Goal: Task Accomplishment & Management: Use online tool/utility

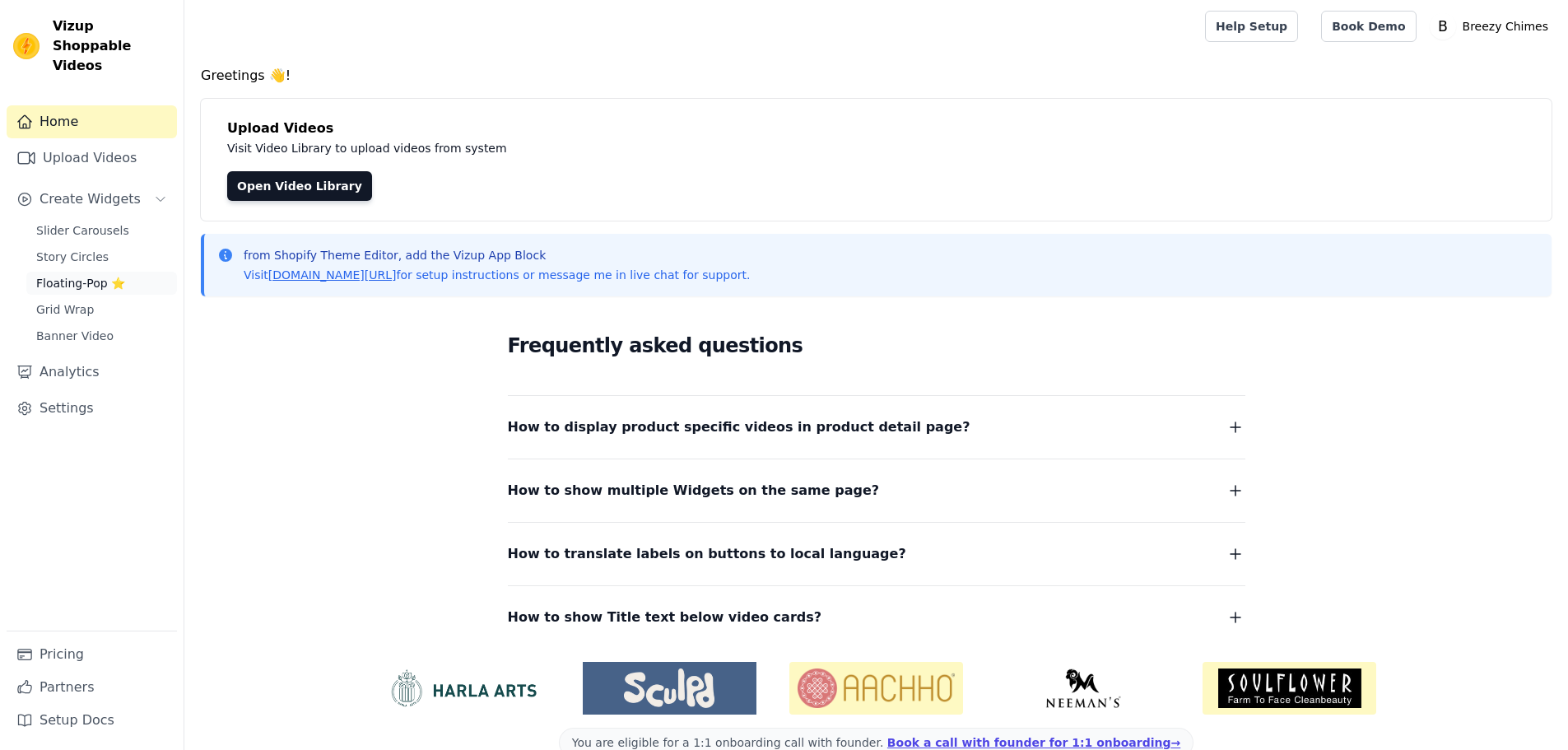
click at [106, 275] on span "Floating-Pop ⭐" at bounding box center [80, 283] width 89 height 16
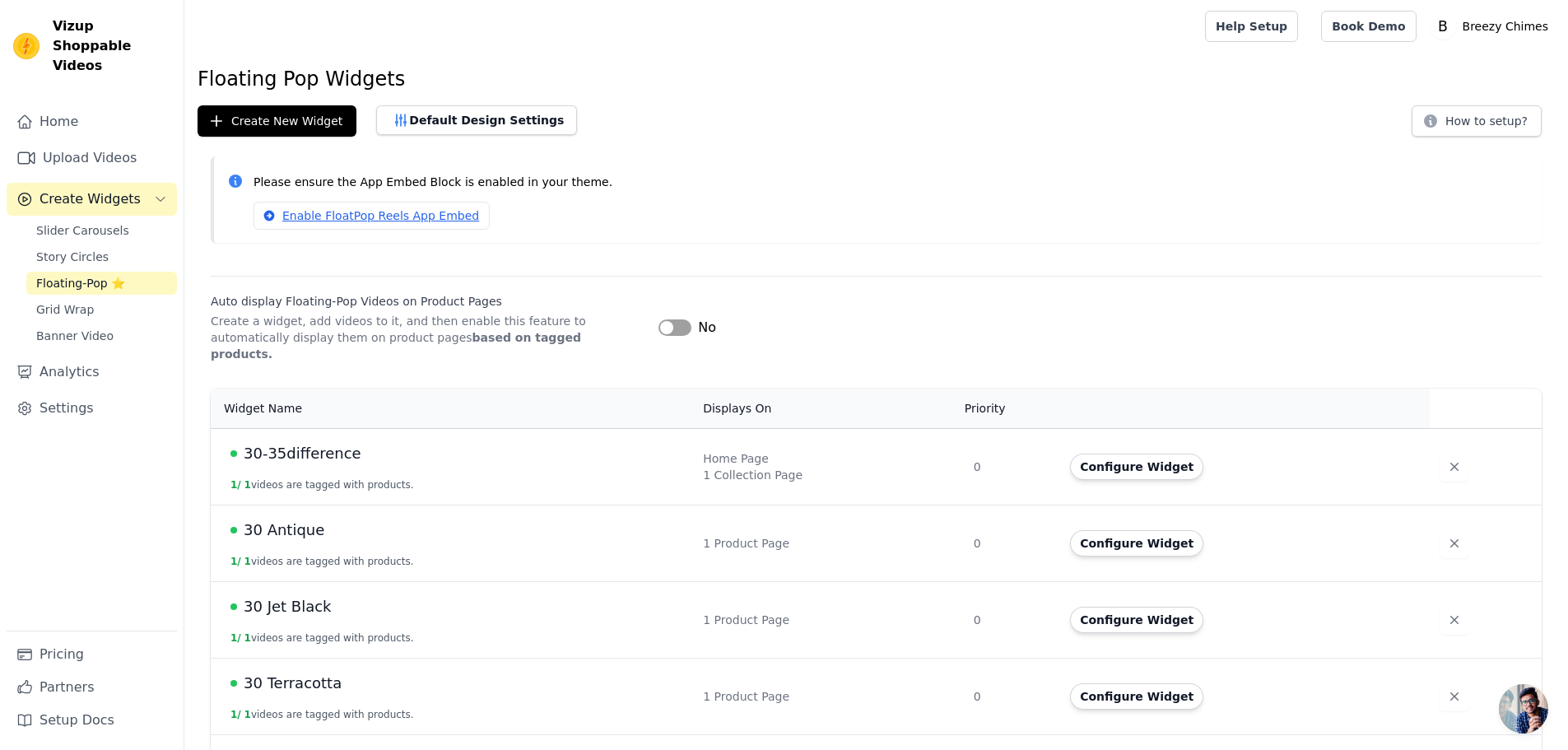
click at [283, 518] on span "30 Antique" at bounding box center [283, 529] width 81 height 23
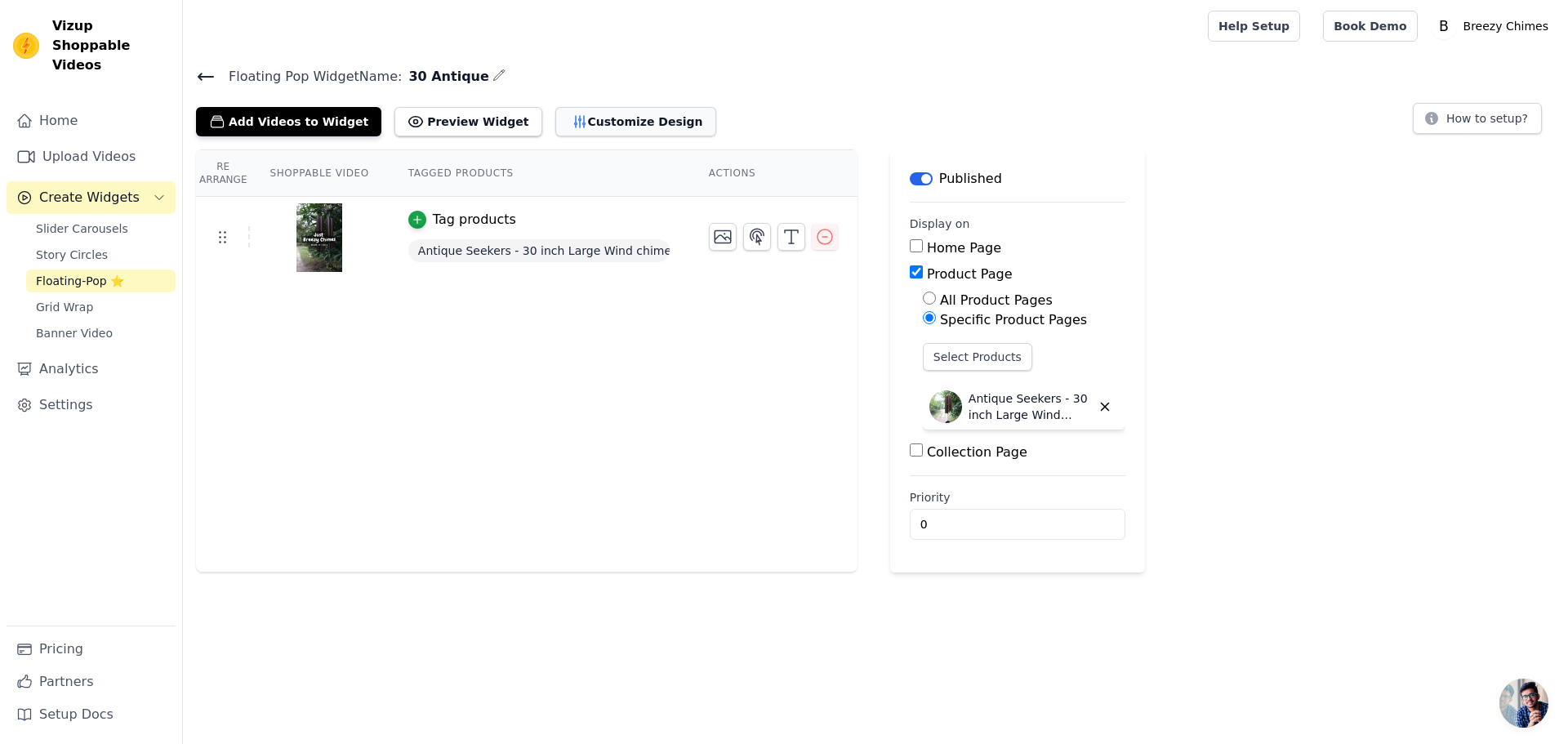
click at [590, 124] on button "Customize Design" at bounding box center [636, 122] width 160 height 30
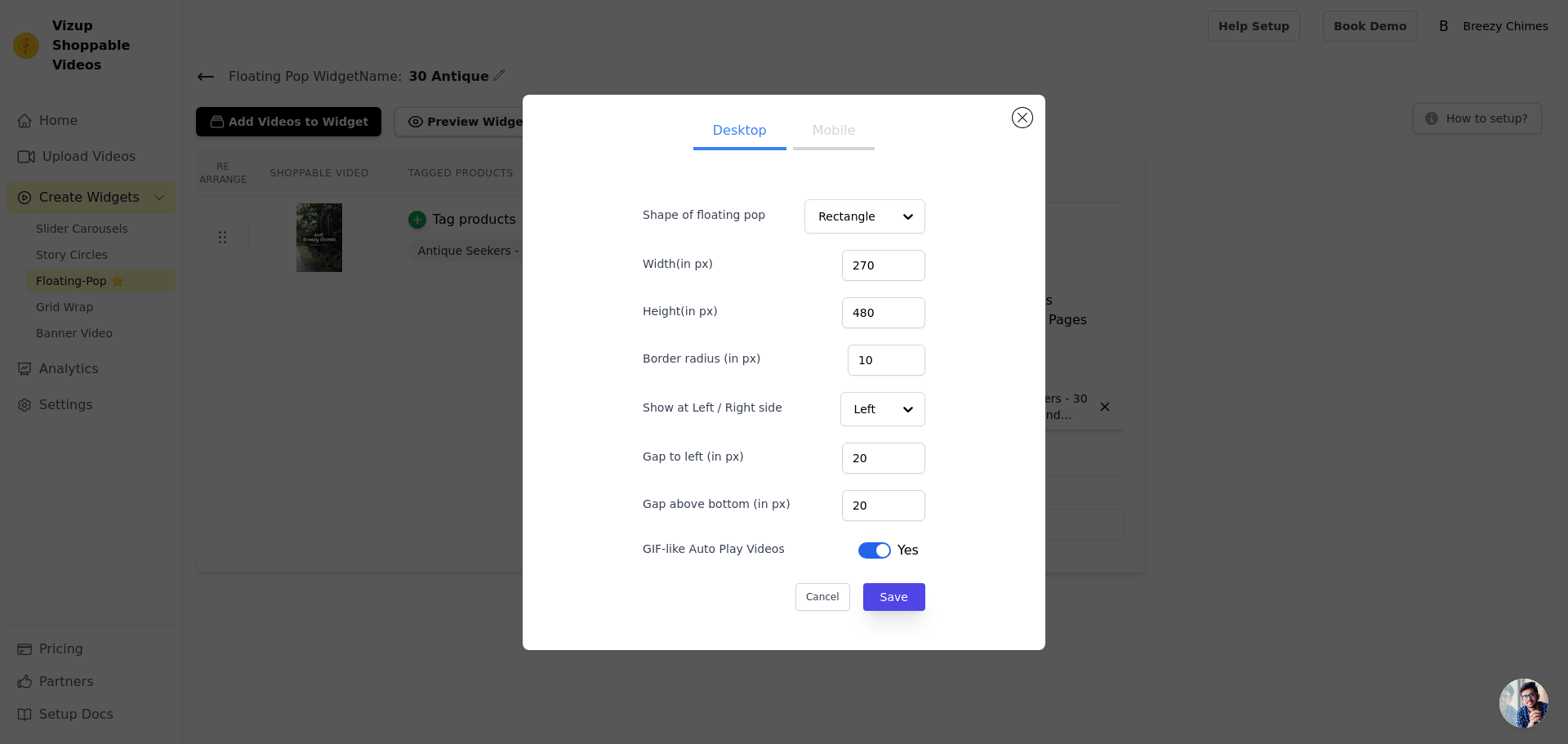
click at [821, 142] on button "Mobile" at bounding box center [834, 132] width 81 height 36
click at [1028, 117] on button "Close modal" at bounding box center [1022, 118] width 20 height 20
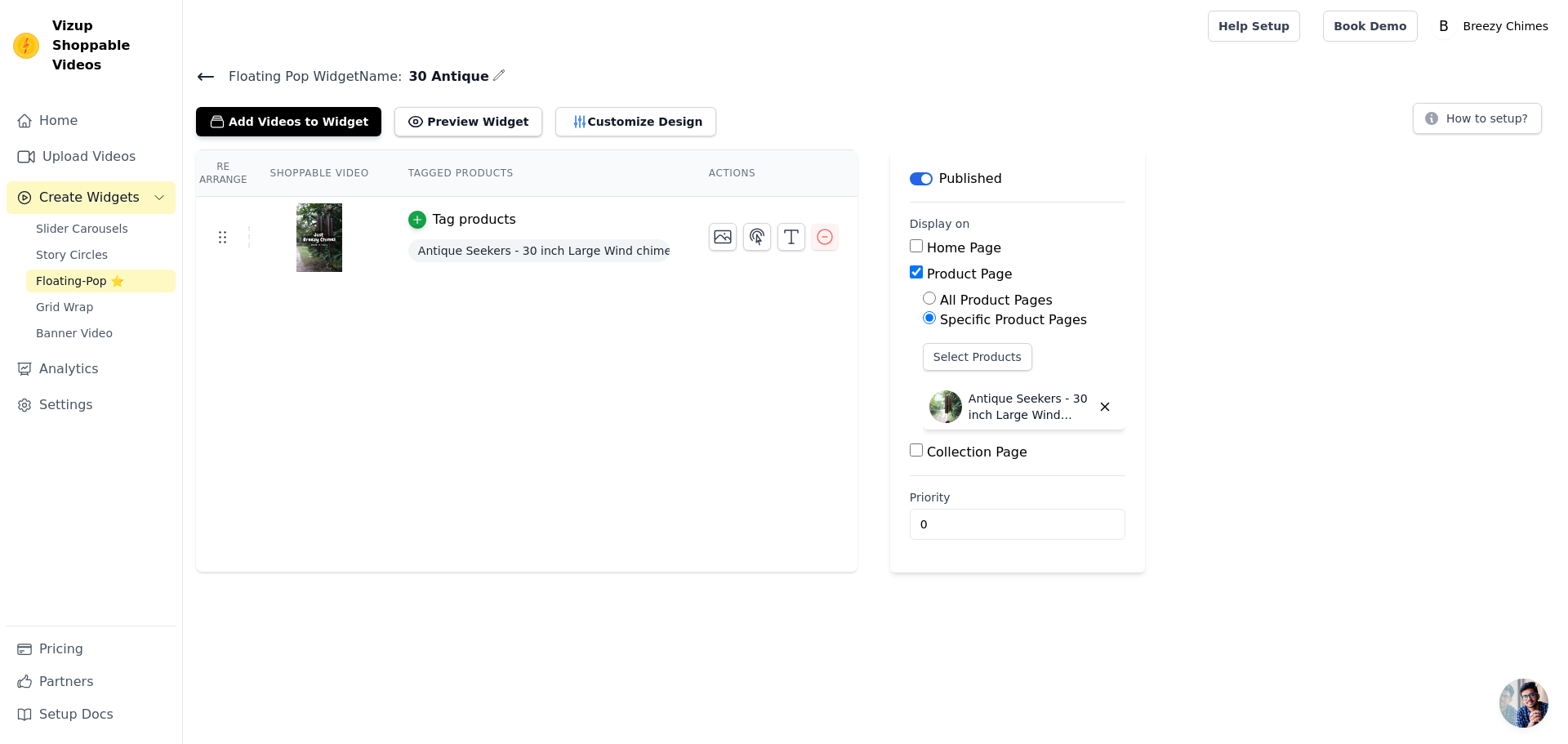
click at [214, 75] on icon at bounding box center [206, 77] width 20 height 20
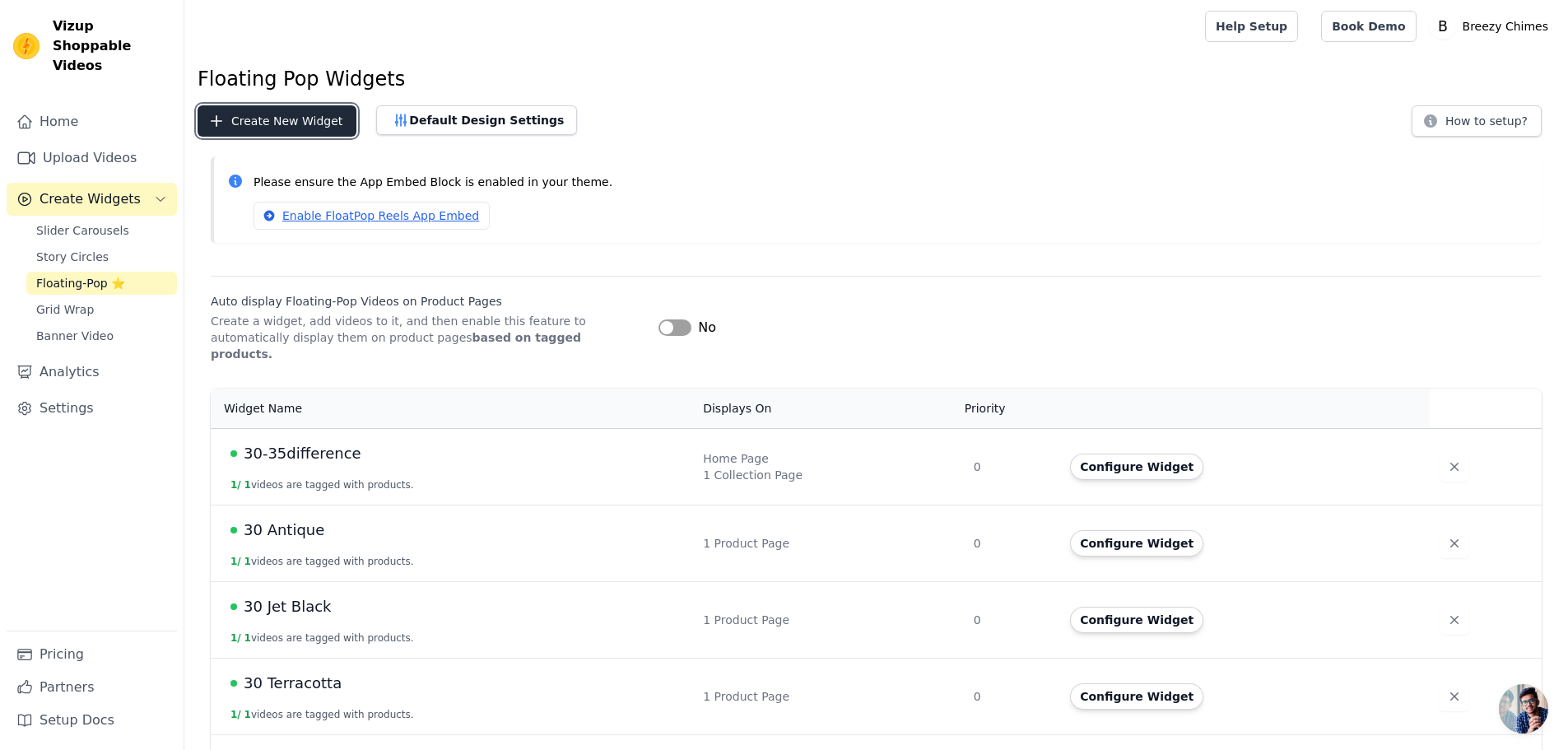
click at [307, 117] on button "Create New Widget" at bounding box center [276, 121] width 159 height 31
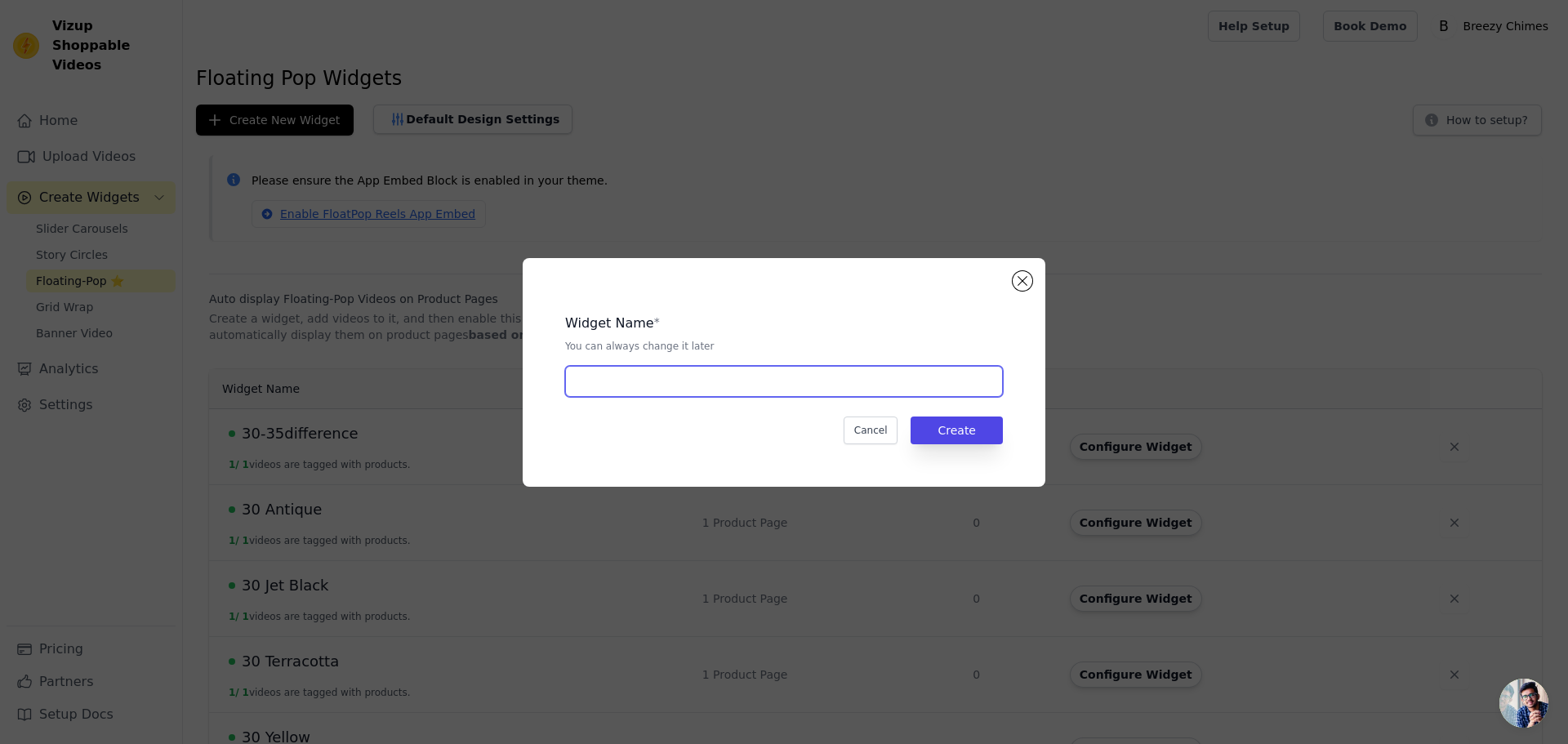
click at [627, 384] on input "text" at bounding box center [784, 380] width 438 height 31
type input "35 Blue"
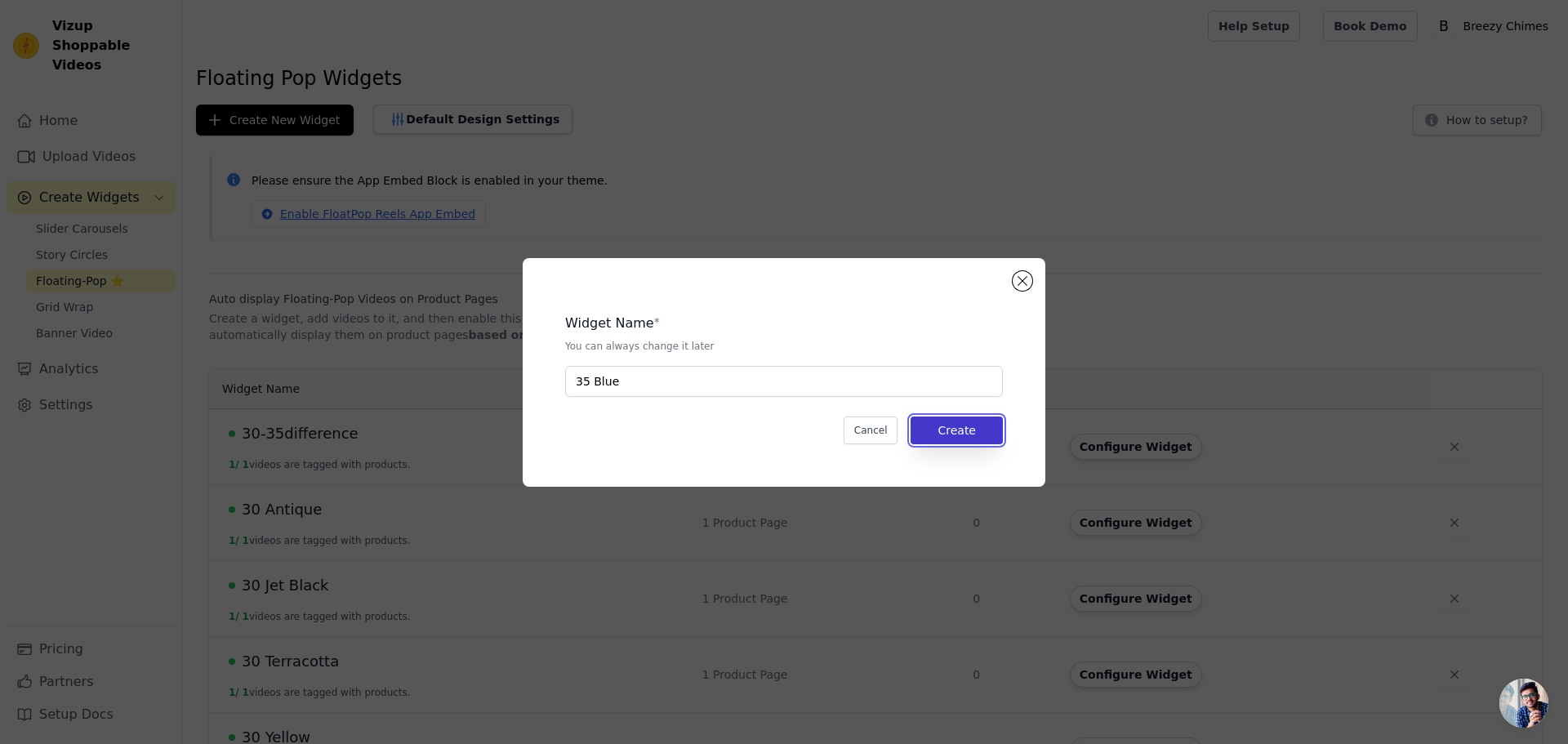
click at [963, 441] on button "Create" at bounding box center [956, 430] width 92 height 28
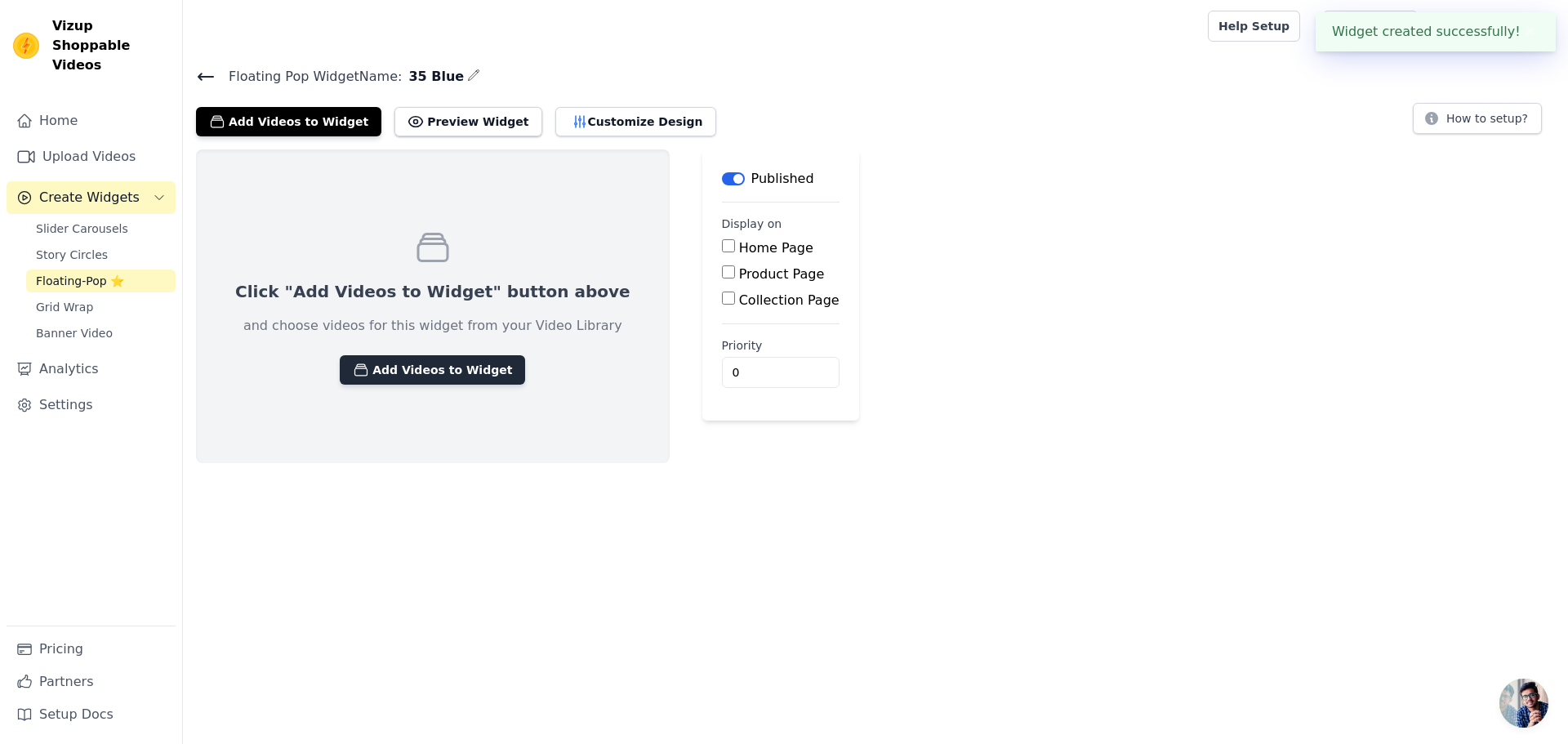
click at [401, 364] on button "Add Videos to Widget" at bounding box center [432, 371] width 185 height 30
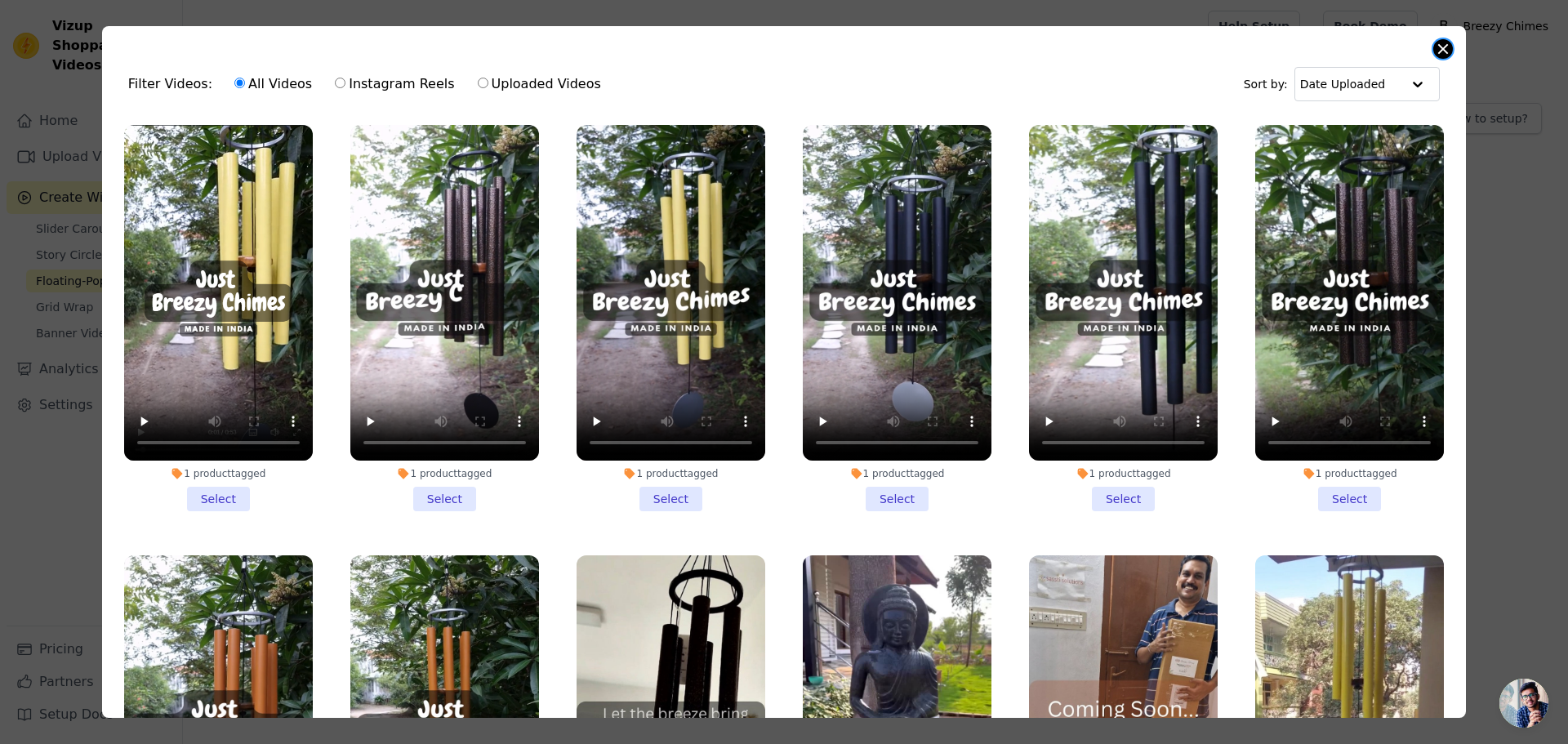
click at [1446, 44] on button "Close modal" at bounding box center [1443, 50] width 20 height 20
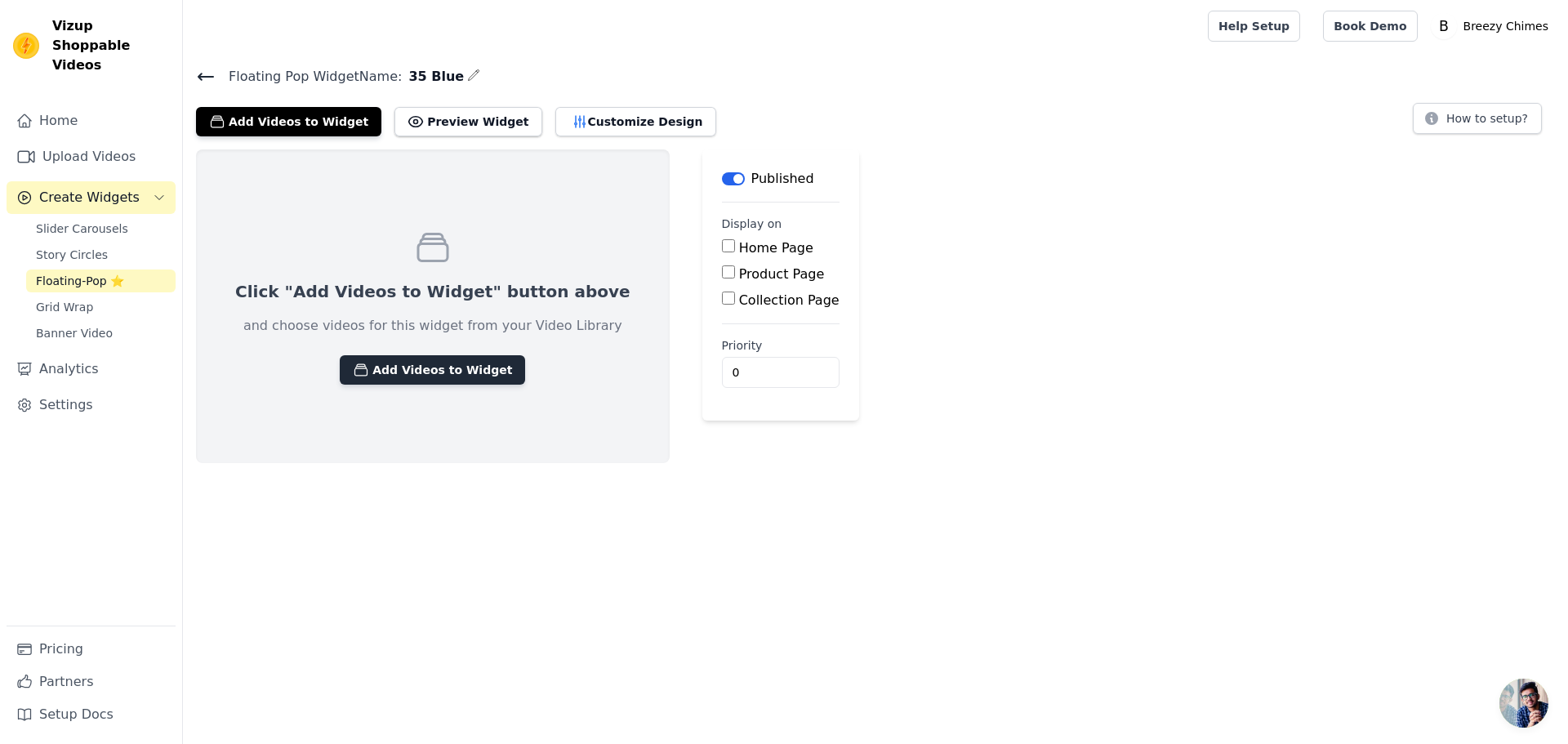
click at [445, 360] on button "Add Videos to Widget" at bounding box center [432, 371] width 185 height 30
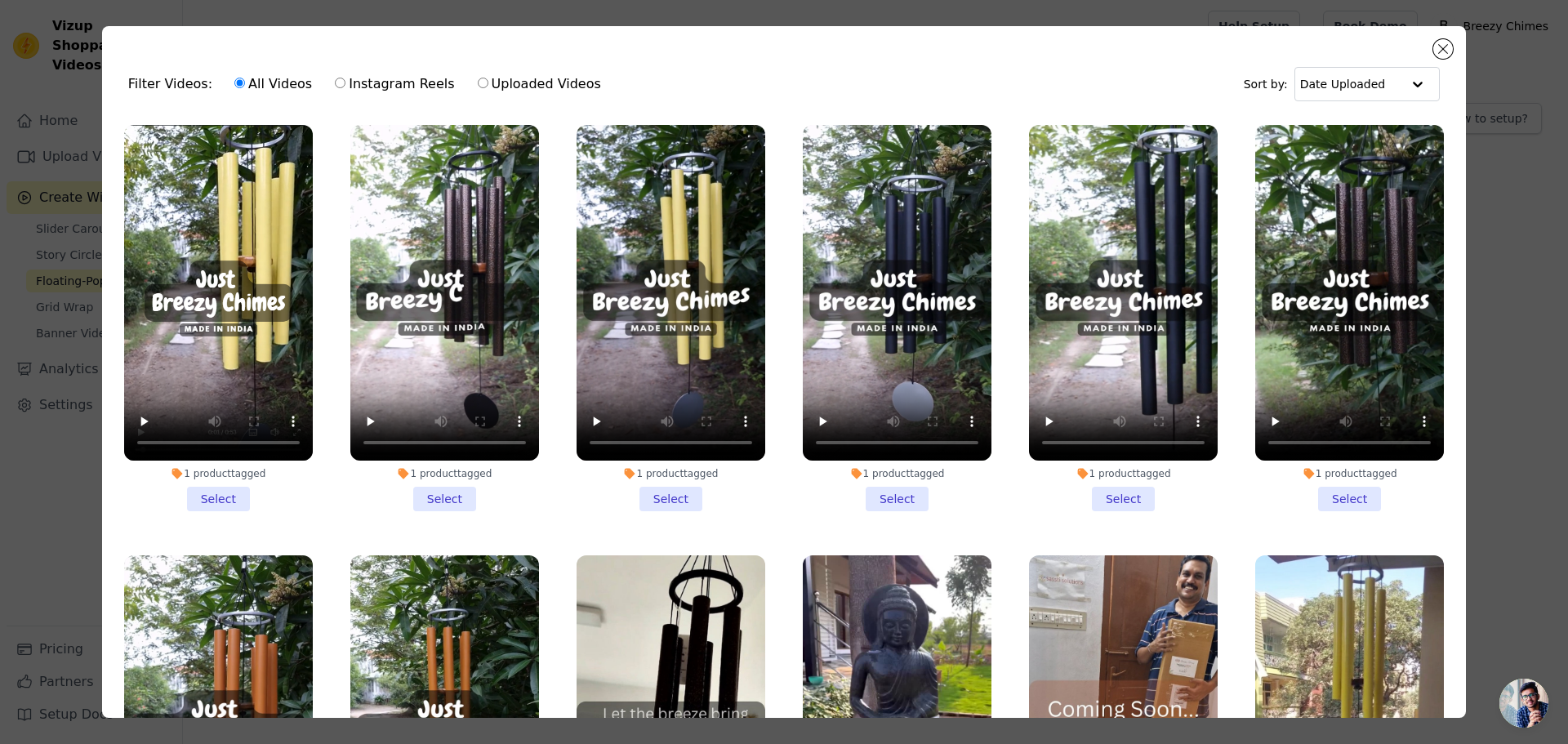
click at [477, 79] on input "Uploaded Videos" at bounding box center [482, 82] width 11 height 11
radio input "true"
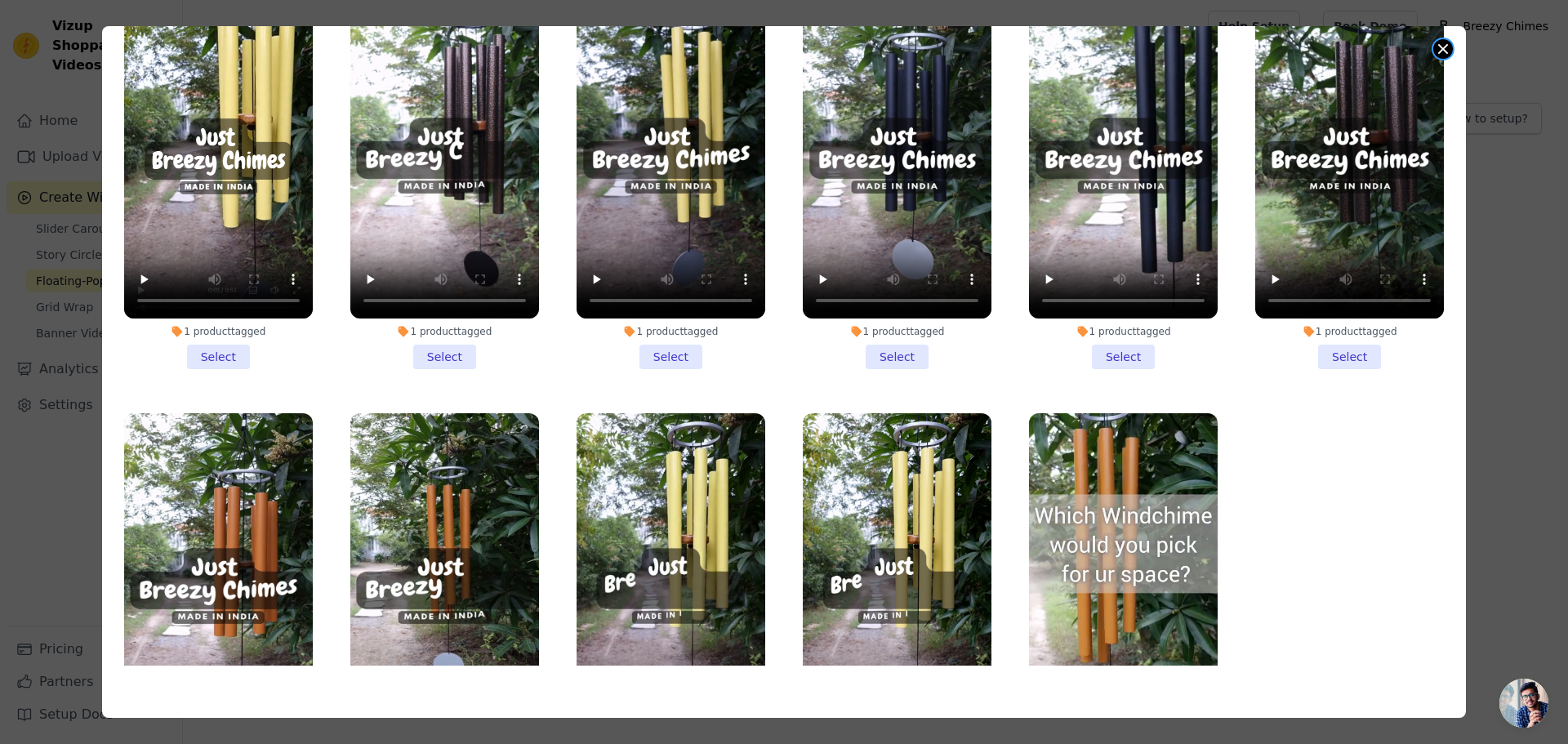
click at [1444, 53] on button "Close modal" at bounding box center [1443, 50] width 20 height 20
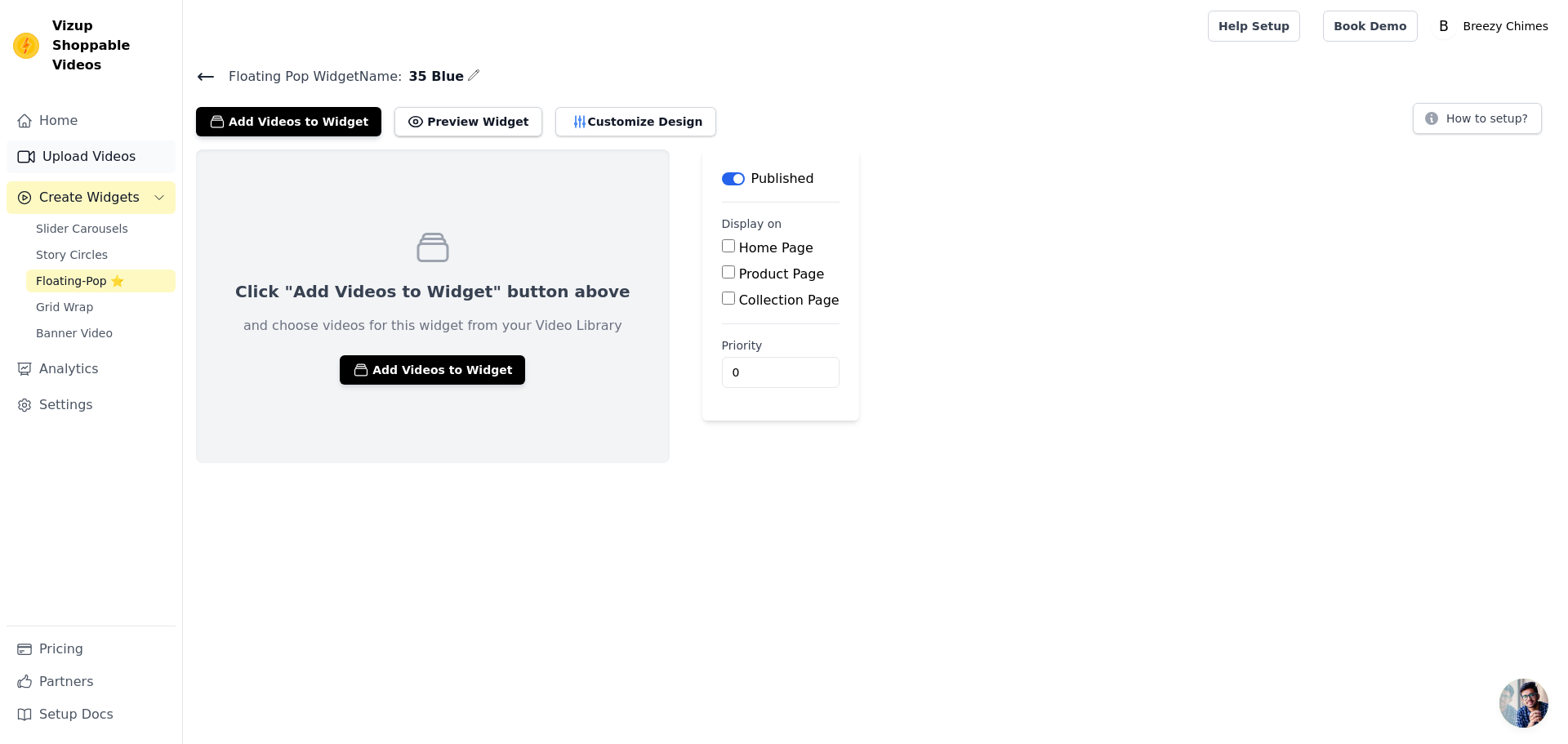
click at [103, 146] on link "Upload Videos" at bounding box center [91, 157] width 169 height 33
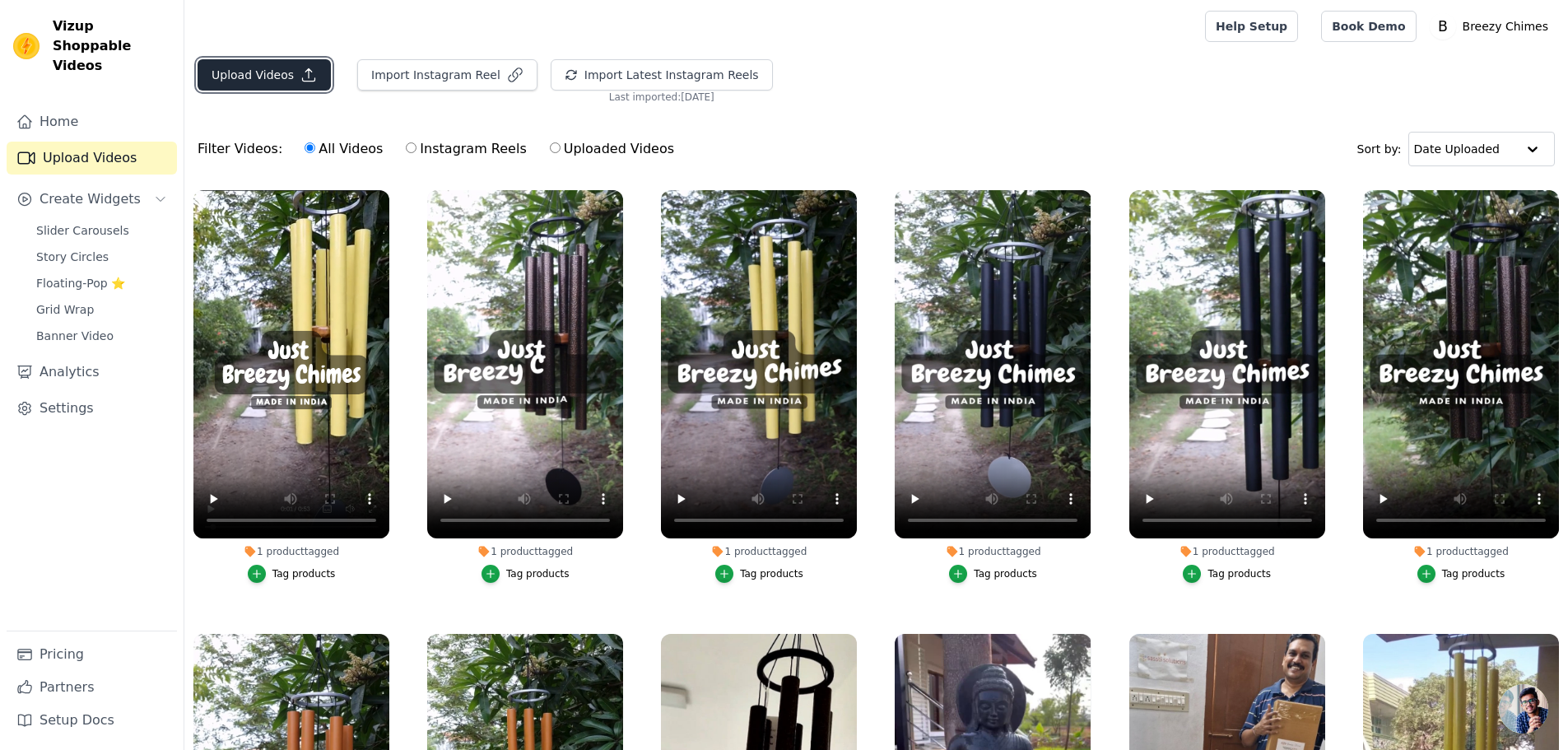
click at [268, 86] on button "Upload Videos" at bounding box center [264, 74] width 134 height 31
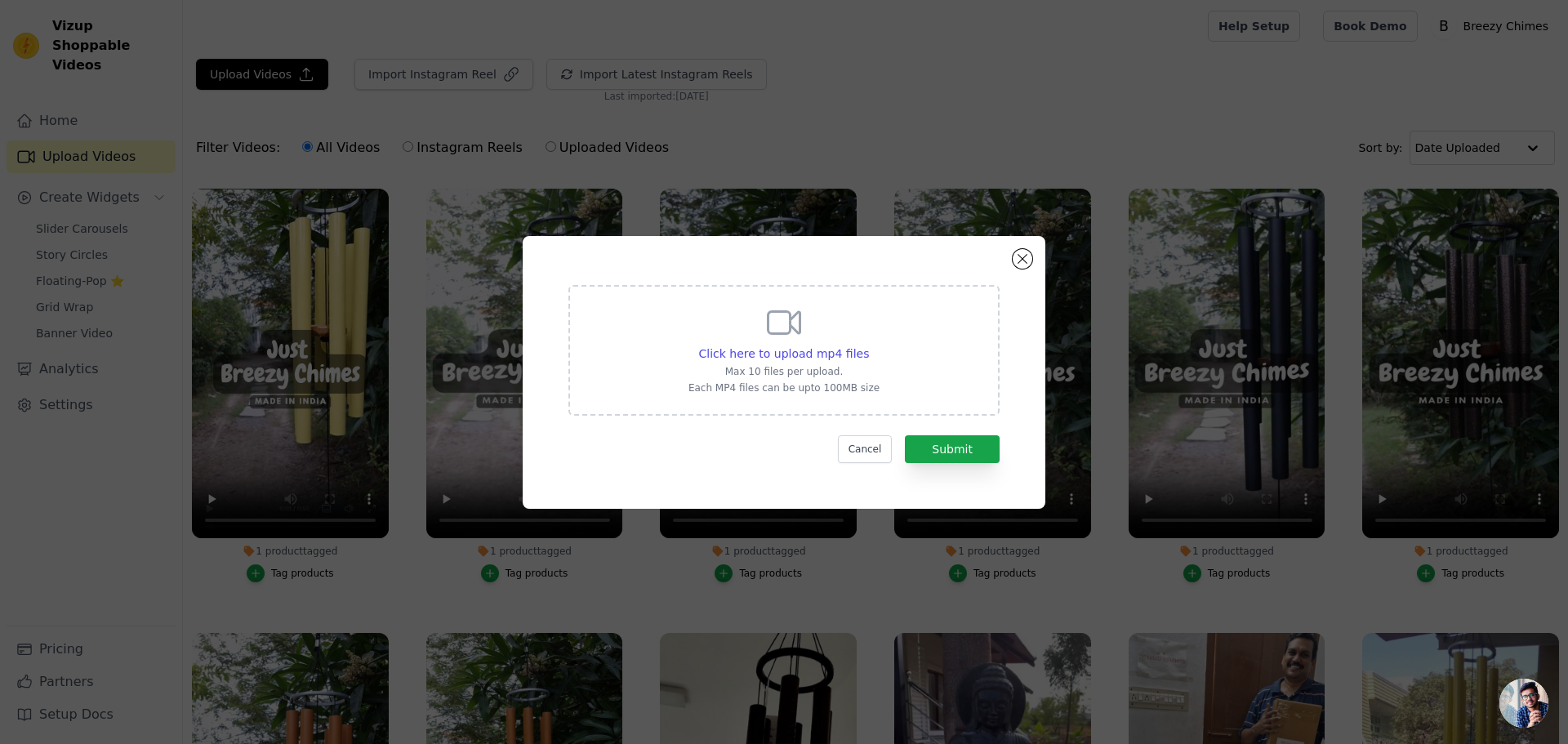
click at [738, 344] on div "Click here to upload mp4 files Max 10 files per upload. Each MP4 files can be u…" at bounding box center [784, 349] width 191 height 91
click at [868, 345] on input "Click here to upload mp4 files Max 10 files per upload. Each MP4 files can be u…" at bounding box center [868, 345] width 1 height 1
type input "C:\fakepath\ 35 Blue-wind chimes.mp4"
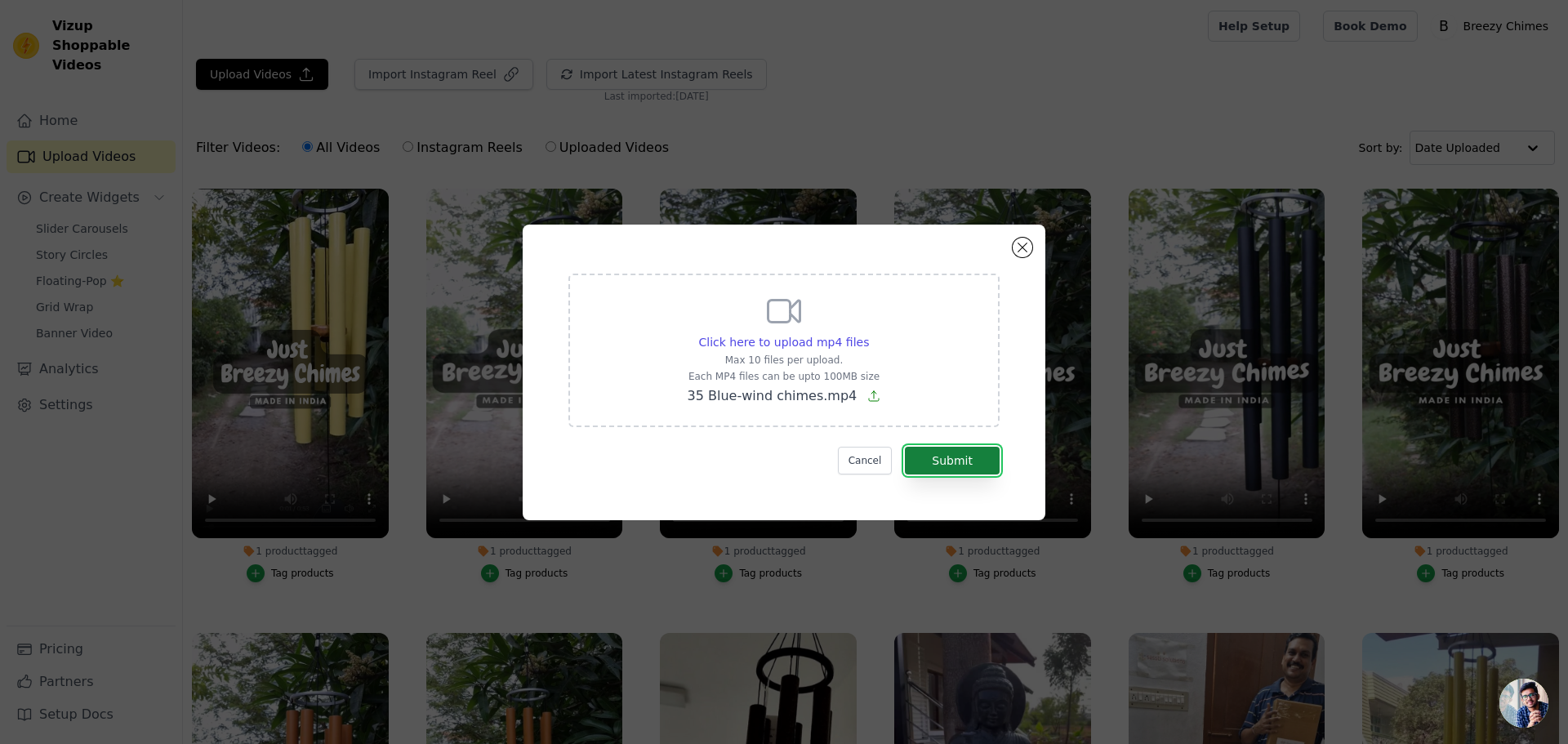
click at [972, 459] on button "Submit" at bounding box center [953, 461] width 95 height 28
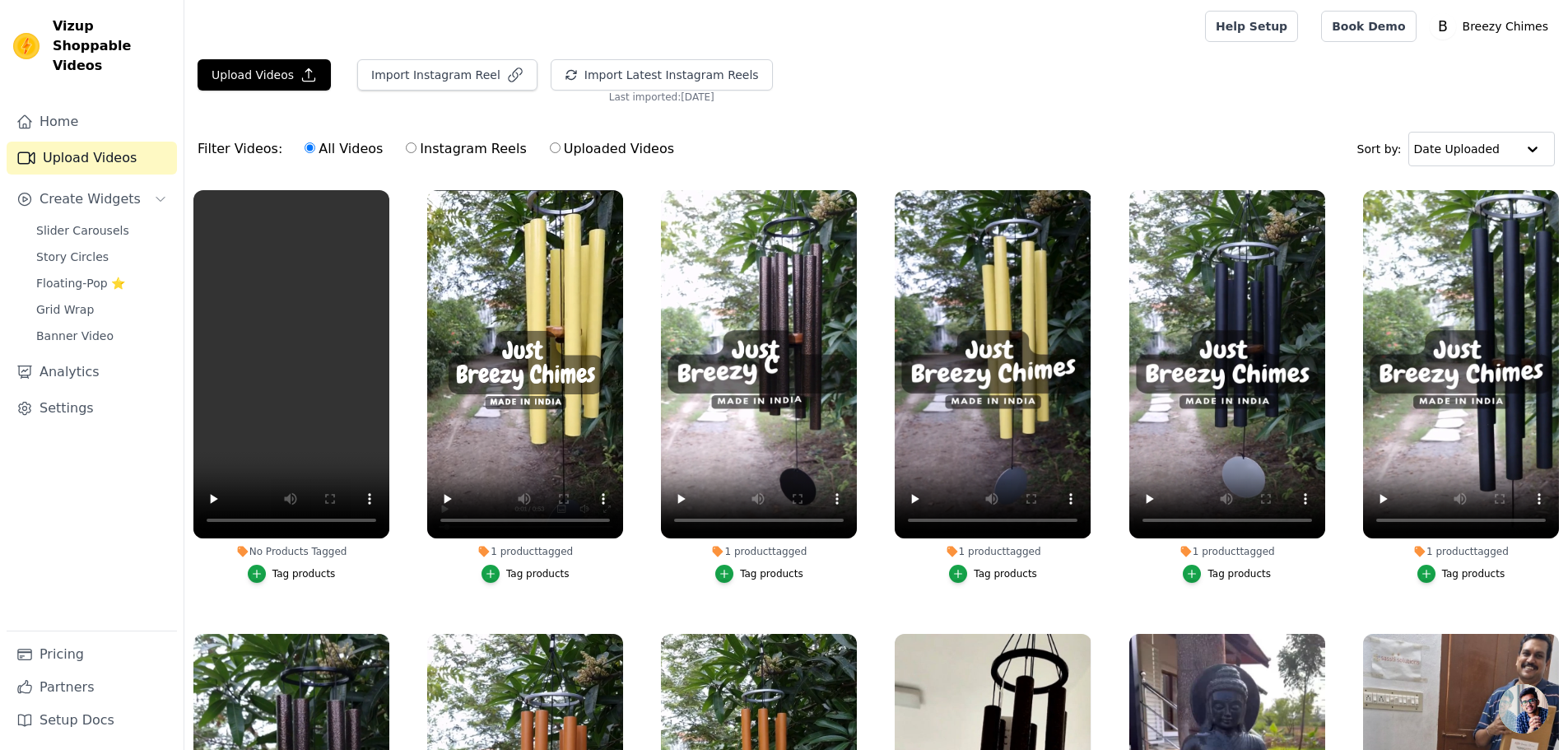
click at [195, 573] on div "Tag products" at bounding box center [291, 574] width 196 height 18
click at [384, 193] on icon "button" at bounding box center [385, 193] width 7 height 7
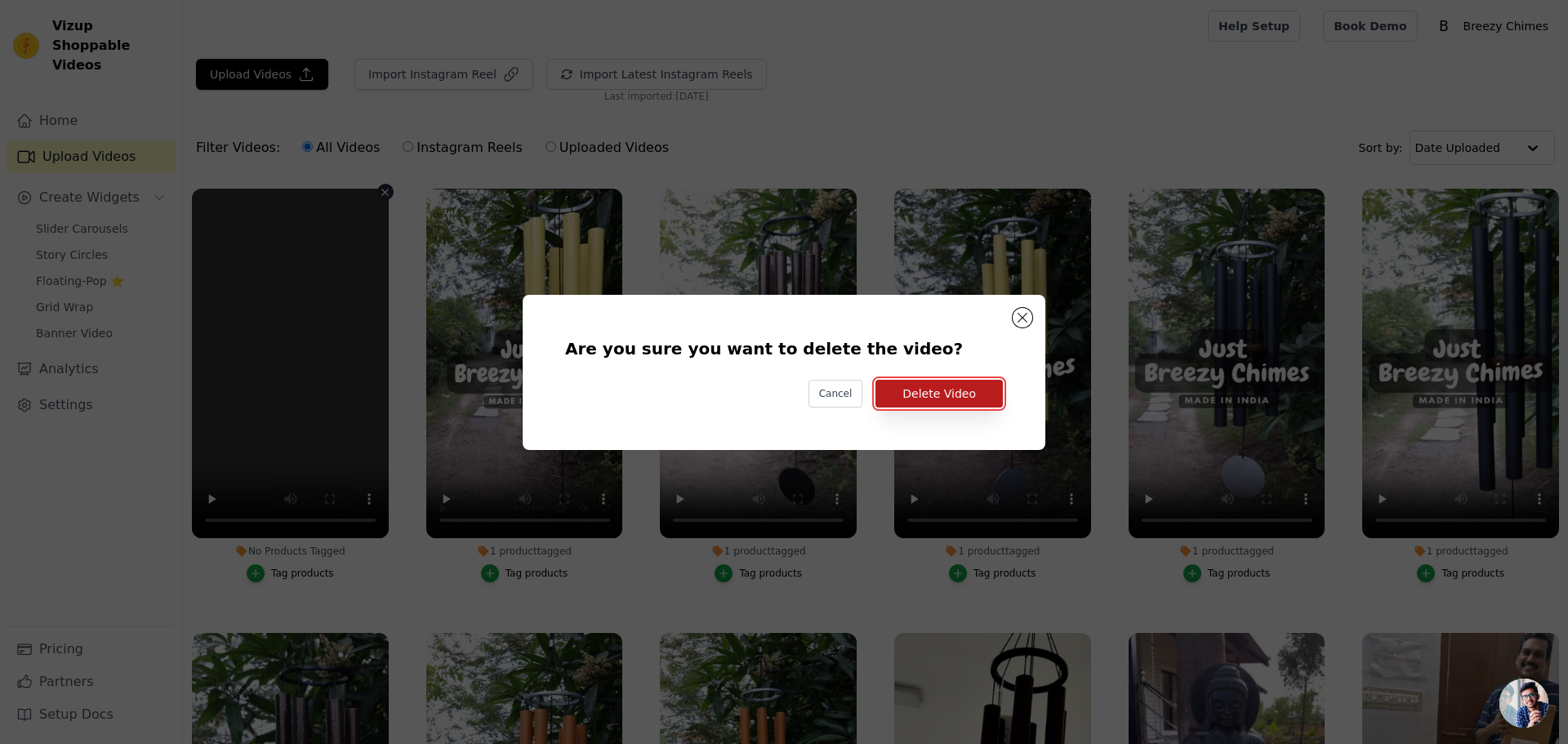
click at [970, 391] on button "Delete Video" at bounding box center [939, 393] width 128 height 28
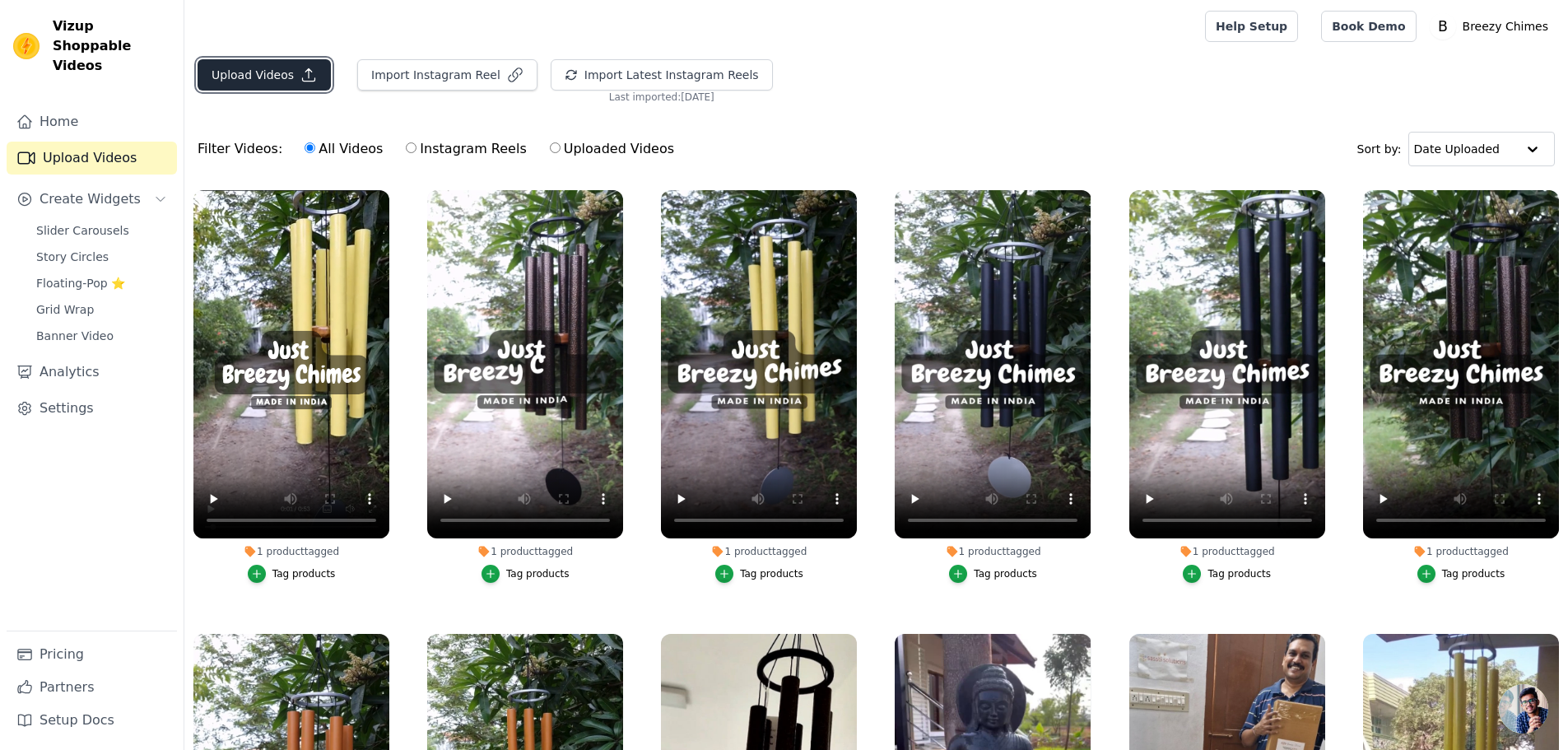
click at [302, 68] on icon "button" at bounding box center [308, 75] width 16 height 16
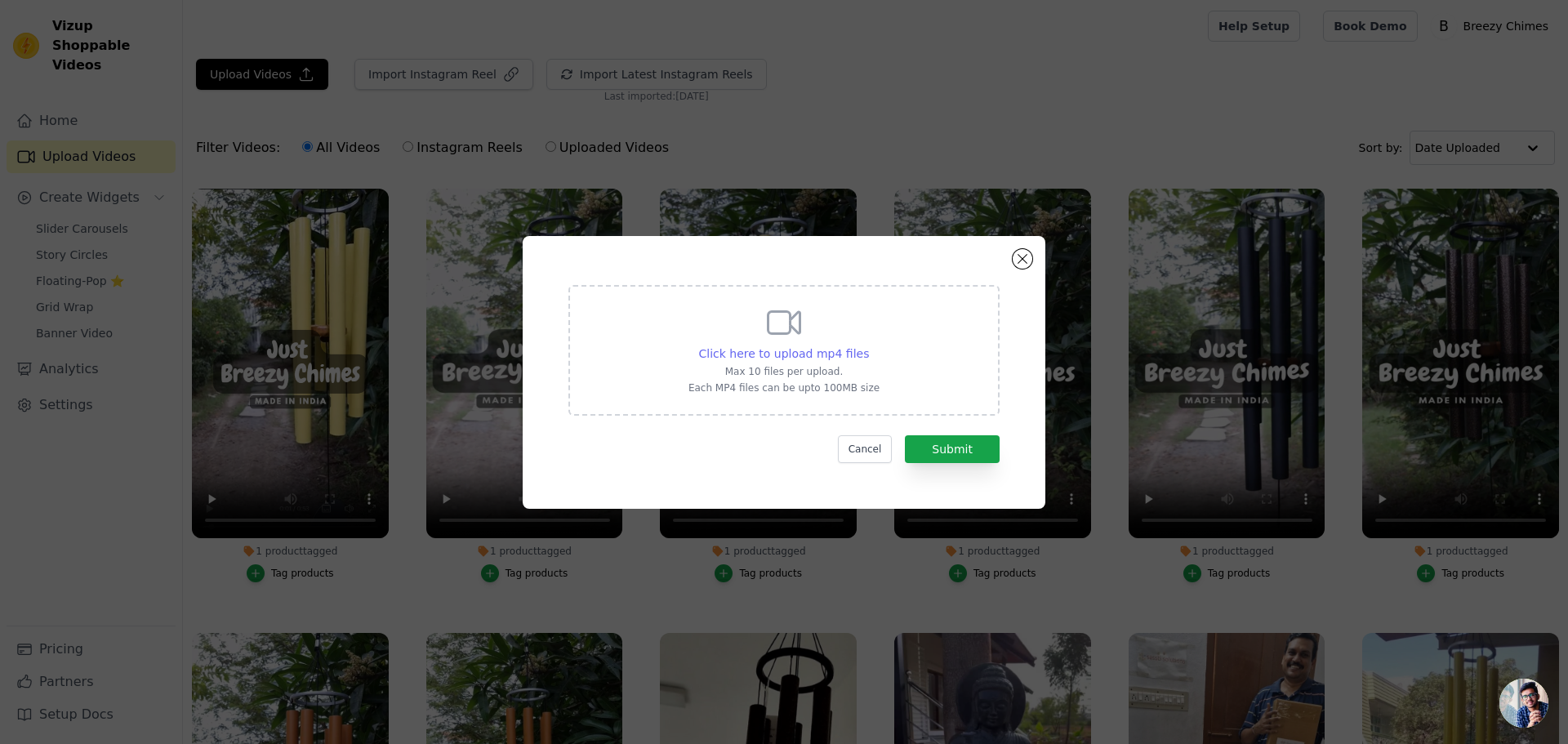
click at [774, 347] on span "Click here to upload mp4 files" at bounding box center [784, 353] width 170 height 13
click at [868, 346] on input "Click here to upload mp4 files Max 10 files per upload. Each MP4 files can be u…" at bounding box center [868, 345] width 1 height 1
type input "C:\fakepath\ 35 Blue-720 1.mp4"
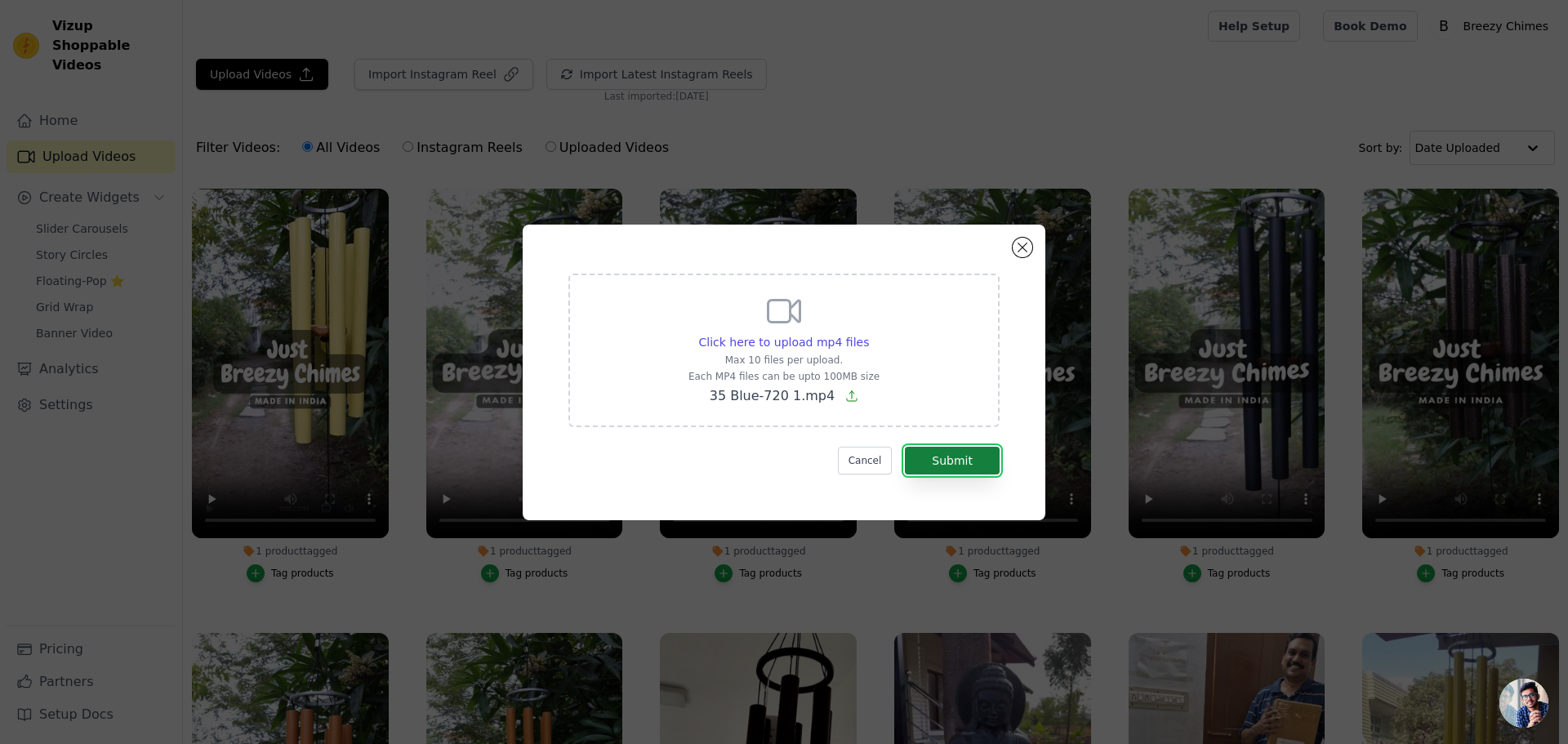
click at [965, 467] on button "Submit" at bounding box center [953, 461] width 95 height 28
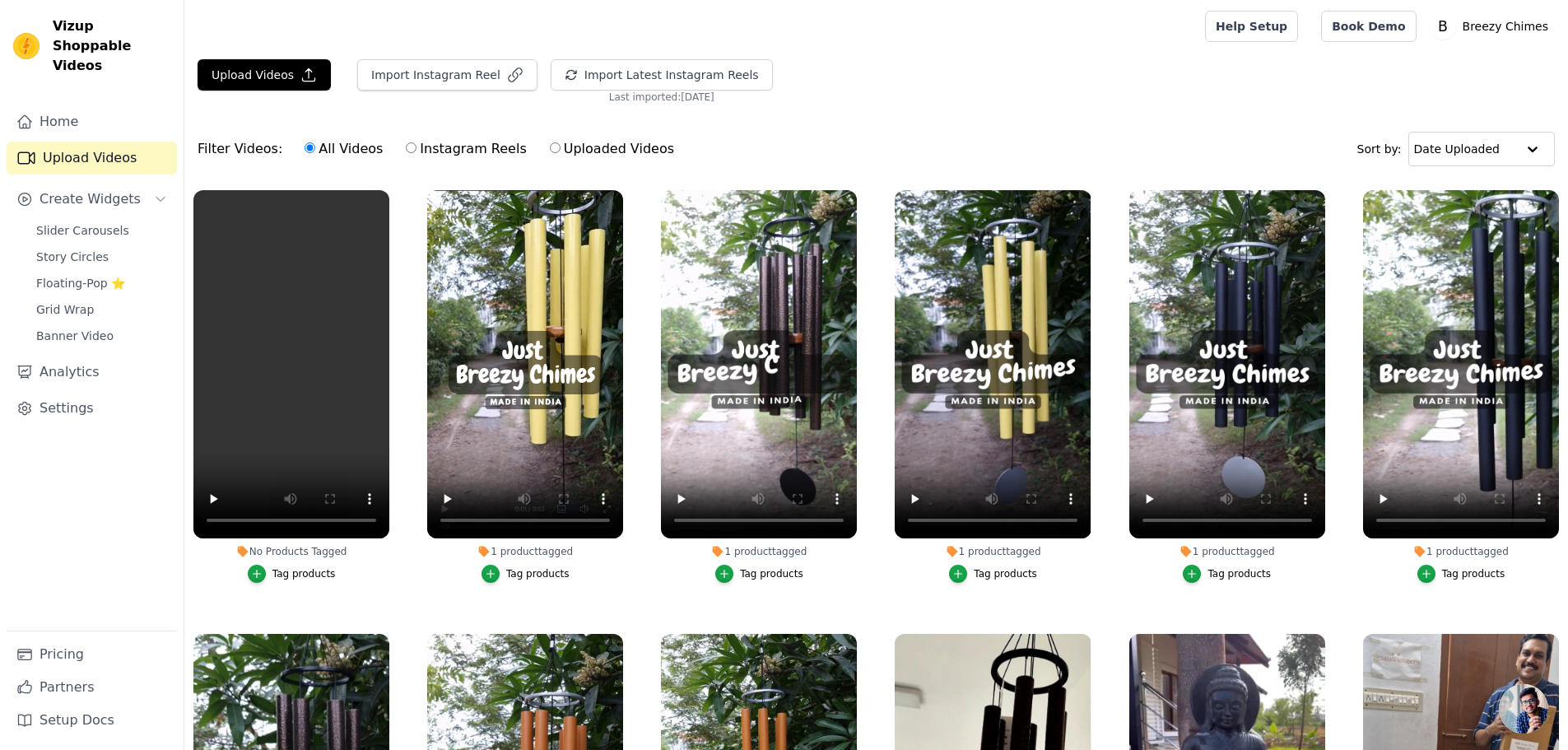
click at [293, 112] on div "Upload Videos Import Instagram Reel Import Latest Instagram Reels Import Latest…" at bounding box center [876, 468] width 1383 height 819
click at [382, 200] on icon "button" at bounding box center [386, 194] width 12 height 12
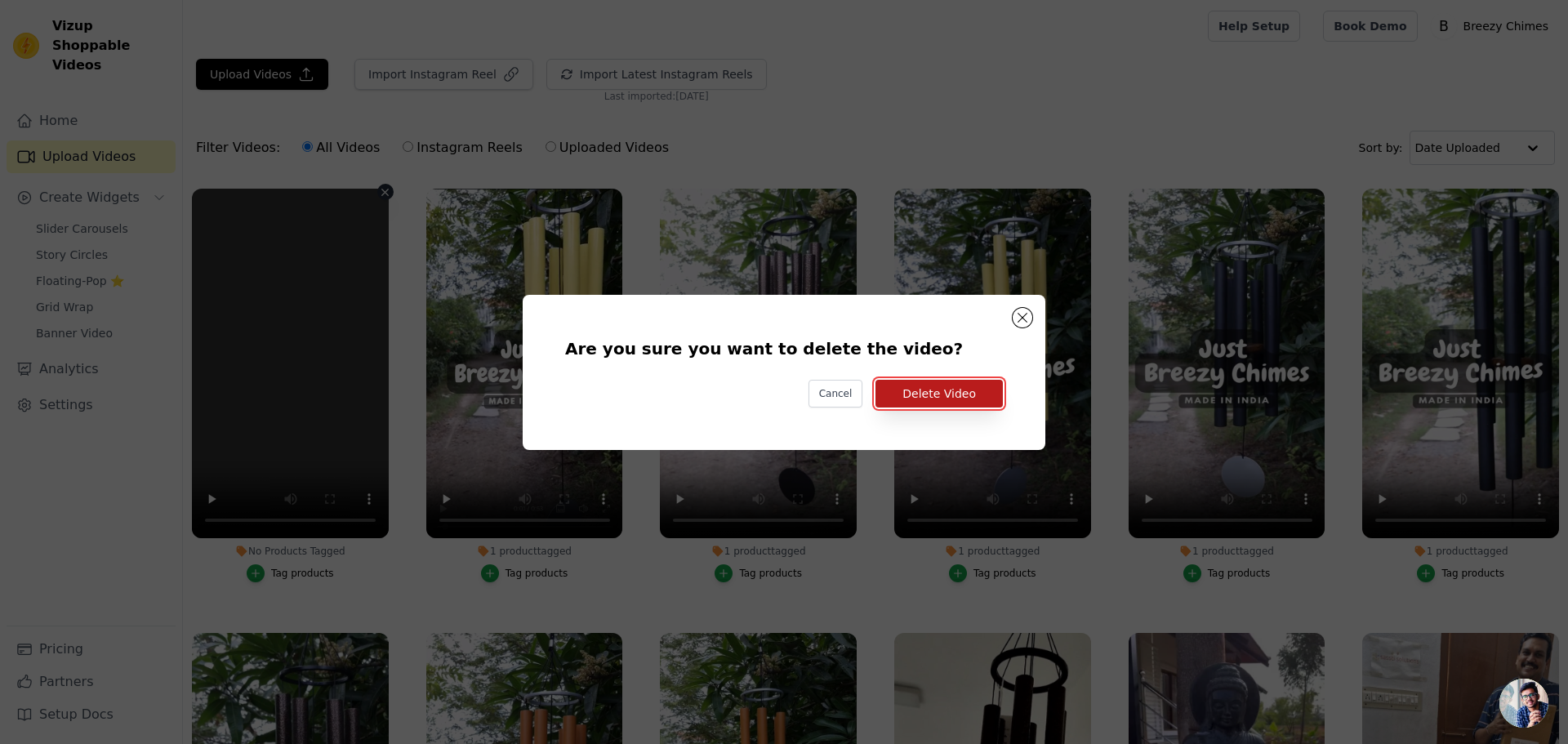
click at [914, 387] on button "Delete Video" at bounding box center [939, 393] width 128 height 28
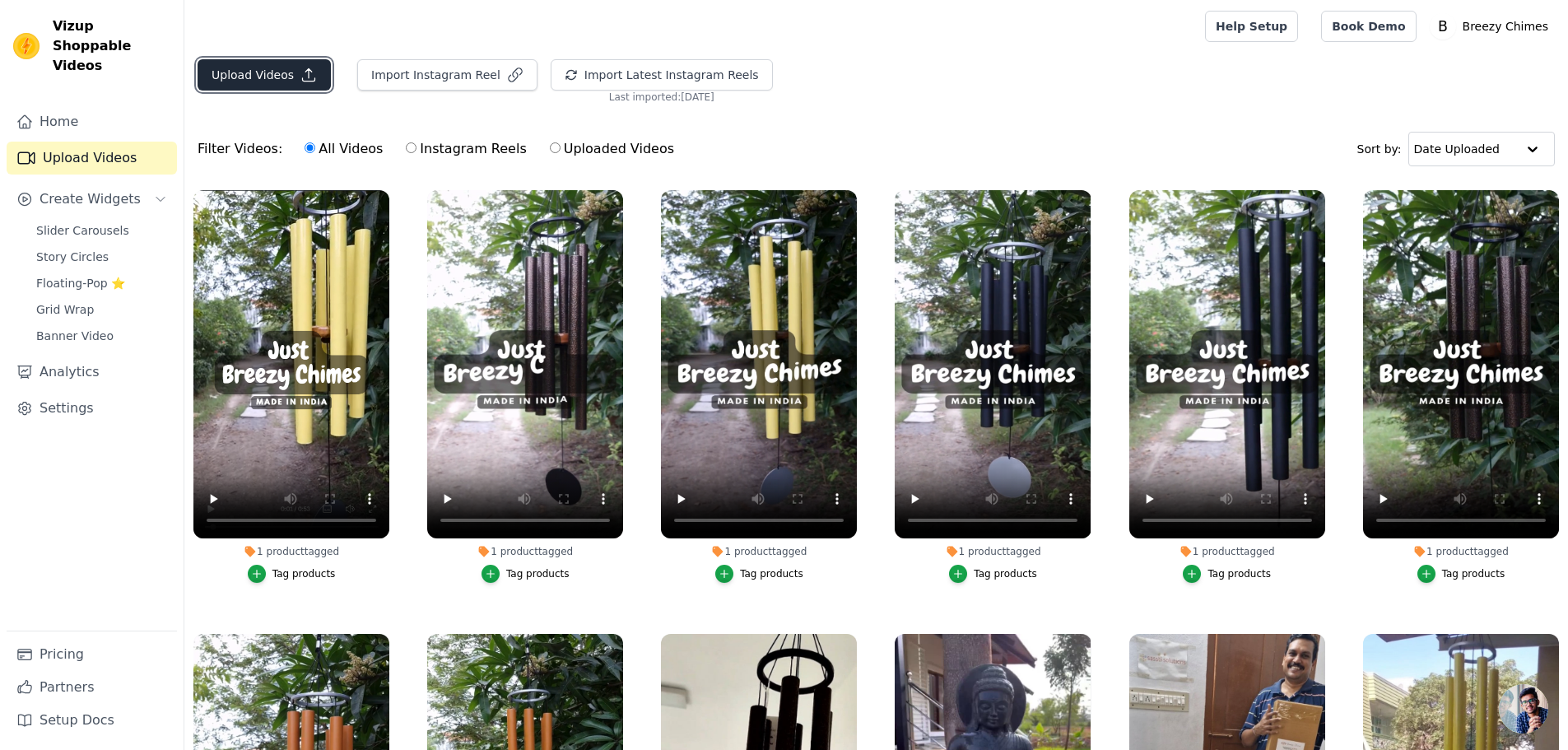
click at [300, 73] on icon "button" at bounding box center [308, 75] width 16 height 16
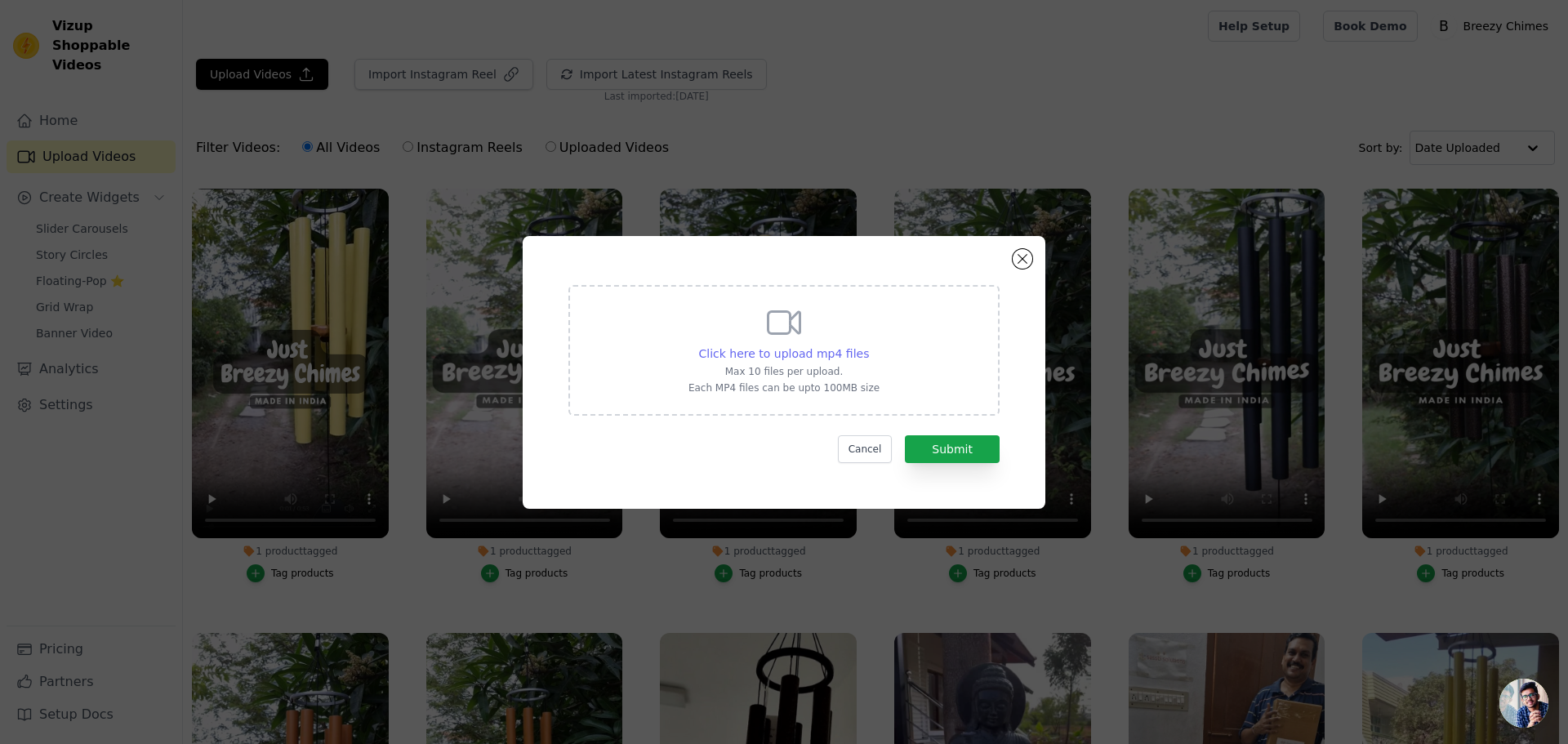
click at [783, 354] on span "Click here to upload mp4 files" at bounding box center [784, 353] width 170 height 13
click at [868, 346] on input "Click here to upload mp4 files Max 10 files per upload. Each MP4 files can be u…" at bounding box center [868, 345] width 1 height 1
type input "C:\fakepath\ 35 Blue-2.mp4"
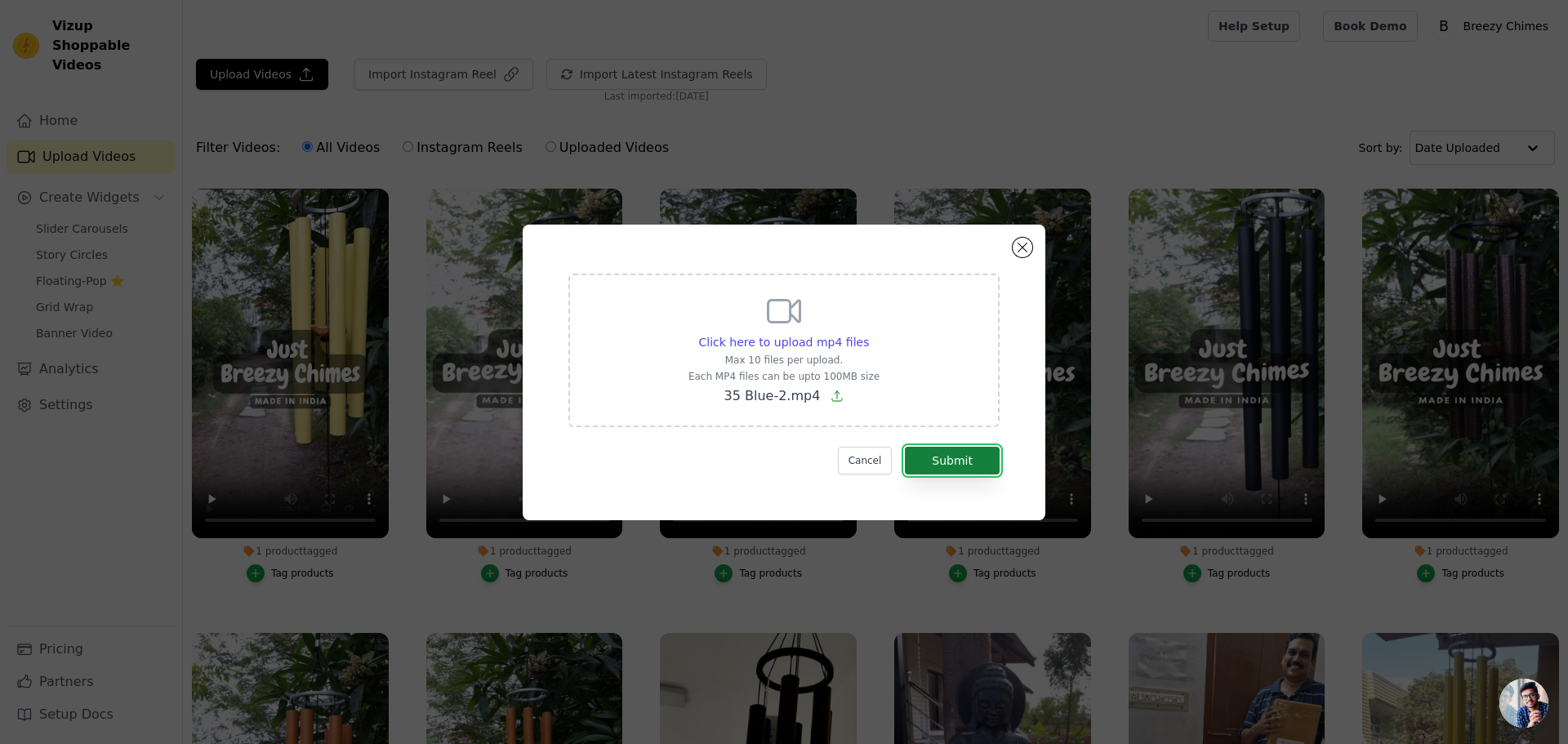
click at [948, 451] on button "Submit" at bounding box center [953, 461] width 95 height 28
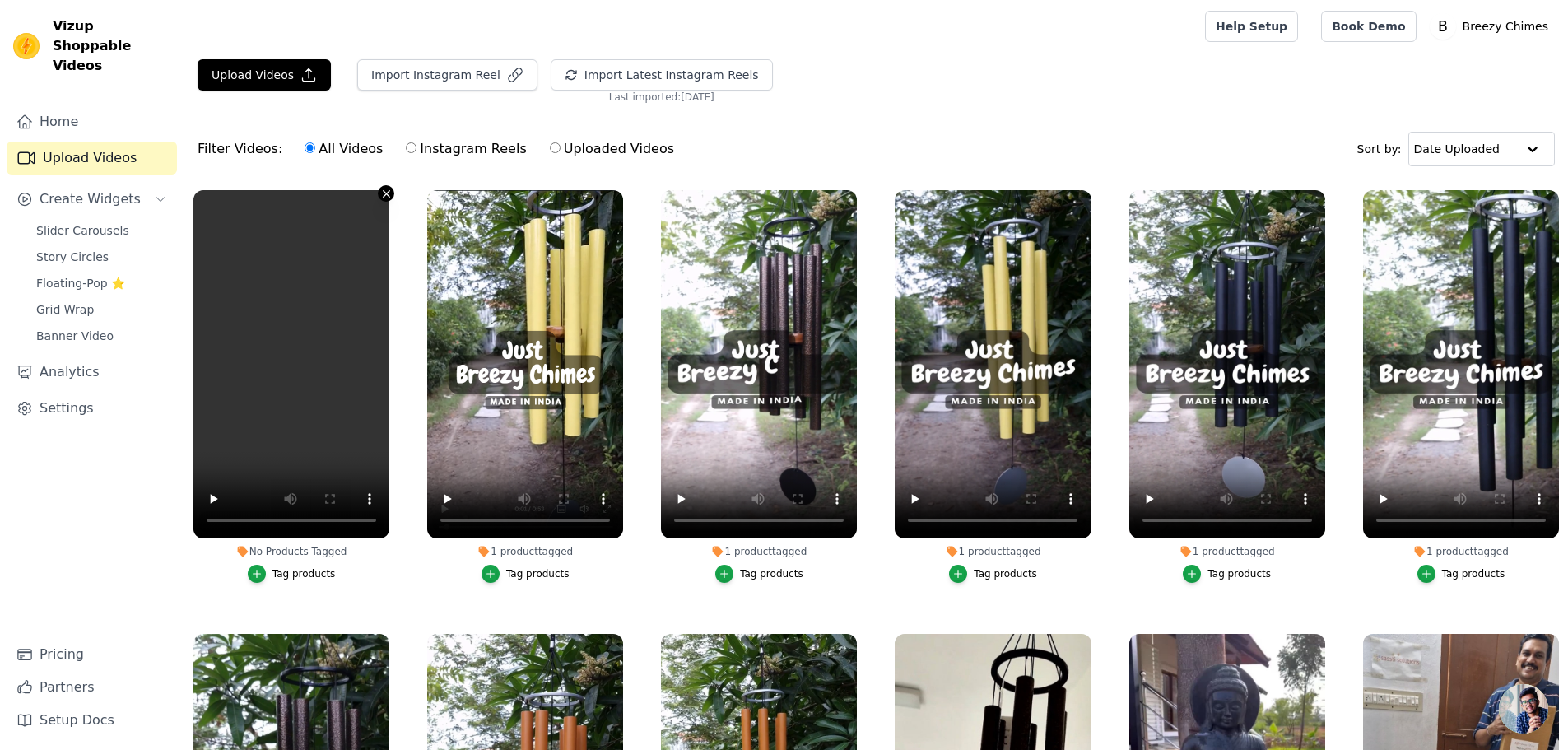
click at [383, 196] on icon "button" at bounding box center [386, 194] width 12 height 12
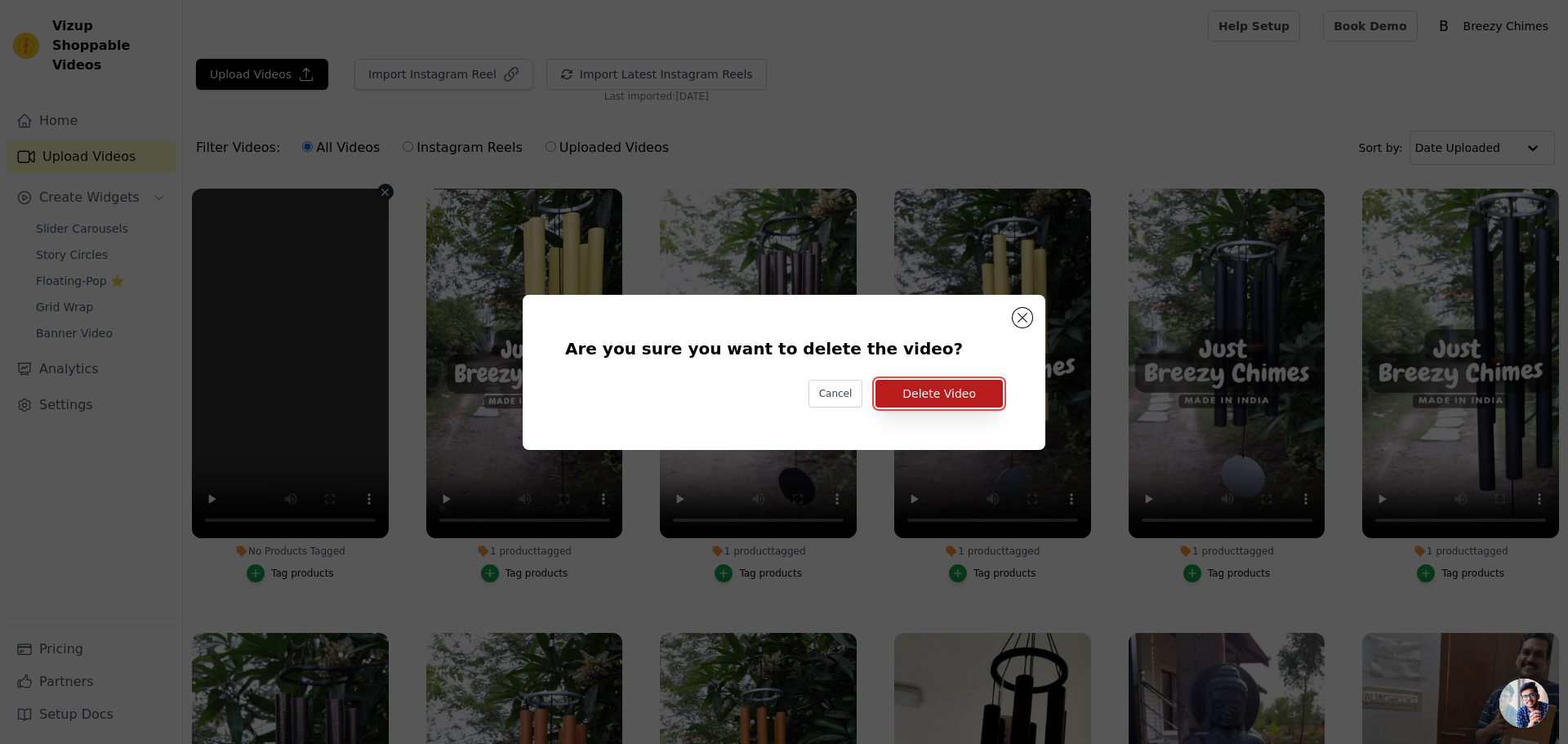
click at [979, 394] on button "Delete Video" at bounding box center [939, 393] width 128 height 28
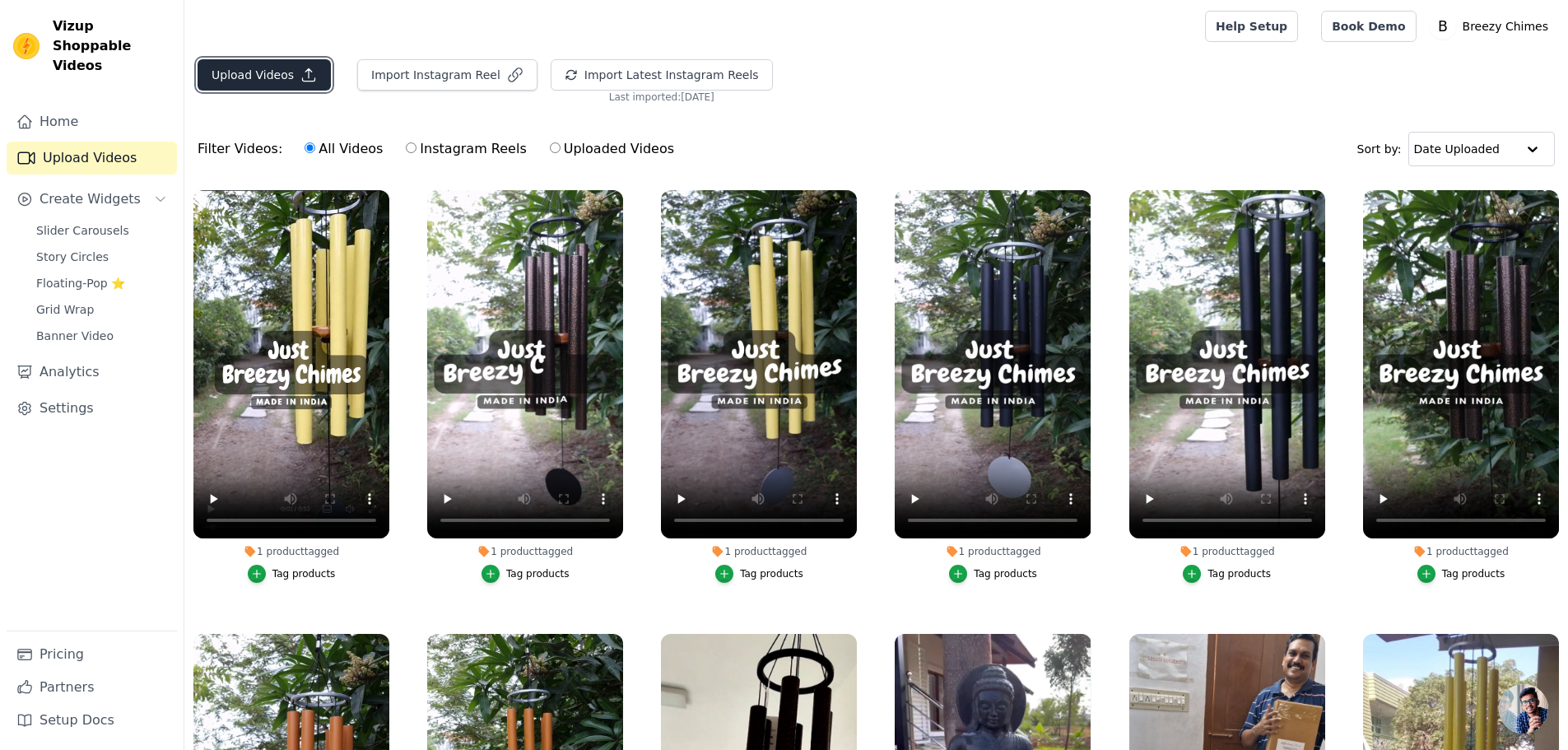
click at [265, 68] on button "Upload Videos" at bounding box center [264, 74] width 134 height 31
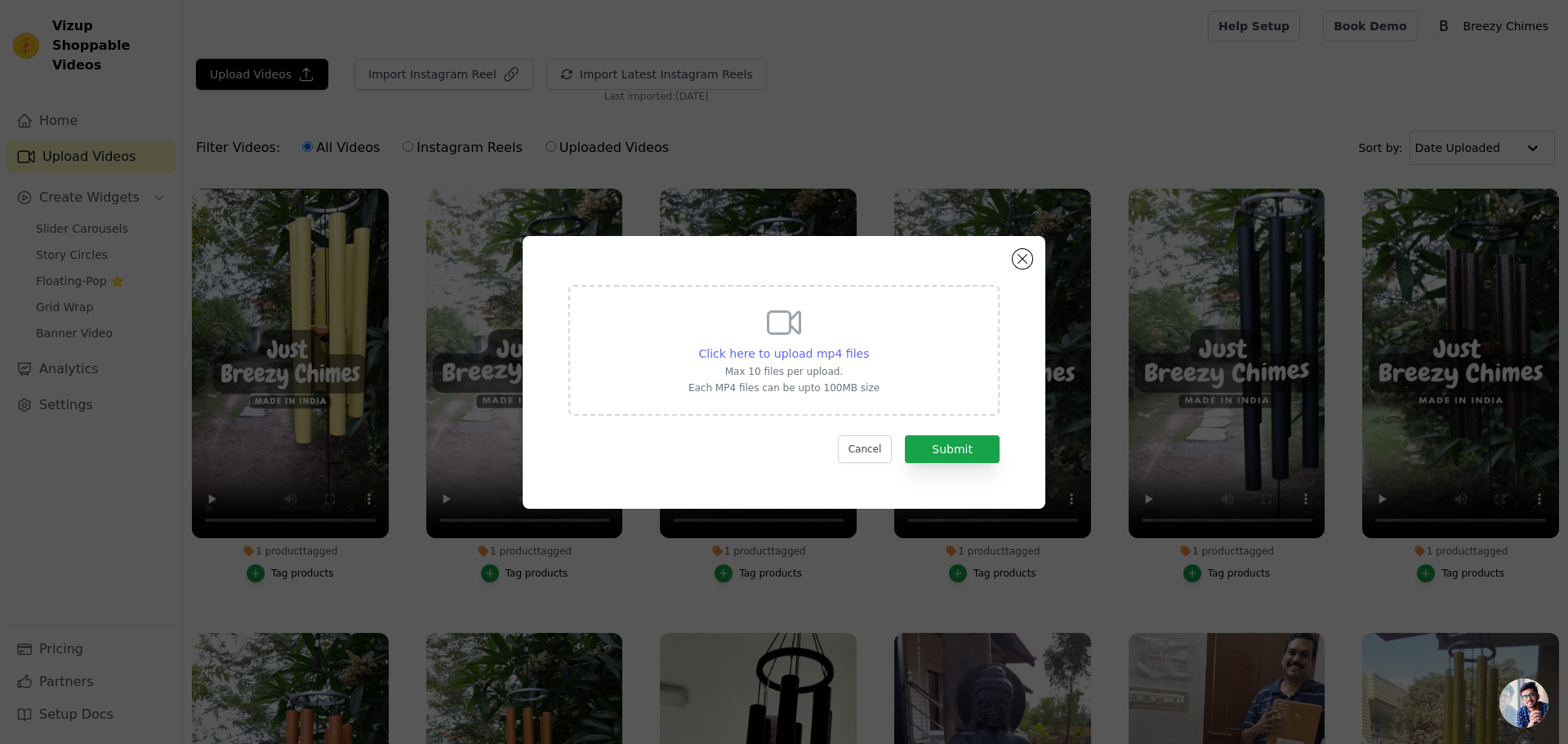
click at [754, 360] on span "Click here to upload mp4 files" at bounding box center [784, 353] width 170 height 13
click at [868, 346] on input "Click here to upload mp4 files Max 10 files per upload. Each MP4 files can be u…" at bounding box center [868, 345] width 1 height 1
type input "C:\fakepath\_35 Blue.mp4"
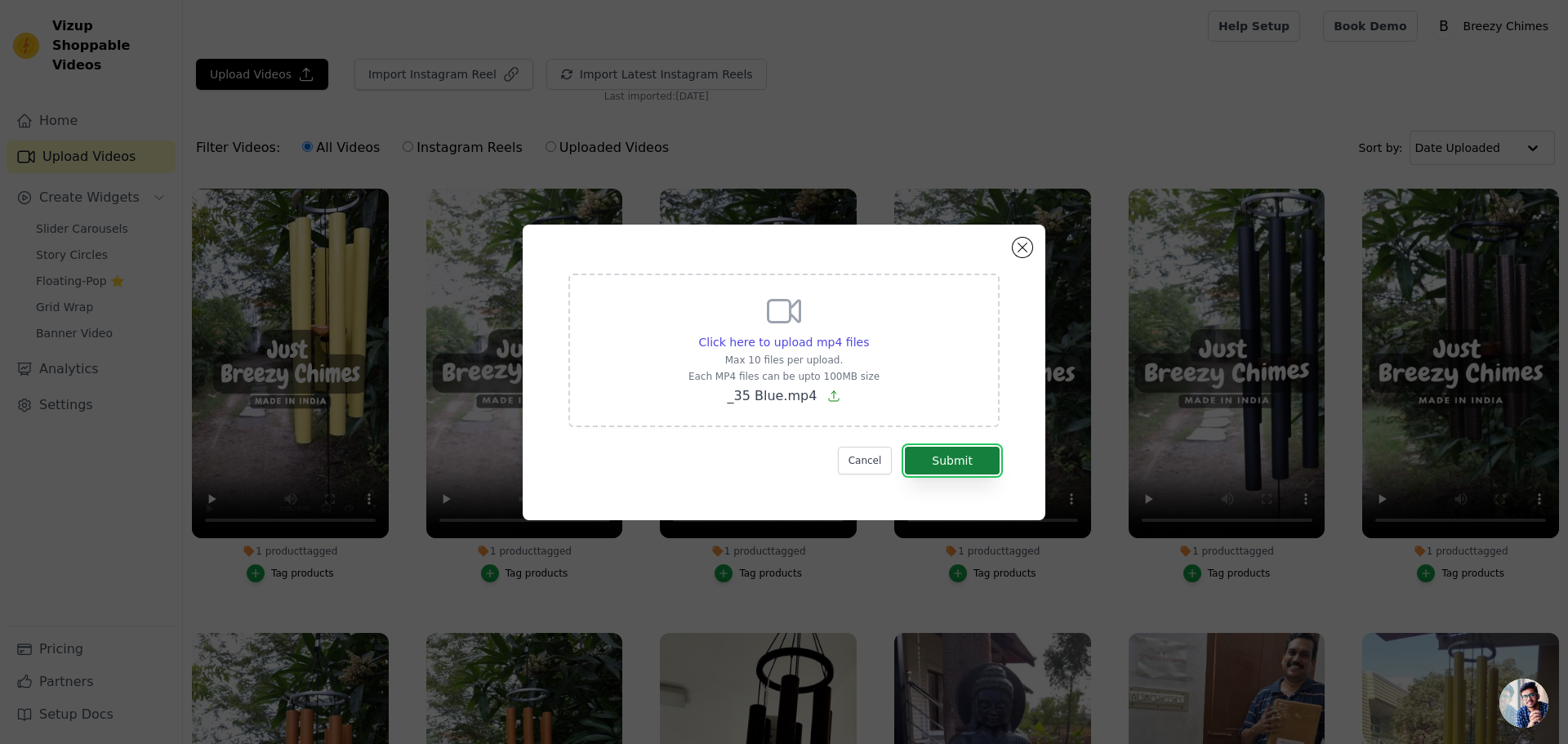
click at [945, 460] on button "Submit" at bounding box center [953, 461] width 95 height 28
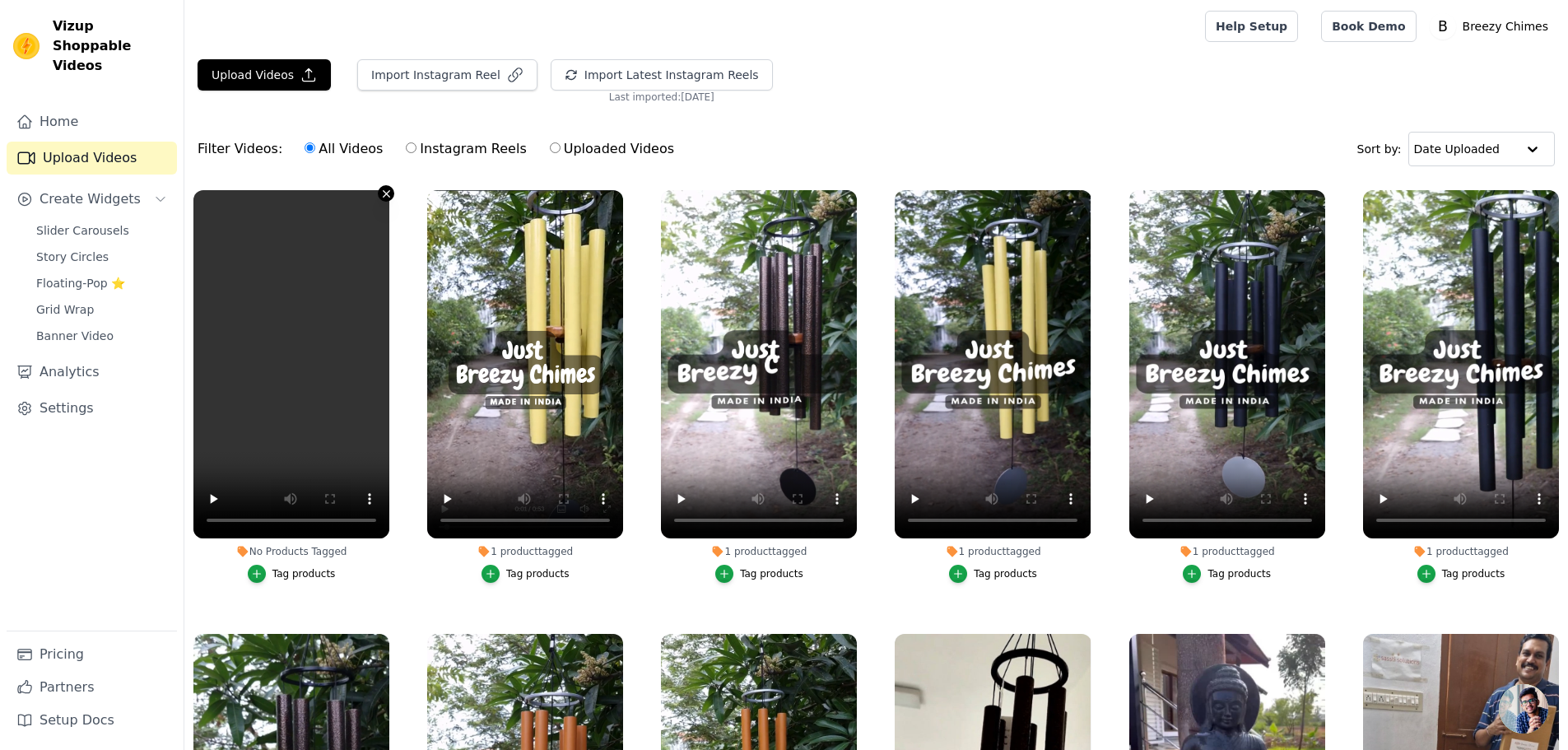
click at [382, 195] on icon "button" at bounding box center [386, 194] width 12 height 12
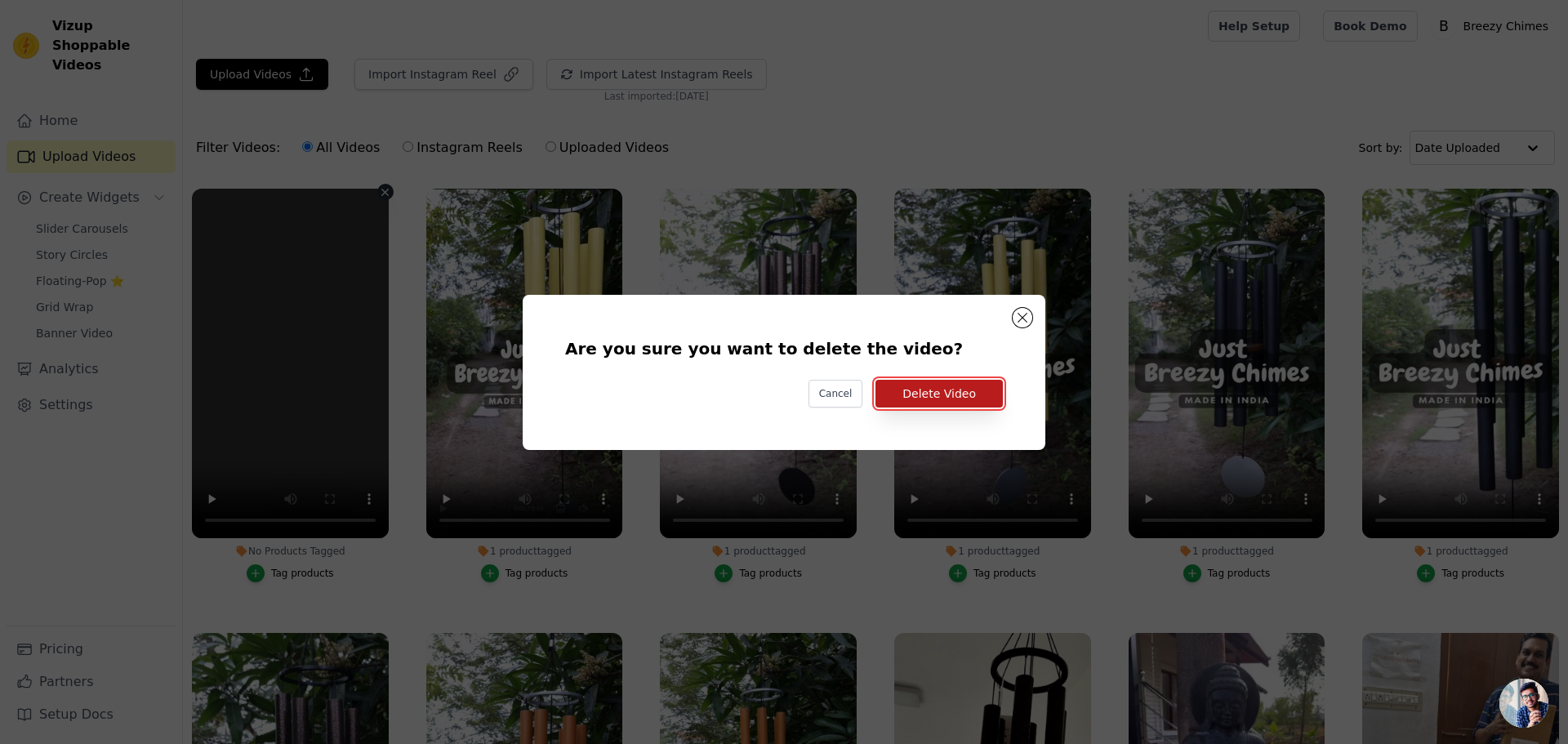
click at [949, 396] on button "Delete Video" at bounding box center [939, 393] width 128 height 28
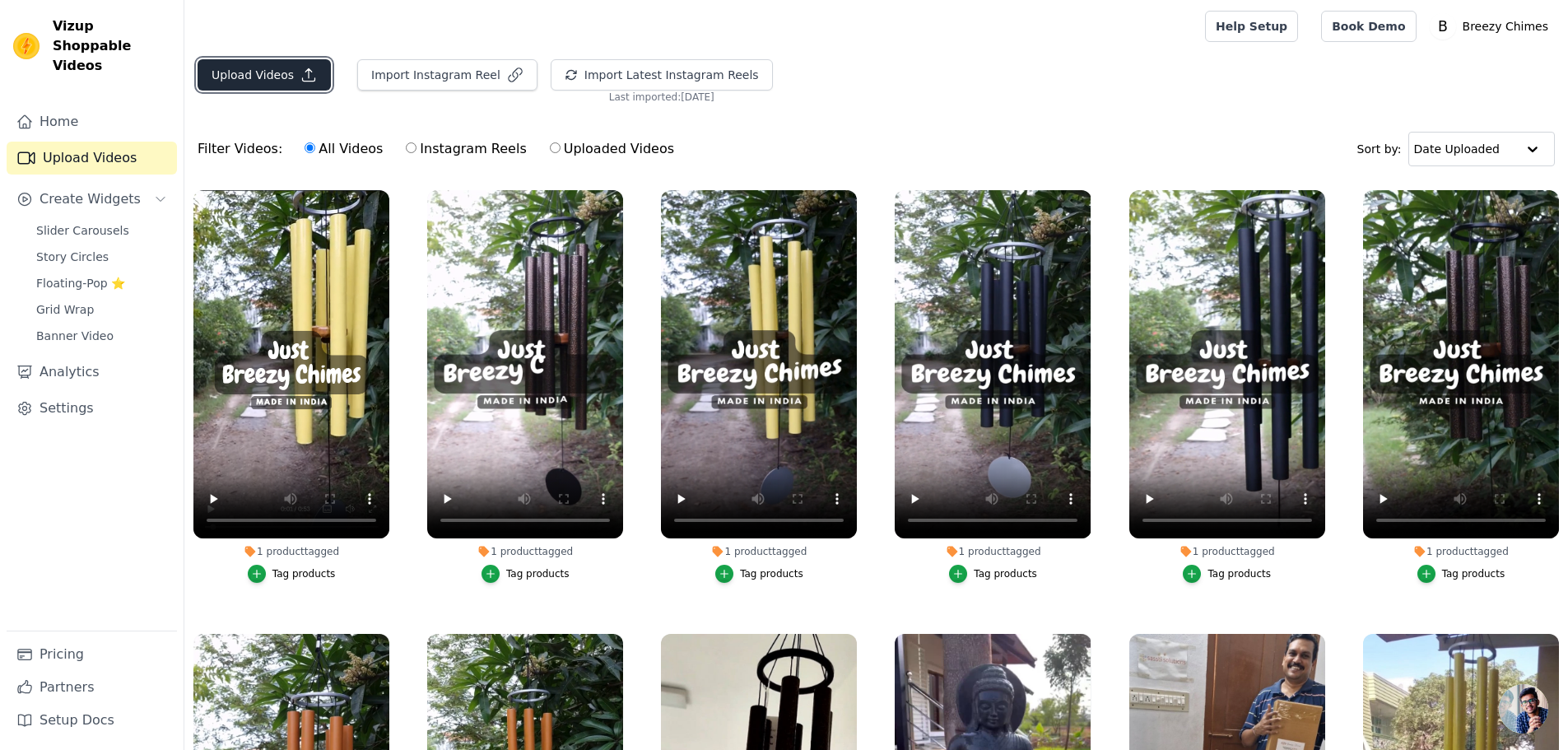
click at [300, 78] on icon "button" at bounding box center [308, 75] width 16 height 16
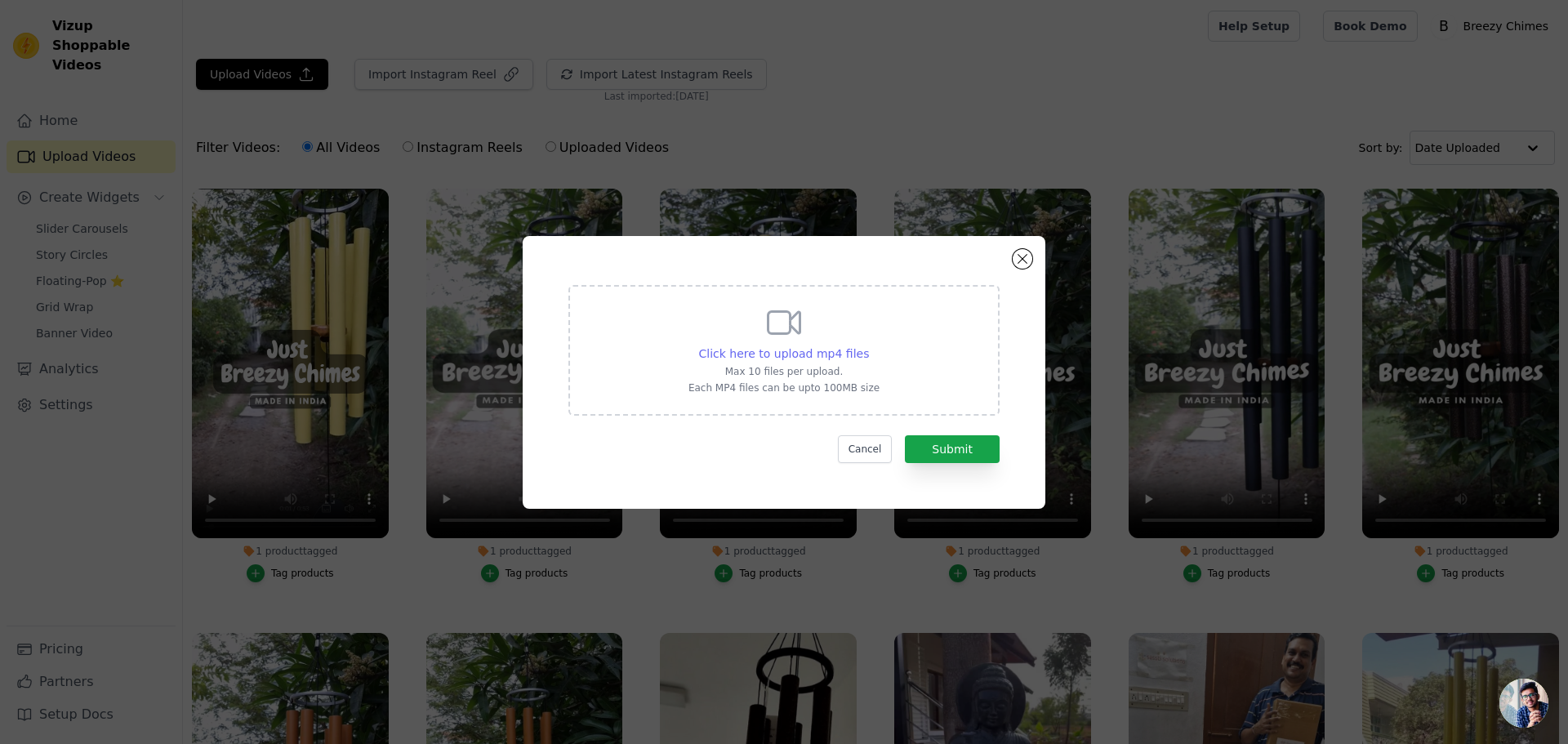
click at [814, 352] on span "Click here to upload mp4 files" at bounding box center [784, 353] width 170 height 13
click at [868, 346] on input "Click here to upload mp4 files Max 10 files per upload. Each MP4 files can be u…" at bounding box center [868, 345] width 1 height 1
type input "C:\fakepath\_35 Blue (1).mp4"
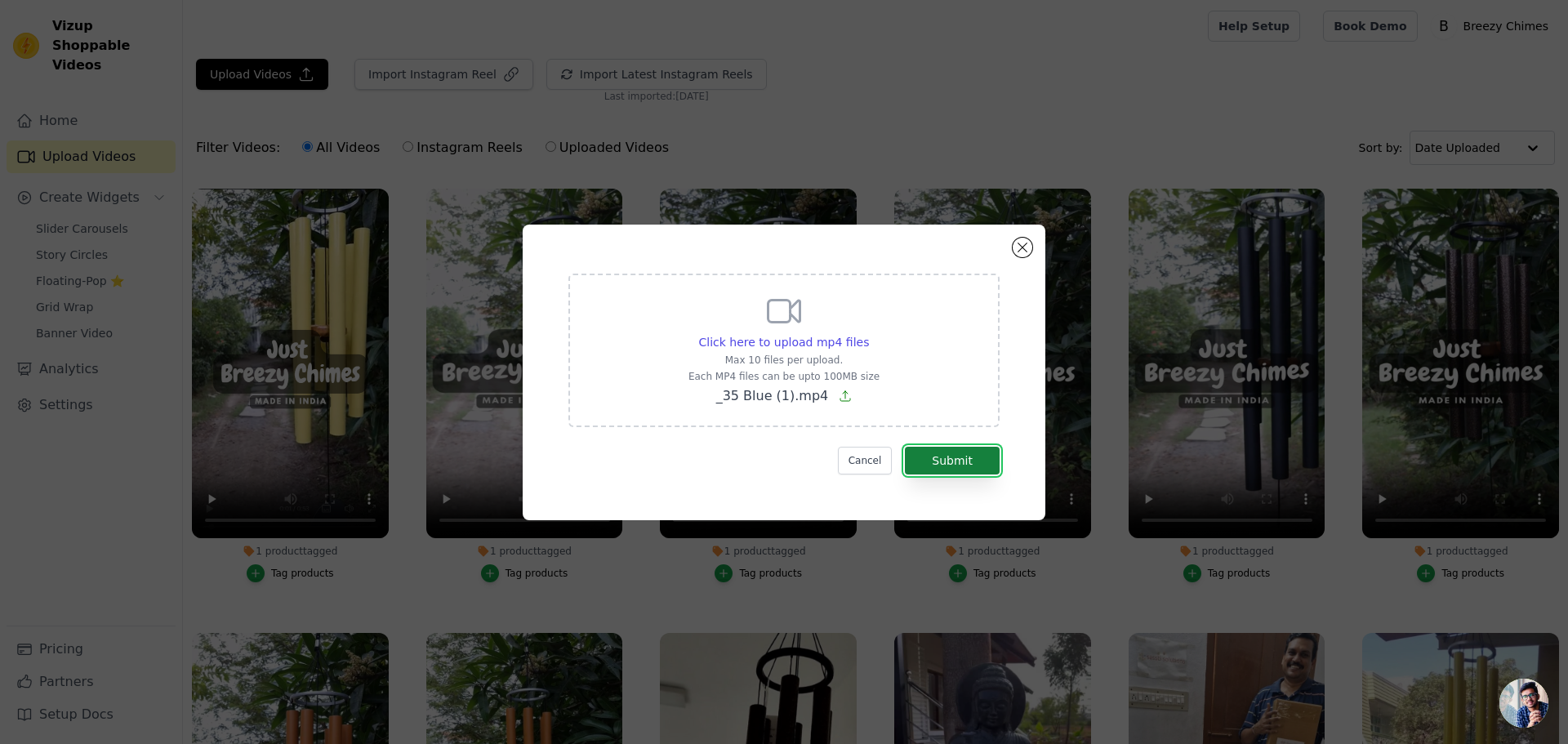
click at [940, 463] on button "Submit" at bounding box center [953, 461] width 95 height 28
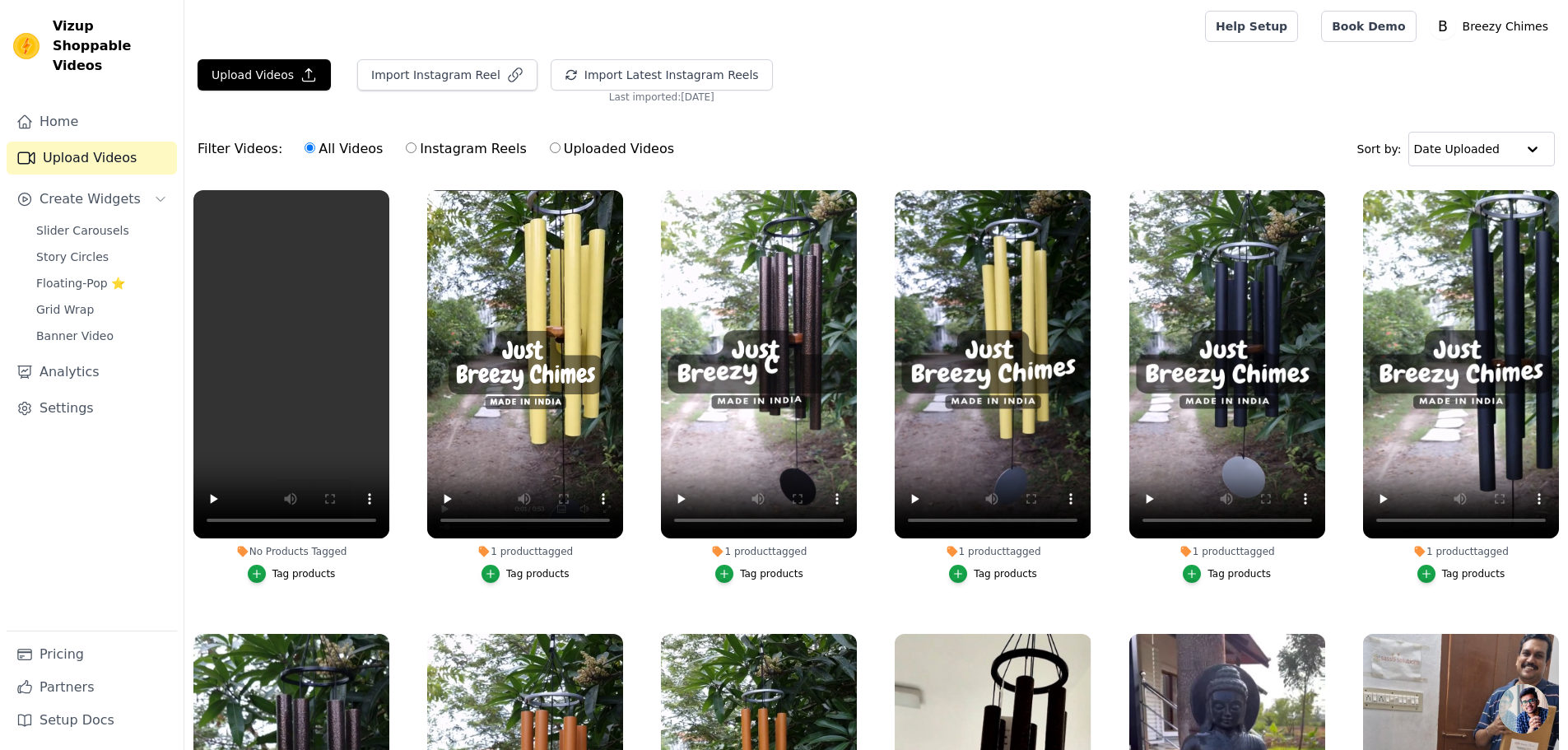
click at [256, 19] on div at bounding box center [691, 26] width 987 height 53
click at [260, 73] on button "Upload Videos" at bounding box center [264, 74] width 134 height 31
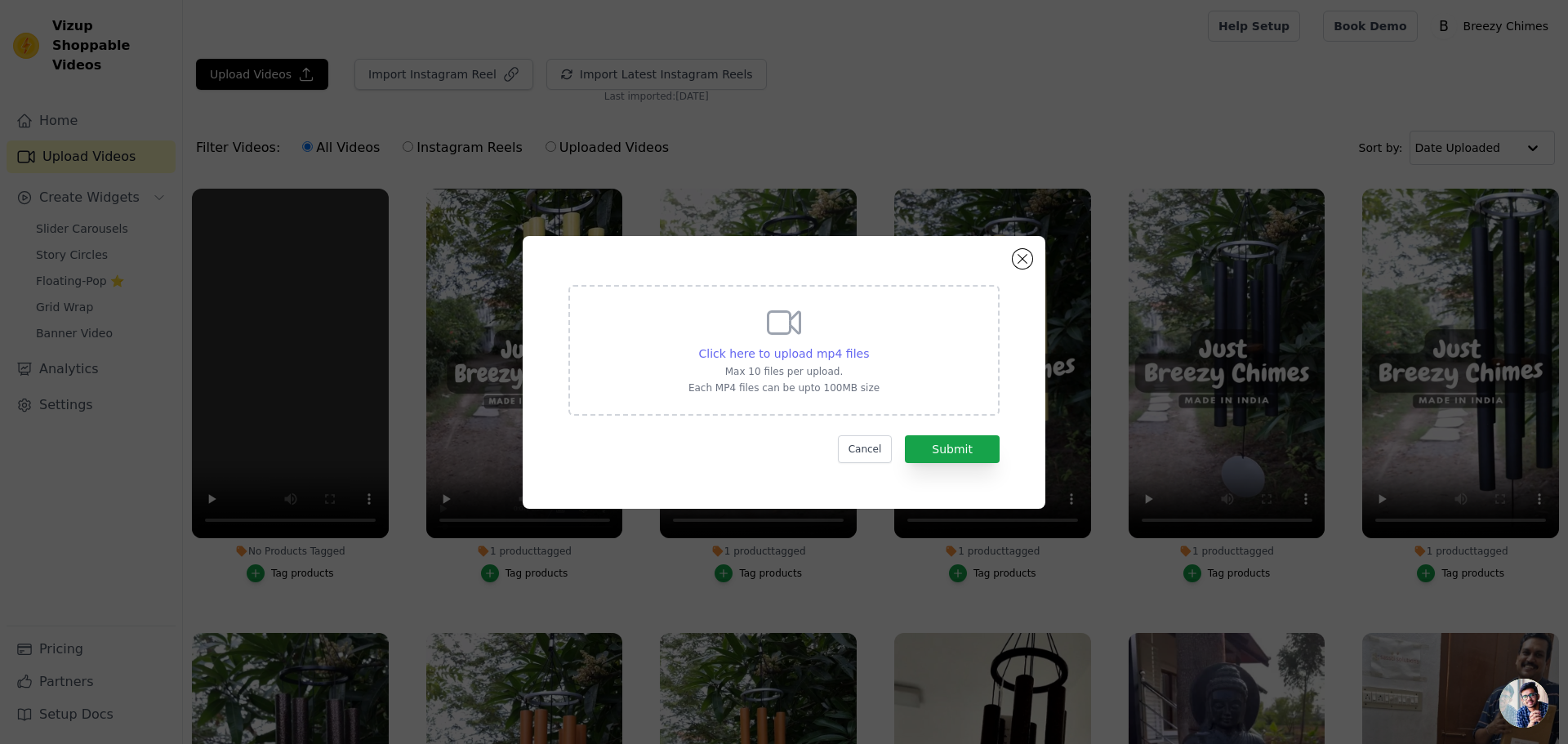
click at [768, 347] on span "Click here to upload mp4 files" at bounding box center [784, 353] width 170 height 13
click at [868, 346] on input "Click here to upload mp4 files Max 10 files per upload. Each MP4 files can be u…" at bounding box center [868, 345] width 1 height 1
type input "C:\fakepath\ 35 Blue (1)-1.mp4"
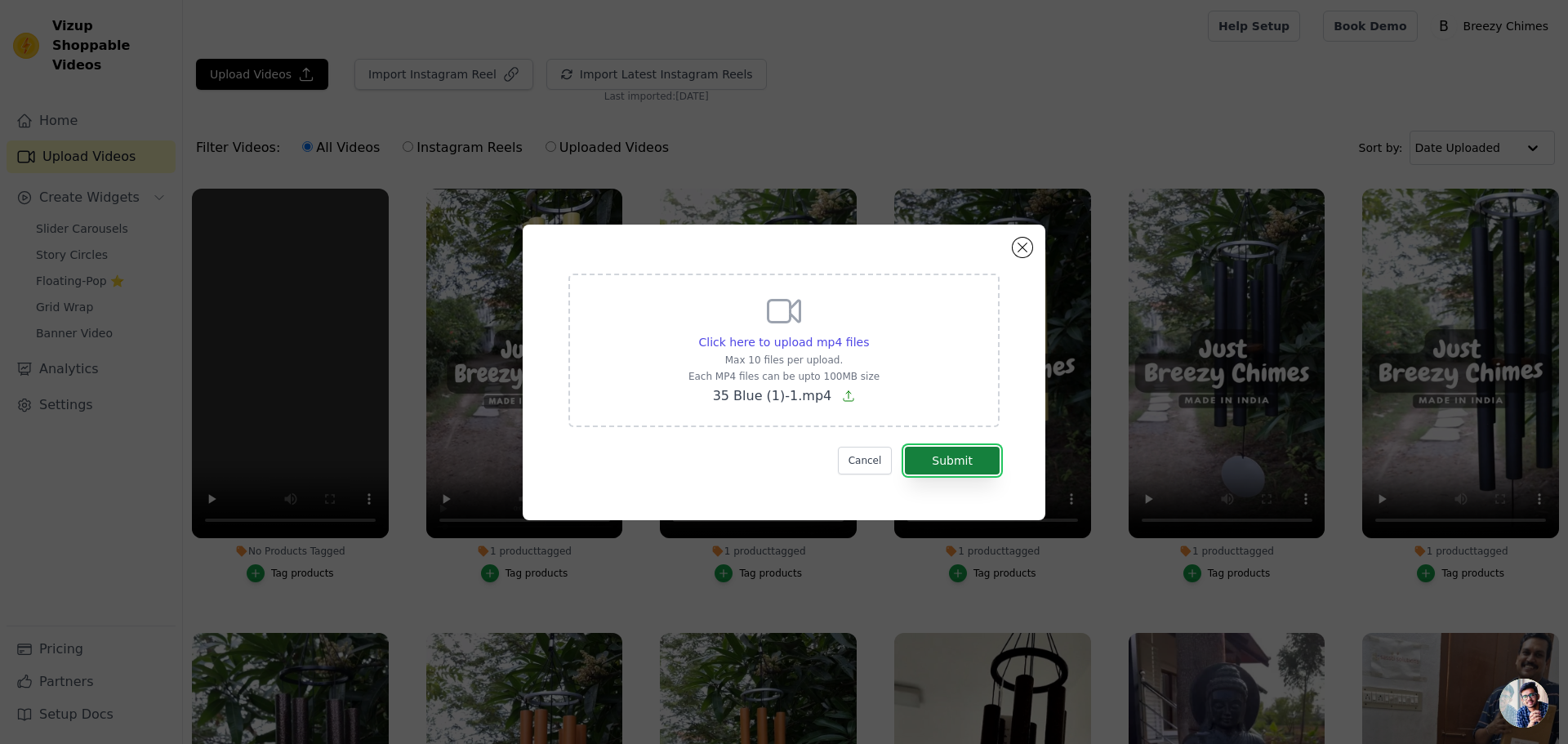
click at [960, 459] on button "Submit" at bounding box center [953, 461] width 95 height 28
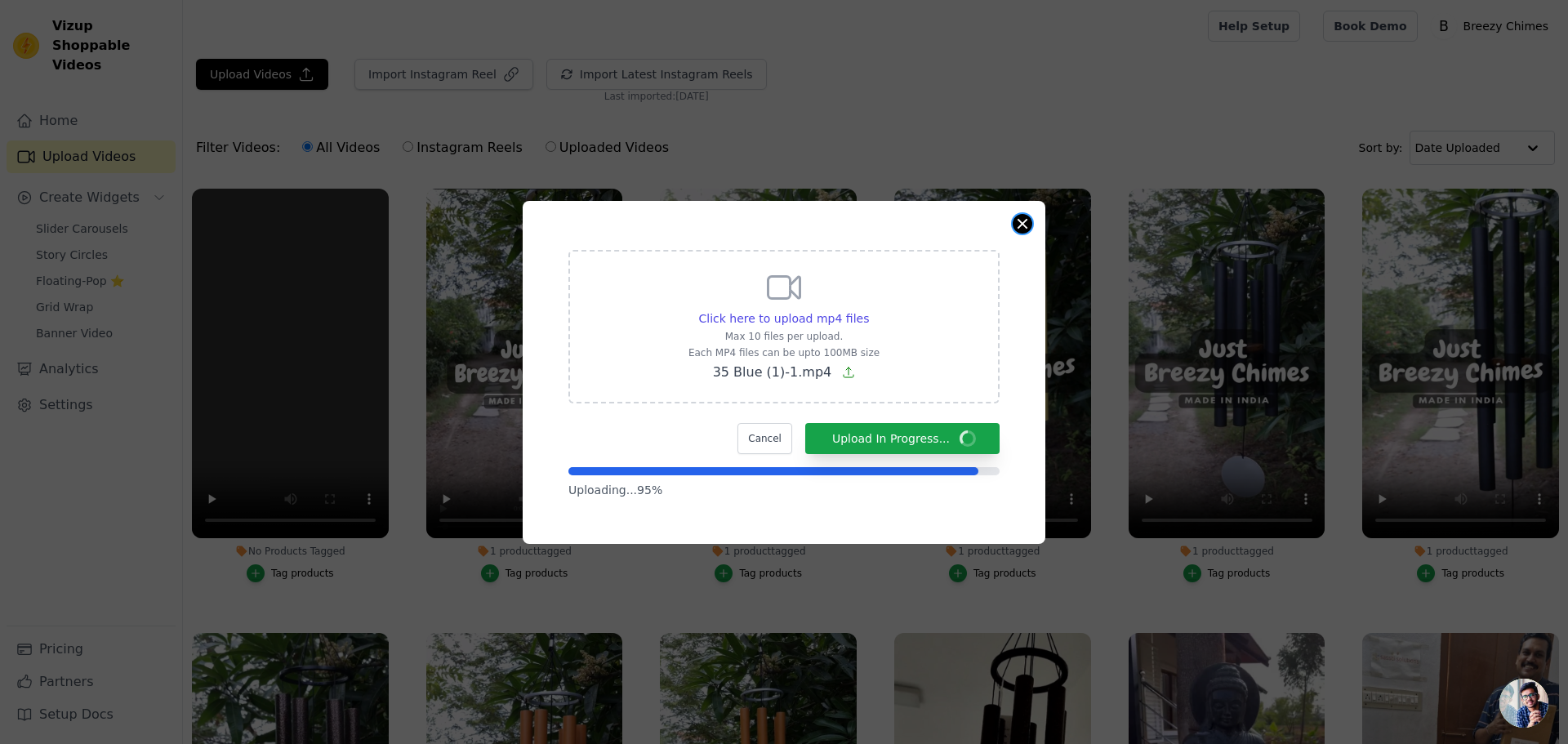
click at [1028, 230] on button "Close modal" at bounding box center [1022, 224] width 20 height 20
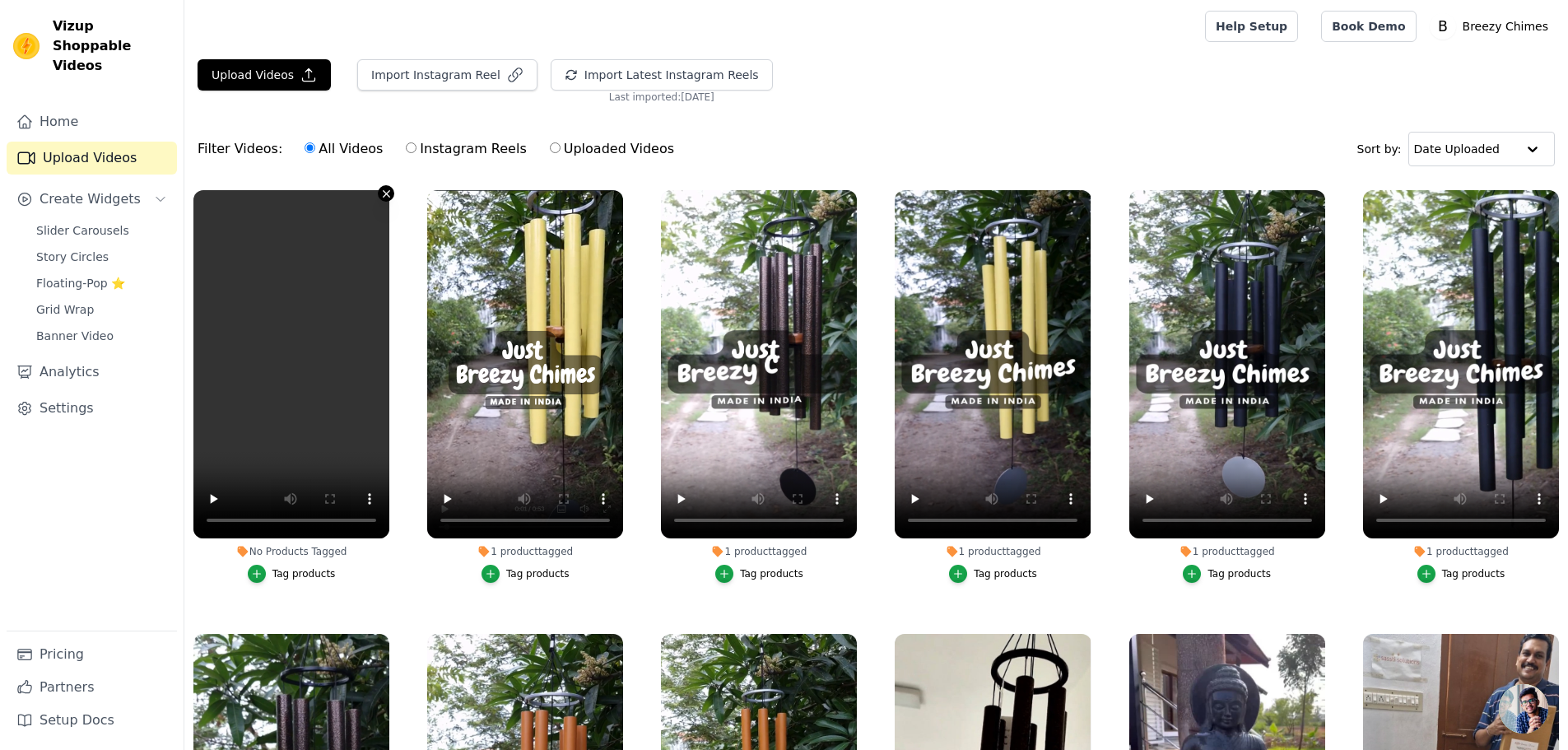
click at [386, 199] on icon "button" at bounding box center [386, 194] width 12 height 12
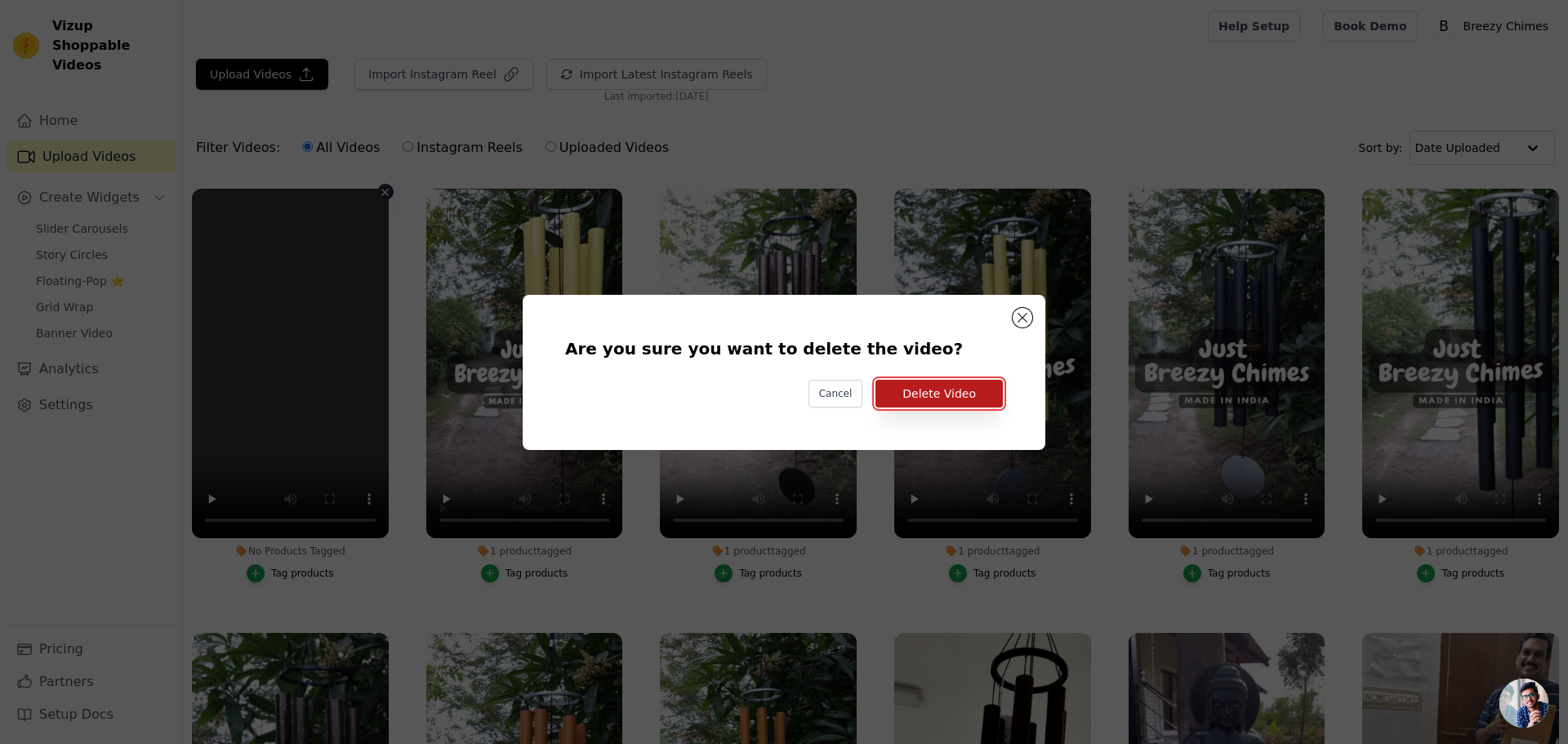
click at [956, 406] on button "Delete Video" at bounding box center [939, 393] width 128 height 28
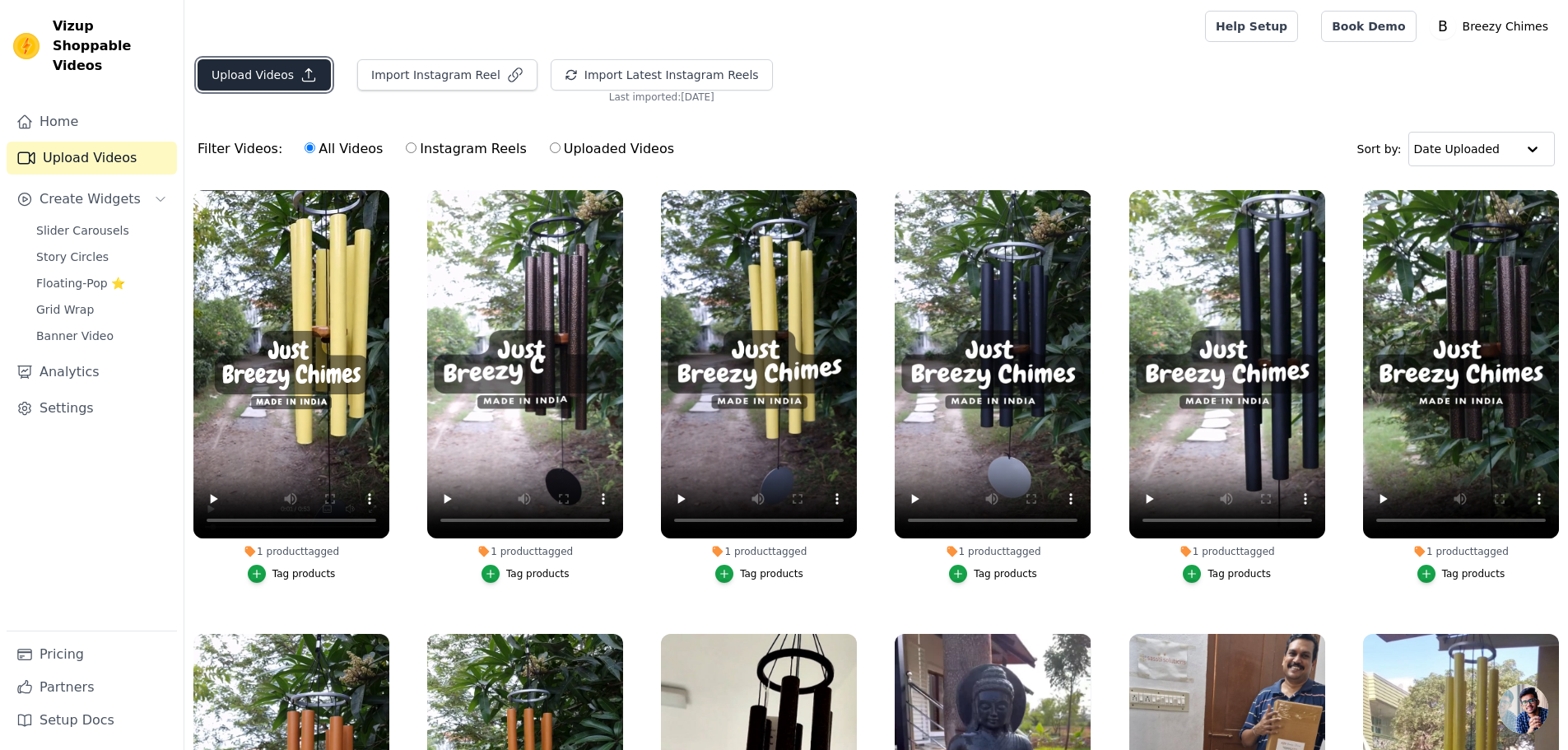
click at [311, 88] on button "Upload Videos" at bounding box center [264, 74] width 134 height 31
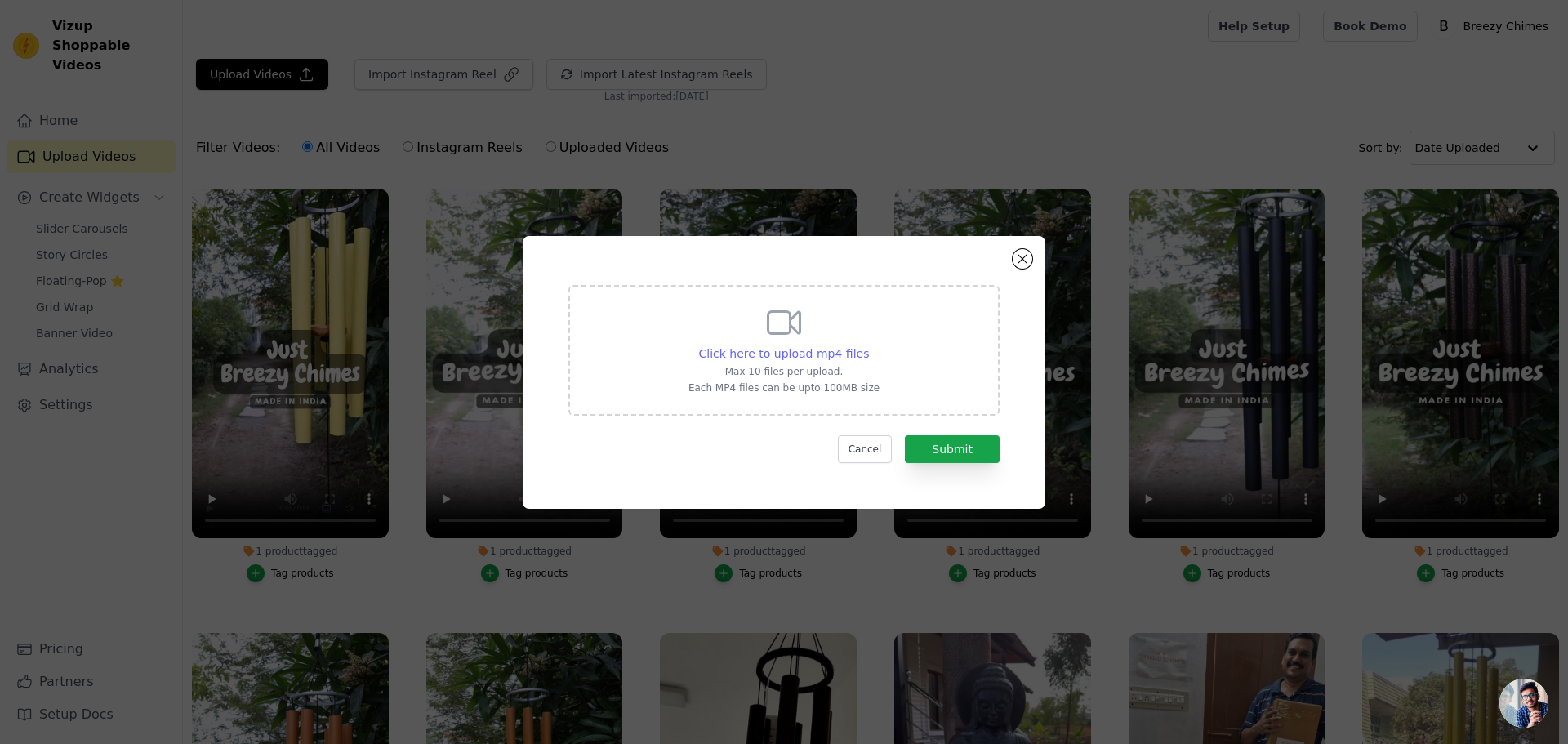
click at [733, 347] on span "Click here to upload mp4 files" at bounding box center [784, 353] width 170 height 13
click at [868, 346] on input "Click here to upload mp4 files Max 10 files per upload. Each MP4 files can be u…" at bounding box center [868, 345] width 1 height 1
type input "C:\fakepath\ 35 Blue (1)-1.mp4"
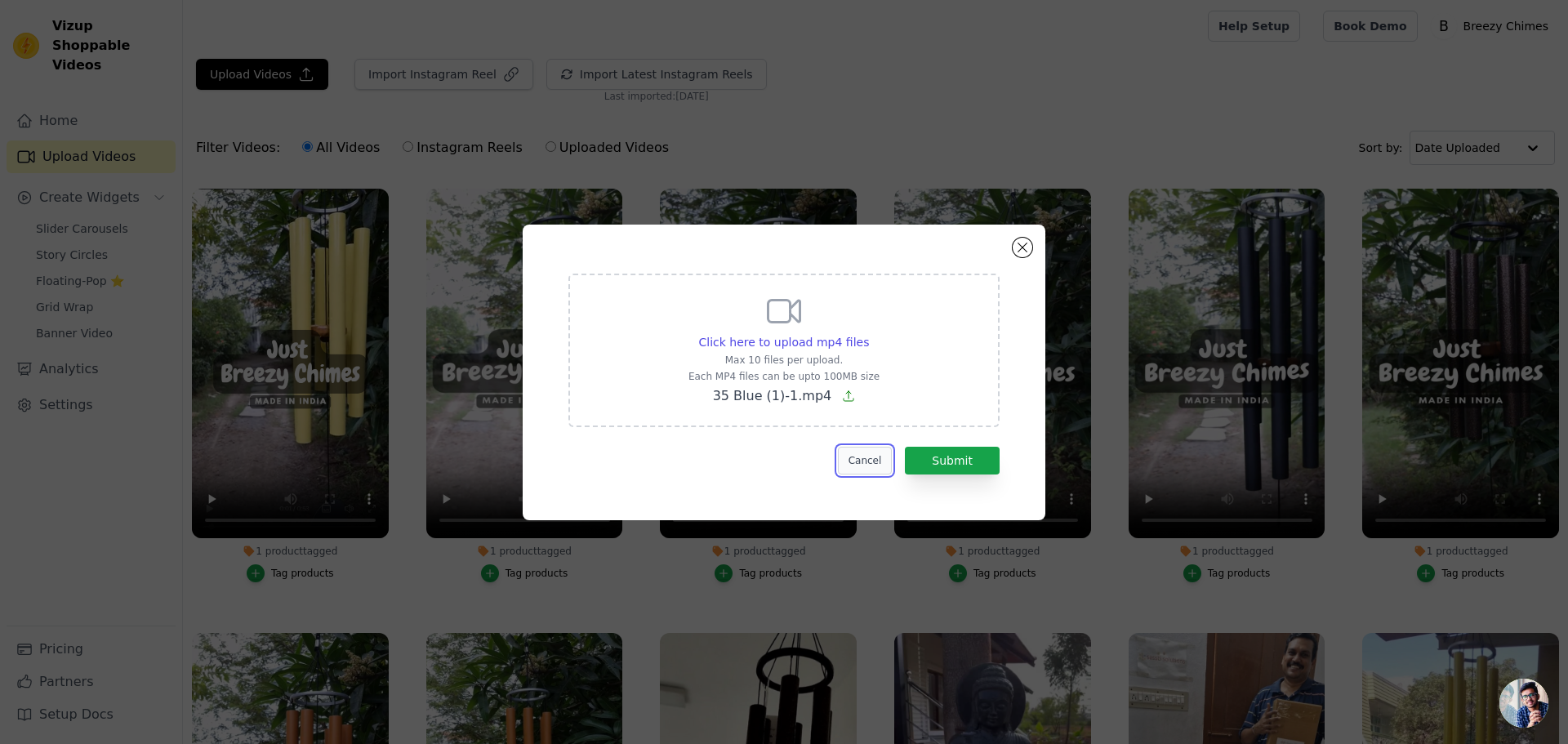
click at [885, 465] on button "Cancel" at bounding box center [865, 461] width 54 height 28
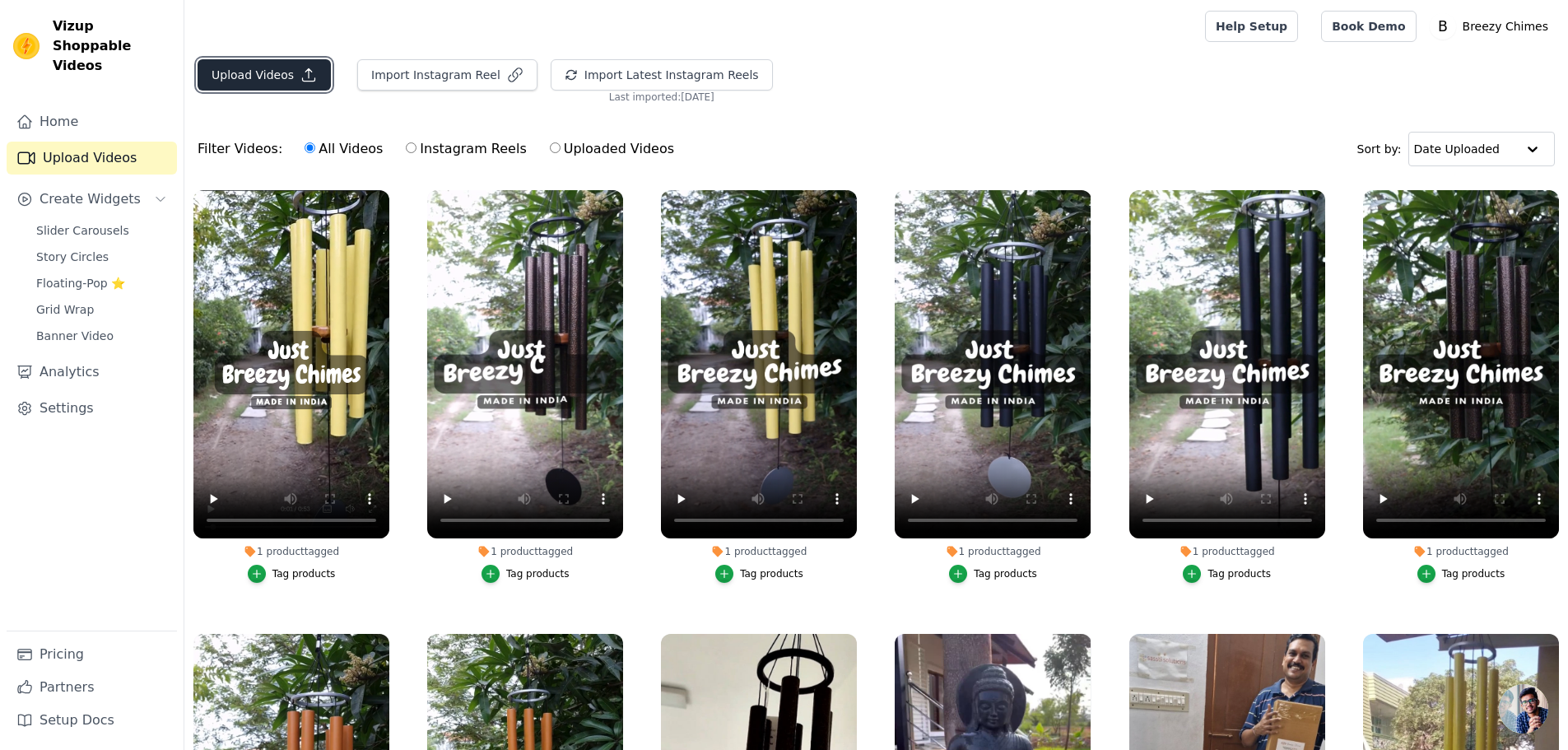
click at [302, 71] on icon "button" at bounding box center [308, 75] width 12 height 12
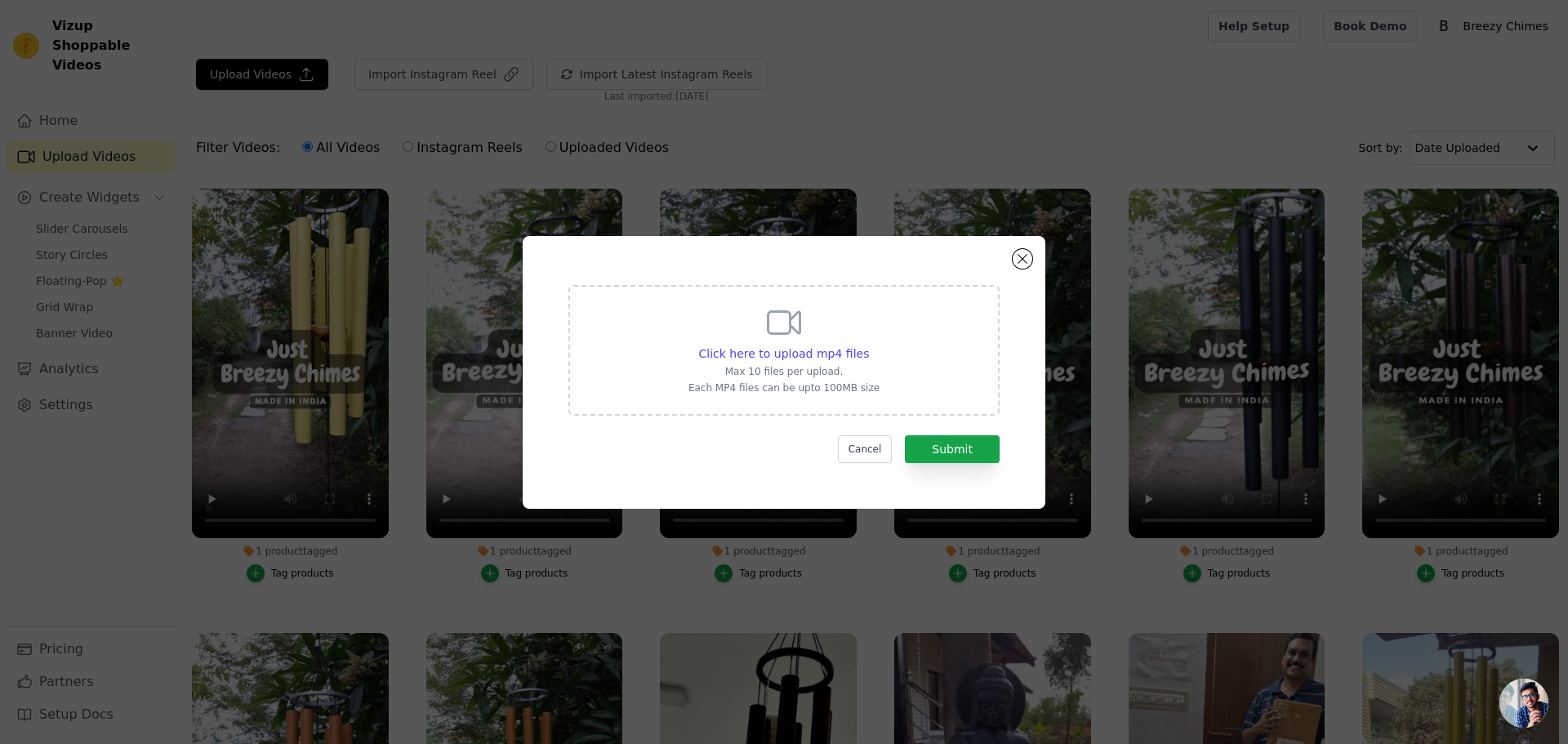
click at [749, 343] on div "Click here to upload mp4 files Max 10 files per upload. Each MP4 files can be u…" at bounding box center [784, 349] width 191 height 91
click at [868, 345] on input "Click here to upload mp4 files Max 10 files per upload. Each MP4 files can be u…" at bounding box center [868, 345] width 1 height 1
type input "C:\fakepath\ 35 Blue-1-720-30.mp4"
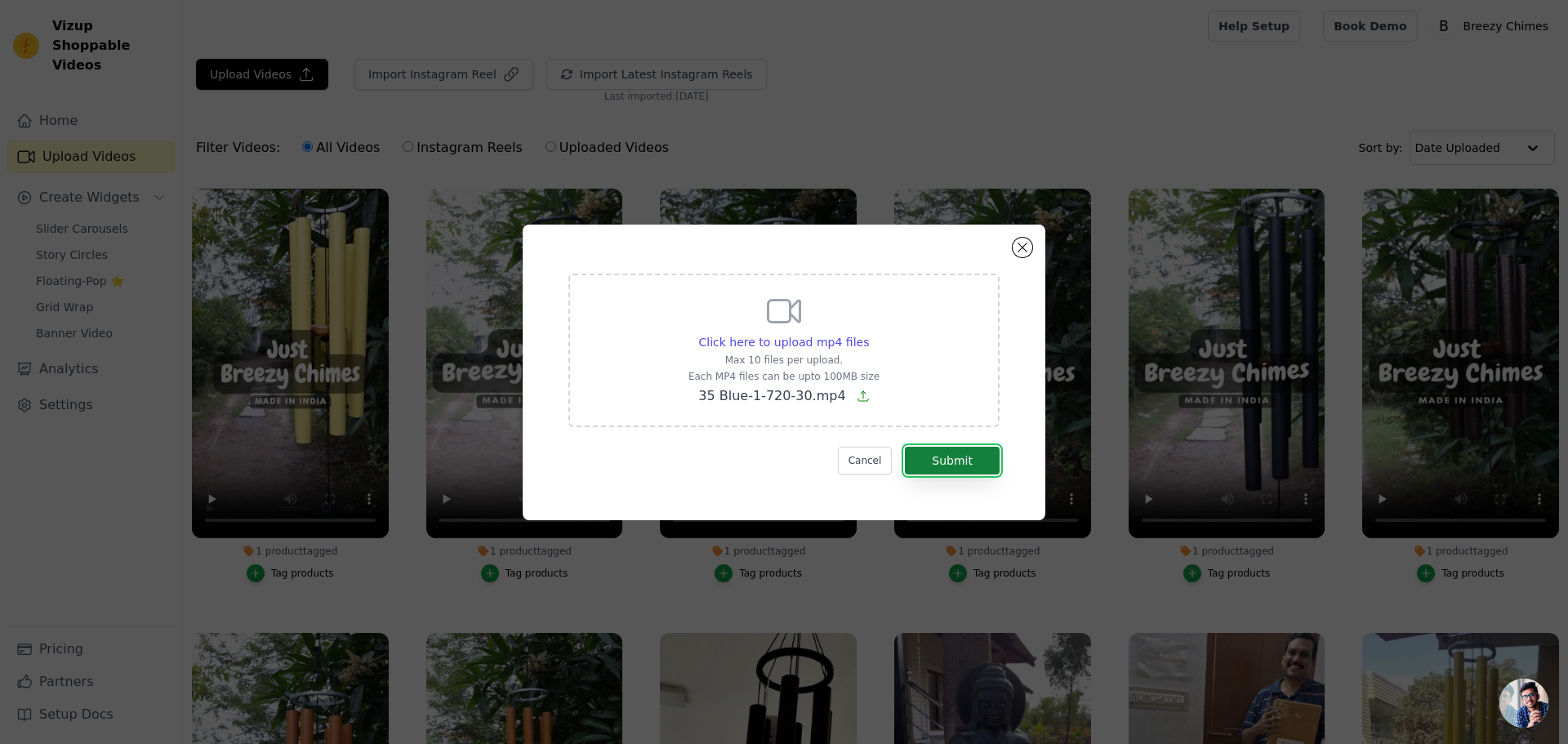
click at [961, 448] on button "Submit" at bounding box center [953, 461] width 95 height 28
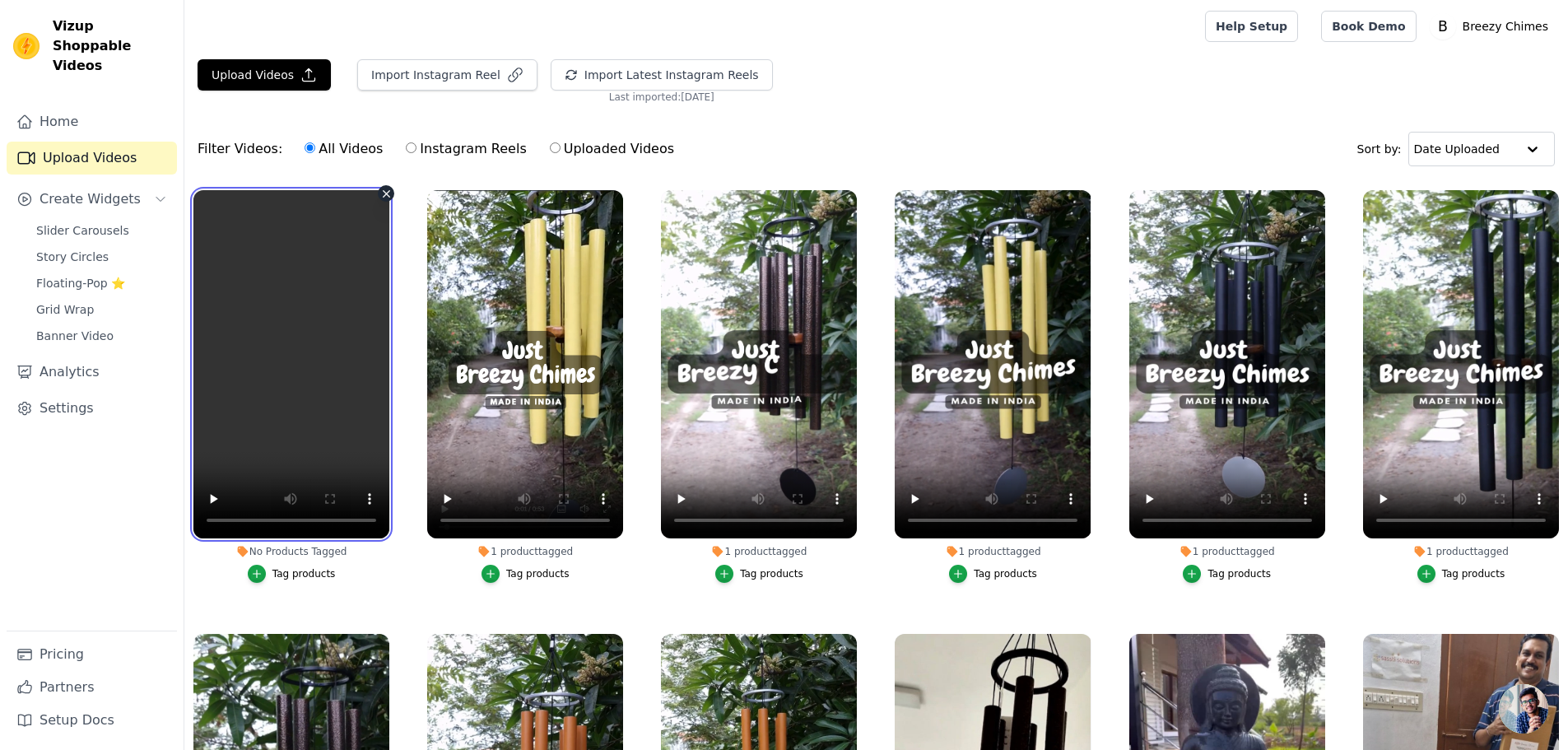
click at [278, 280] on video at bounding box center [291, 364] width 196 height 349
click at [388, 193] on icon "button" at bounding box center [386, 194] width 12 height 12
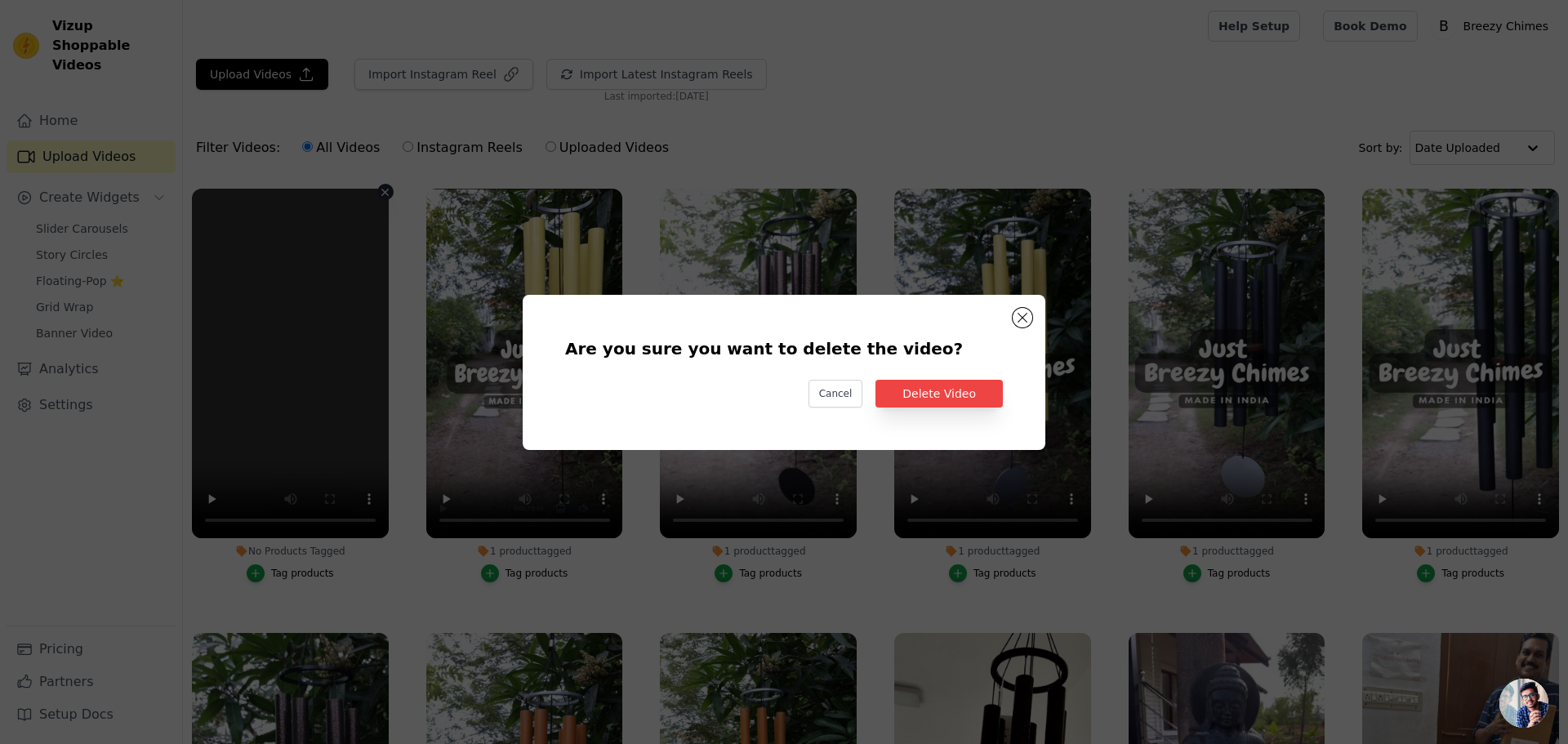
click at [932, 409] on div "Are you sure you want to delete the video? Cancel Delete Video" at bounding box center [784, 372] width 470 height 103
click at [937, 398] on button "Delete Video" at bounding box center [939, 393] width 128 height 28
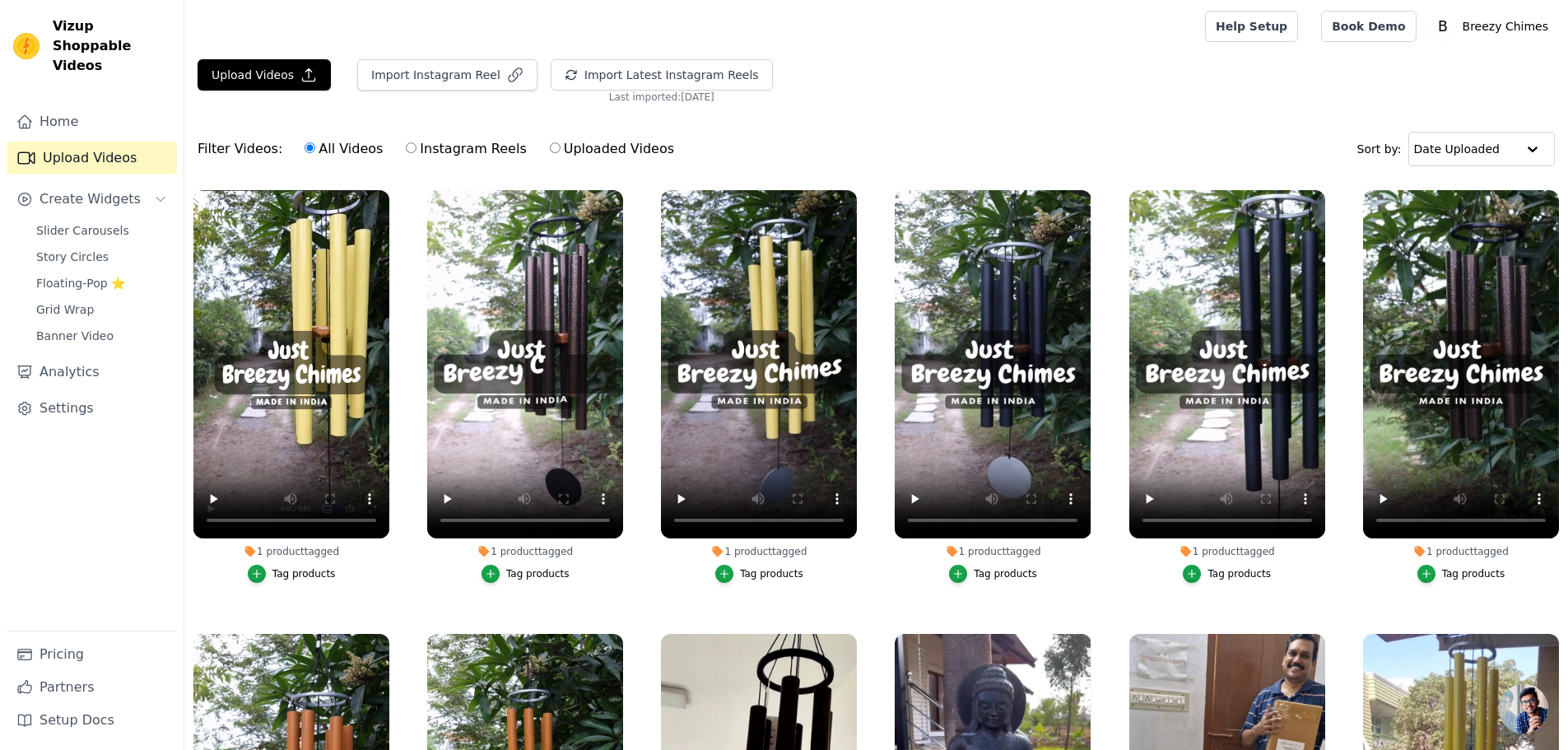
click at [305, 92] on div "Upload Videos Import Instagram Reel Import Latest Instagram Reels Import Latest…" at bounding box center [876, 81] width 1383 height 45
click at [311, 82] on button "Upload Videos" at bounding box center [264, 74] width 134 height 31
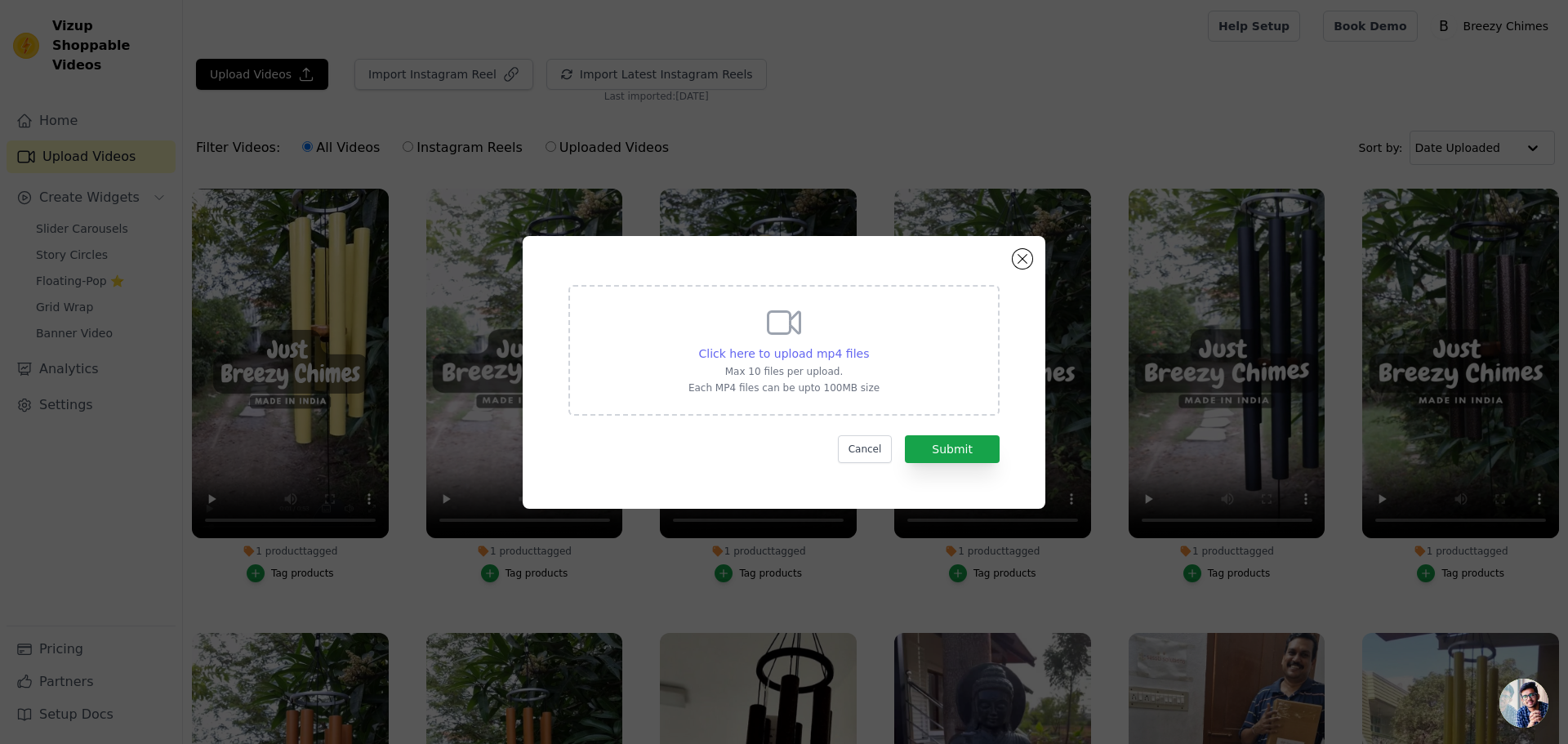
click at [803, 348] on span "Click here to upload mp4 files" at bounding box center [784, 353] width 170 height 13
click at [868, 346] on input "Click here to upload mp4 files Max 10 files per upload. Each MP4 files can be u…" at bounding box center [868, 345] width 1 height 1
type input "C:\fakepath\ 35 Blue-1-720-24.mp4"
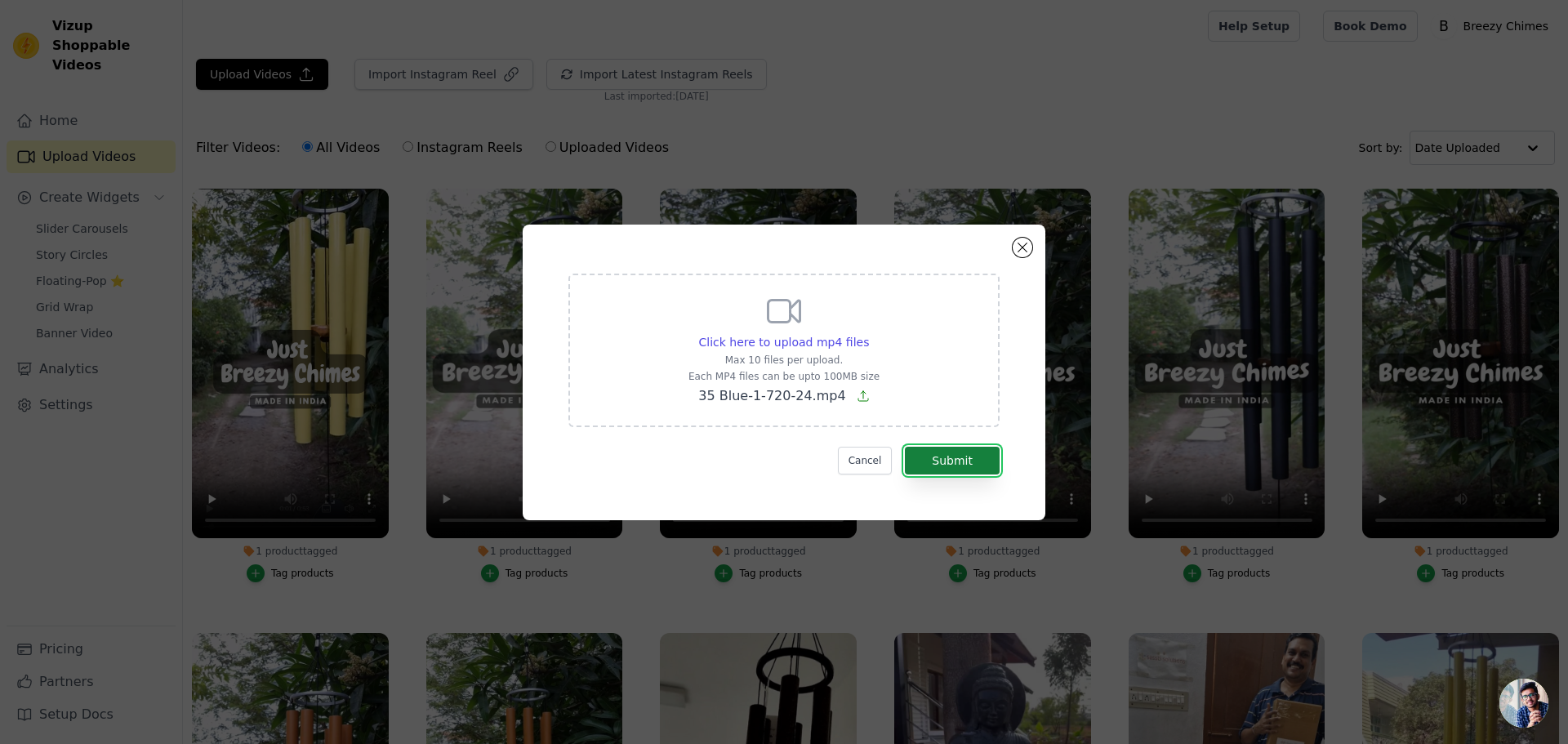
click at [986, 448] on button "Submit" at bounding box center [953, 461] width 95 height 28
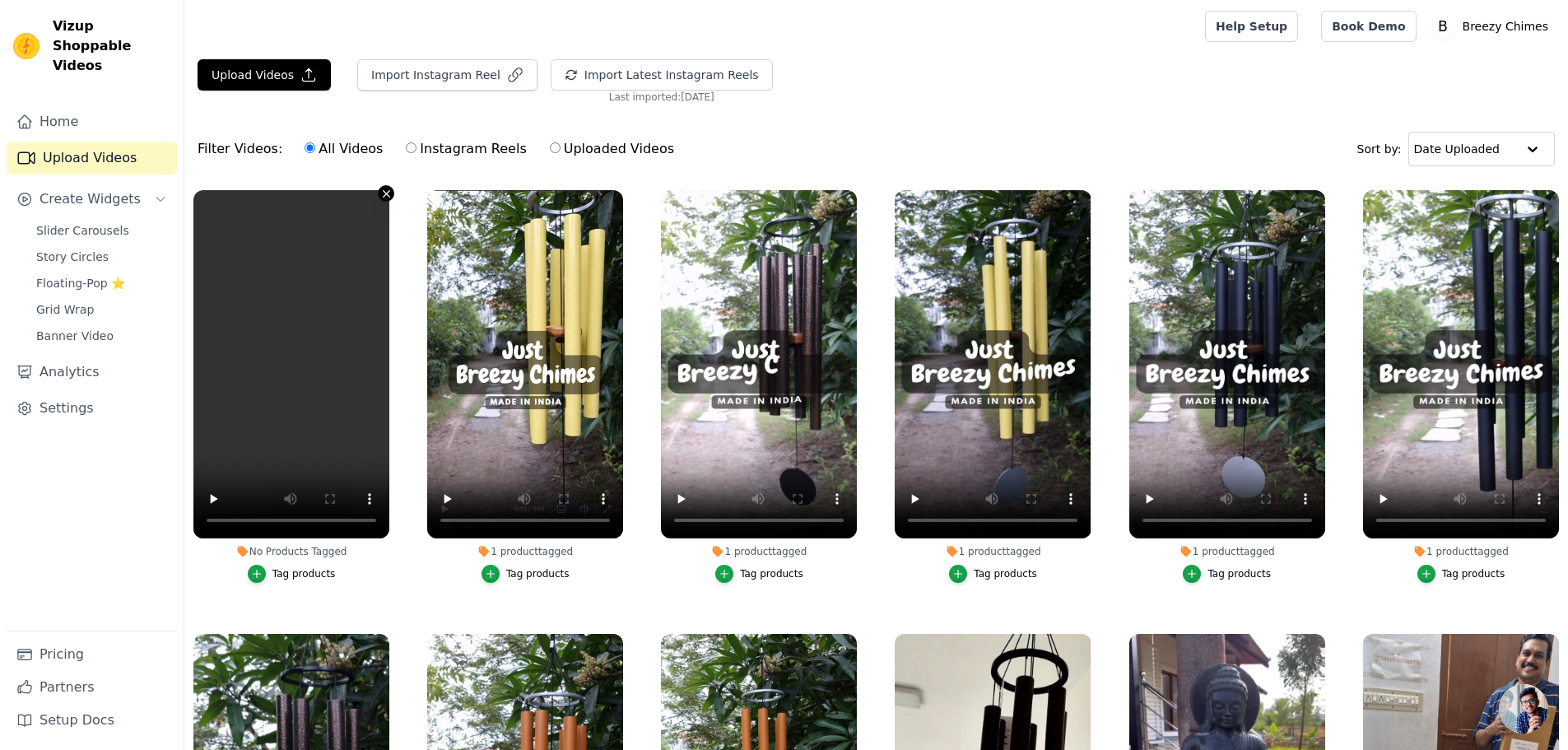
click at [384, 200] on button "No Products Tagged Tag products" at bounding box center [385, 194] width 16 height 16
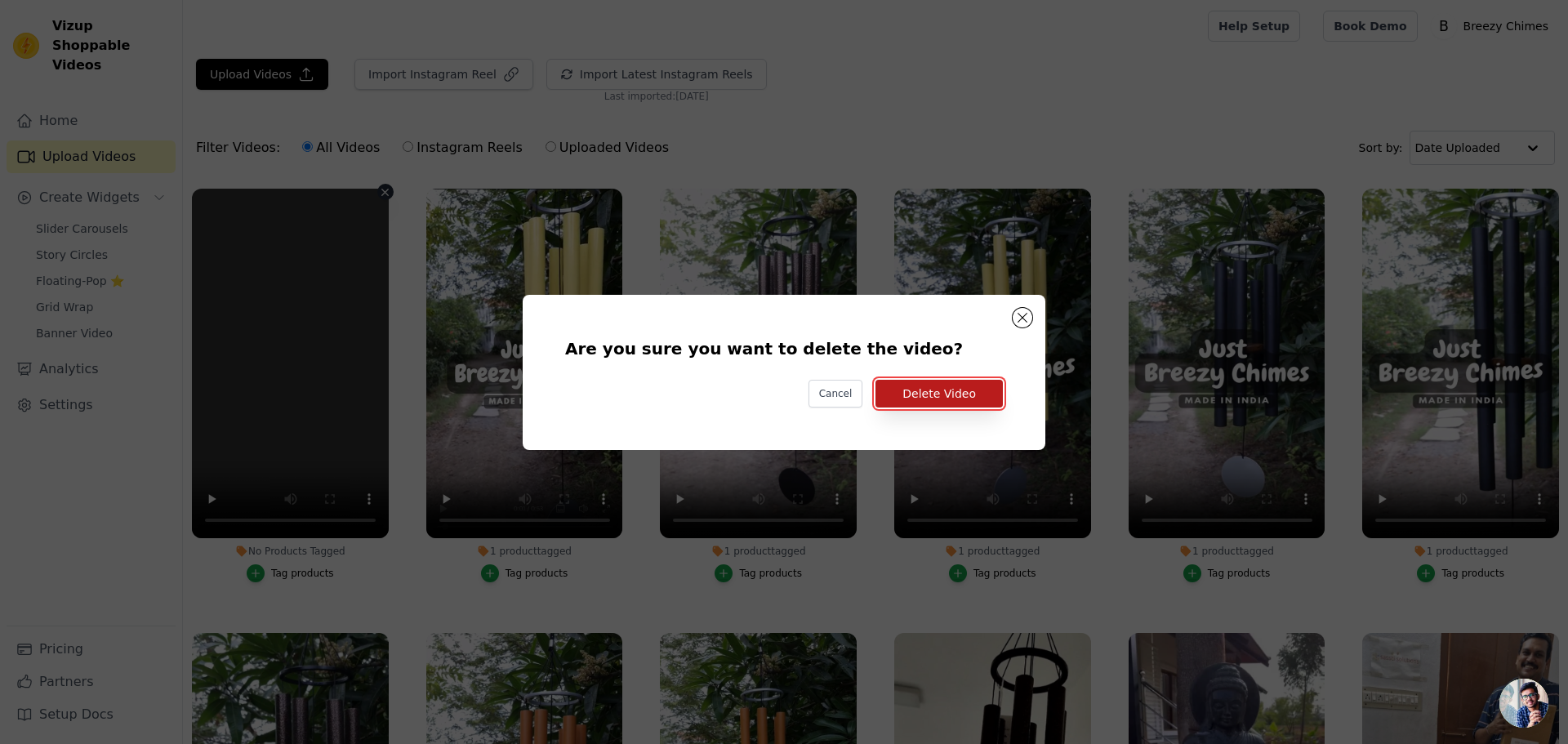
click at [941, 400] on button "Delete Video" at bounding box center [939, 393] width 128 height 28
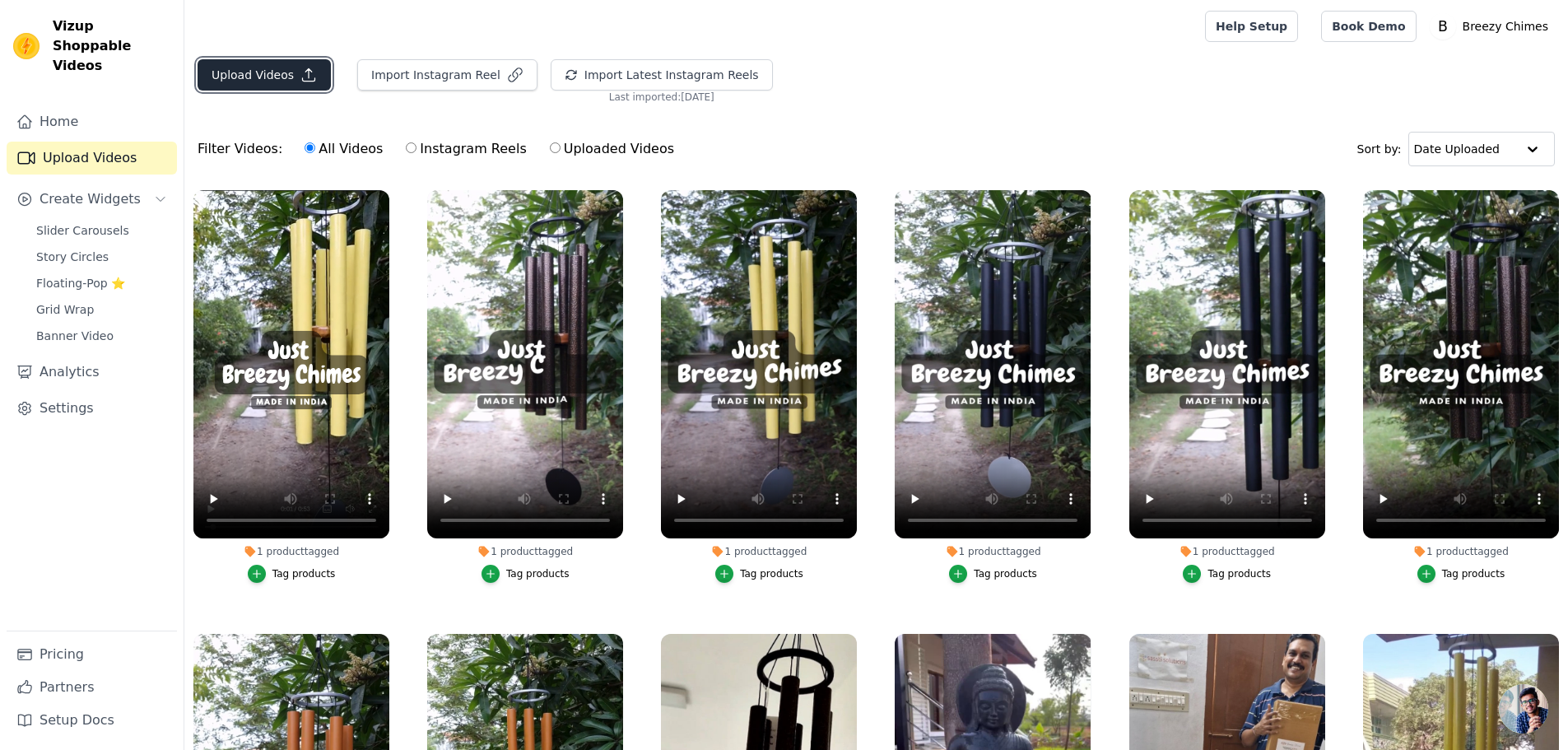
click at [290, 82] on button "Upload Videos" at bounding box center [264, 74] width 134 height 31
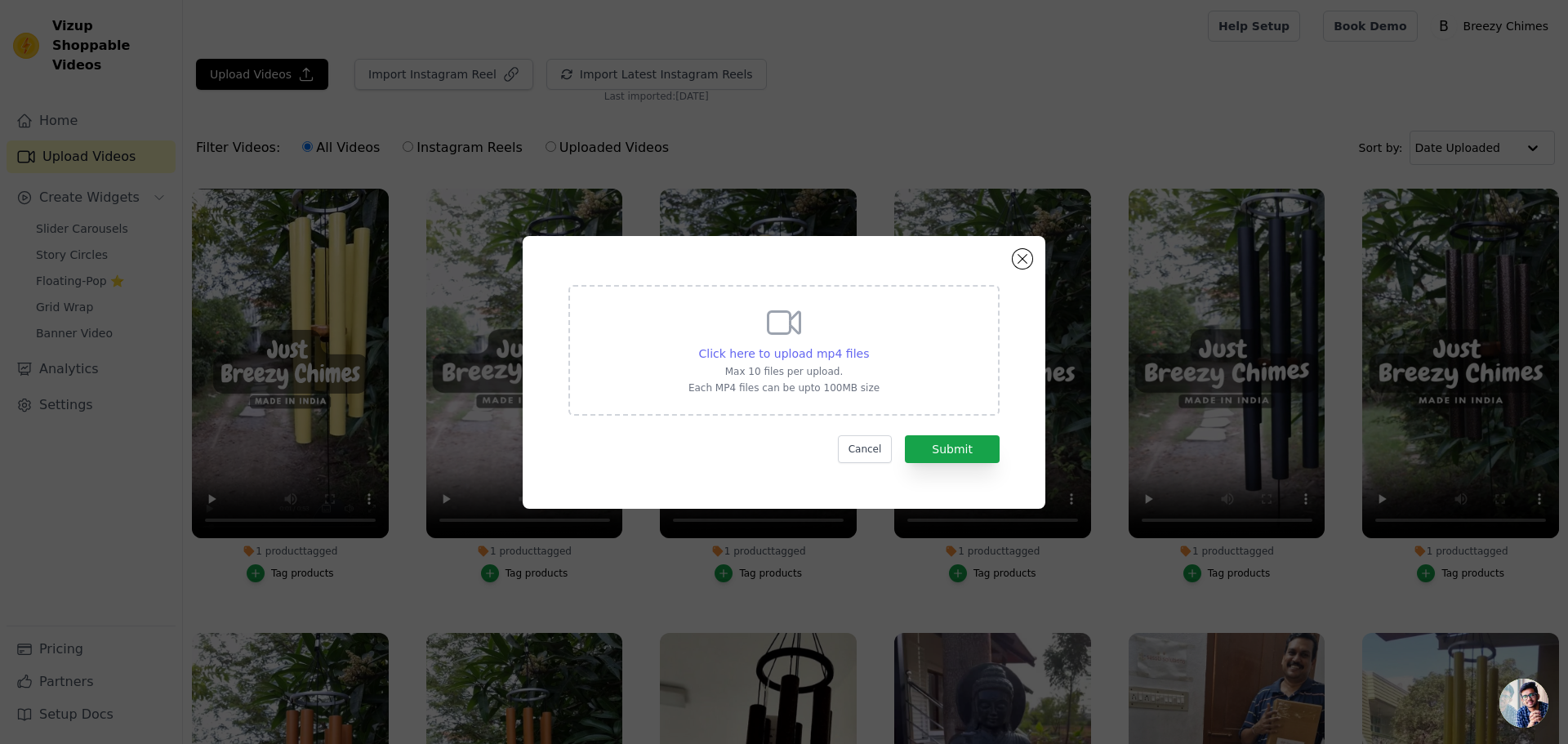
click at [760, 354] on span "Click here to upload mp4 files" at bounding box center [784, 353] width 170 height 13
click at [868, 346] on input "Click here to upload mp4 files Max 10 files per upload. Each MP4 files can be u…" at bounding box center [868, 345] width 1 height 1
click at [756, 351] on span "Click here to upload mp4 files" at bounding box center [784, 353] width 170 height 13
click at [868, 346] on input "Click here to upload mp4 files Max 10 files per upload. Each MP4 files can be u…" at bounding box center [868, 345] width 1 height 1
type input "C:\fakepath\ 35 Blue 720 to 720.mp4"
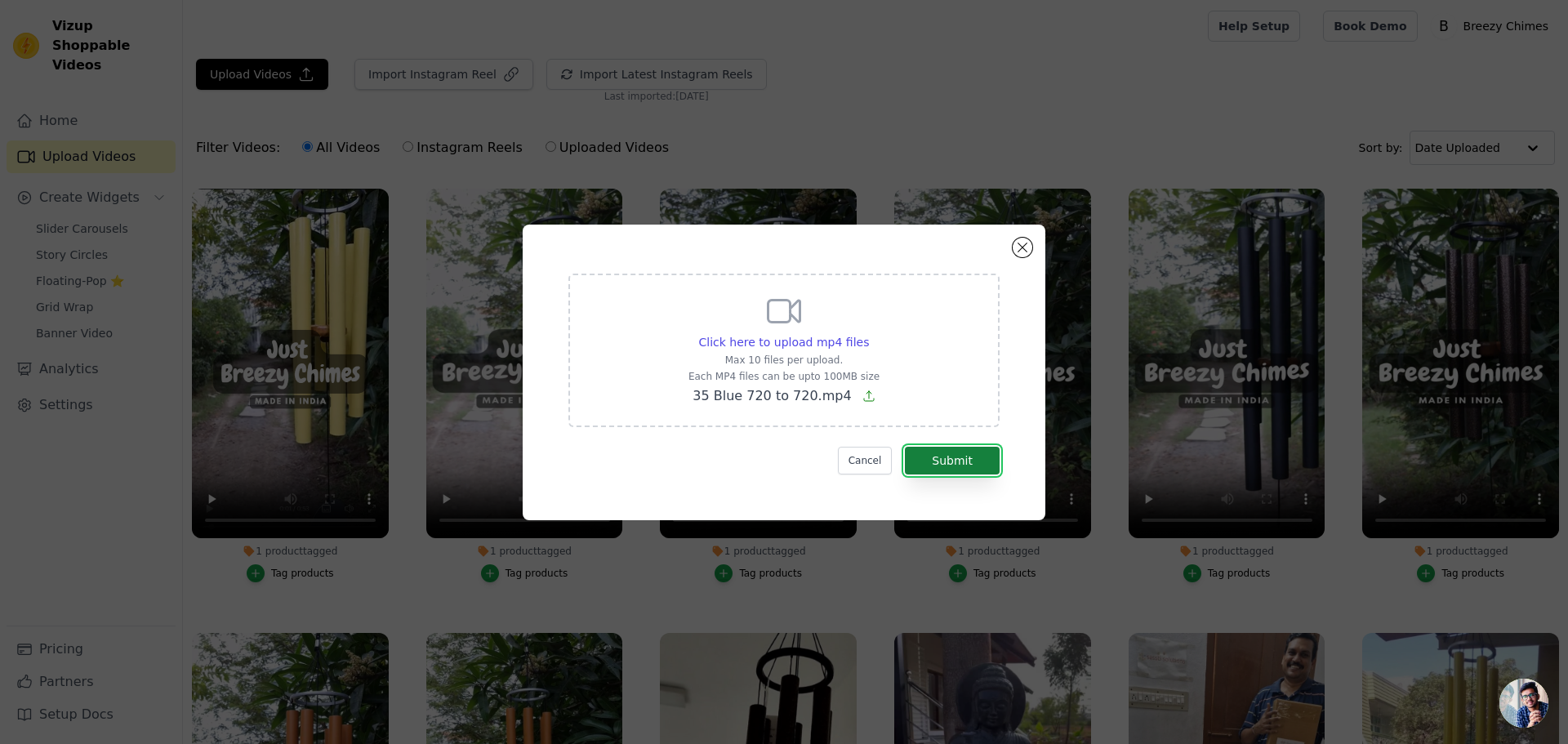
click at [968, 449] on button "Submit" at bounding box center [953, 461] width 95 height 28
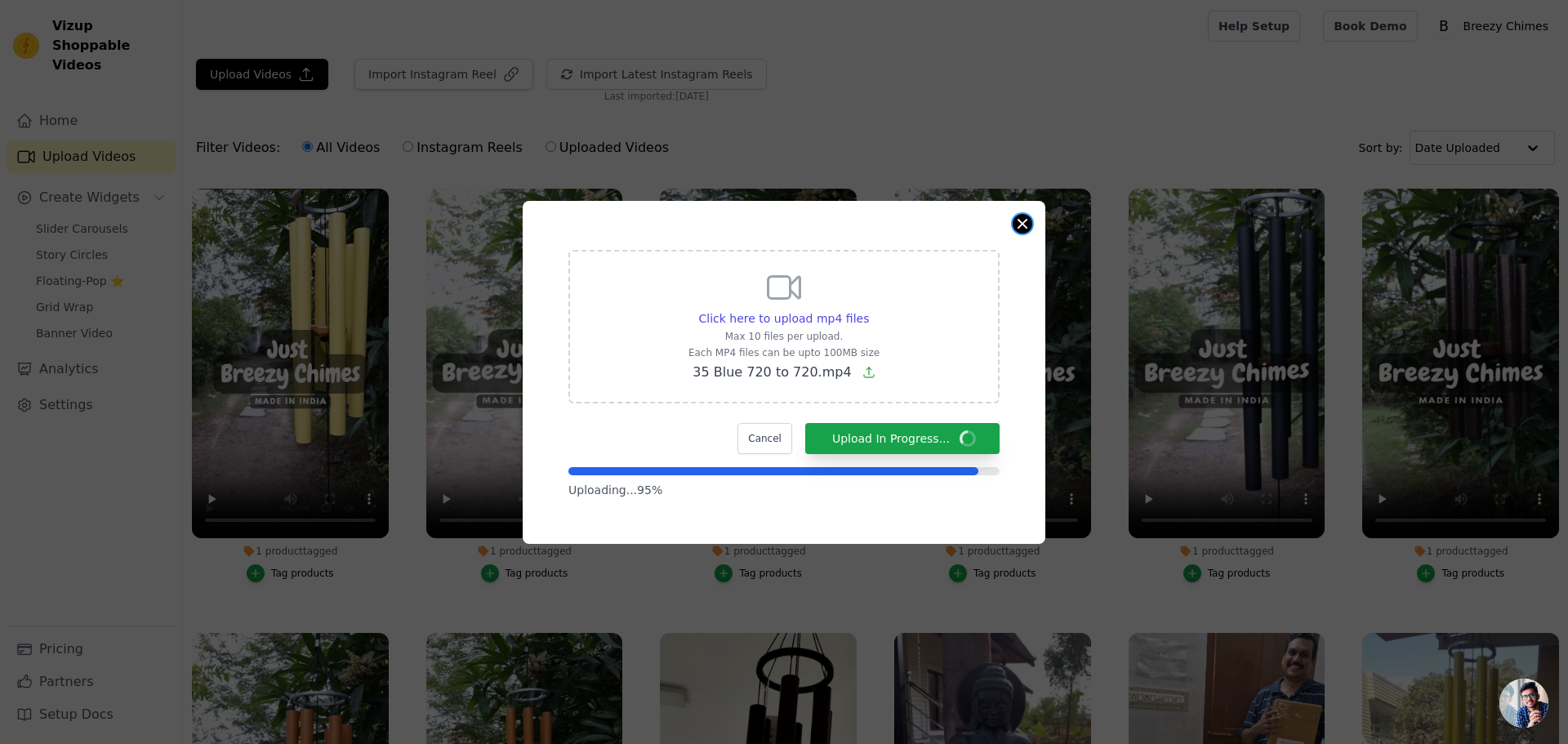
click at [1025, 231] on button "Close modal" at bounding box center [1022, 224] width 20 height 20
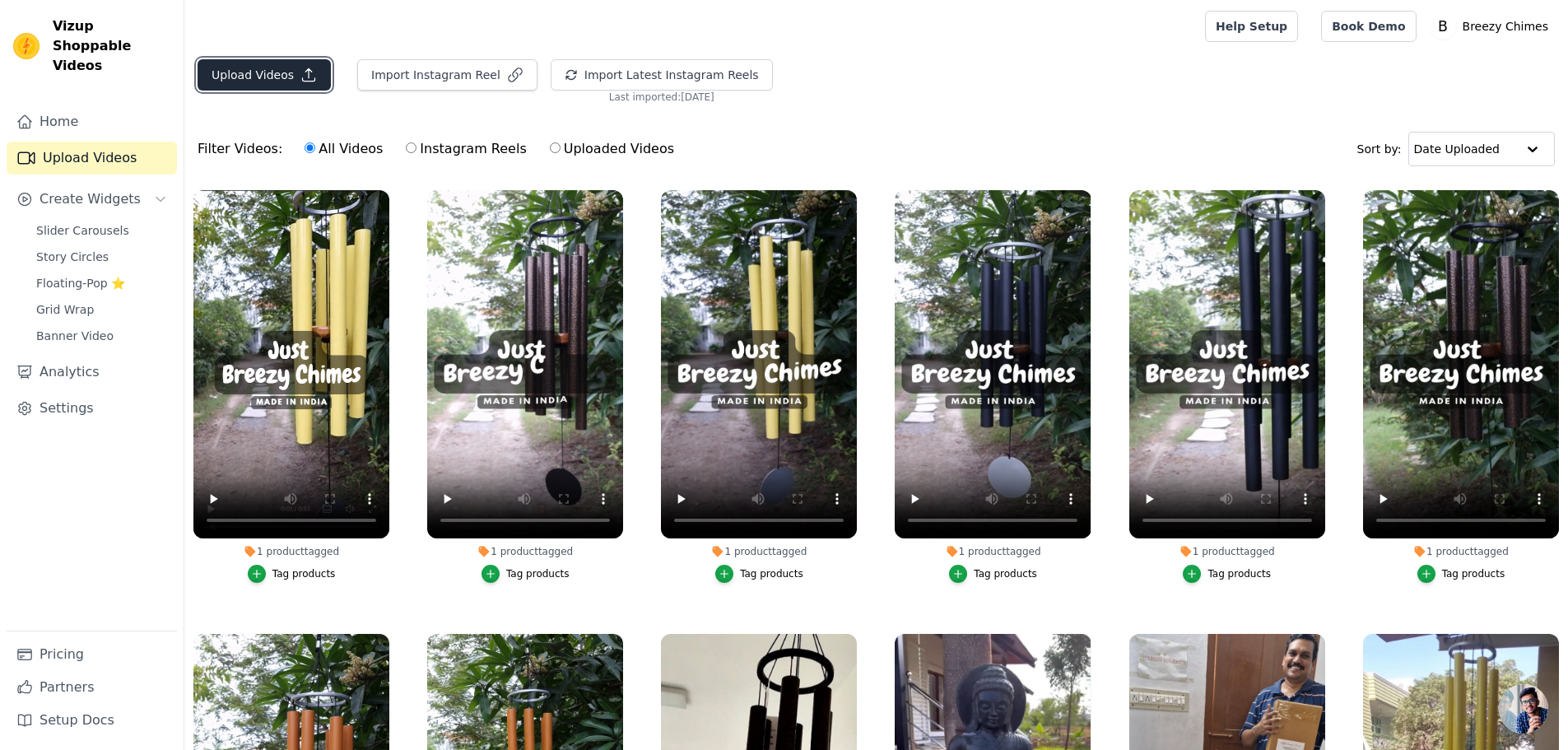
click at [287, 68] on button "Upload Videos" at bounding box center [264, 74] width 134 height 31
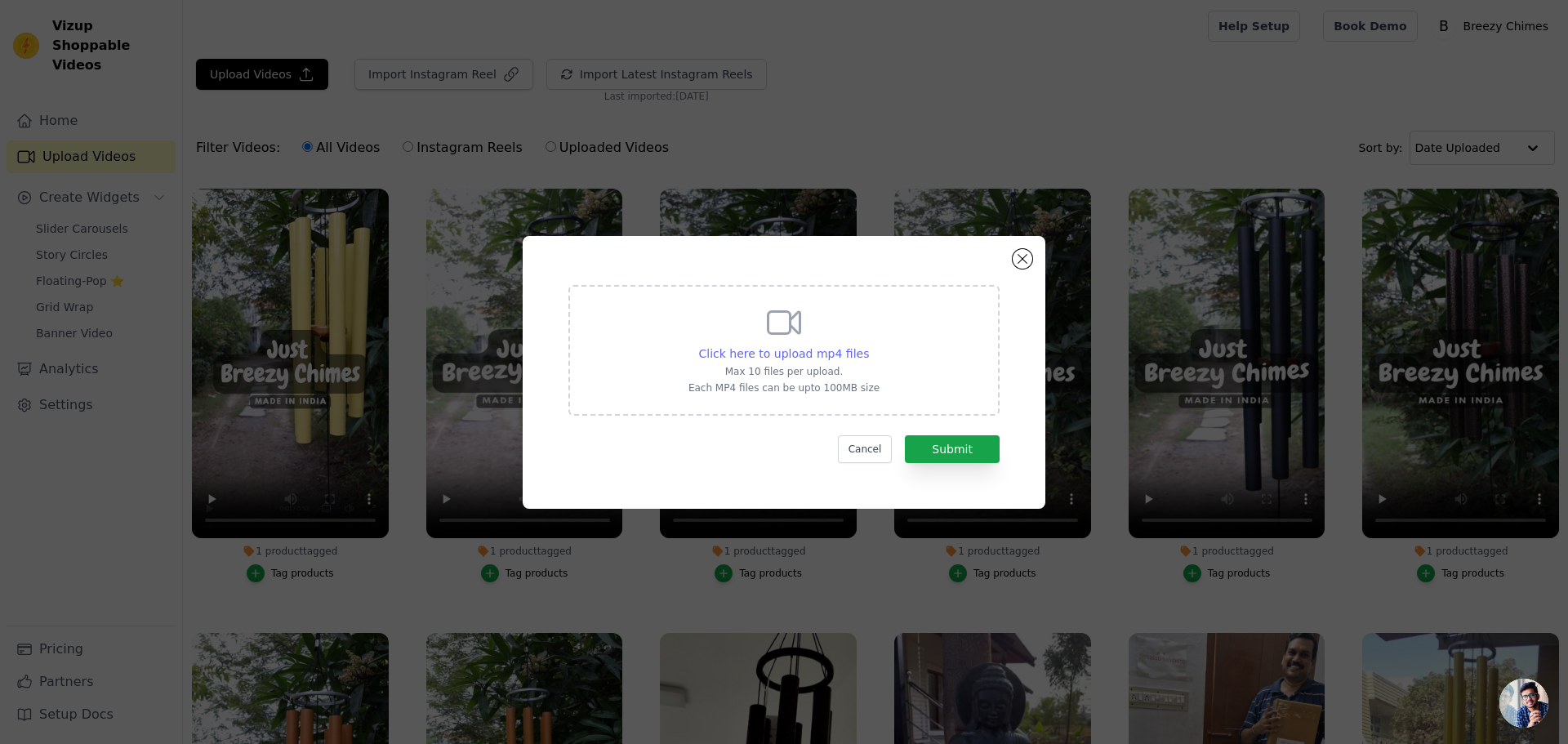
click at [777, 350] on span "Click here to upload mp4 files" at bounding box center [784, 353] width 170 height 13
click at [868, 346] on input "Click here to upload mp4 files Max 10 files per upload. Each MP4 files can be u…" at bounding box center [868, 345] width 1 height 1
type input "C:\fakepath\ 35 Blue 720 to 720.mp4"
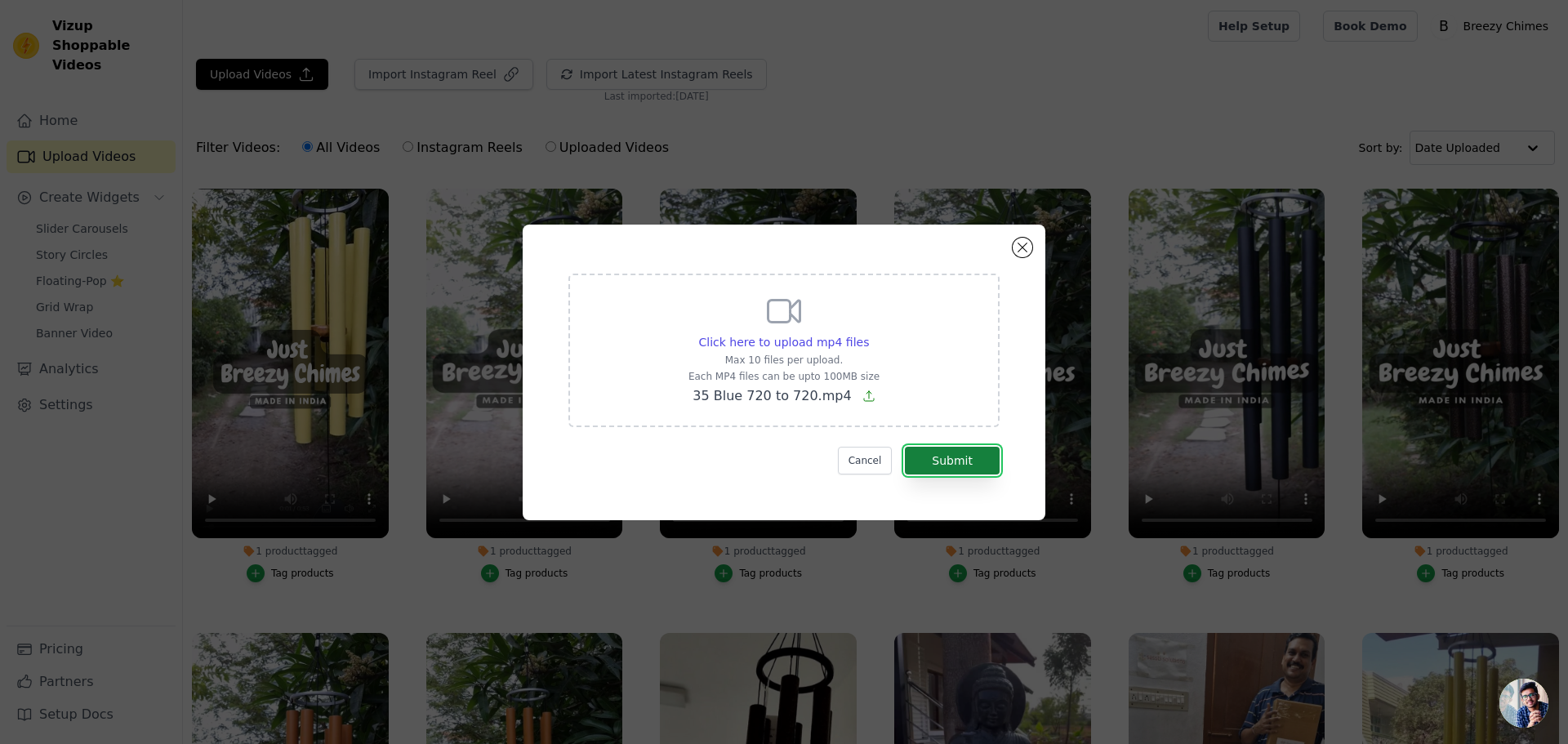
click at [965, 460] on button "Submit" at bounding box center [953, 461] width 95 height 28
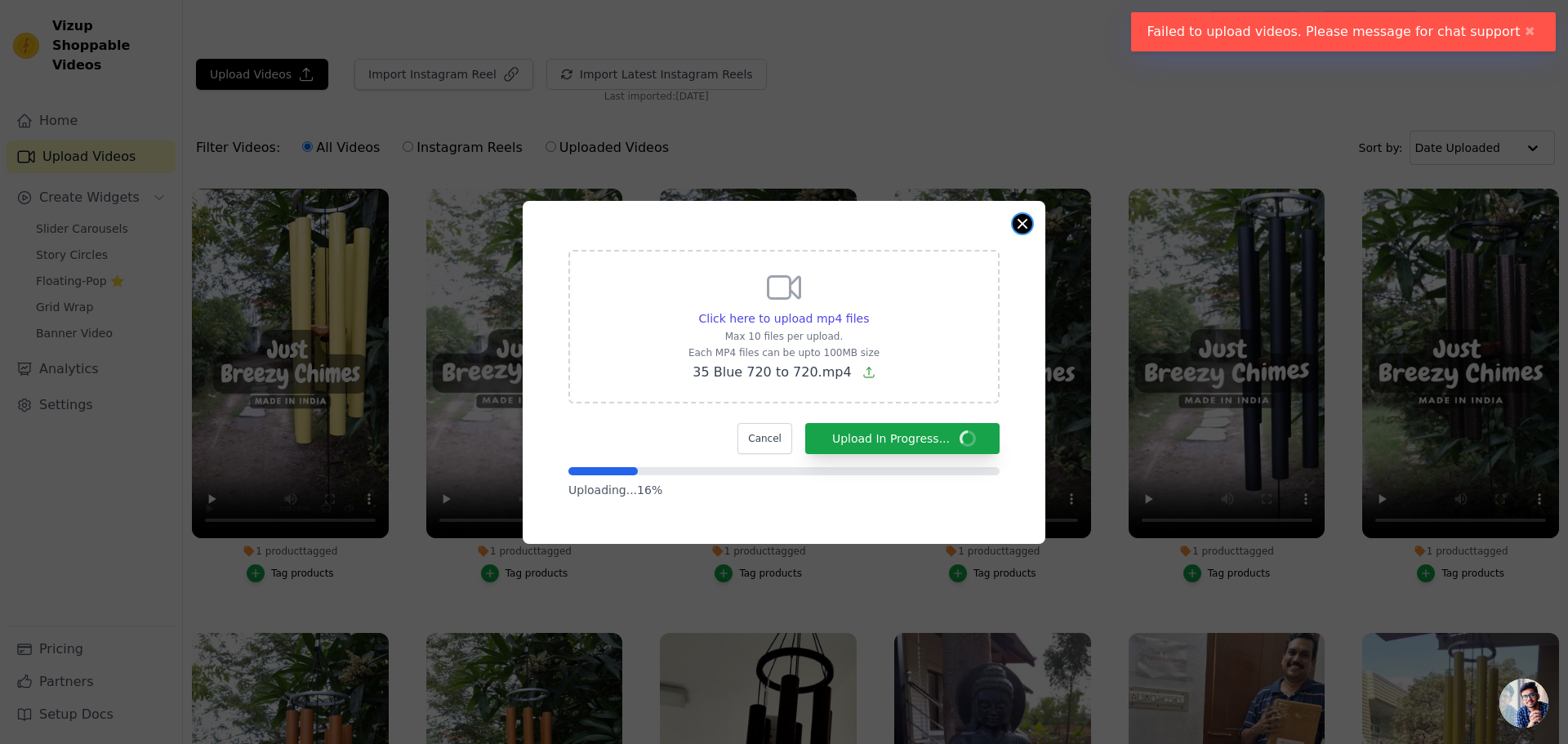
click at [1018, 215] on button "Close modal" at bounding box center [1022, 224] width 20 height 20
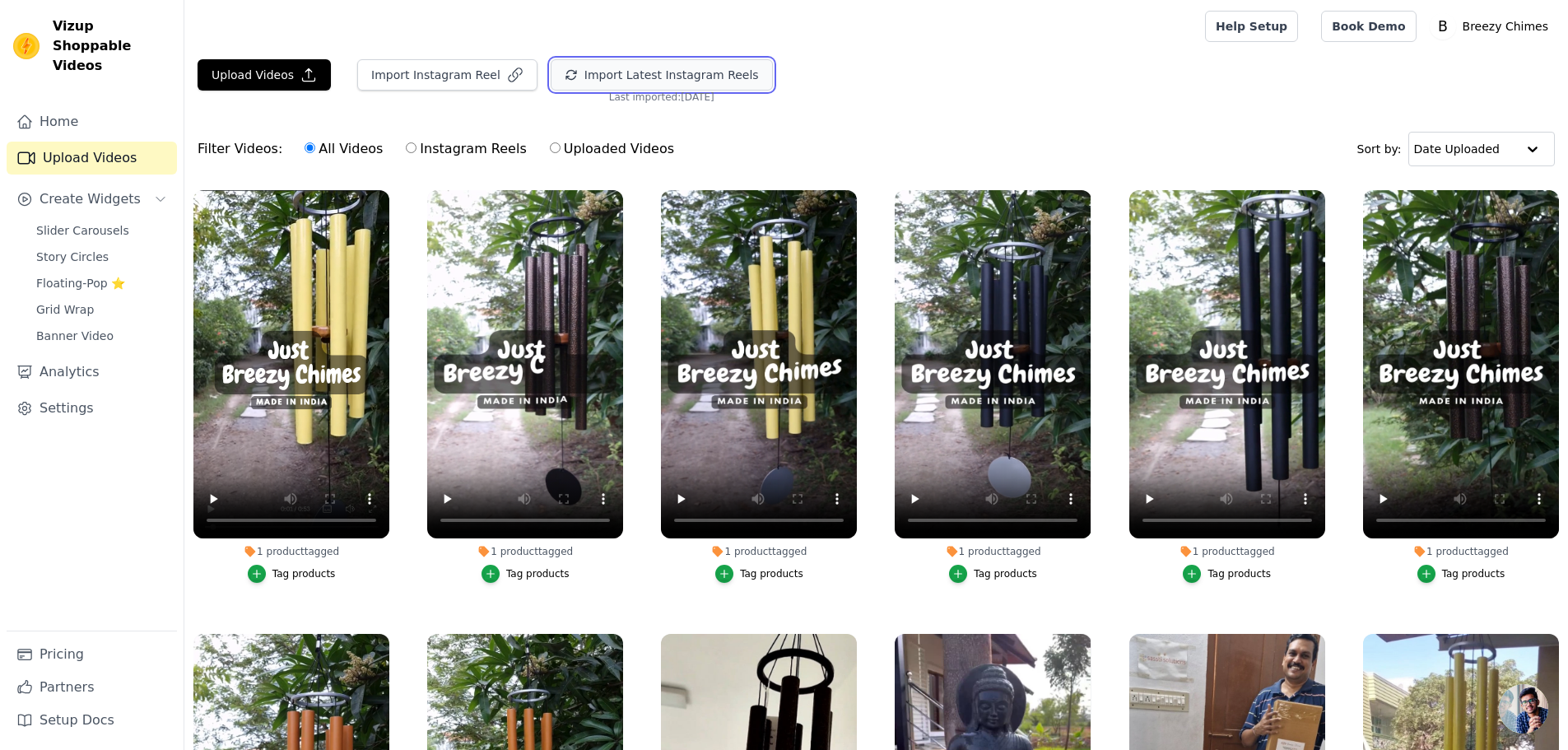
click at [588, 68] on button "Import Latest Instagram Reels" at bounding box center [662, 74] width 223 height 31
click at [405, 147] on input "Instagram Reels" at bounding box center [410, 148] width 11 height 11
radio input "true"
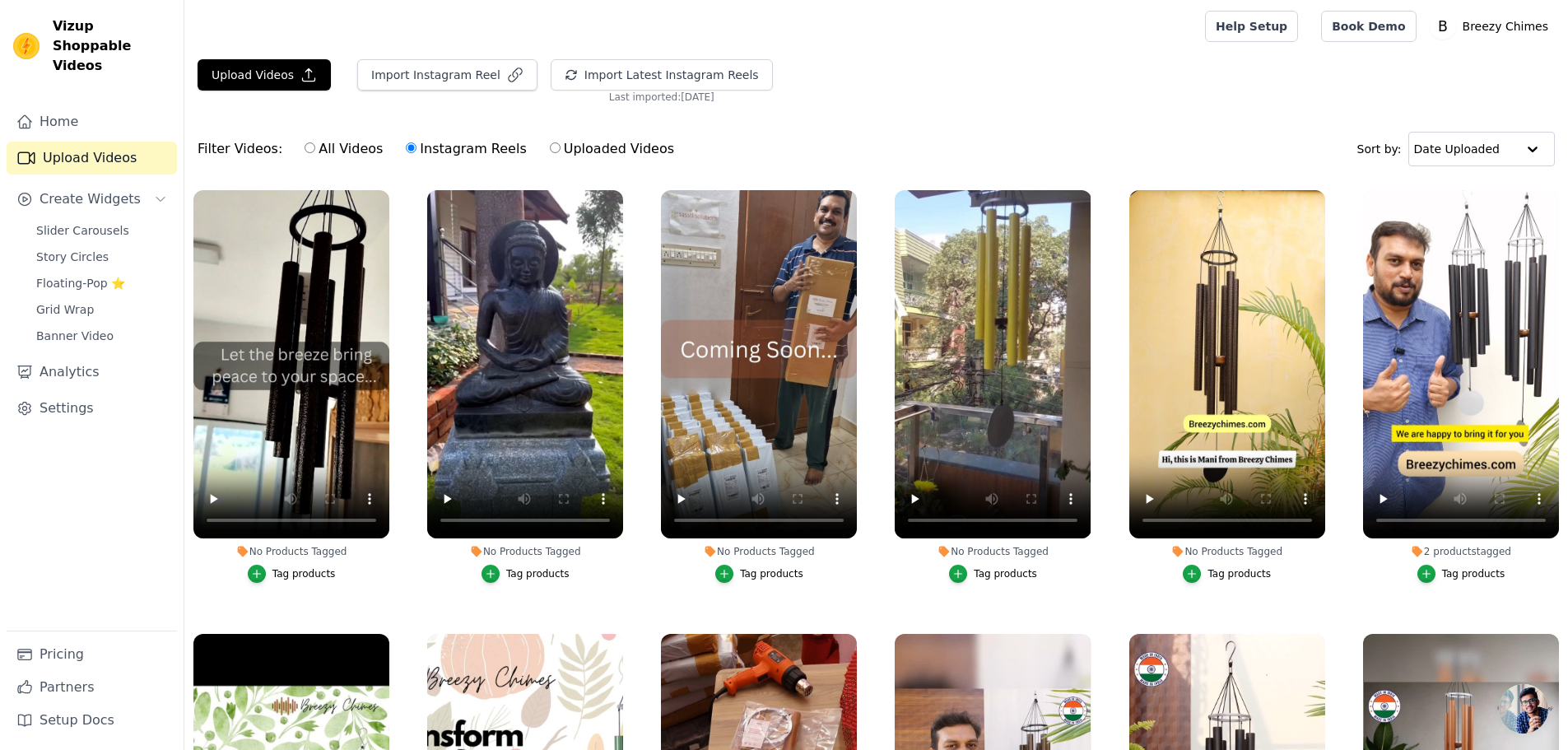
click at [324, 150] on label "All Videos" at bounding box center [343, 149] width 80 height 21
click at [295, 150] on div "All Videos Instagram Reels Uploaded Videos" at bounding box center [489, 149] width 387 height 38
click at [304, 151] on input "All Videos" at bounding box center [309, 148] width 11 height 11
radio input "true"
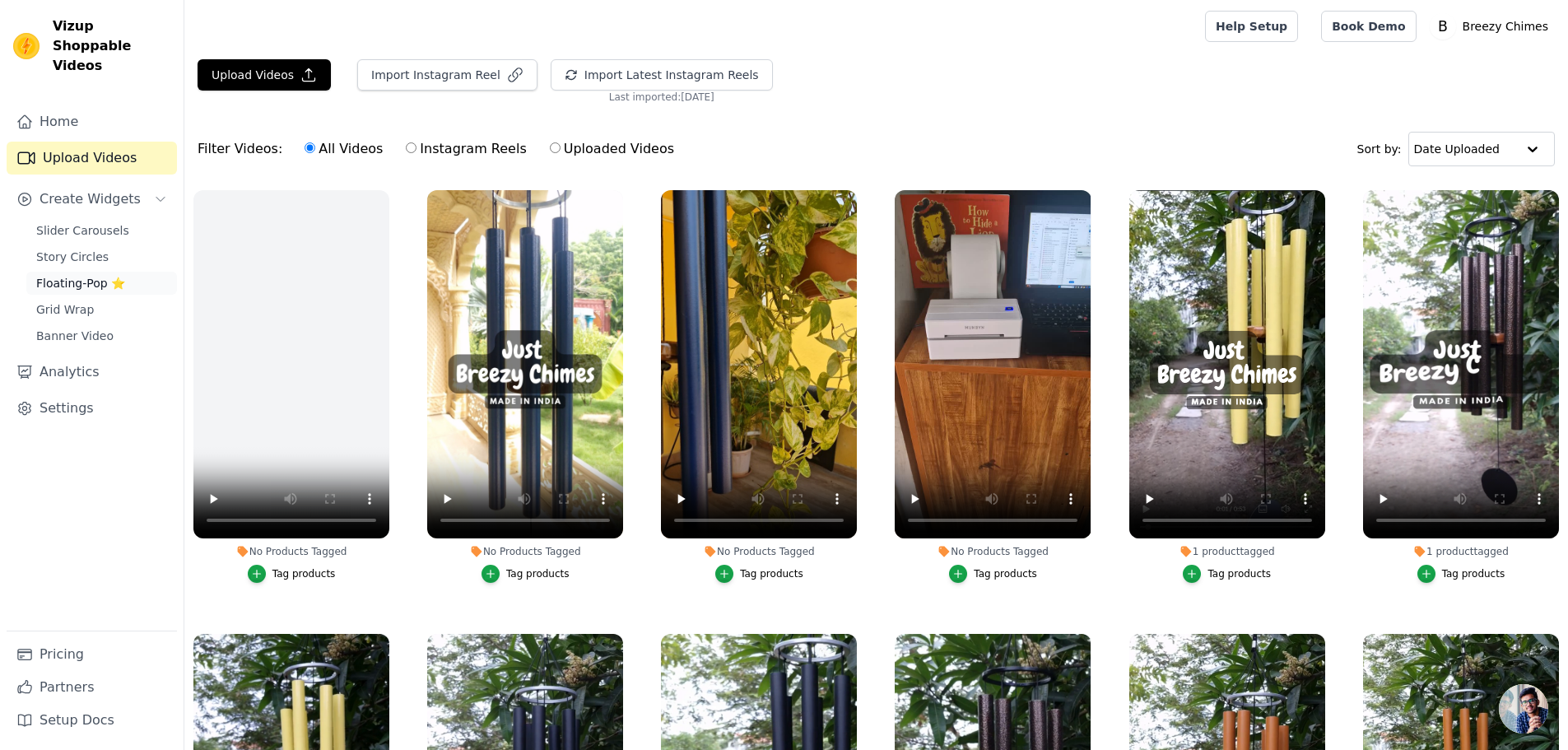
click at [83, 275] on span "Floating-Pop ⭐" at bounding box center [80, 283] width 89 height 16
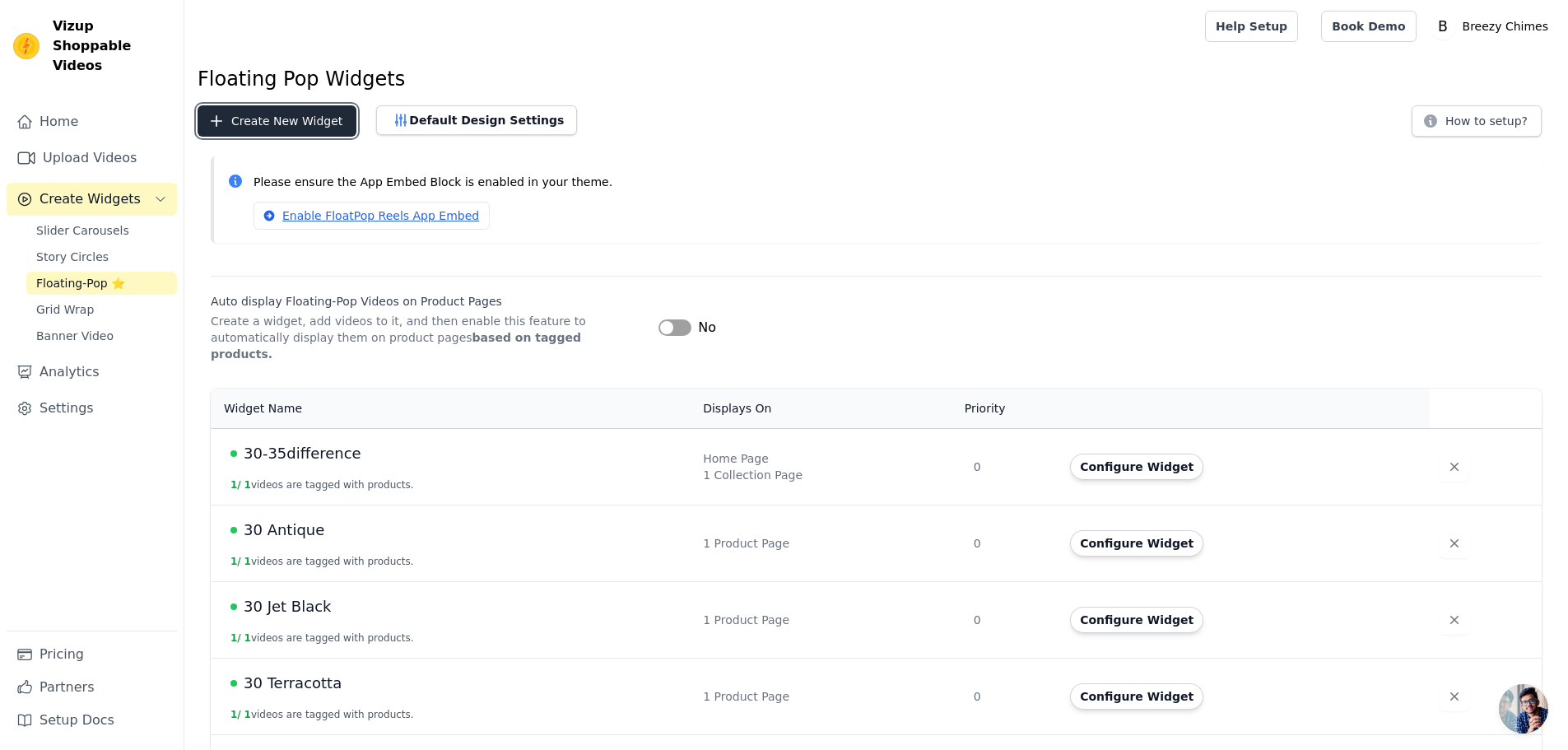
click at [300, 136] on button "Create New Widget" at bounding box center [276, 121] width 159 height 31
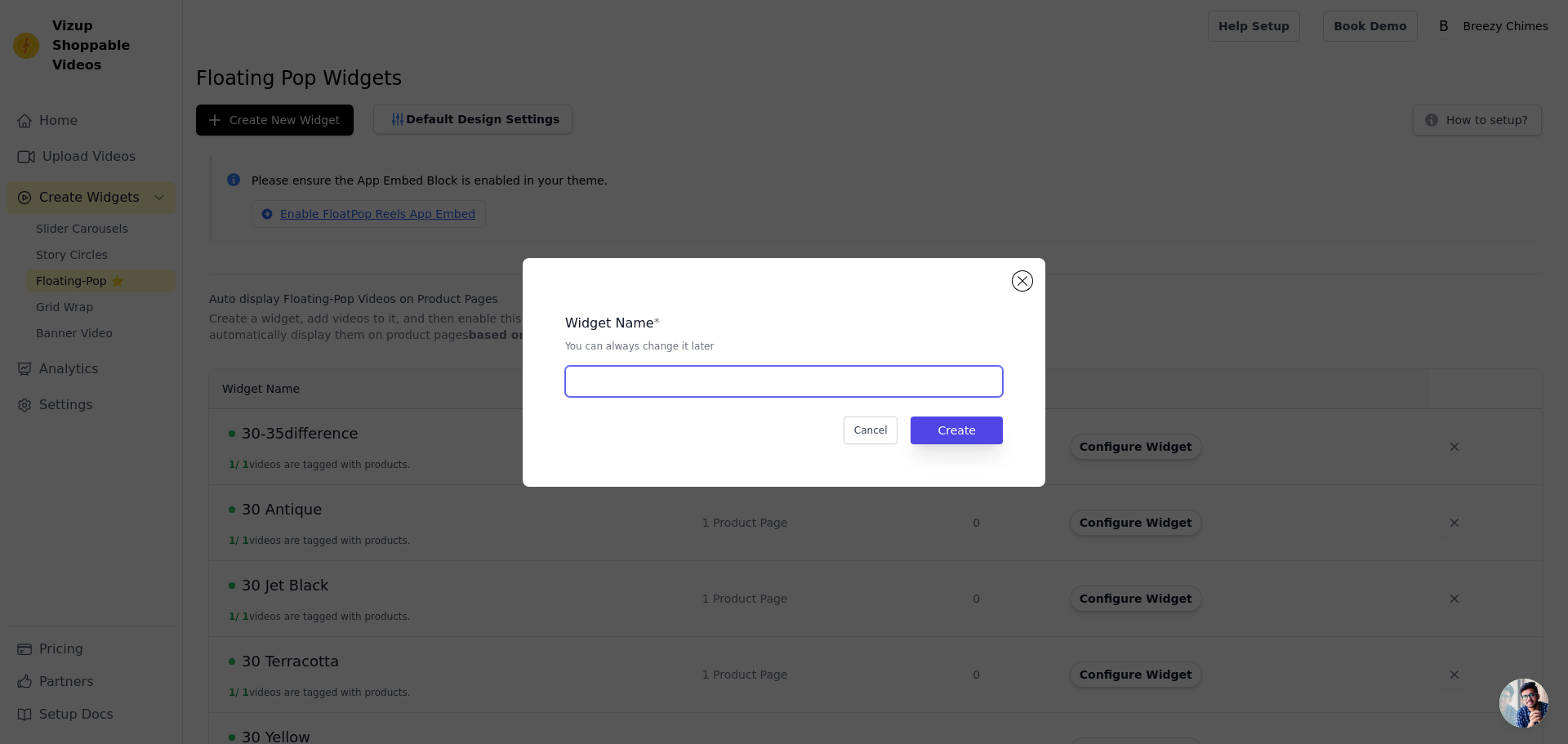
click at [691, 388] on input "text" at bounding box center [784, 380] width 438 height 31
type input "35 Blue"
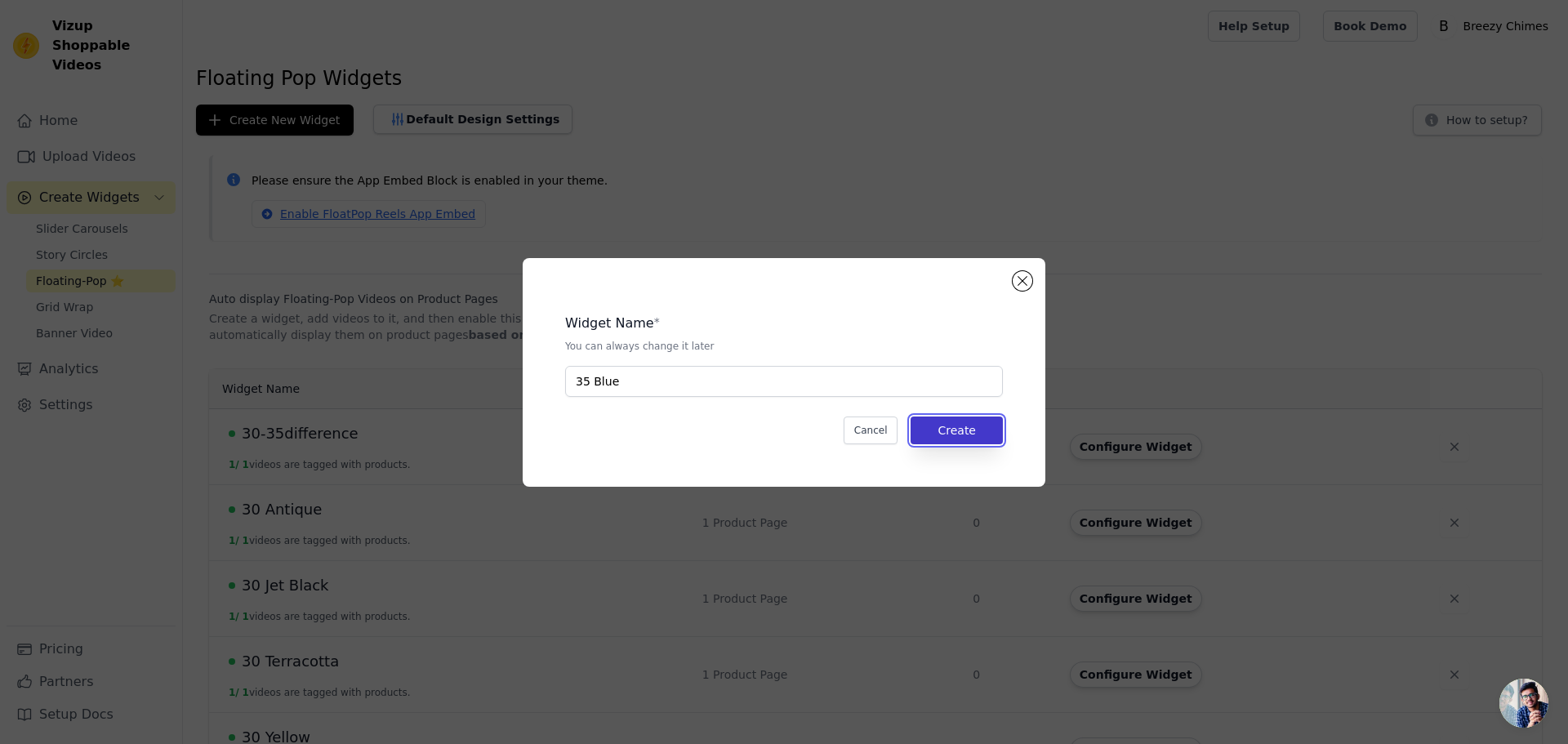
click at [960, 430] on button "Create" at bounding box center [956, 430] width 92 height 28
click at [1021, 284] on button "Close modal" at bounding box center [1022, 281] width 20 height 20
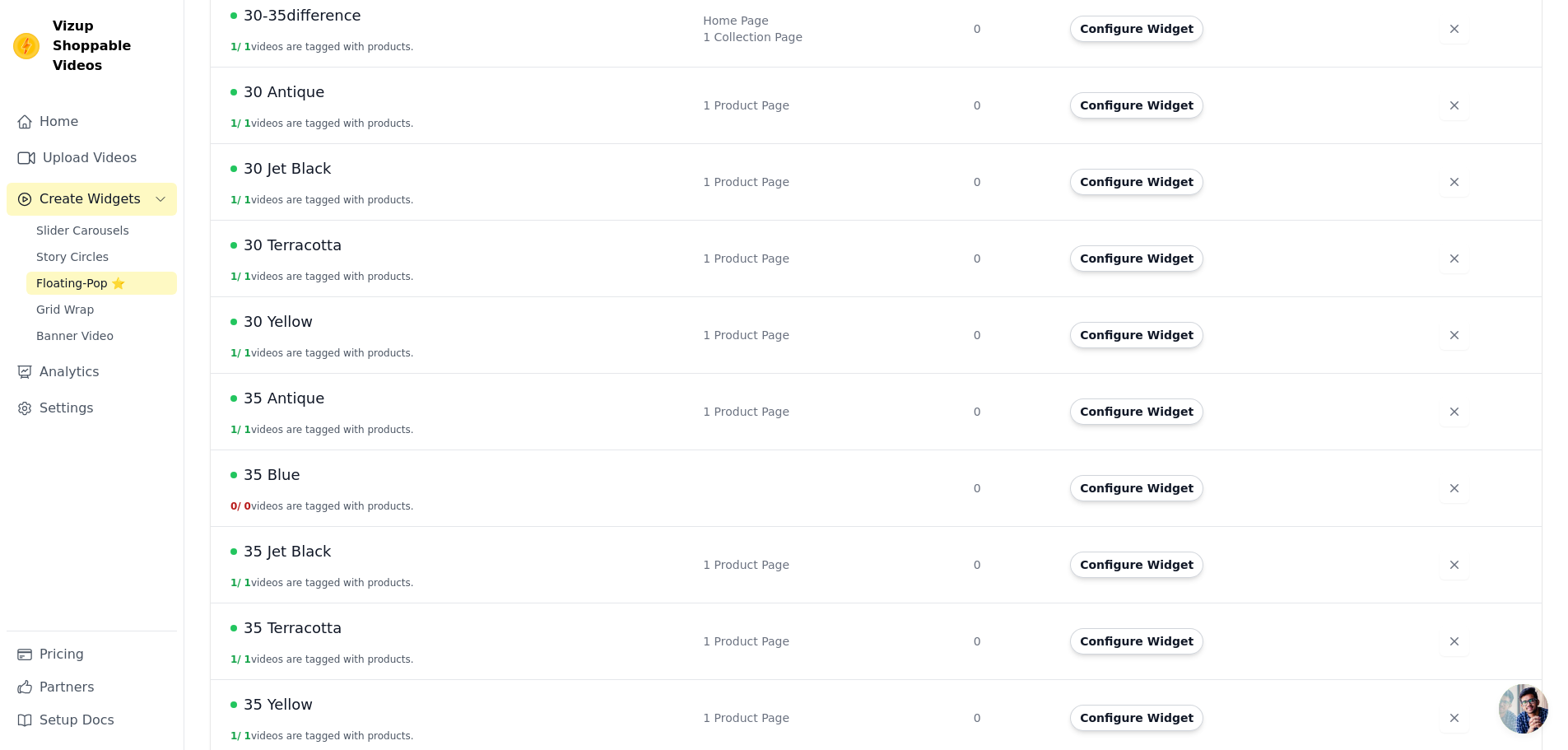
scroll to position [438, 0]
click at [261, 462] on span "35 Blue" at bounding box center [271, 473] width 56 height 23
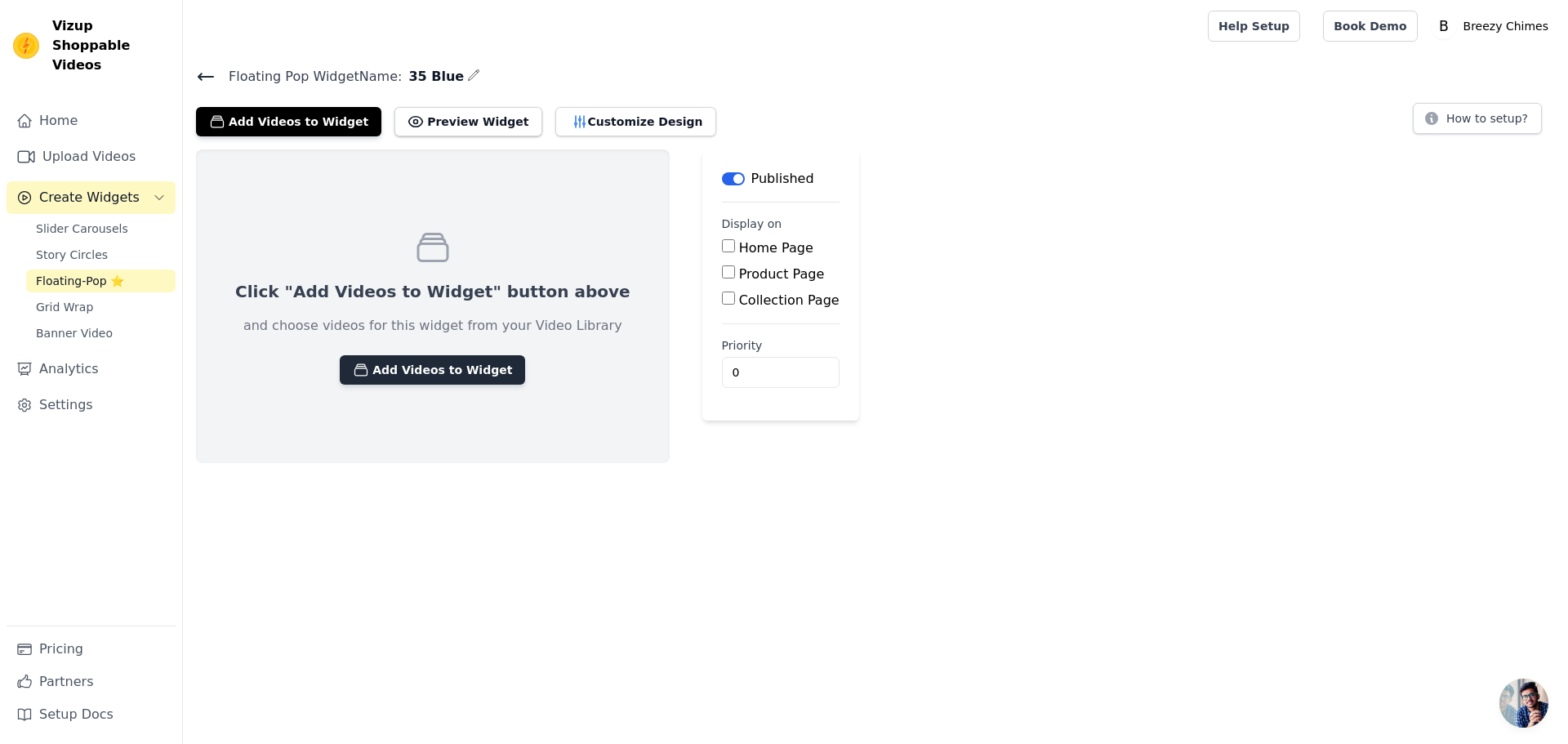
click at [406, 371] on button "Add Videos to Widget" at bounding box center [432, 371] width 185 height 30
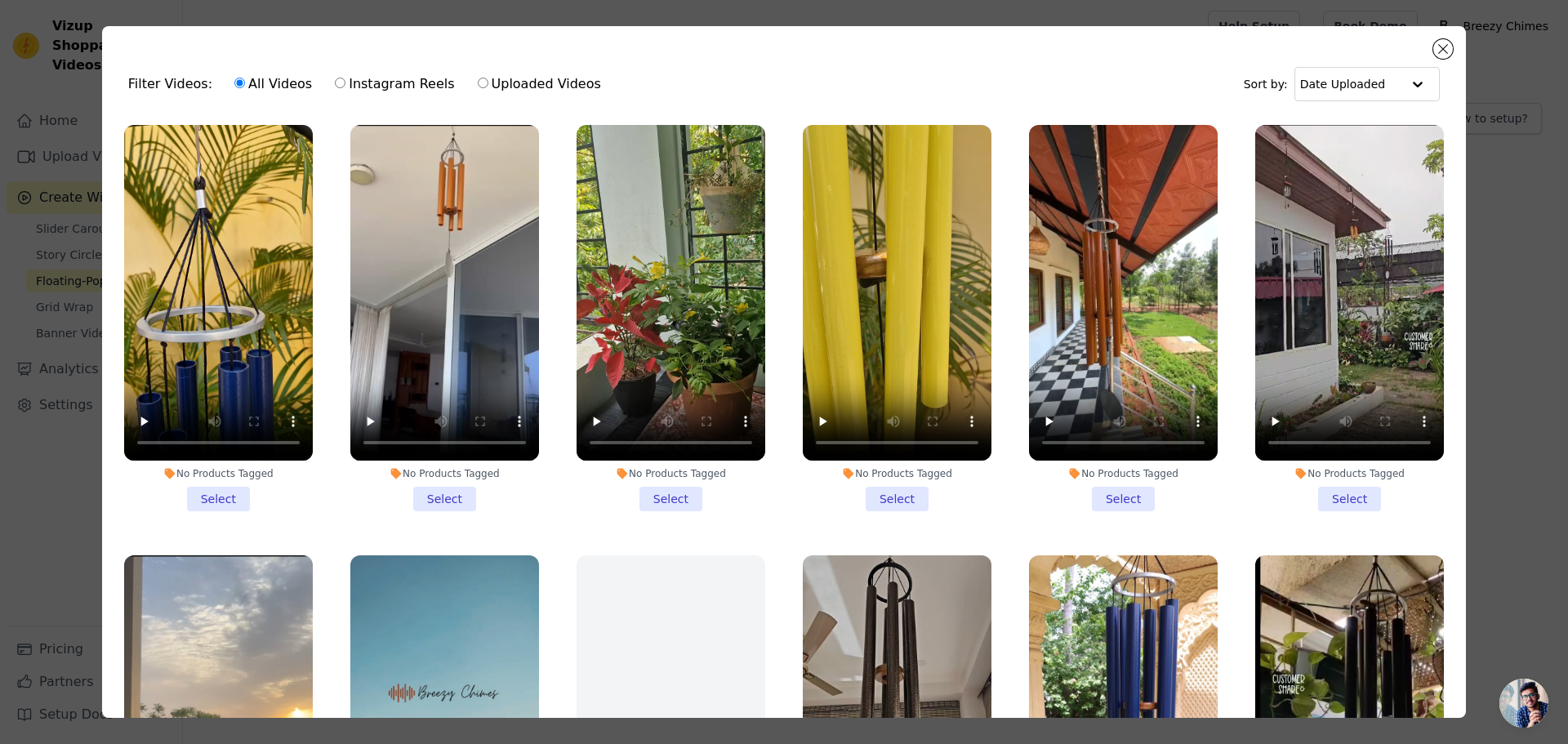
click at [335, 81] on label "Instagram Reels" at bounding box center [394, 83] width 121 height 21
click at [335, 81] on input "Instagram Reels" at bounding box center [340, 82] width 11 height 11
radio input "true"
click at [476, 83] on label "Uploaded Videos" at bounding box center [539, 83] width 125 height 21
click at [477, 83] on input "Uploaded Videos" at bounding box center [482, 82] width 11 height 11
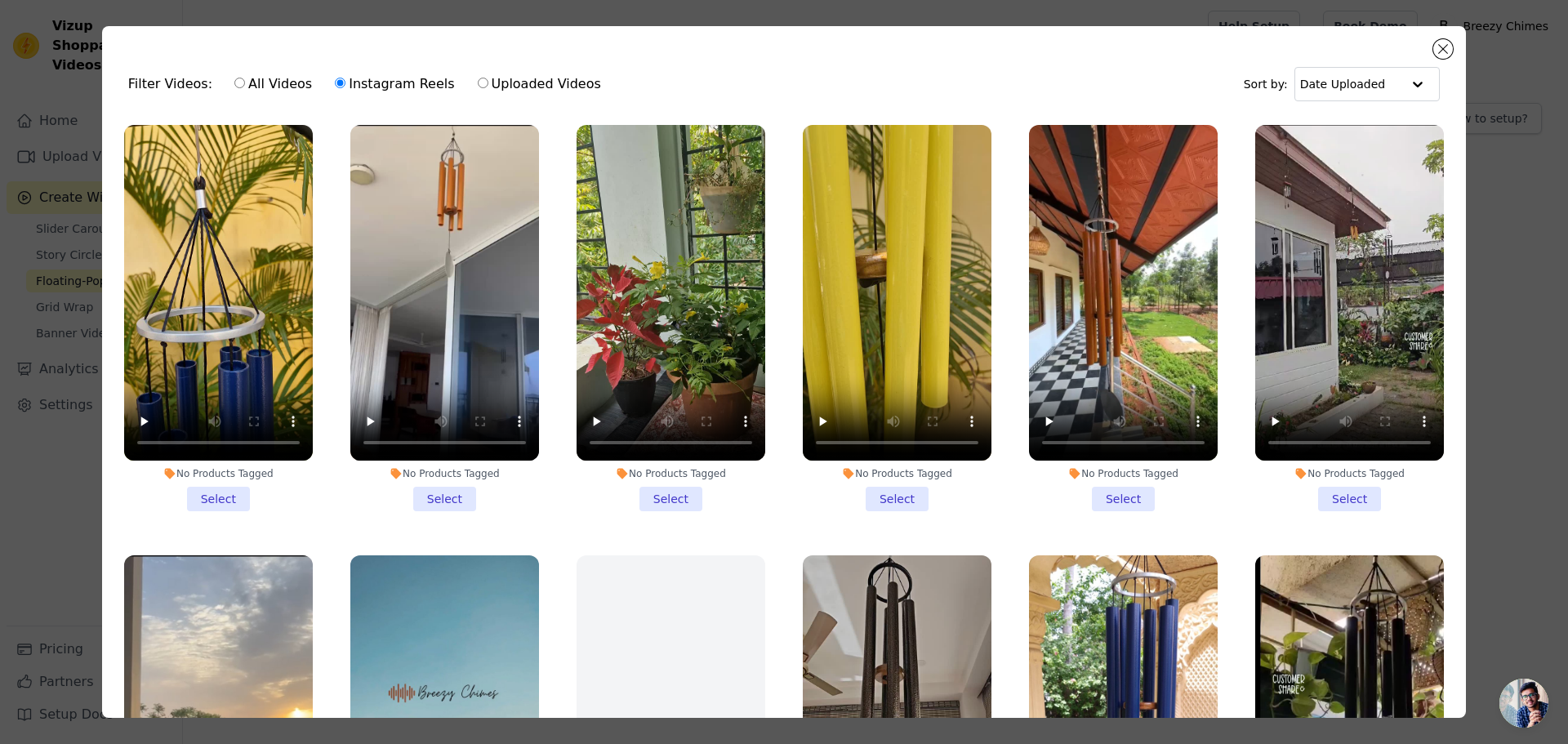
radio input "true"
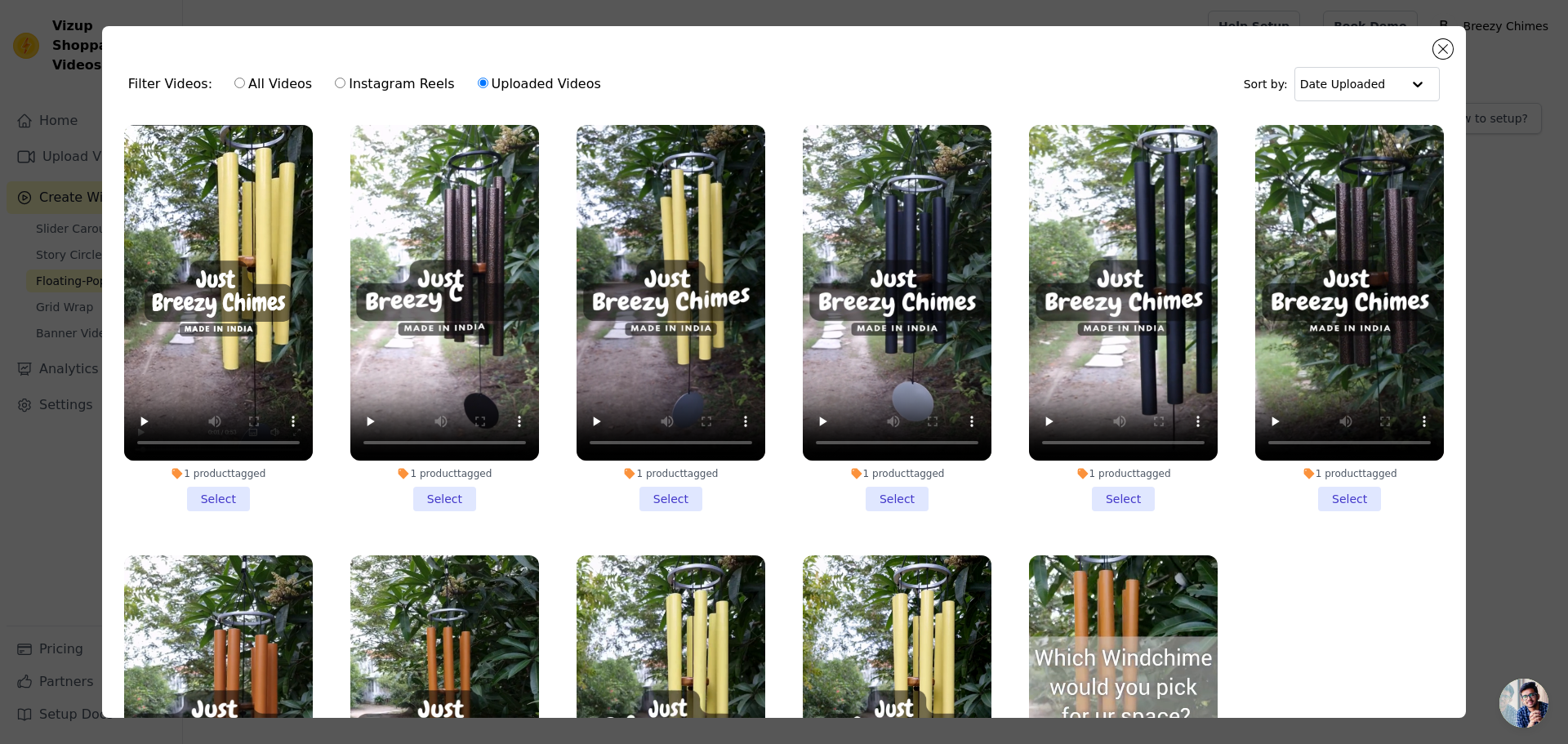
click at [337, 89] on label "Instagram Reels" at bounding box center [394, 83] width 121 height 21
click at [337, 88] on input "Instagram Reels" at bounding box center [340, 82] width 11 height 11
radio input "true"
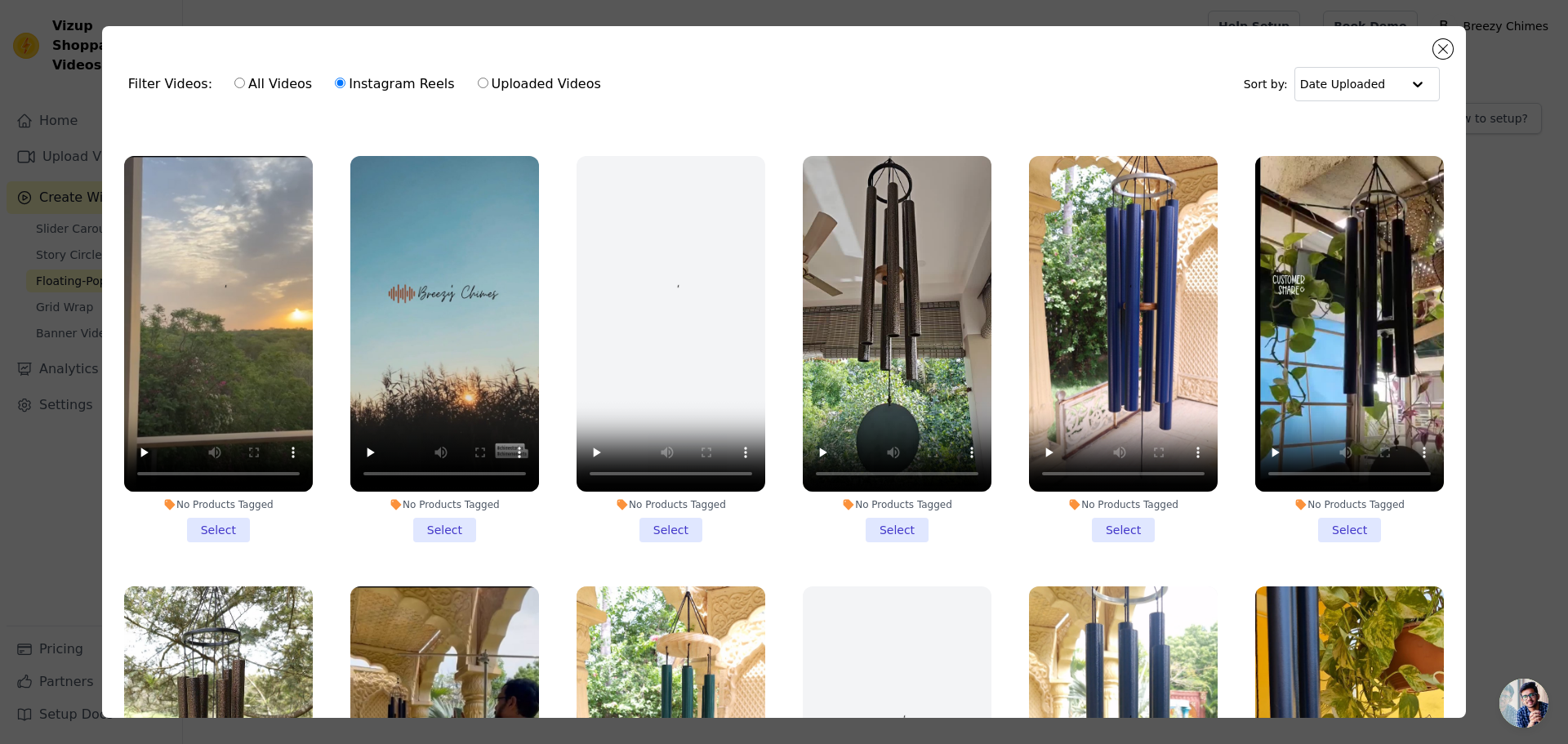
scroll to position [428, 0]
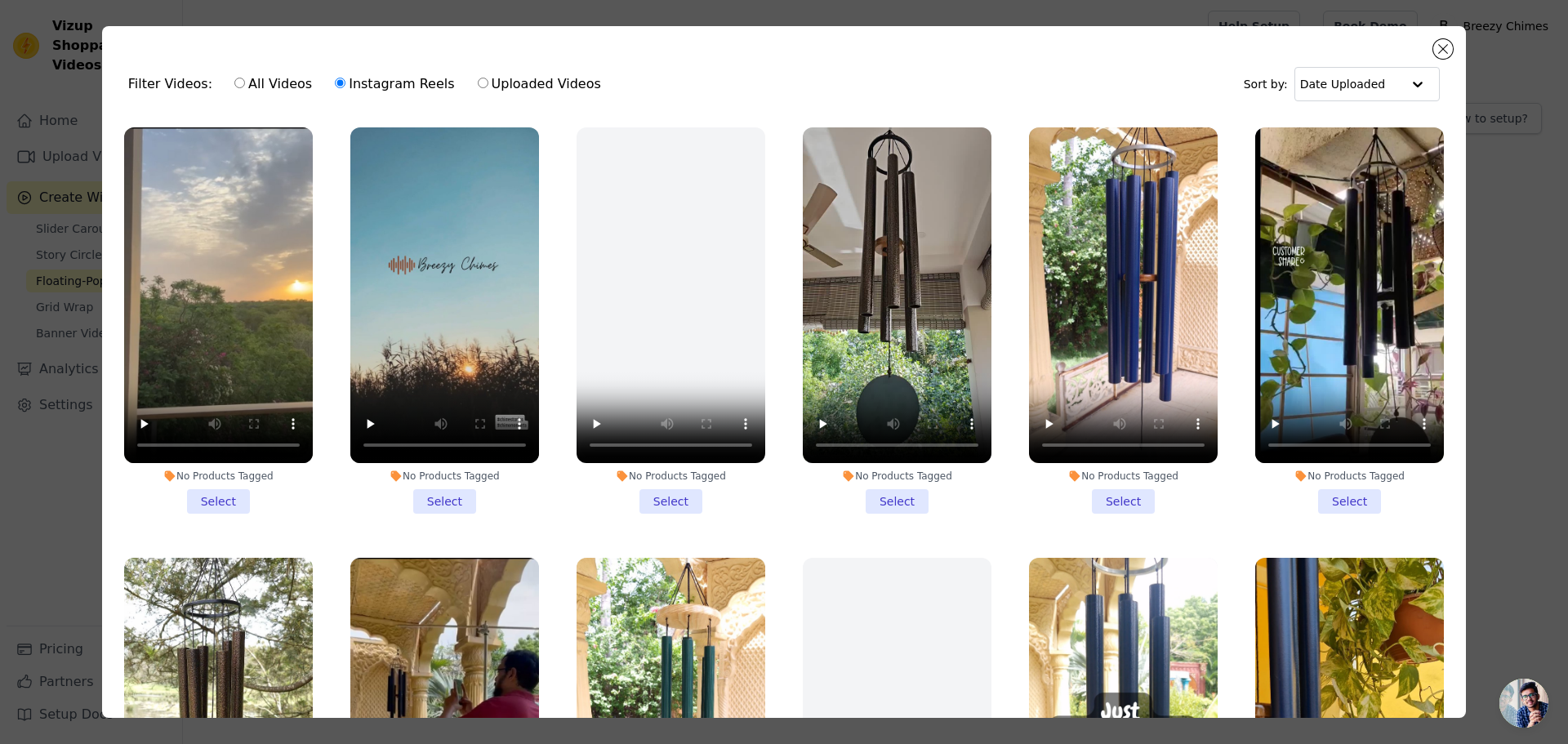
click at [1119, 484] on li "No Products Tagged Select" at bounding box center [1123, 321] width 188 height 386
click at [0, 0] on input "No Products Tagged Select" at bounding box center [0, 0] width 0 height 0
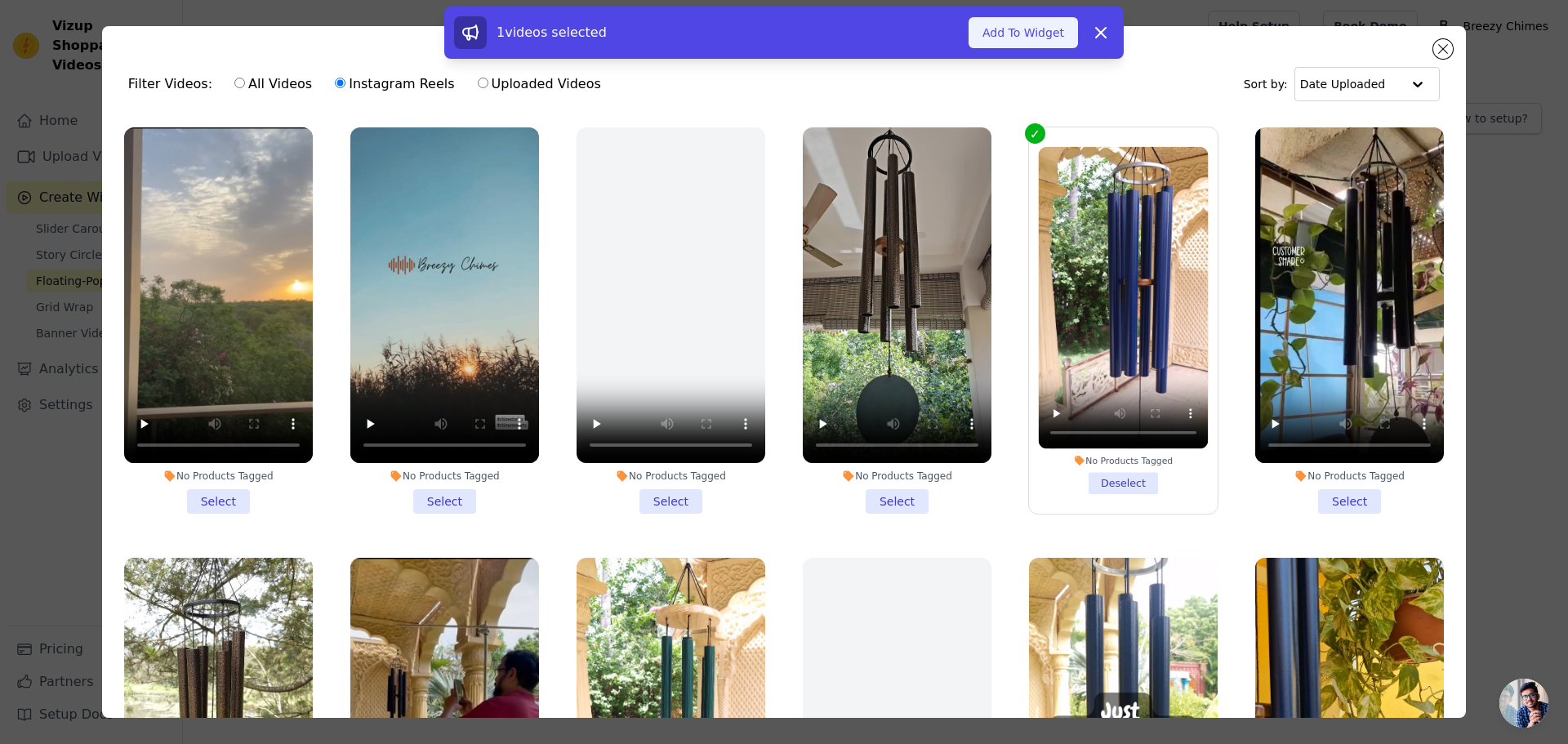
click at [1033, 40] on button "Add To Widget" at bounding box center [1023, 32] width 109 height 31
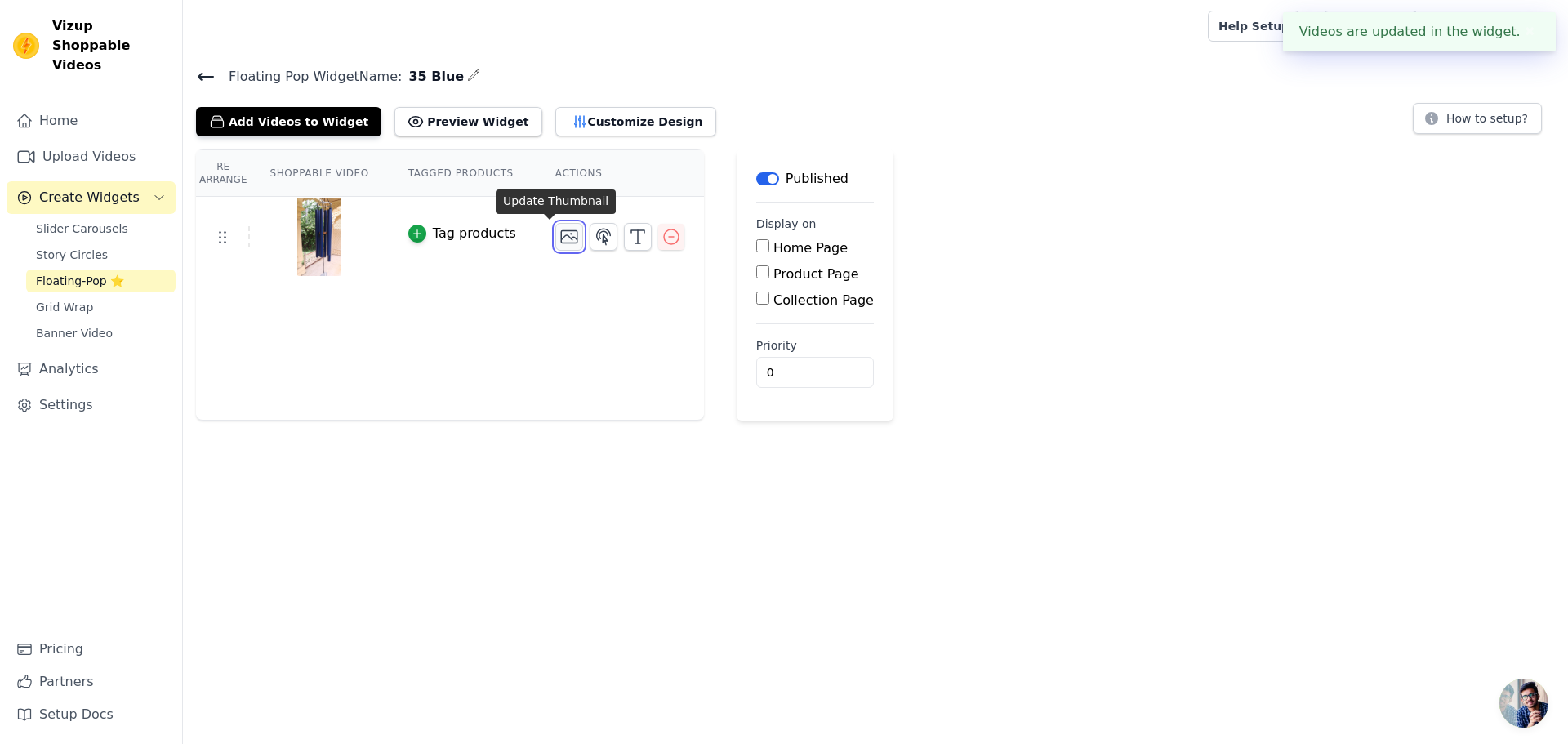
click at [560, 238] on icon "button" at bounding box center [570, 237] width 20 height 20
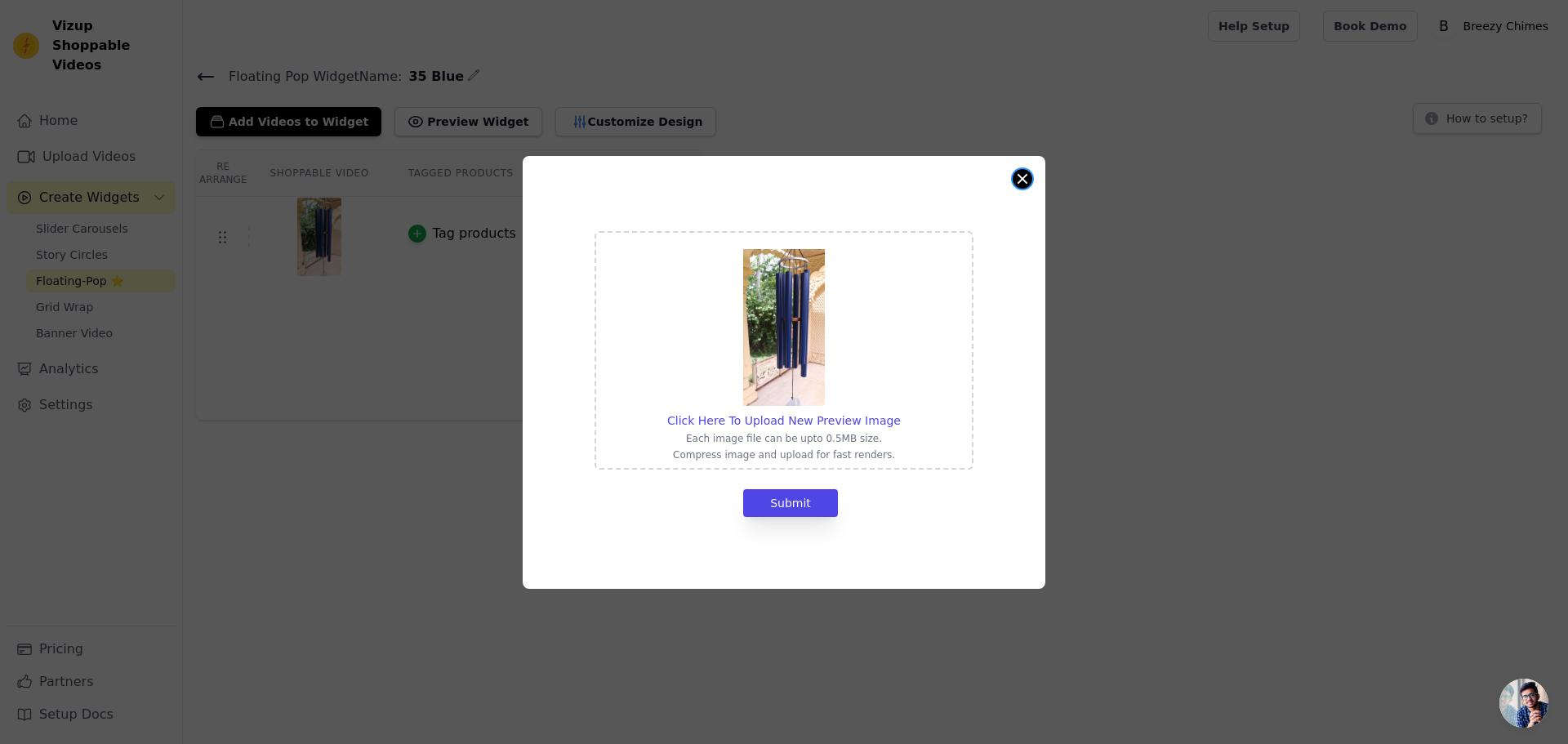
click at [1025, 177] on button "Close modal" at bounding box center [1022, 179] width 20 height 20
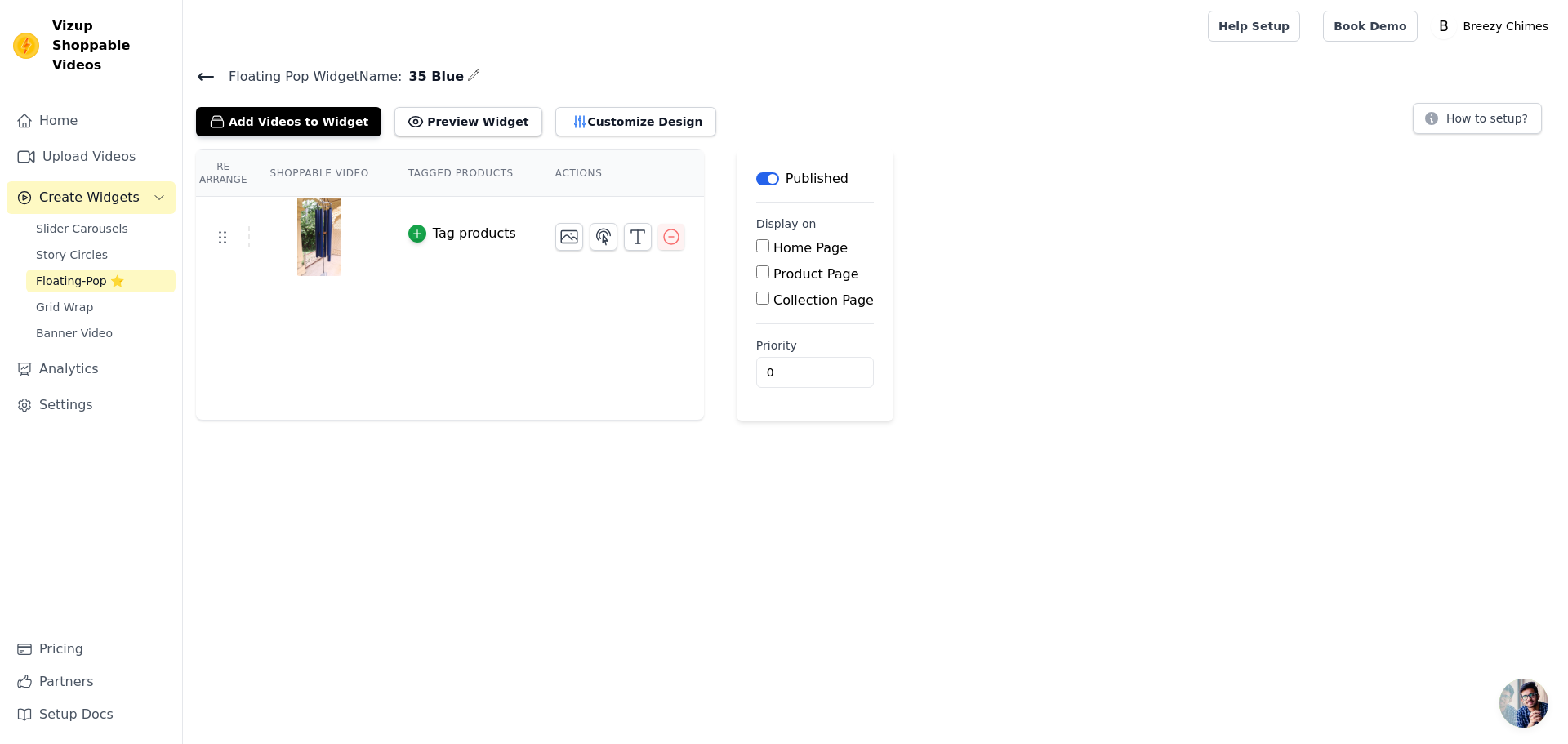
click at [756, 276] on input "Product Page" at bounding box center [762, 271] width 13 height 13
checkbox input "true"
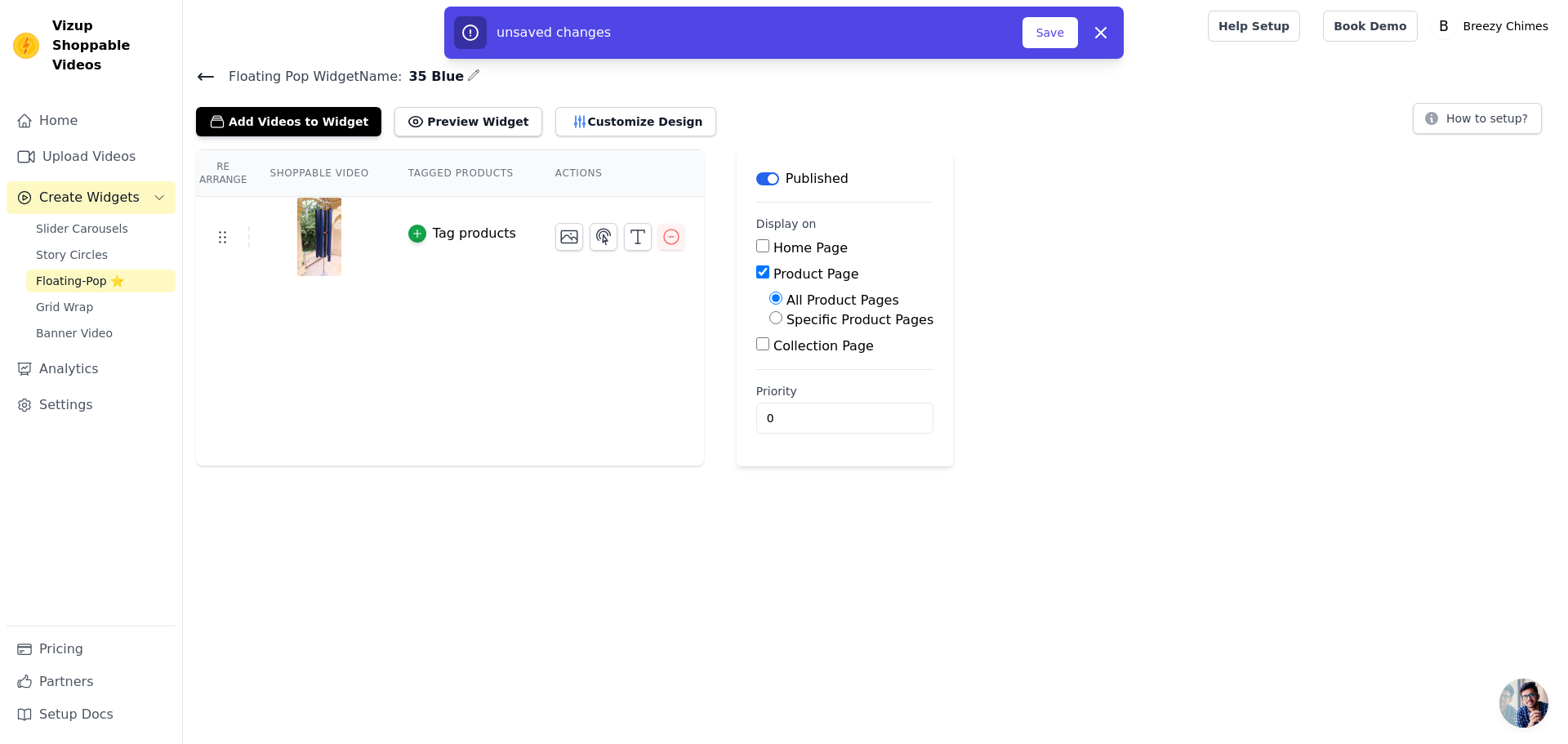
click at [770, 319] on input "Specific Product Pages" at bounding box center [776, 317] width 13 height 13
radio input "true"
click at [801, 365] on button "Select Products" at bounding box center [824, 357] width 109 height 28
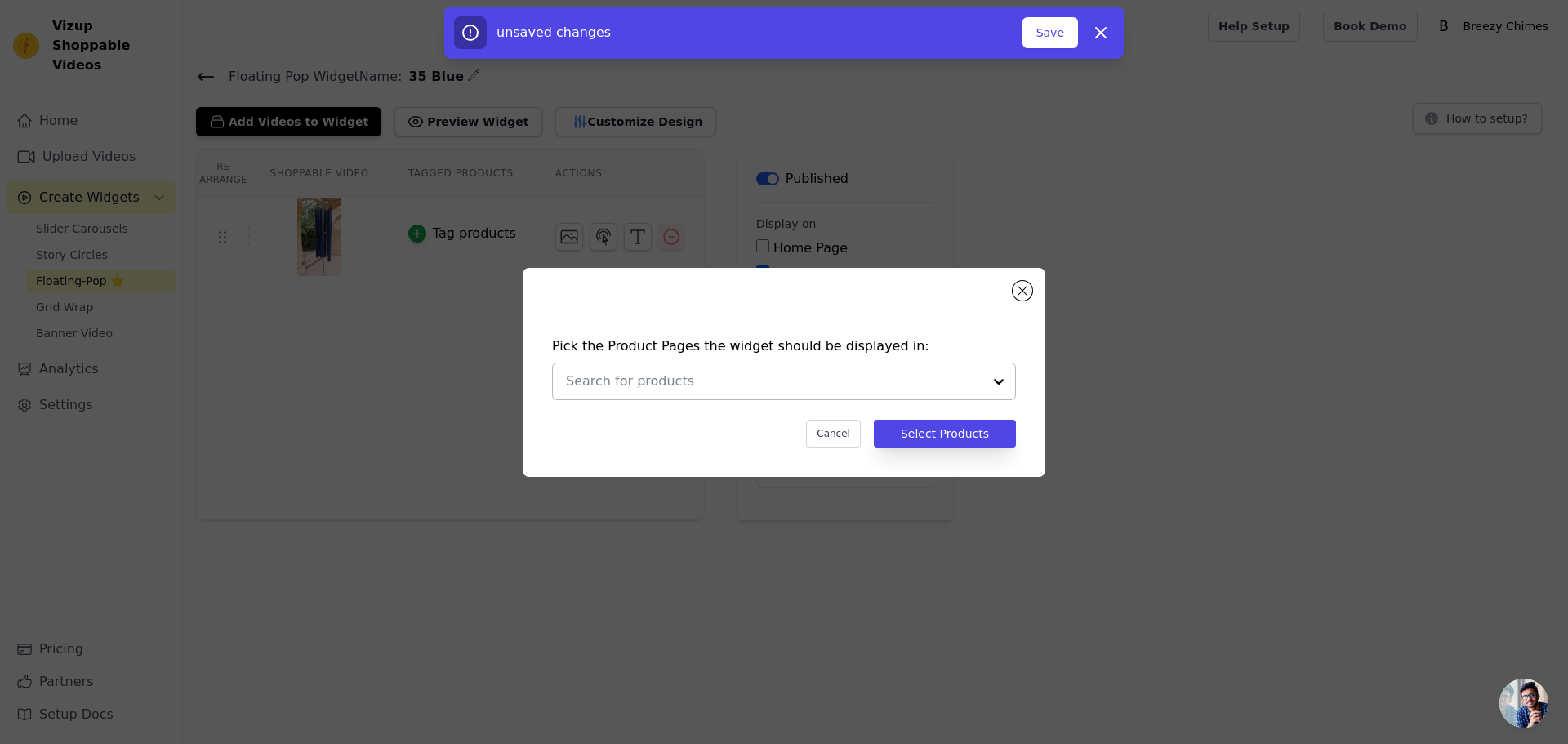
click at [804, 384] on input "text" at bounding box center [774, 381] width 416 height 20
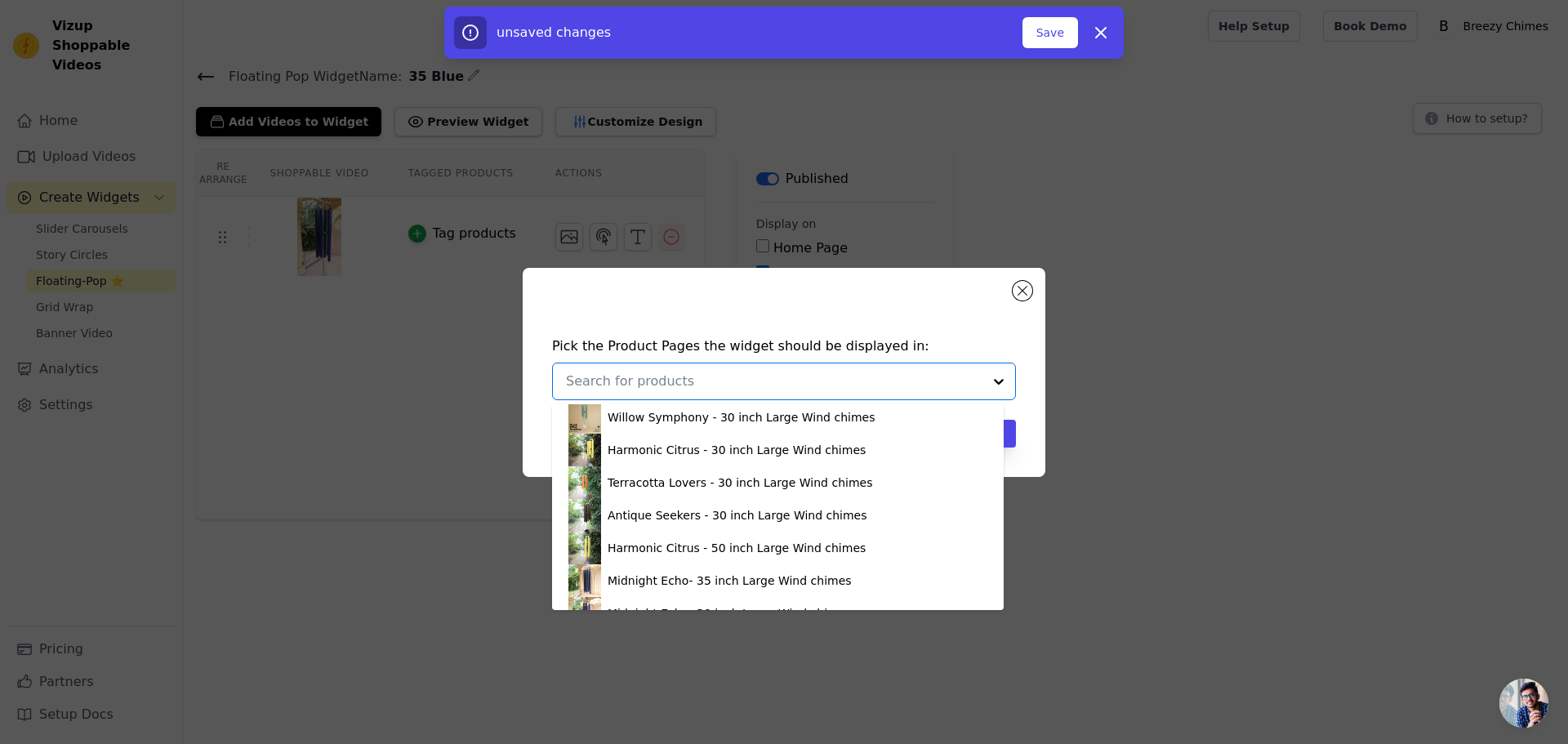
scroll to position [289, 0]
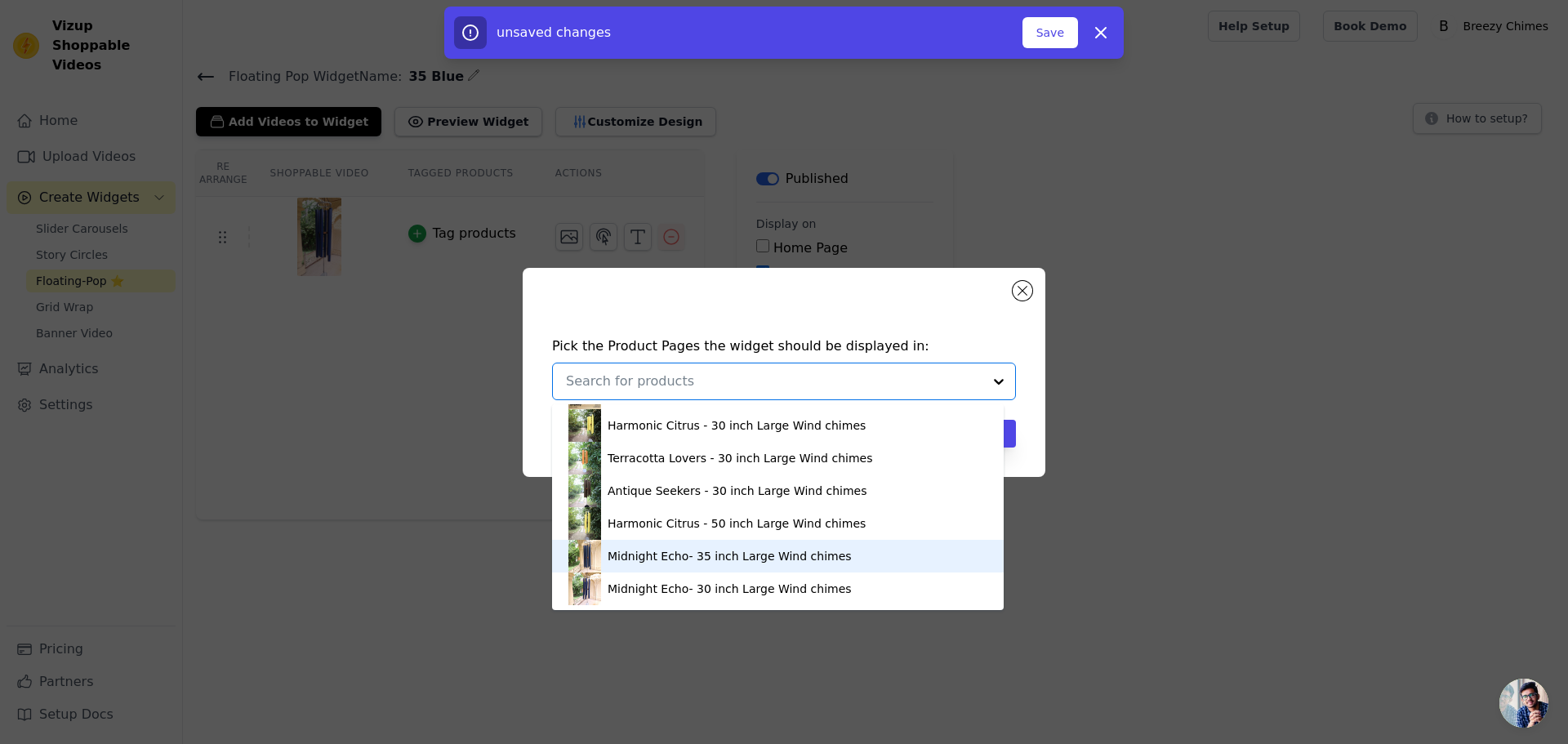
click at [780, 560] on div "Midnight Echo- 35 inch Large Wind chimes" at bounding box center [729, 556] width 245 height 16
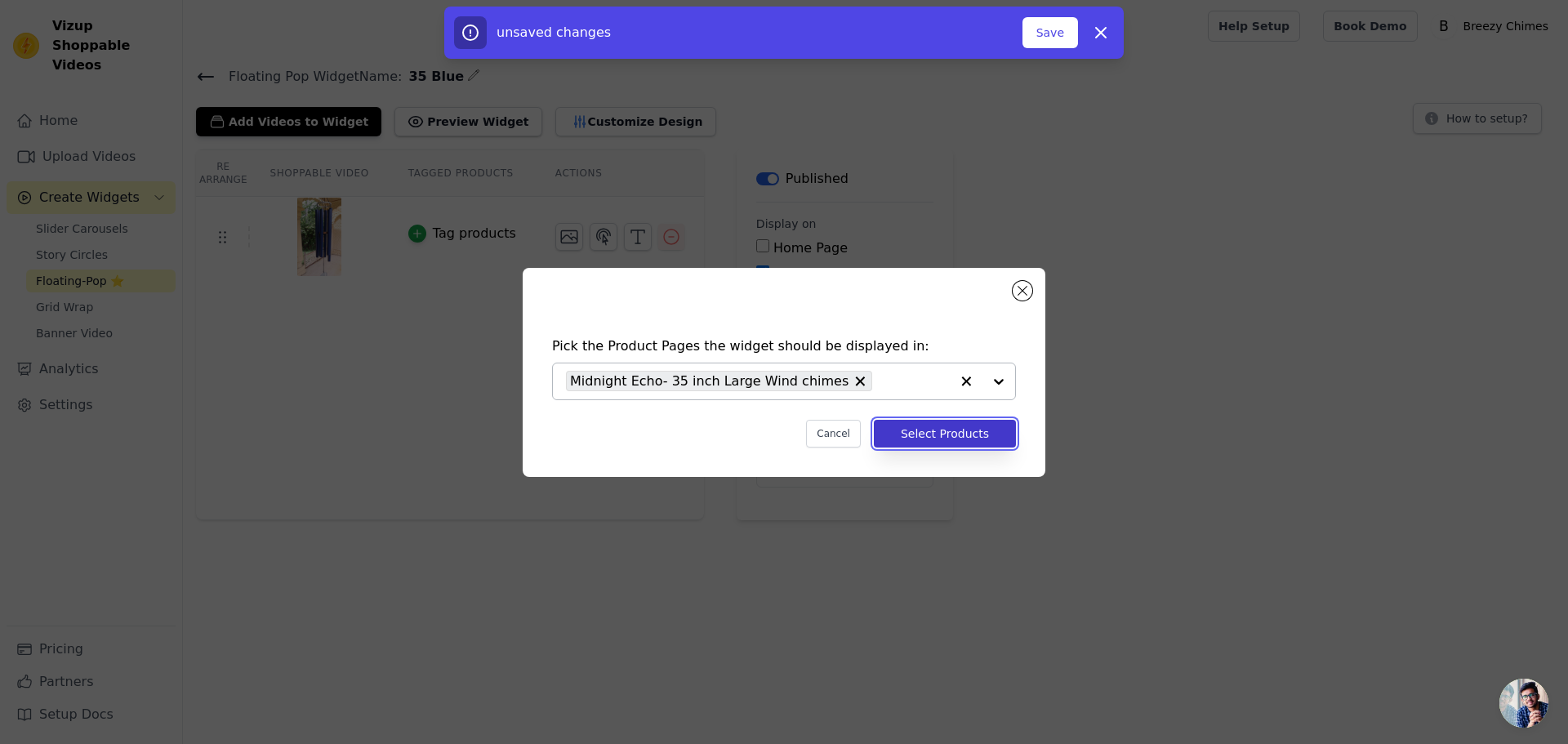
click at [944, 442] on button "Select Products" at bounding box center [944, 434] width 142 height 28
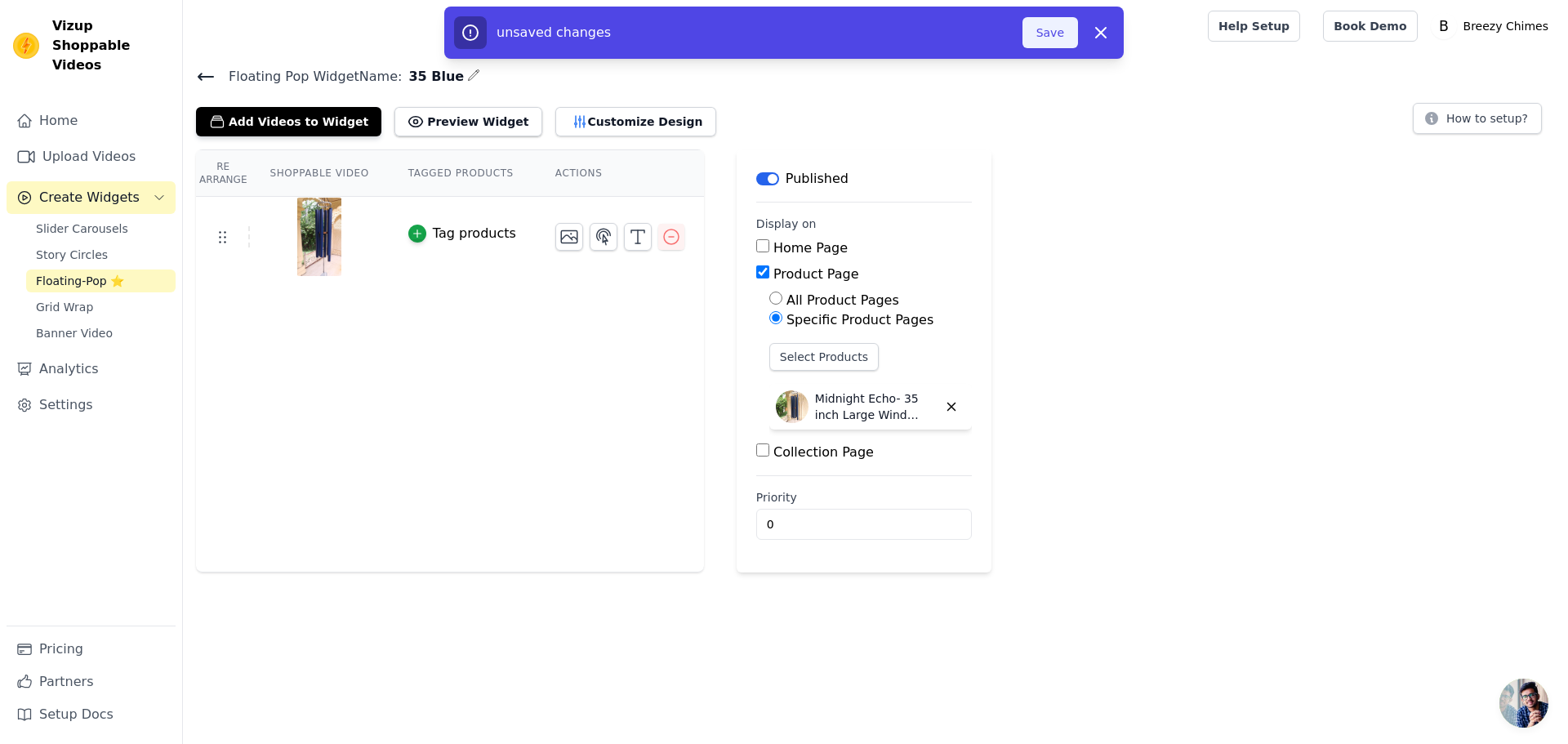
click at [1035, 35] on button "Save" at bounding box center [1050, 32] width 55 height 31
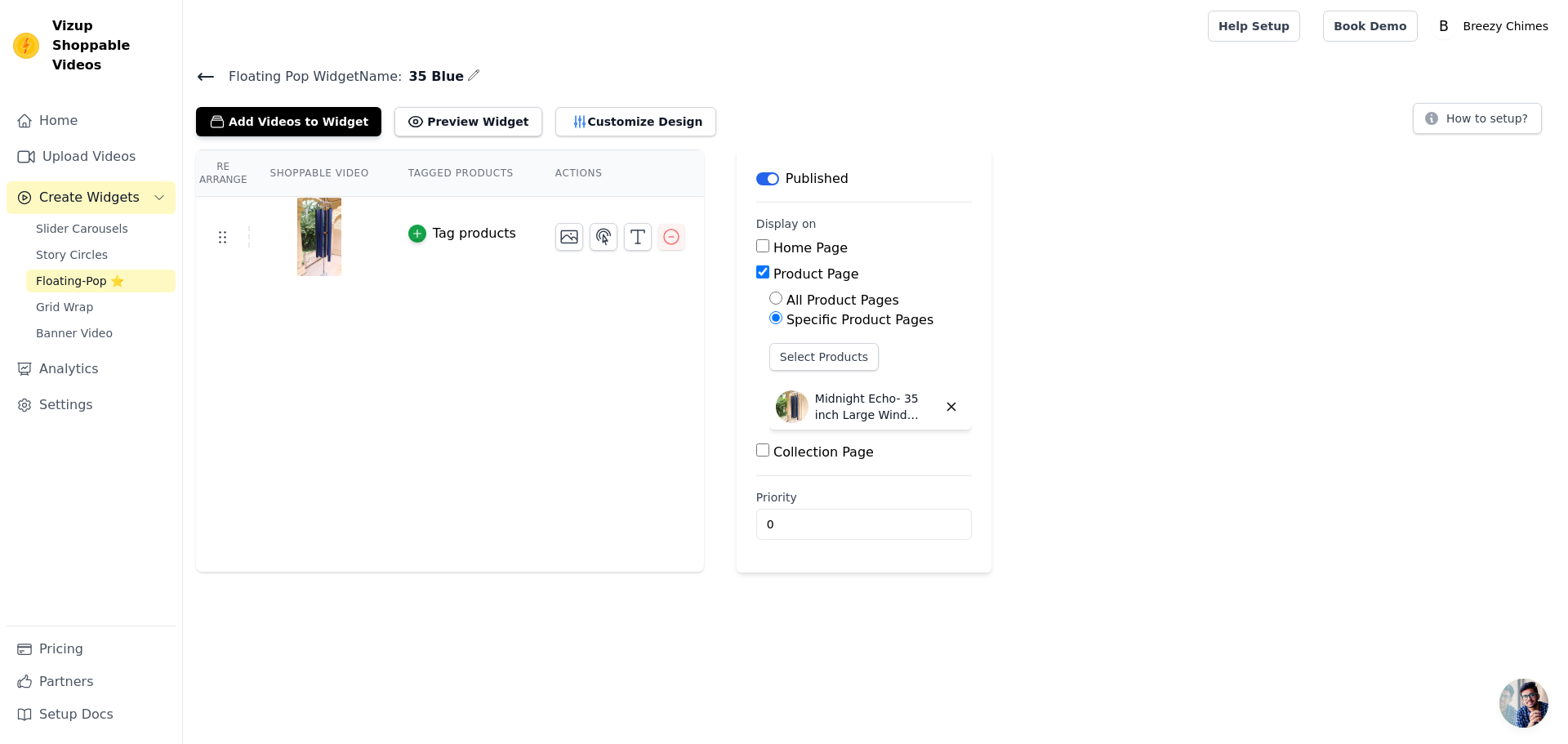
click at [456, 236] on div "Tag products" at bounding box center [474, 234] width 83 height 20
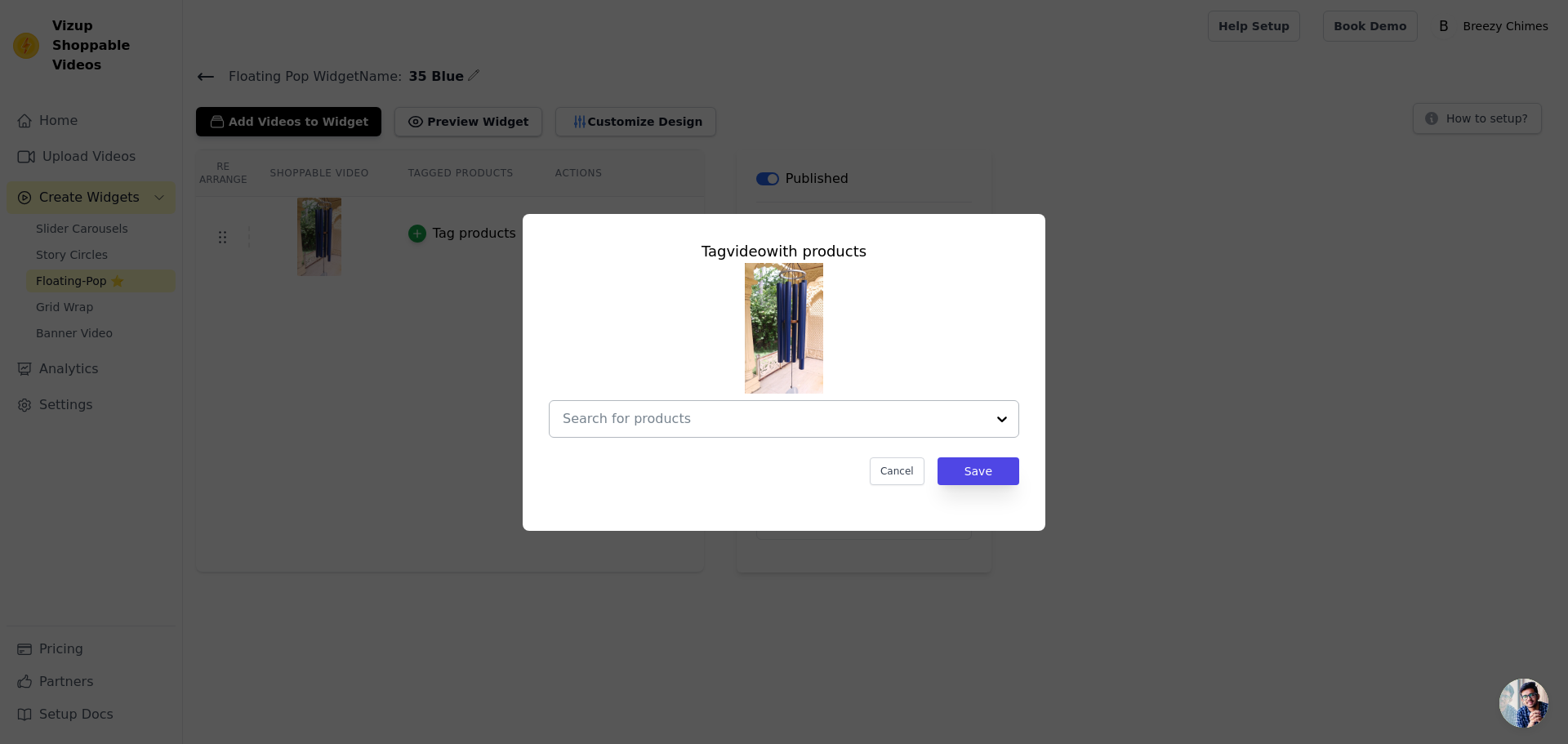
click at [746, 430] on div at bounding box center [774, 419] width 423 height 36
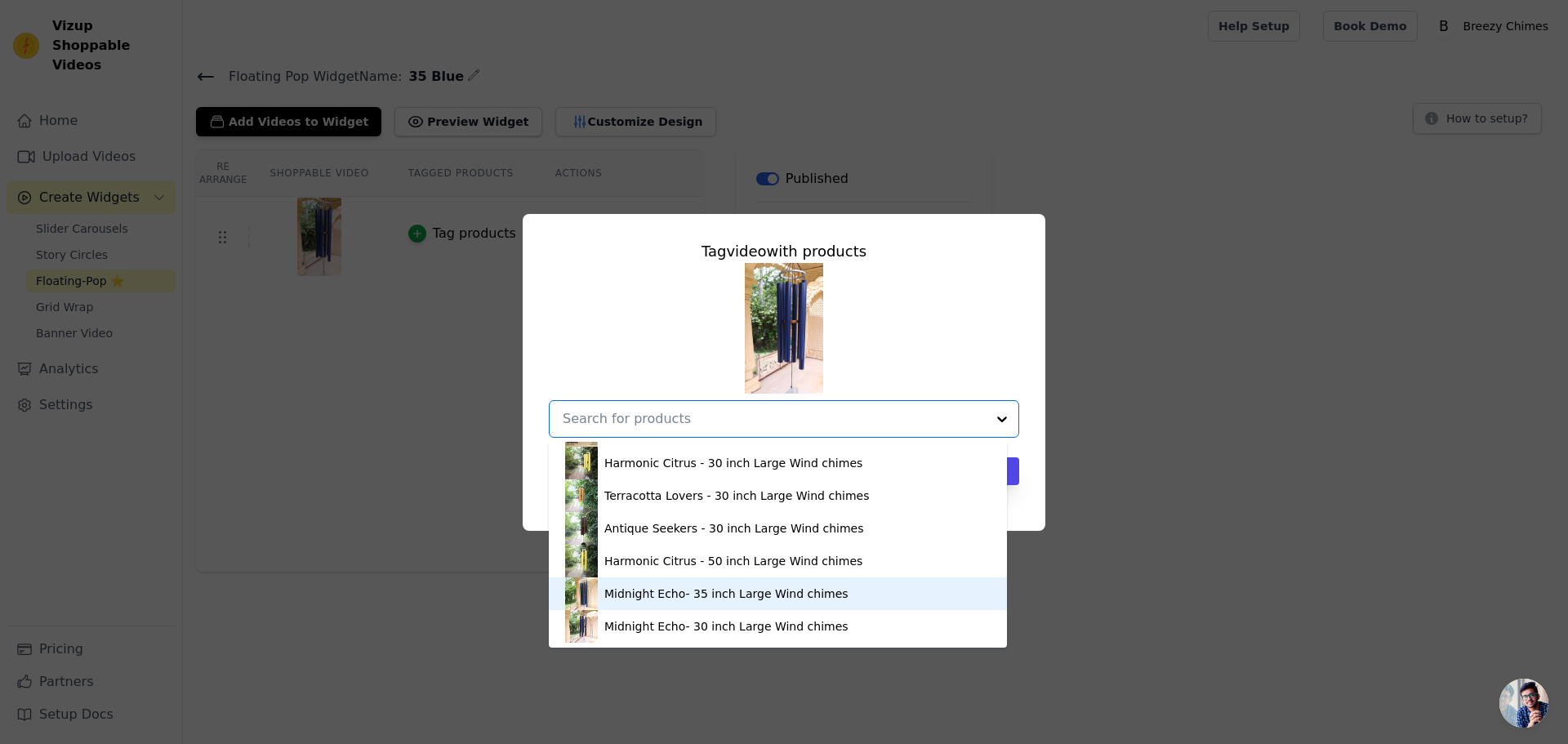
click at [774, 586] on div "Midnight Echo- 35 inch Large Wind chimes" at bounding box center [726, 593] width 245 height 16
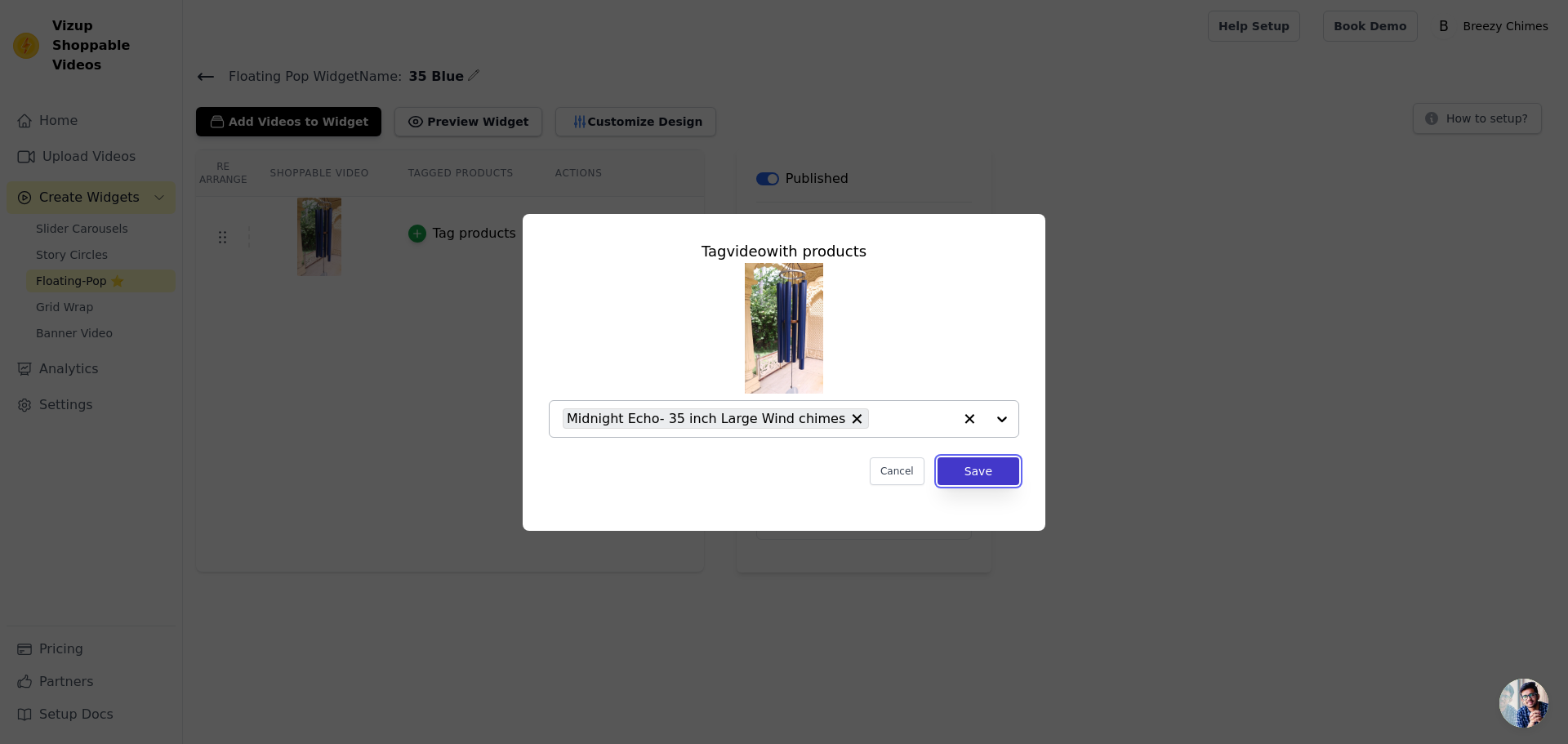
click at [992, 474] on button "Save" at bounding box center [978, 472] width 81 height 28
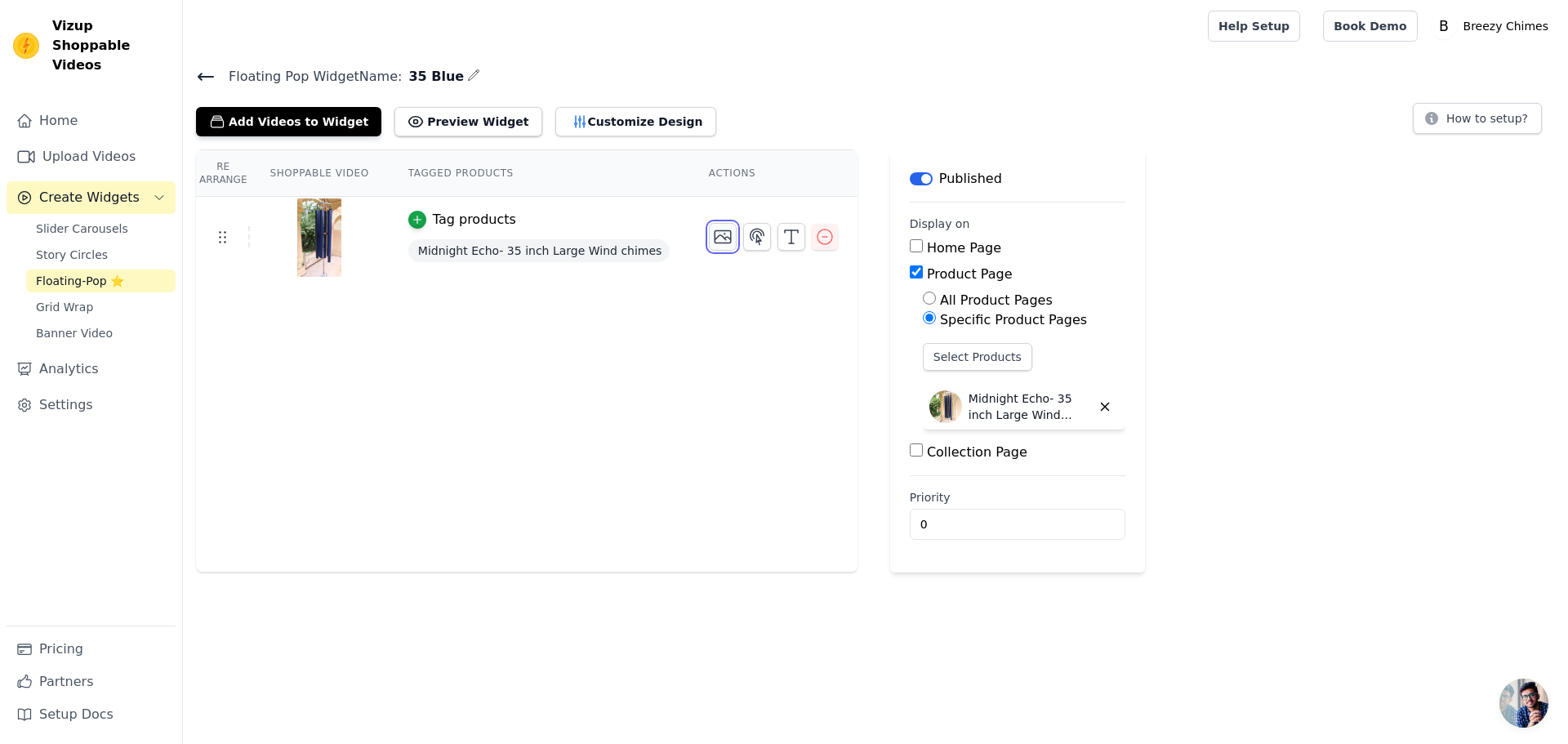
click at [709, 248] on button "button" at bounding box center [723, 237] width 28 height 28
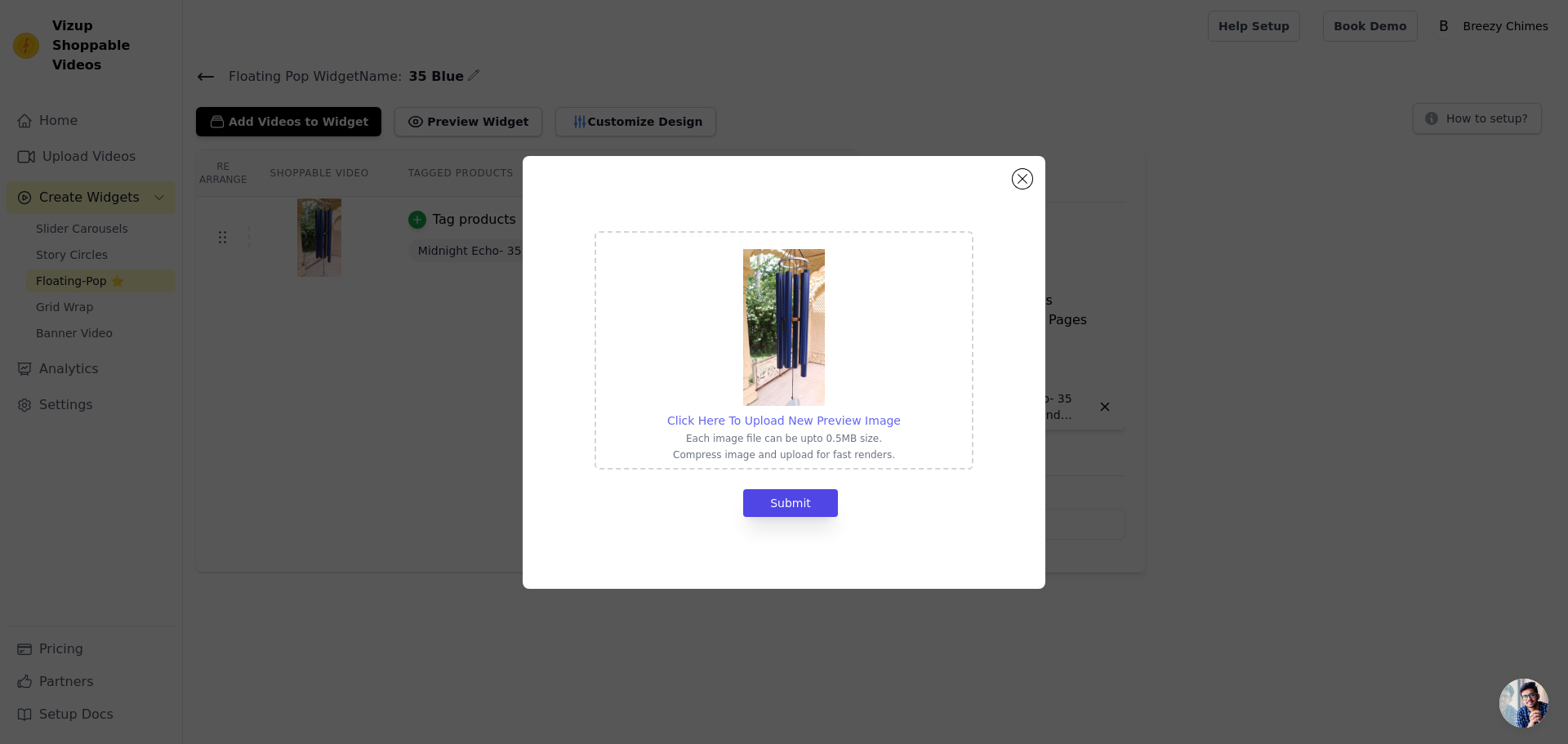
click at [790, 417] on span "Click Here To Upload New Preview Image" at bounding box center [784, 420] width 234 height 13
click at [900, 412] on input "Click Here To Upload New Preview Image Each image file can be upto 0.5MB size. …" at bounding box center [900, 412] width 1 height 1
type input "C:\fakepath\Screenshot [DATE] 152305.png"
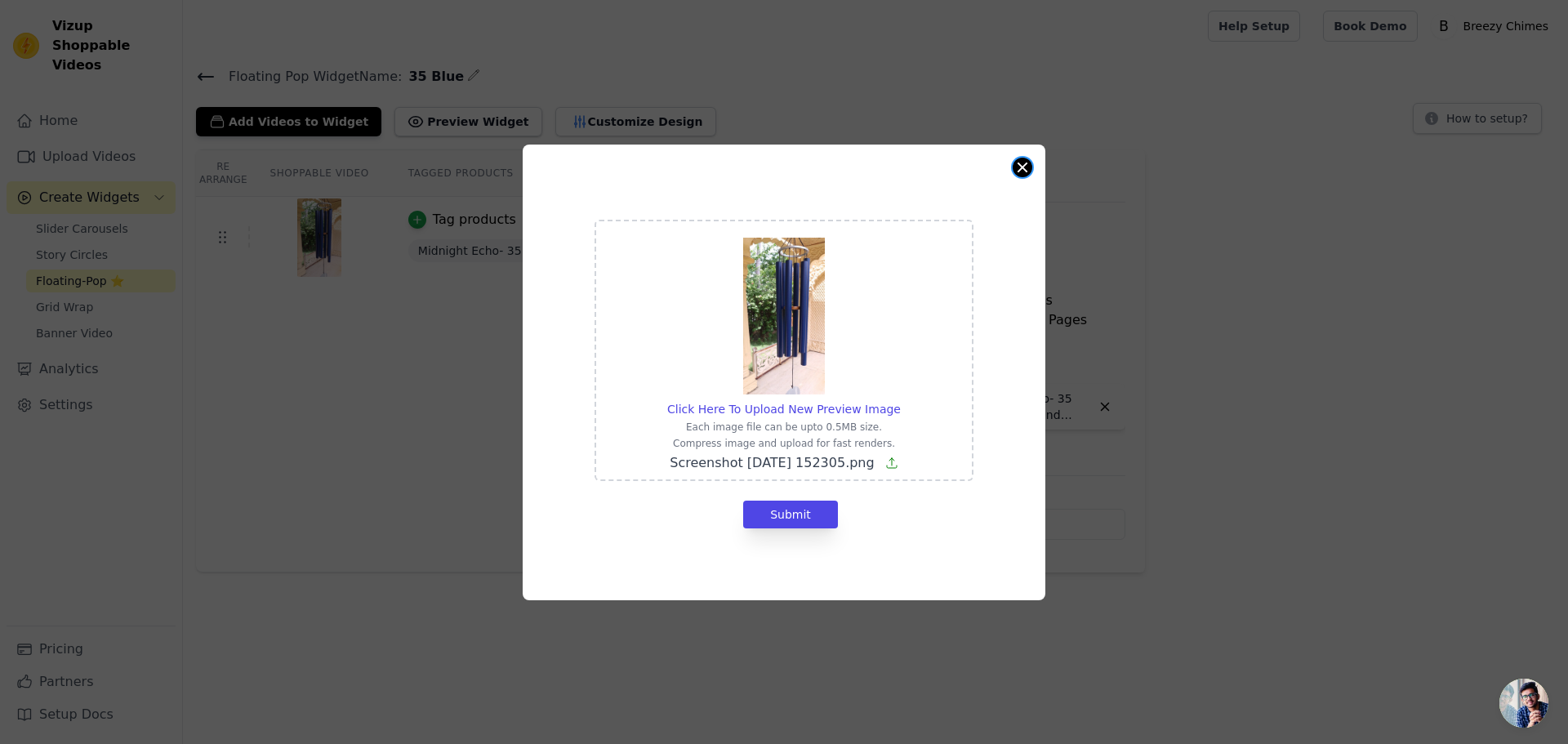
click at [1025, 167] on button "Close modal" at bounding box center [1022, 167] width 20 height 20
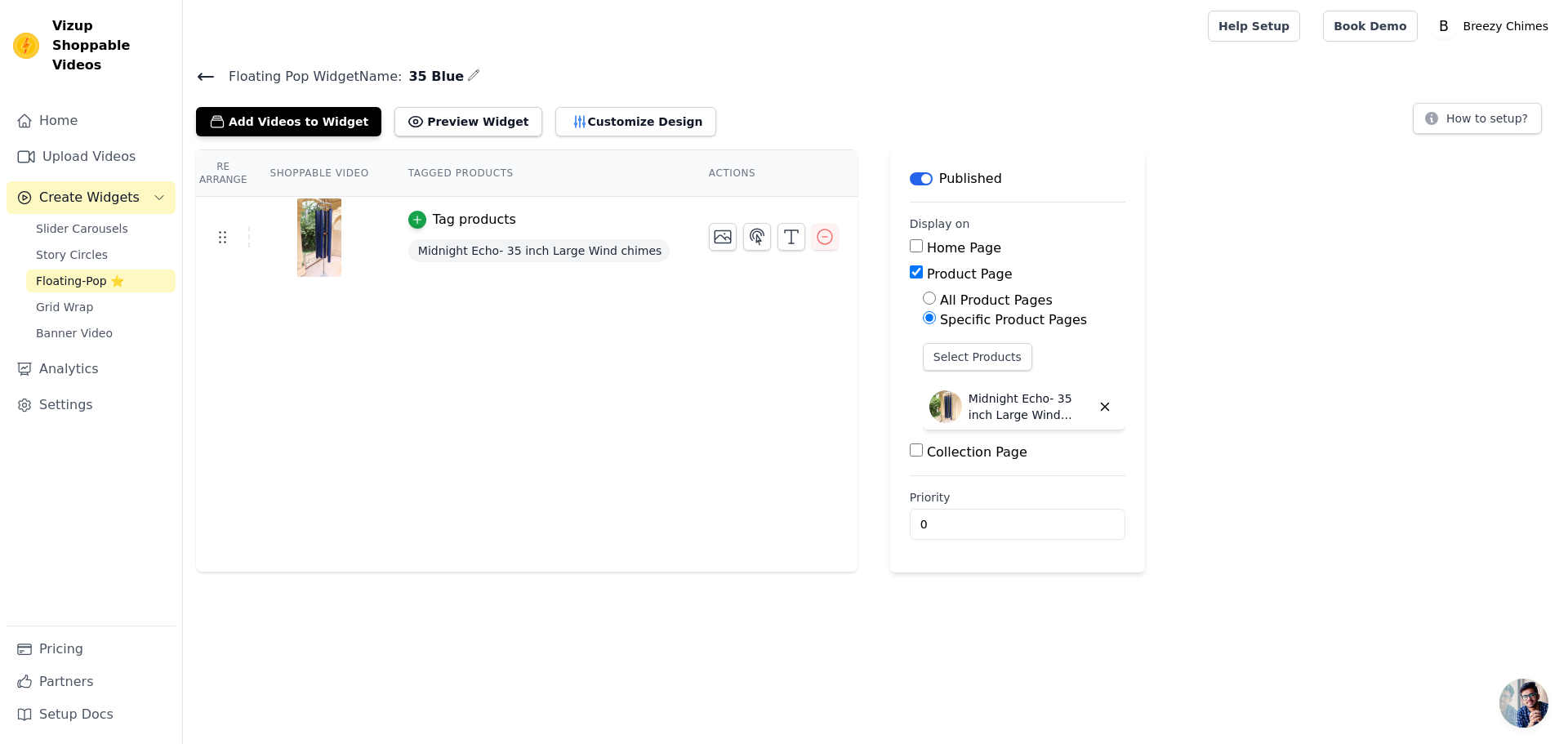
click at [212, 80] on icon at bounding box center [206, 77] width 20 height 20
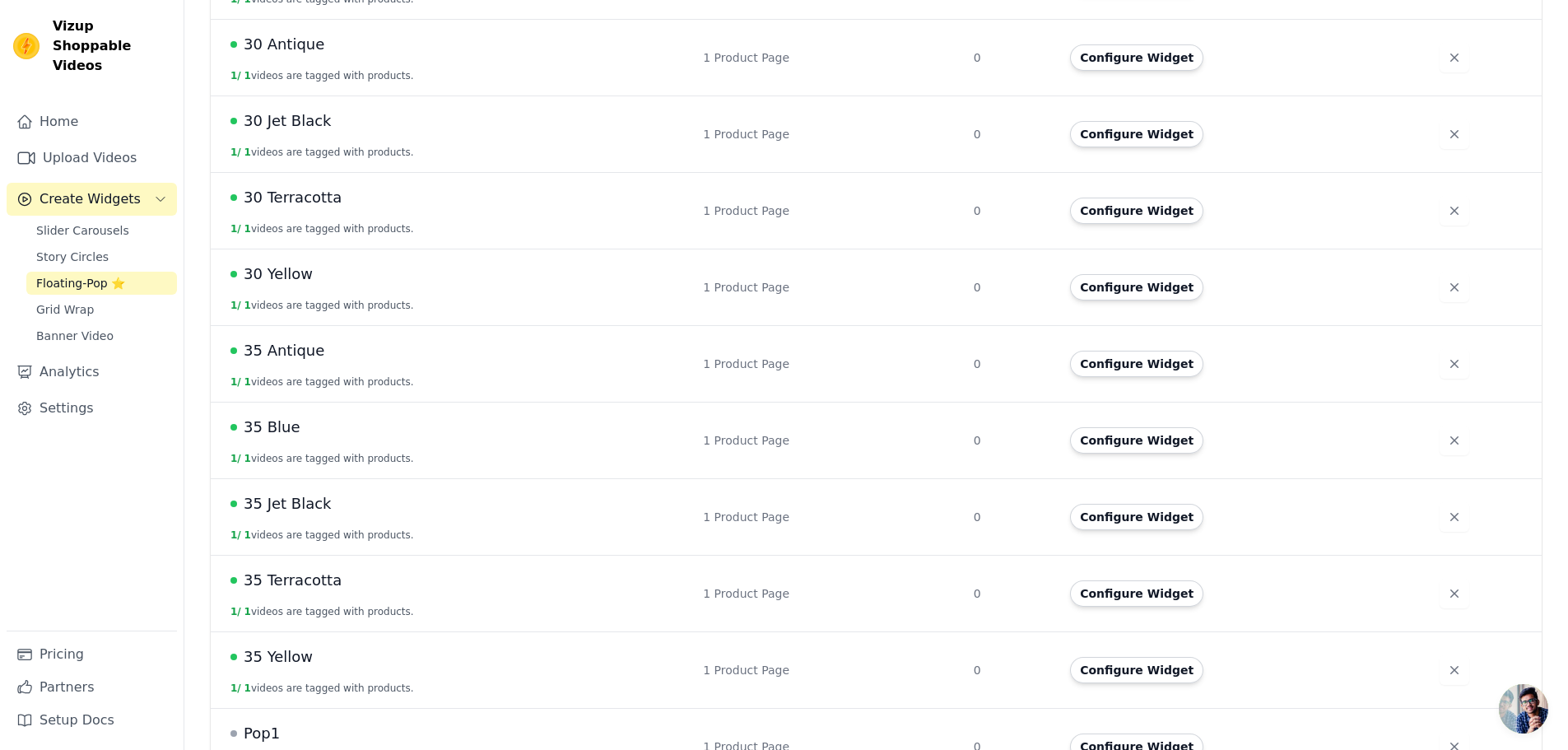
scroll to position [495, 0]
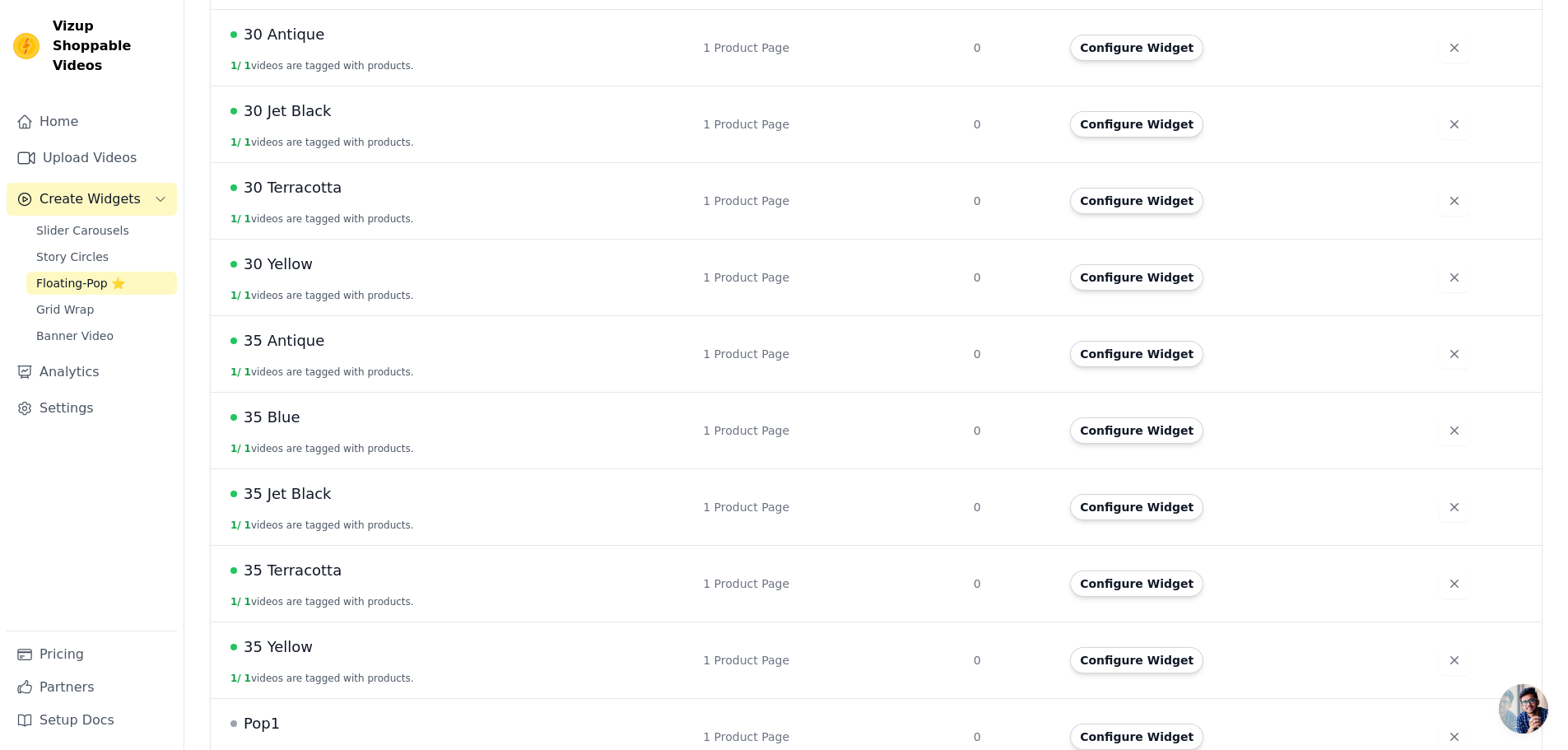
click at [255, 405] on span "35 Blue" at bounding box center [271, 416] width 56 height 23
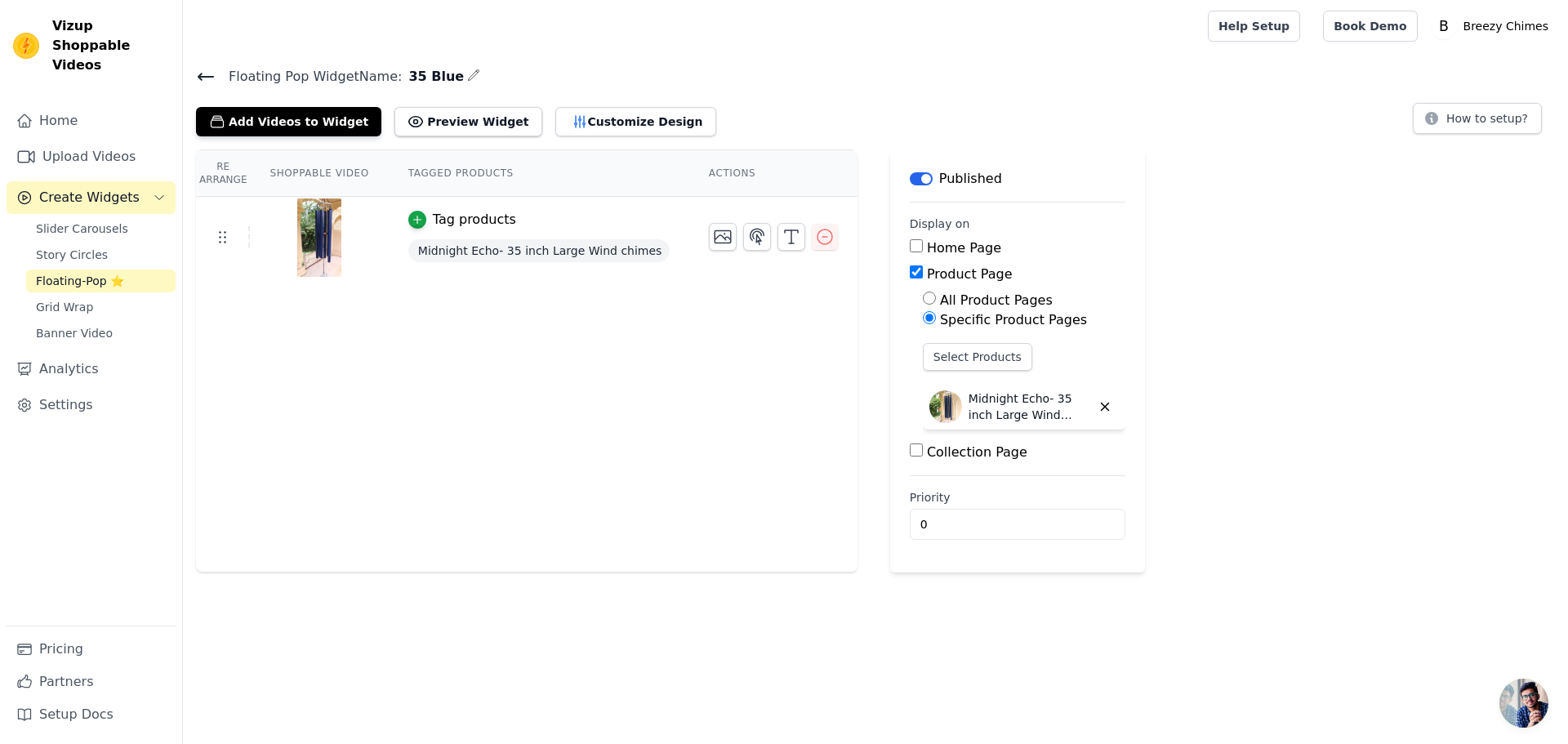
click at [555, 246] on span "Midnight Echo- 35 inch Large Wind chimes" at bounding box center [539, 251] width 261 height 23
click at [815, 241] on icon "button" at bounding box center [825, 237] width 20 height 20
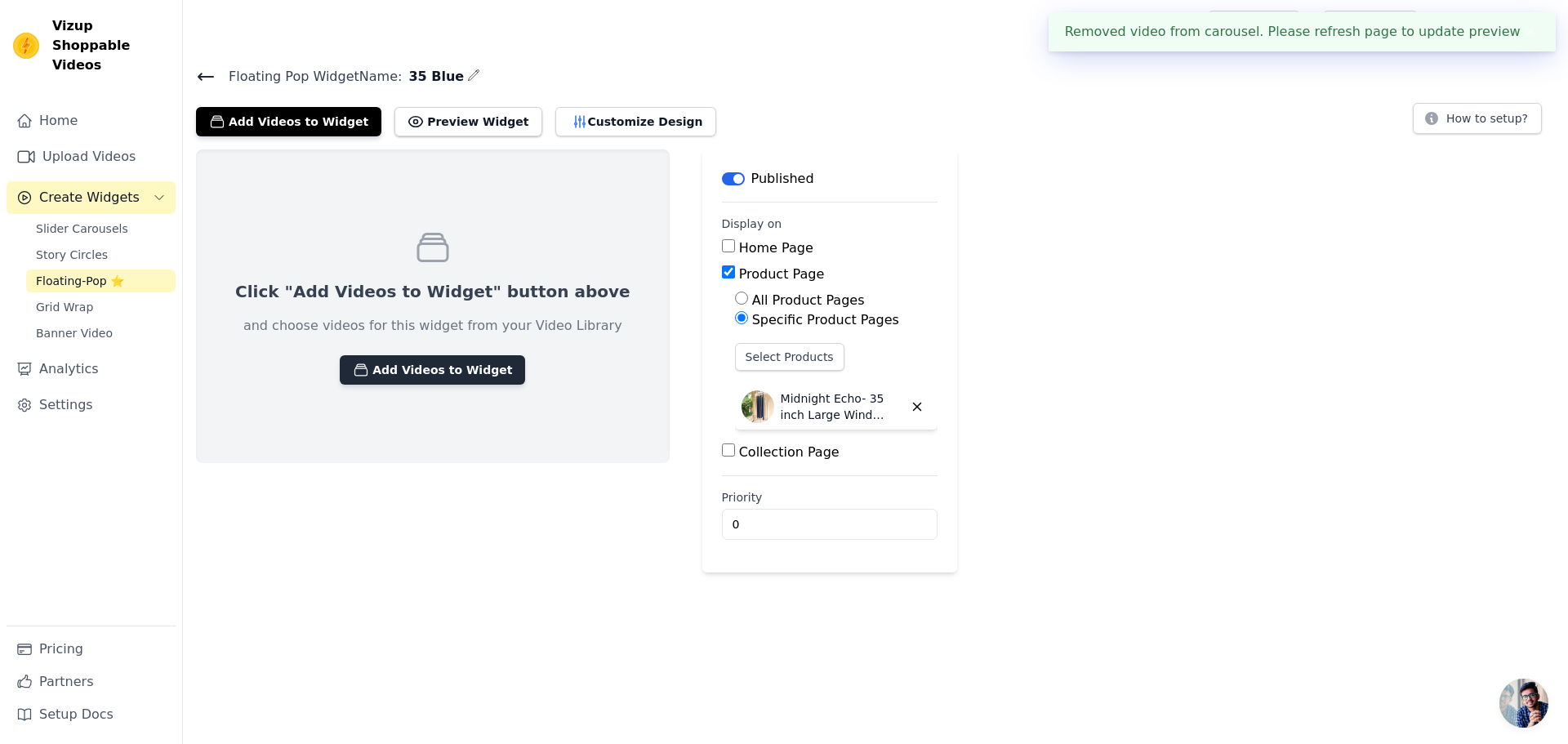
click at [391, 381] on button "Add Videos to Widget" at bounding box center [432, 371] width 185 height 30
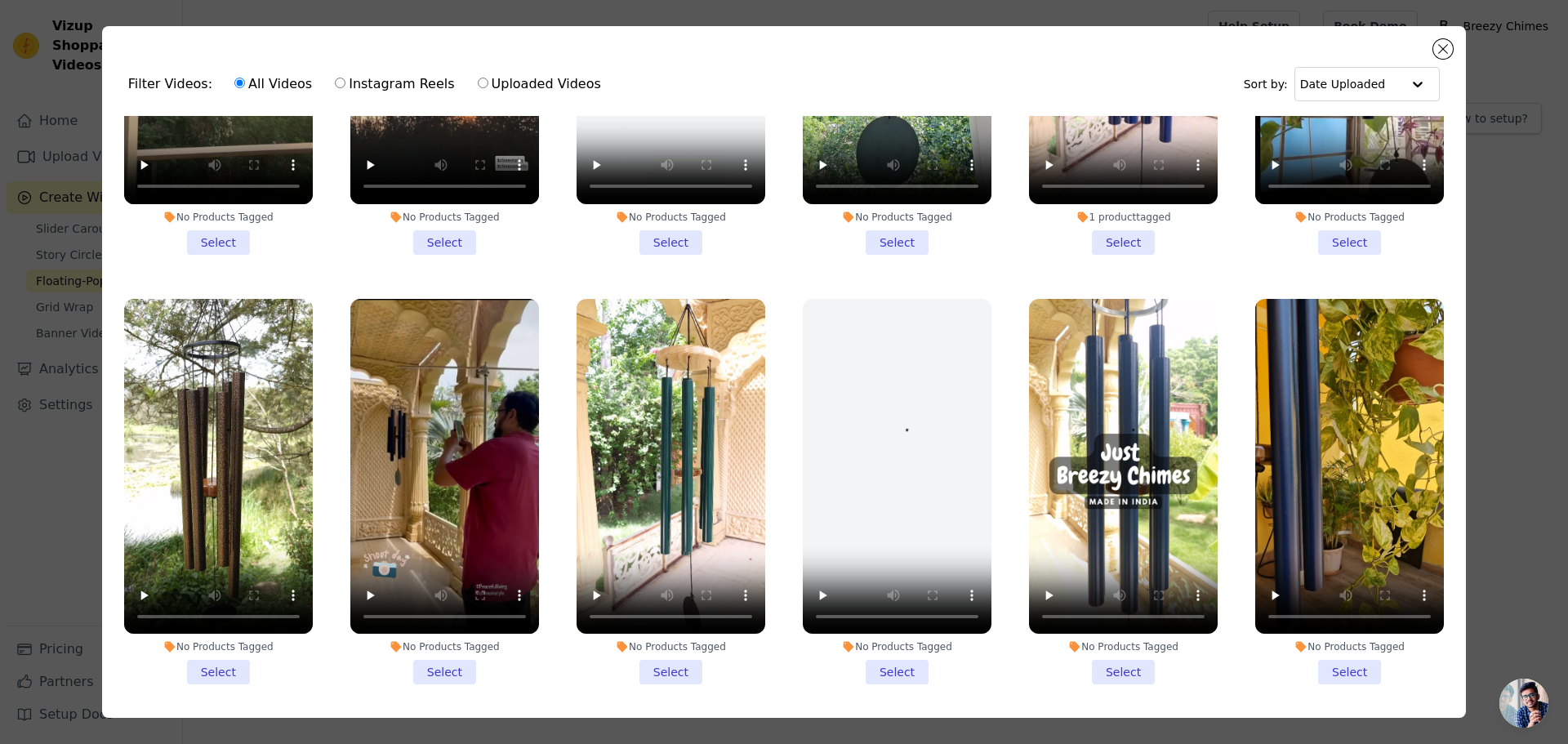
scroll to position [697, 0]
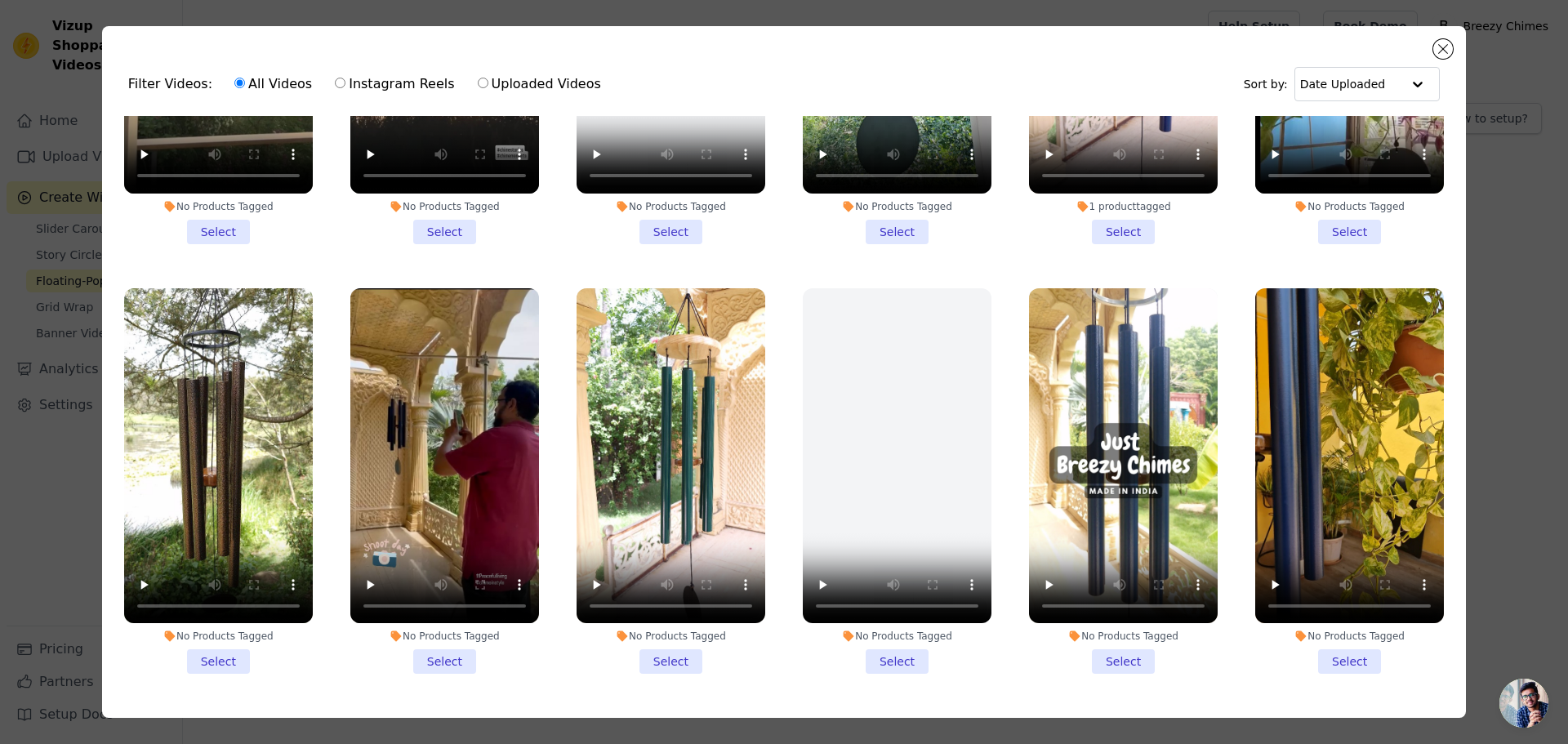
click at [1100, 641] on li "No Products Tagged Select" at bounding box center [1123, 481] width 188 height 386
click at [0, 0] on input "No Products Tagged Select" at bounding box center [0, 0] width 0 height 0
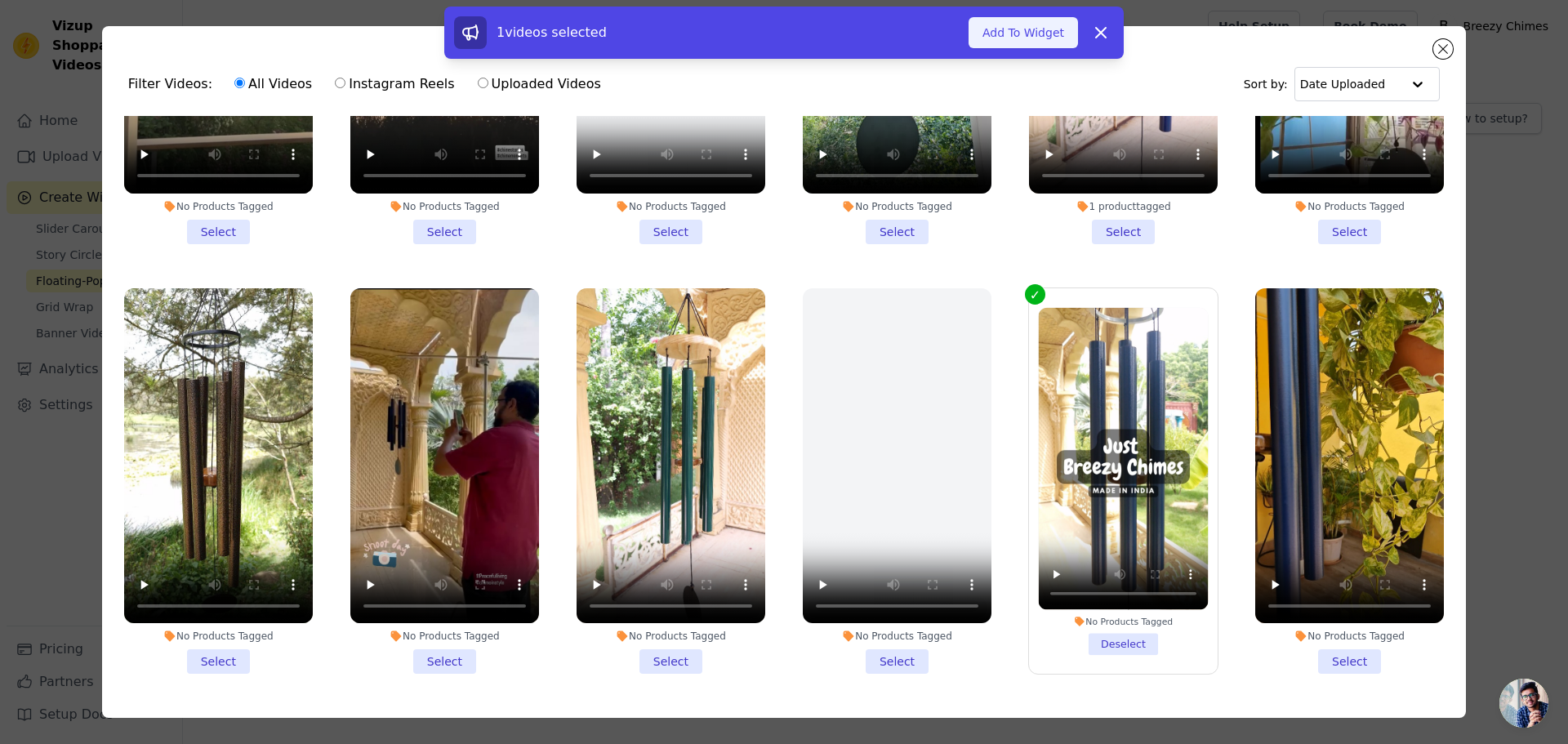
click at [1030, 24] on button "Add To Widget" at bounding box center [1023, 32] width 109 height 31
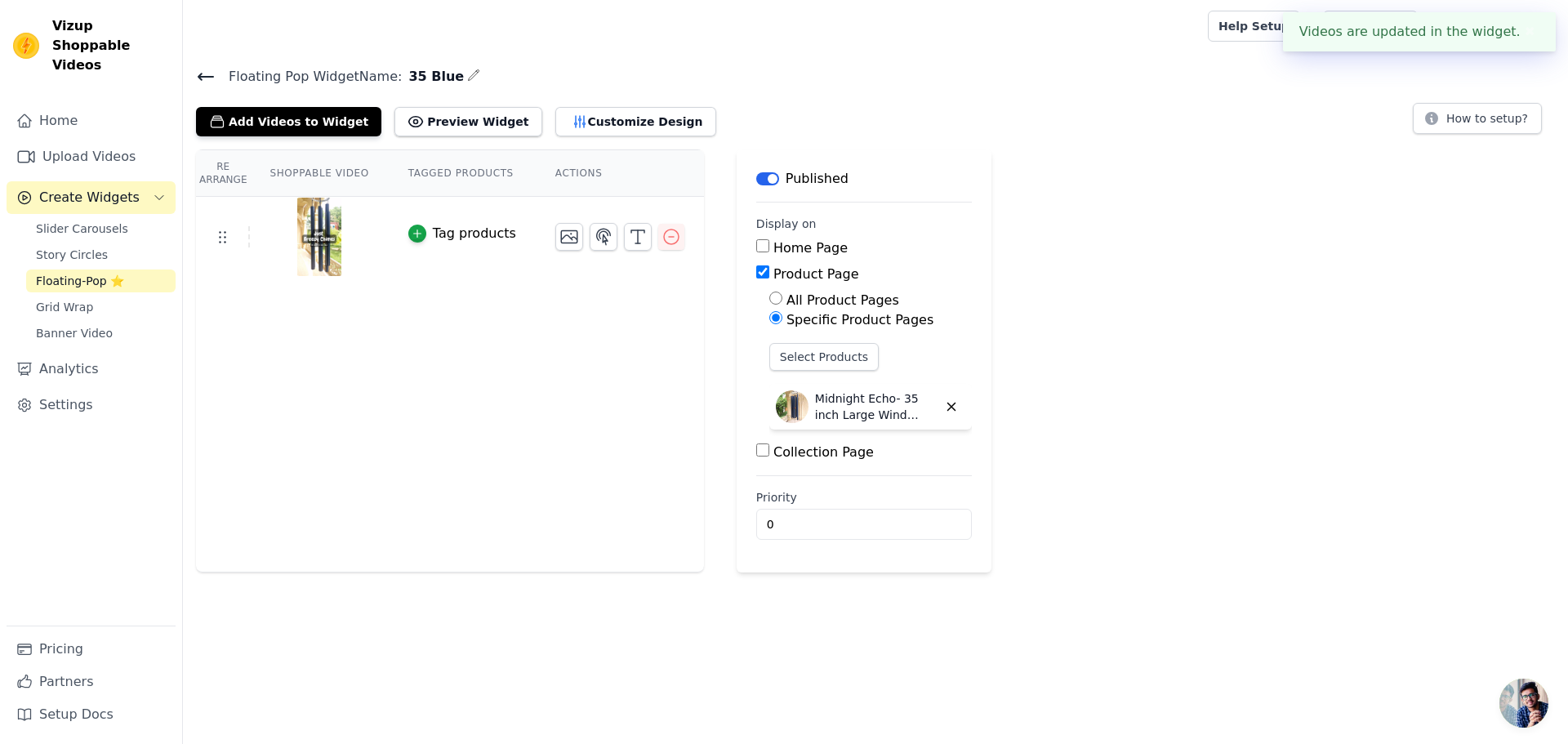
click at [470, 233] on div "Tag products" at bounding box center [474, 234] width 83 height 20
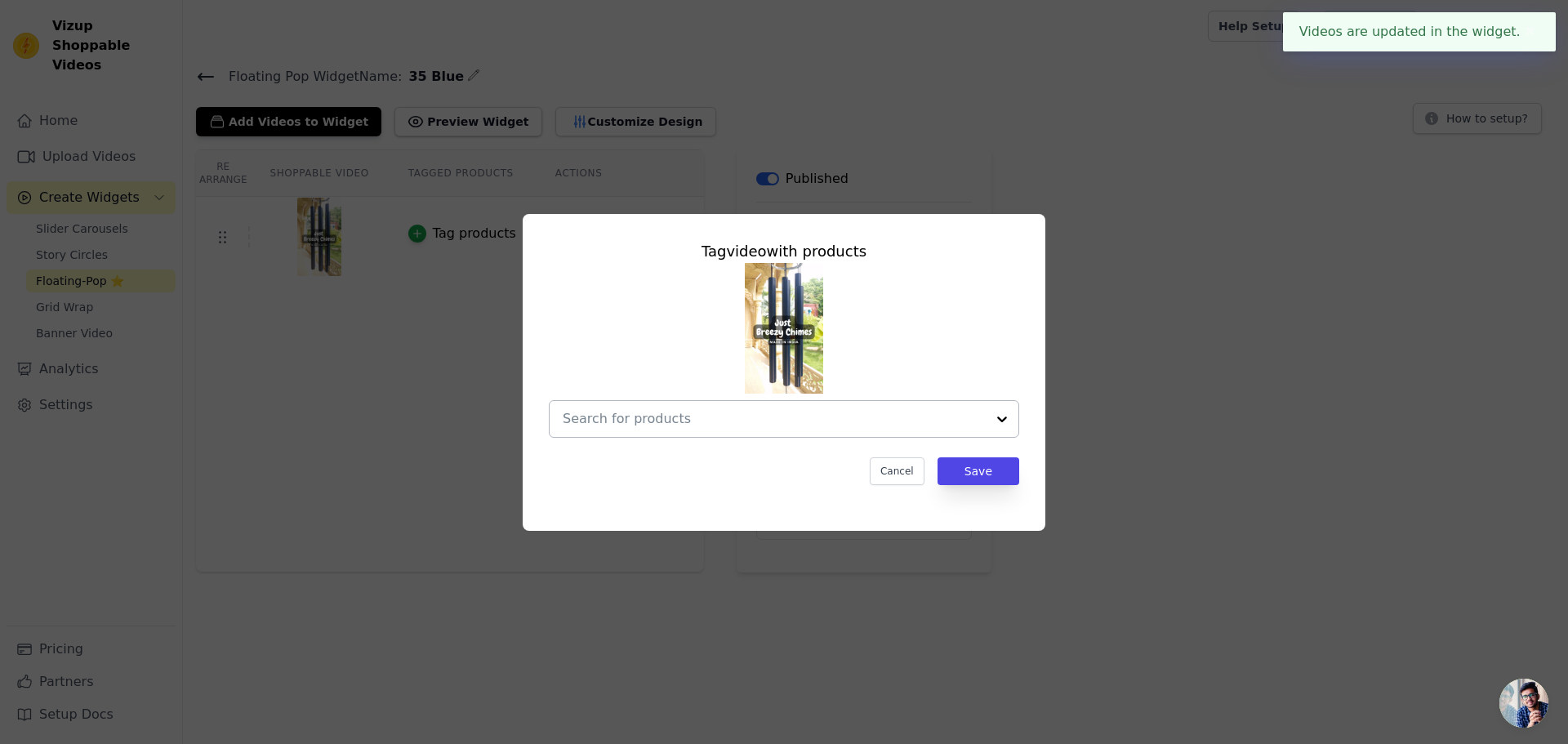
click at [745, 409] on input "text" at bounding box center [774, 419] width 423 height 20
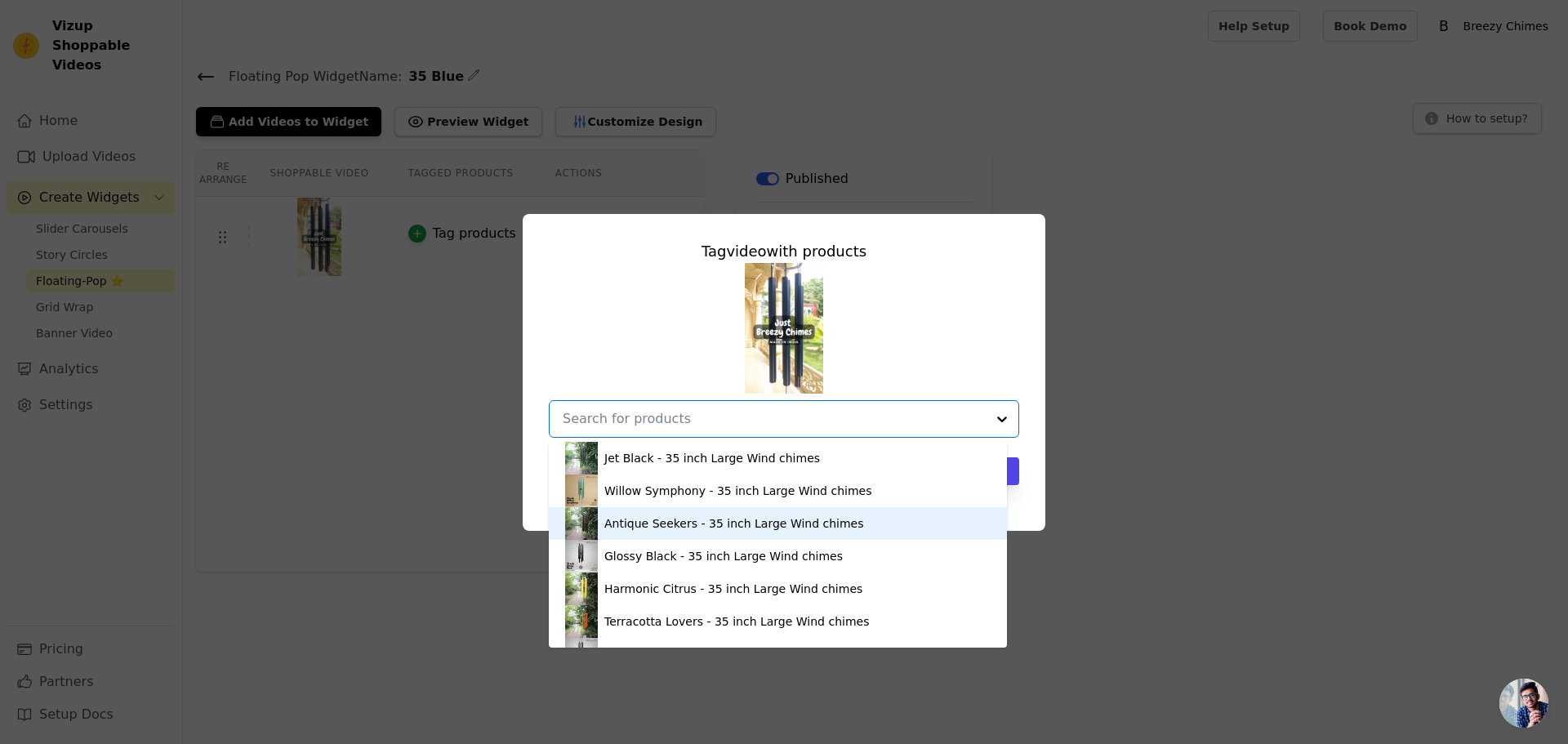
scroll to position [289, 0]
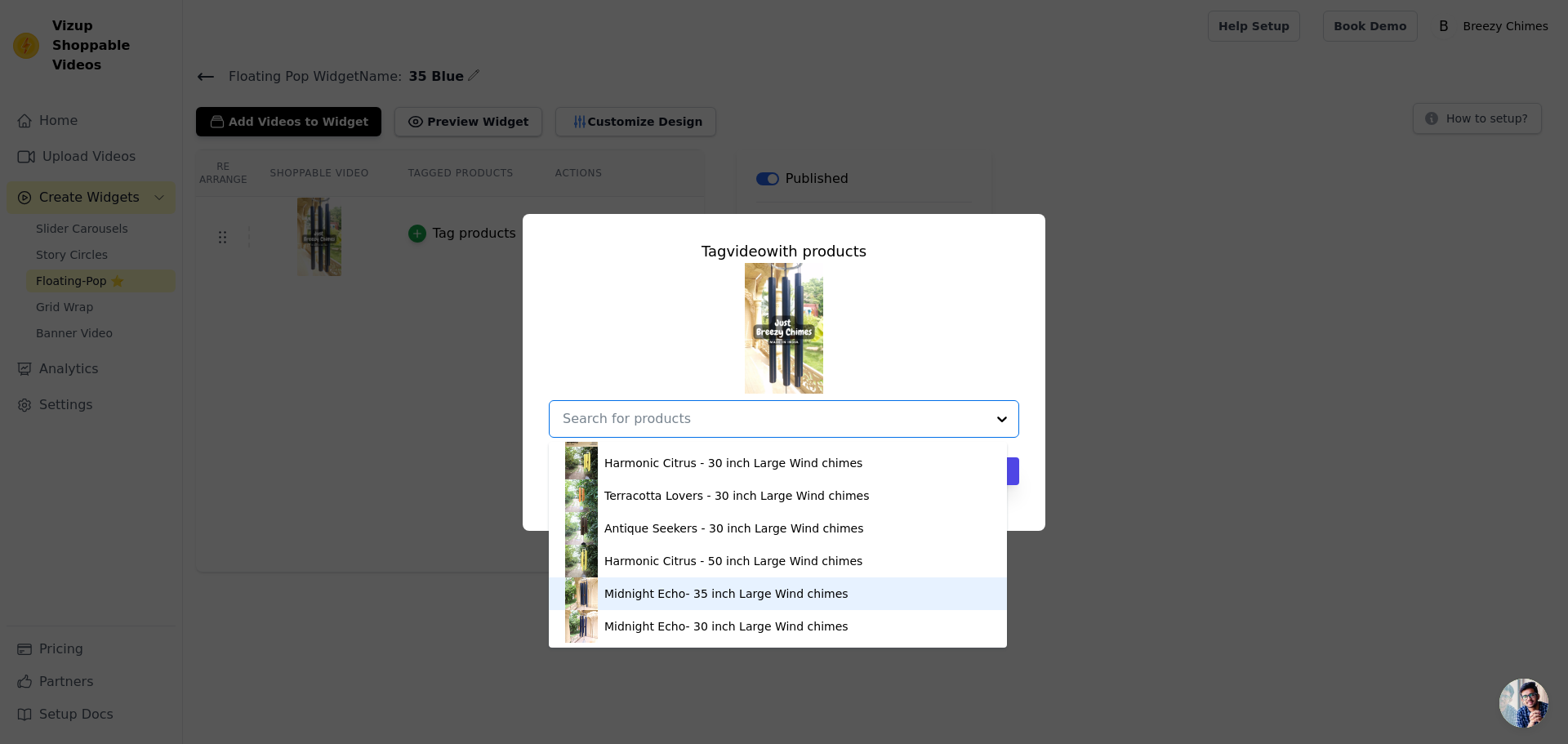
click at [752, 595] on div "Midnight Echo- 35 inch Large Wind chimes" at bounding box center [726, 593] width 245 height 16
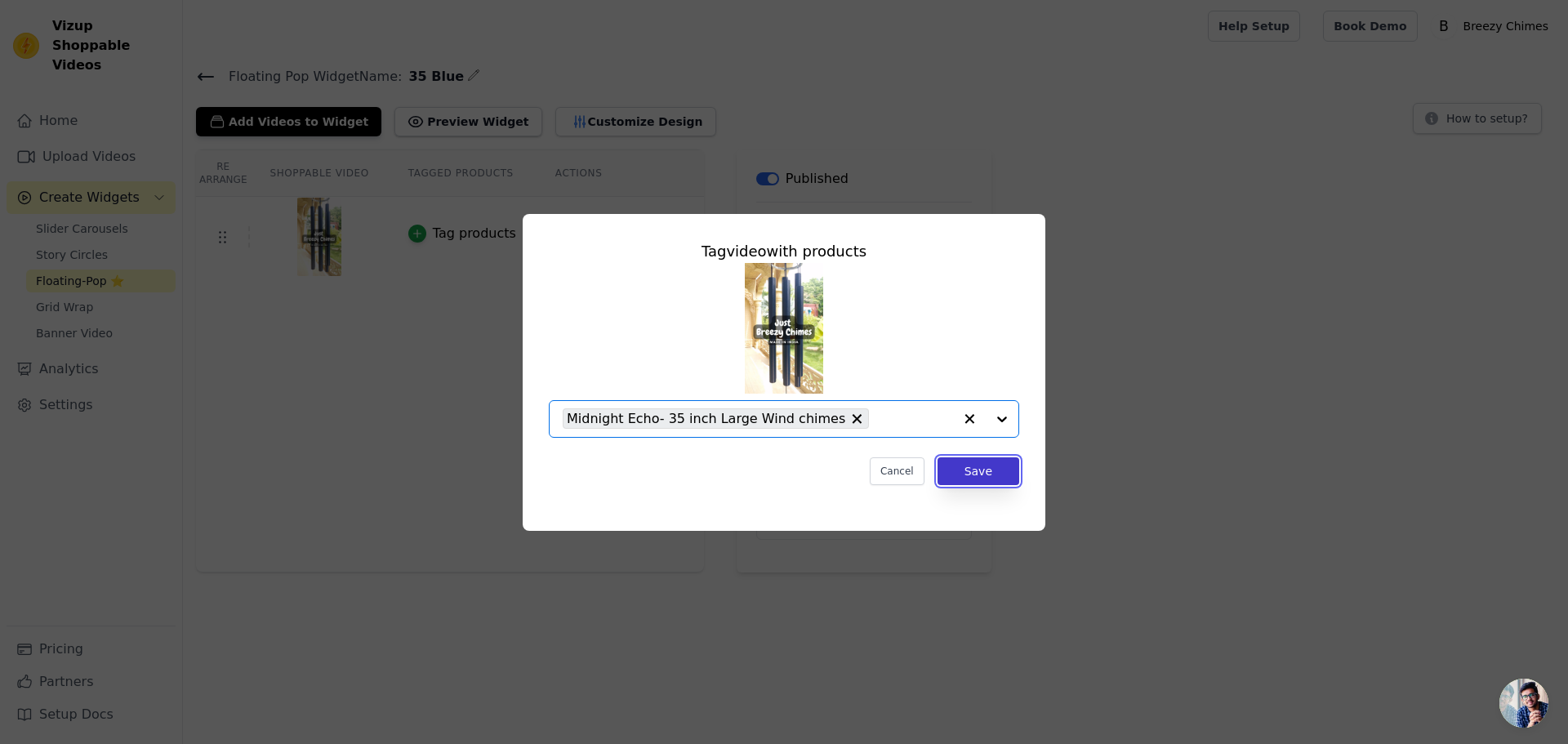
click at [989, 472] on button "Save" at bounding box center [978, 472] width 81 height 28
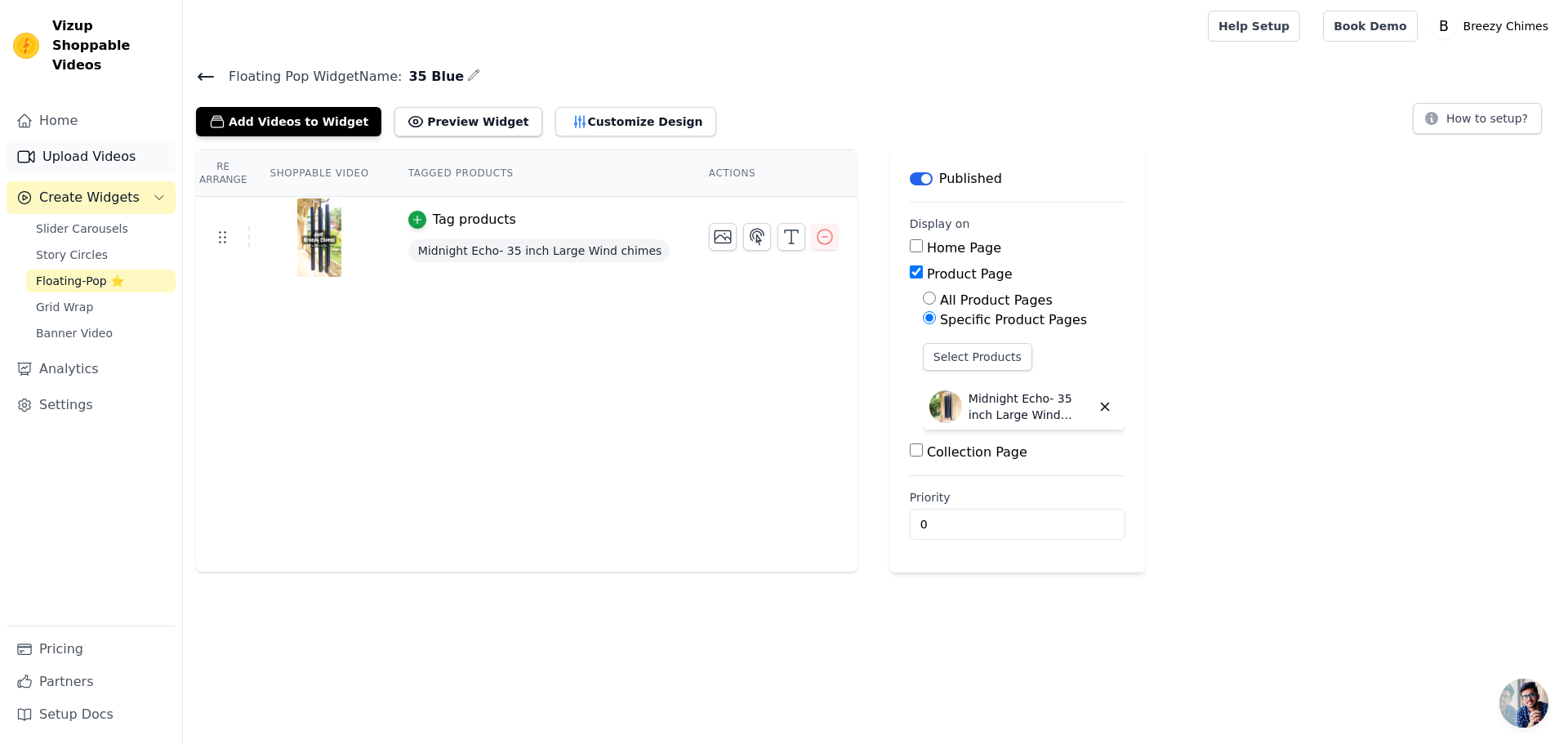
click at [131, 149] on link "Upload Videos" at bounding box center [91, 157] width 169 height 33
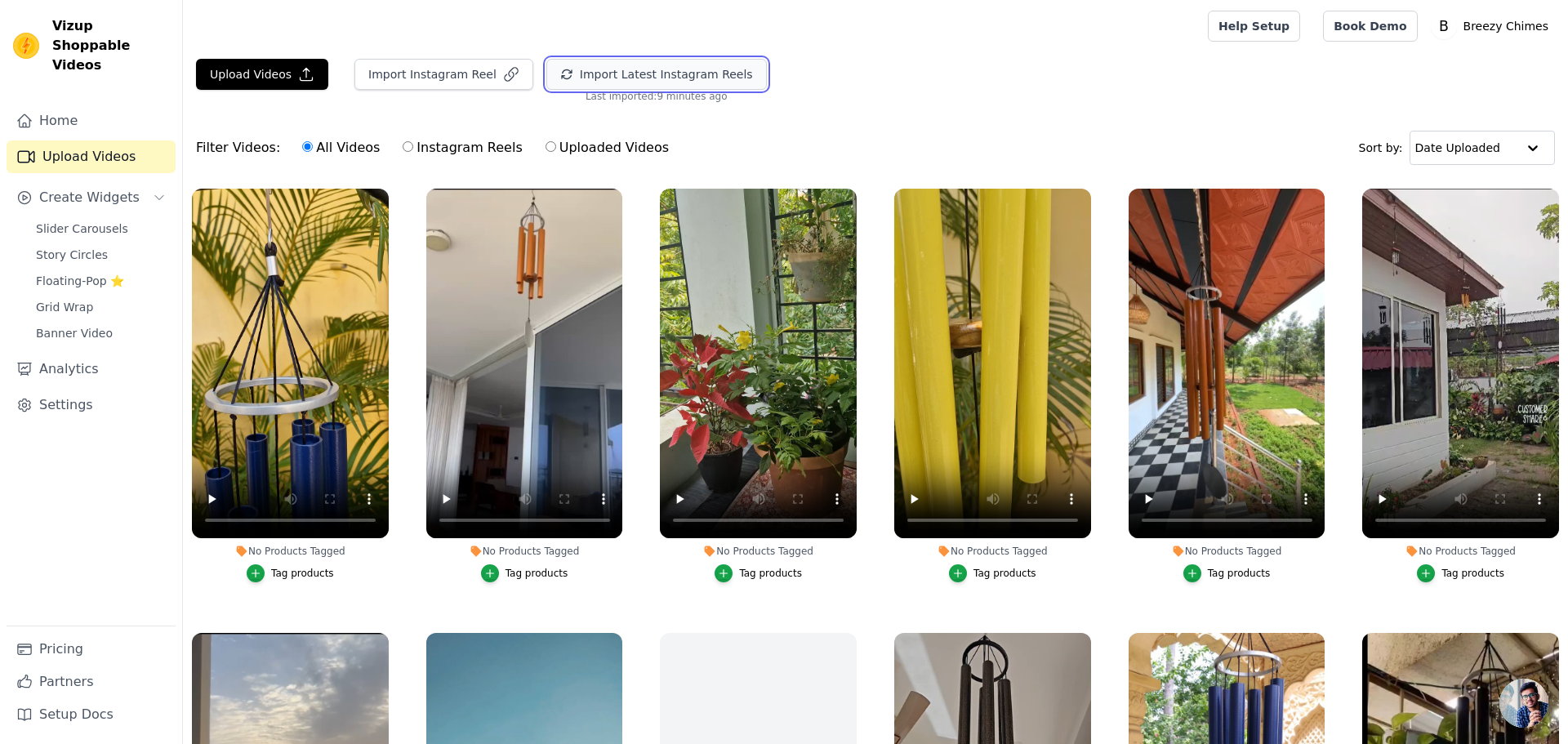
click at [562, 70] on button "Import Latest Instagram Reels" at bounding box center [657, 73] width 221 height 31
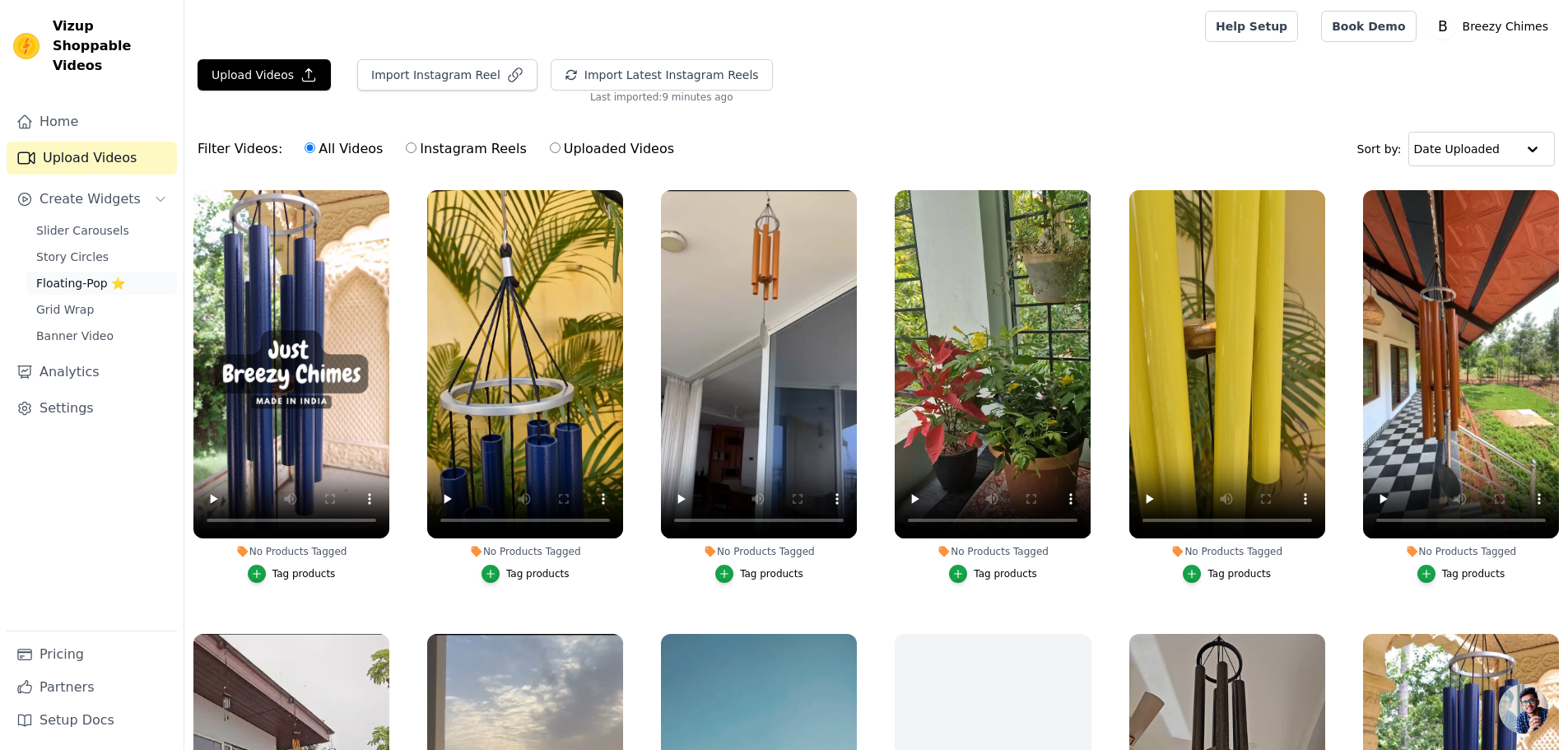
click at [85, 275] on span "Floating-Pop ⭐" at bounding box center [80, 283] width 89 height 16
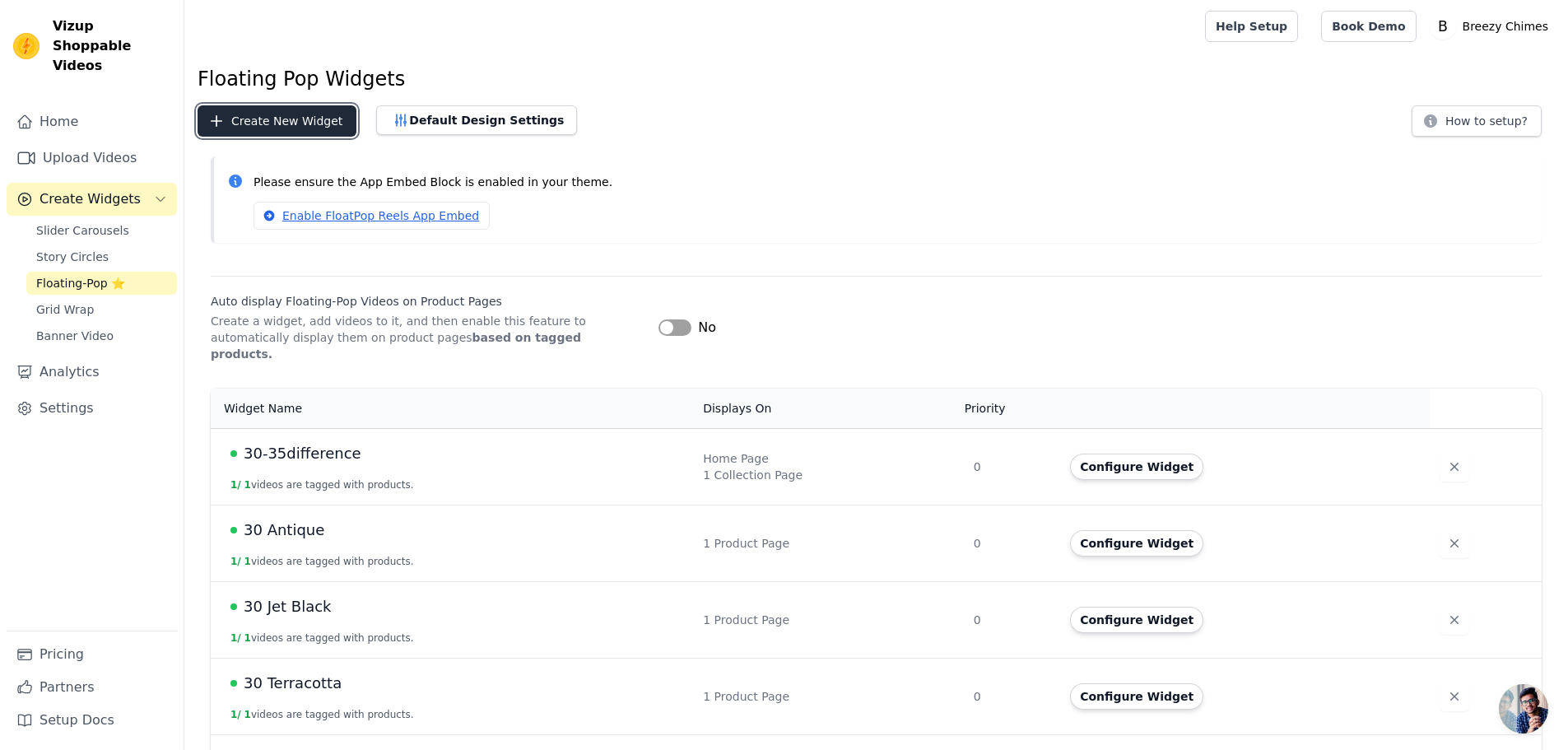
click at [303, 134] on button "Create New Widget" at bounding box center [276, 121] width 159 height 31
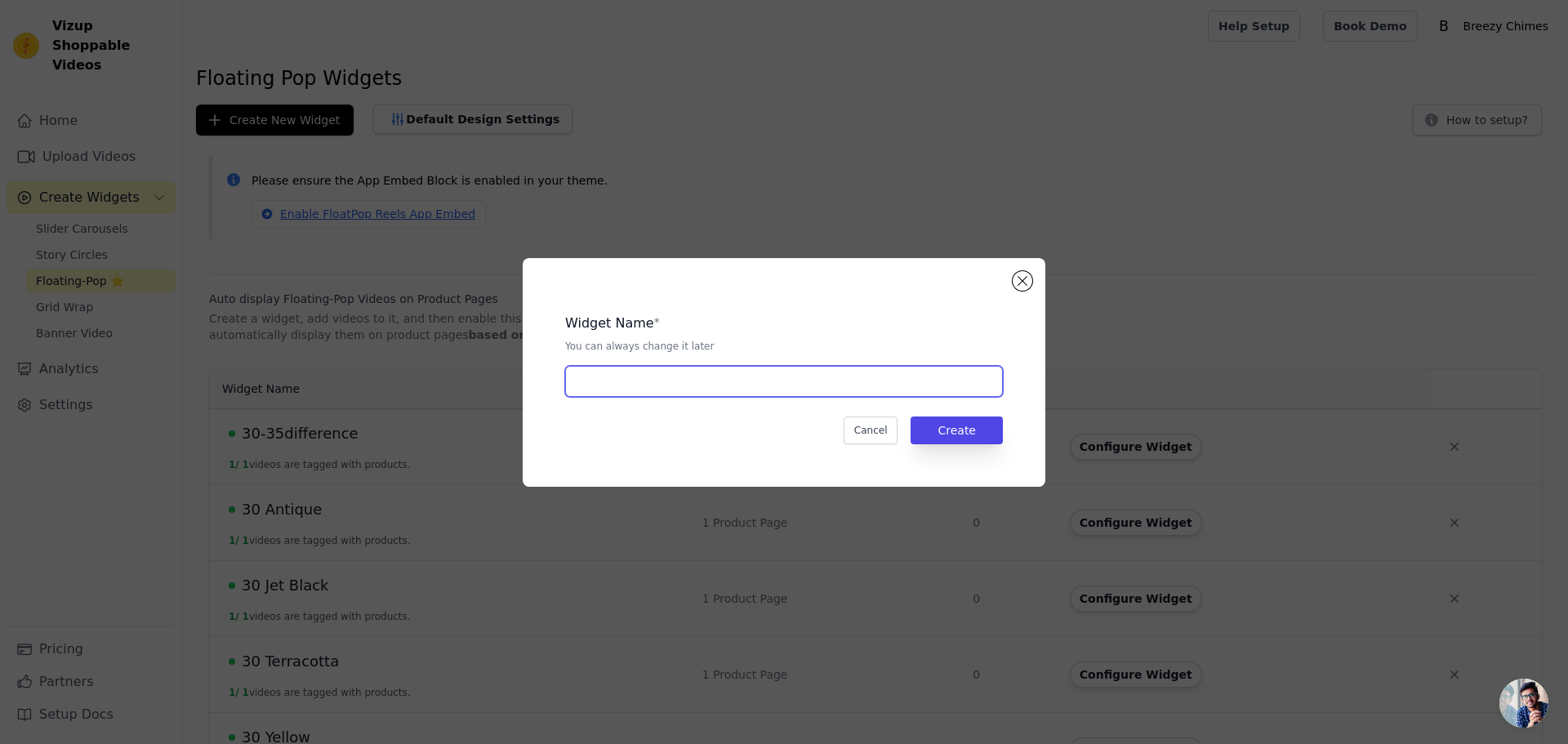
click at [587, 384] on input "text" at bounding box center [784, 380] width 438 height 31
type input "30Blue"
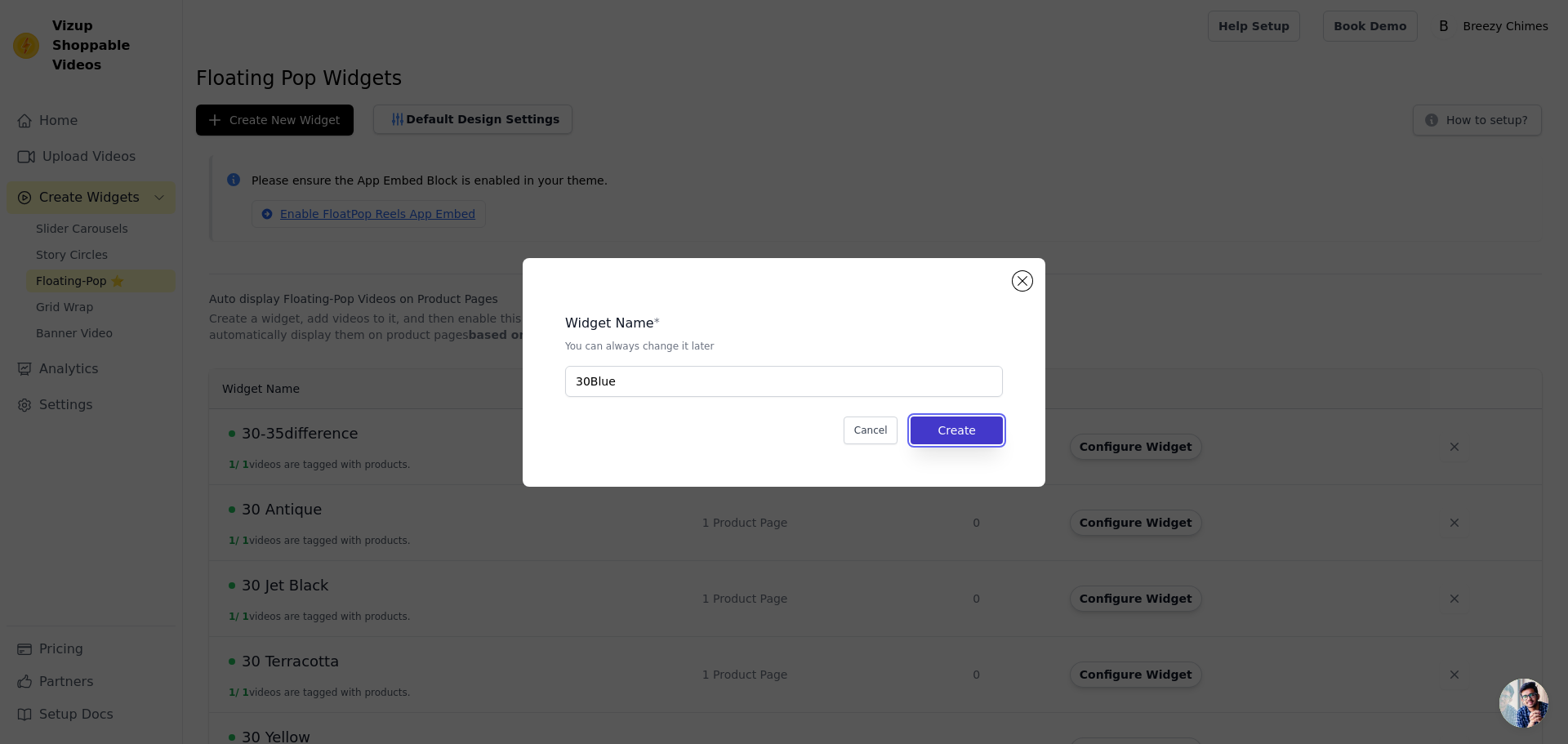
click at [973, 430] on button "Create" at bounding box center [956, 430] width 92 height 28
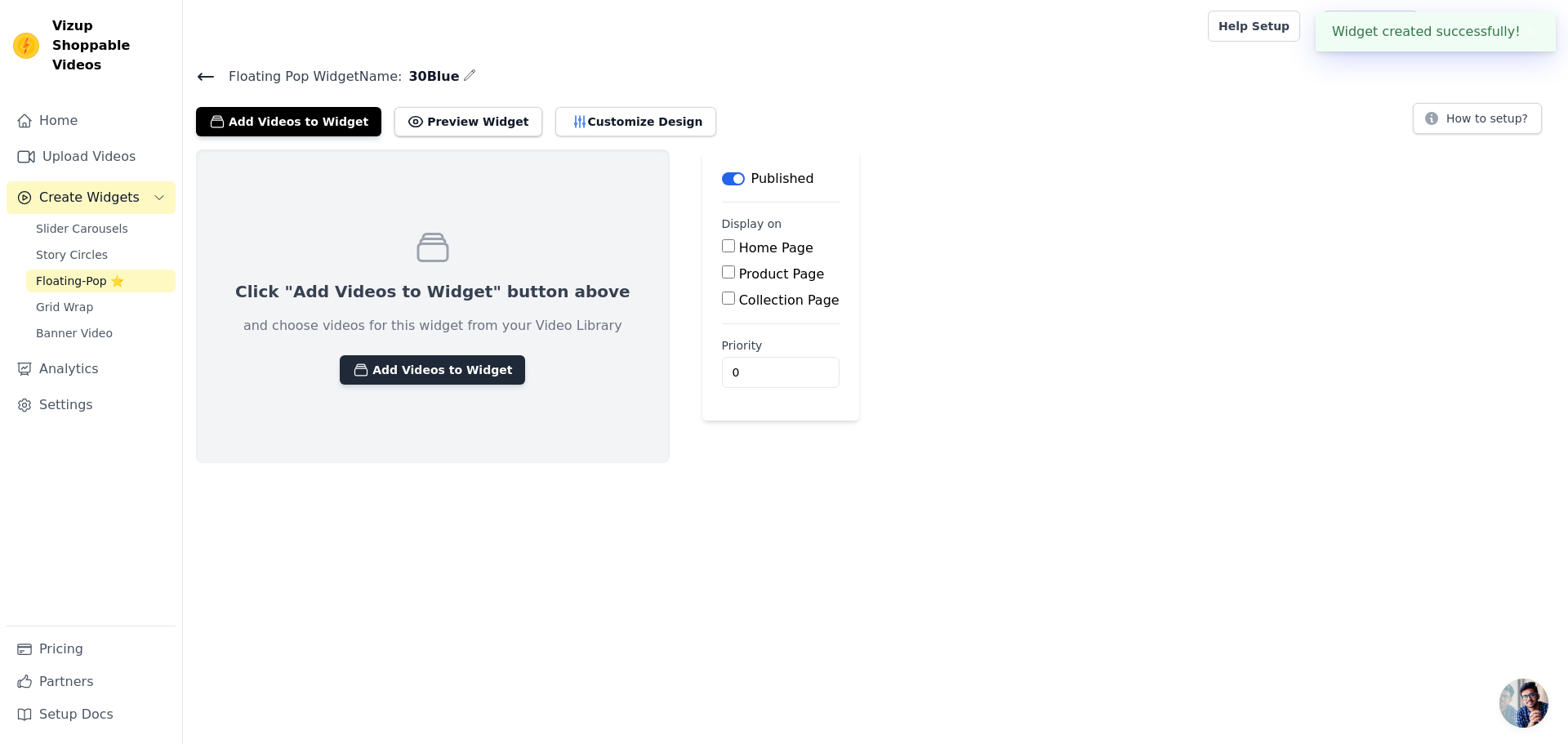
click at [399, 356] on button "Add Videos to Widget" at bounding box center [432, 371] width 185 height 30
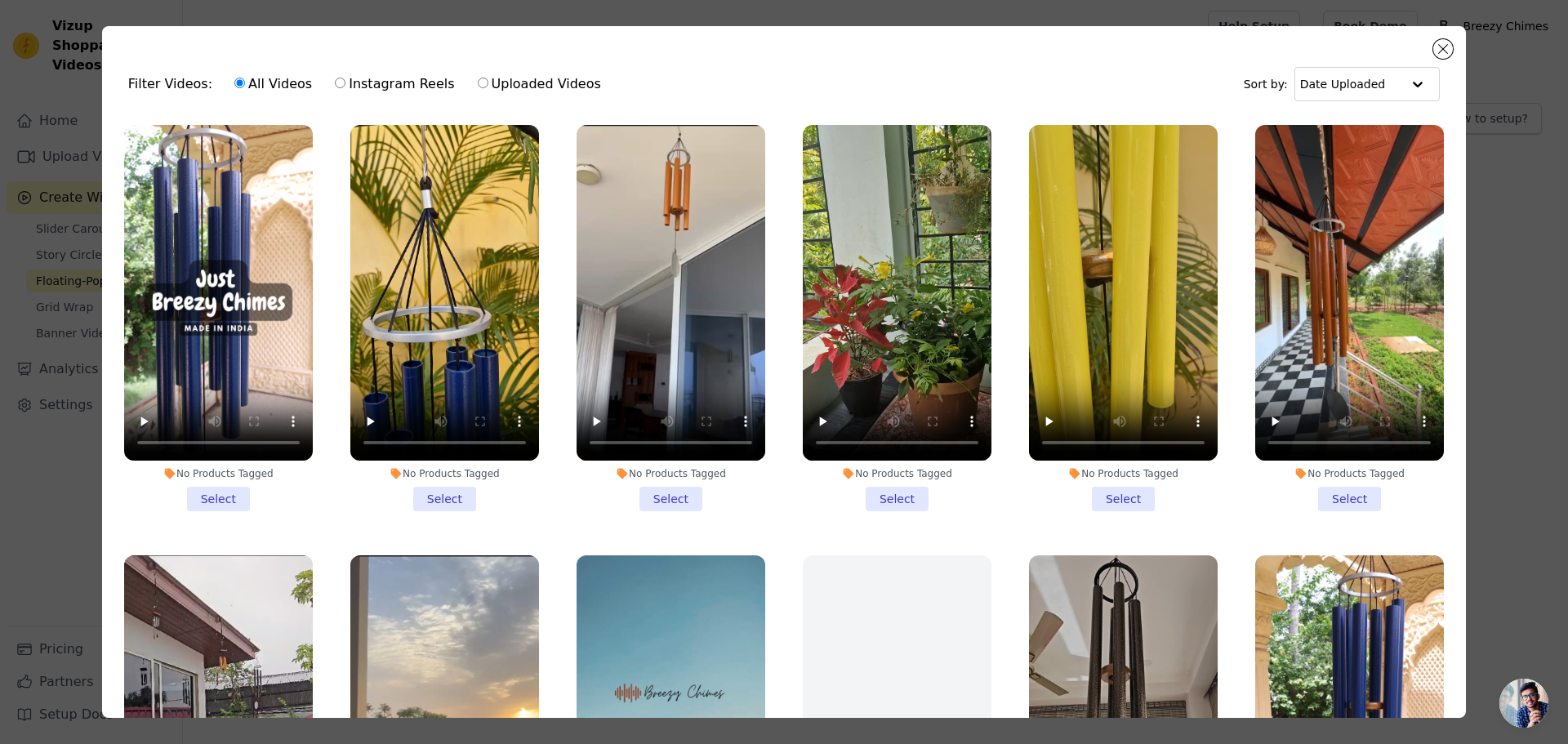
click at [215, 489] on li "No Products Tagged Select" at bounding box center [218, 318] width 188 height 386
click at [0, 0] on input "No Products Tagged Select" at bounding box center [0, 0] width 0 height 0
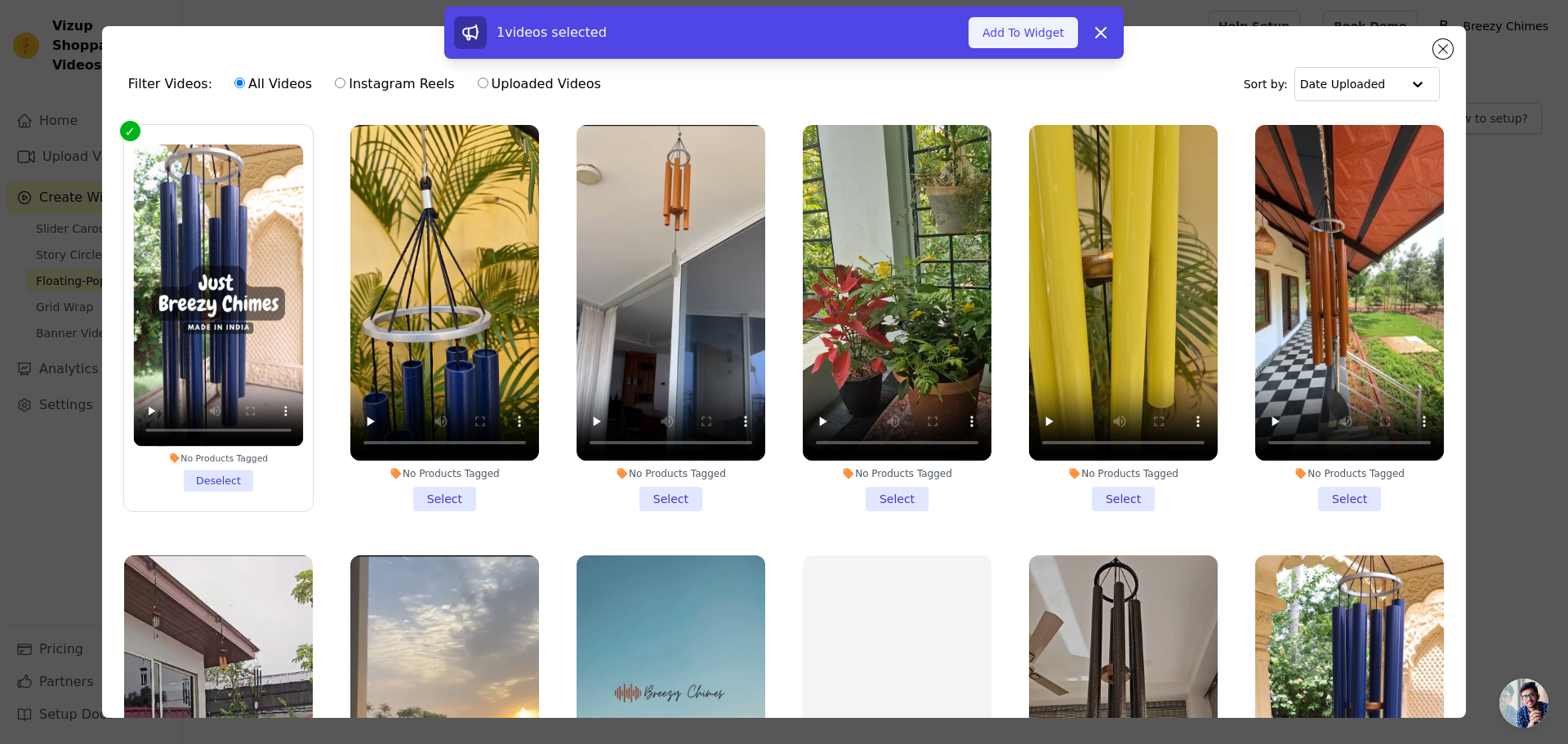
click at [1028, 45] on button "Add To Widget" at bounding box center [1023, 32] width 109 height 31
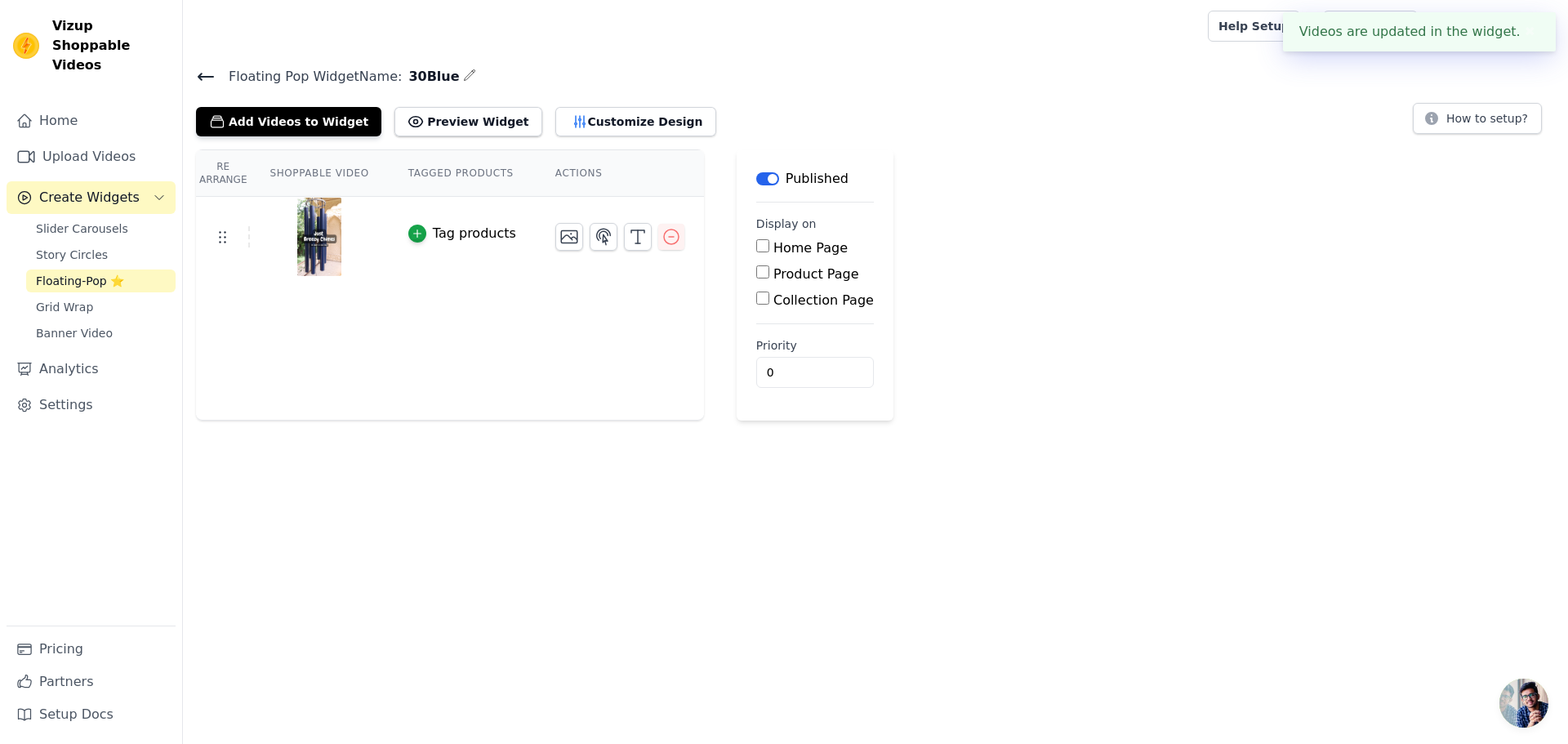
click at [484, 227] on div "Tag products" at bounding box center [474, 234] width 83 height 20
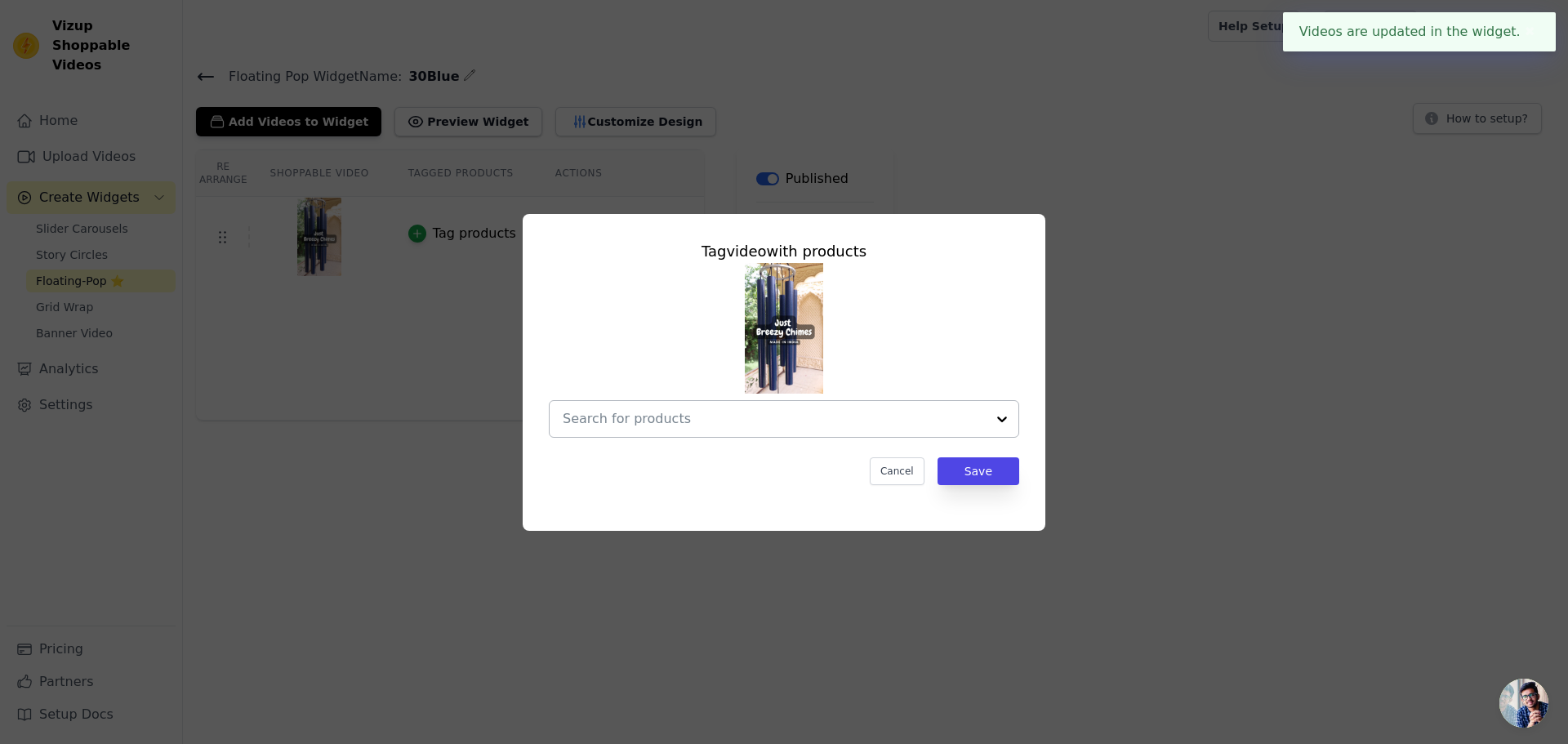
click at [648, 416] on input "text" at bounding box center [774, 419] width 423 height 20
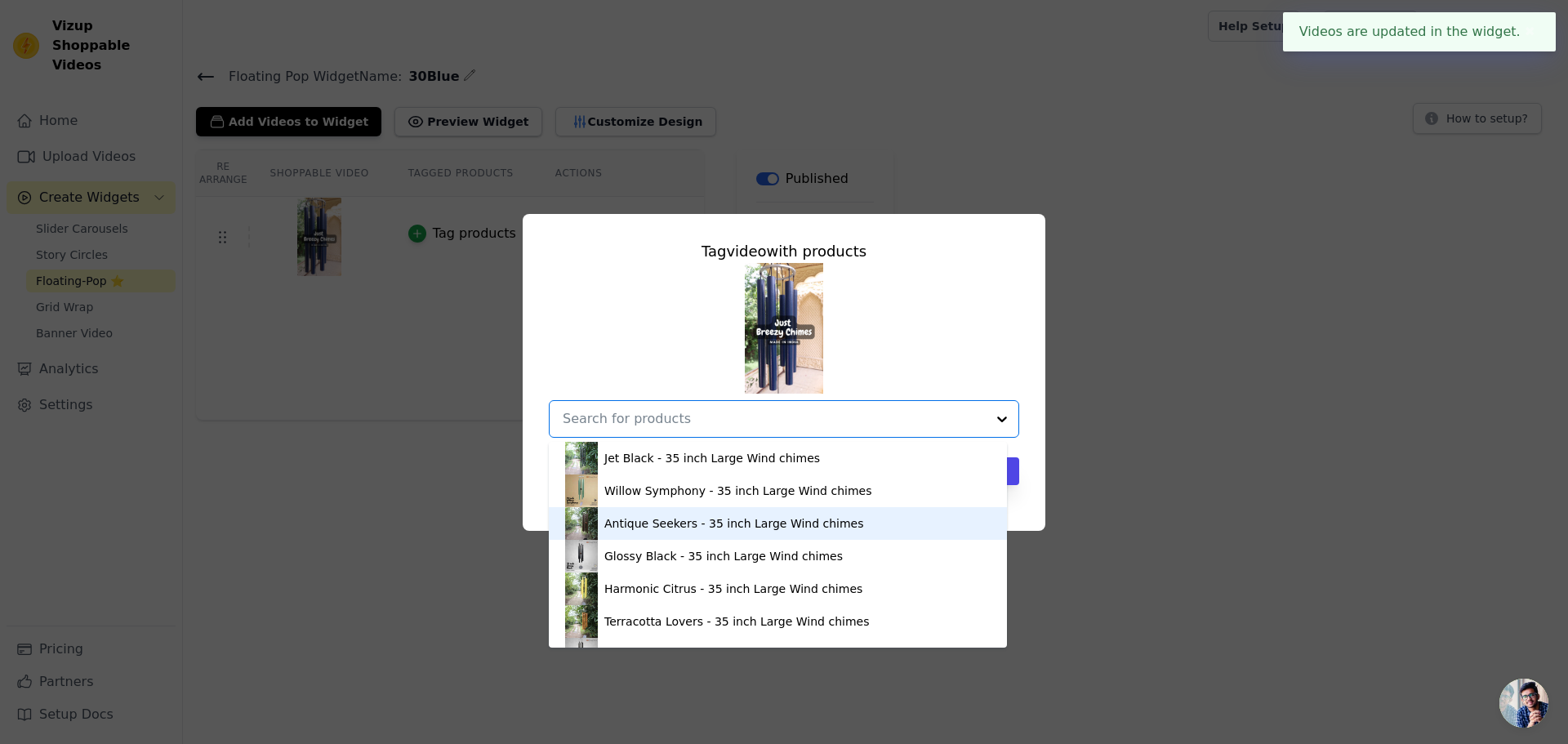
scroll to position [289, 0]
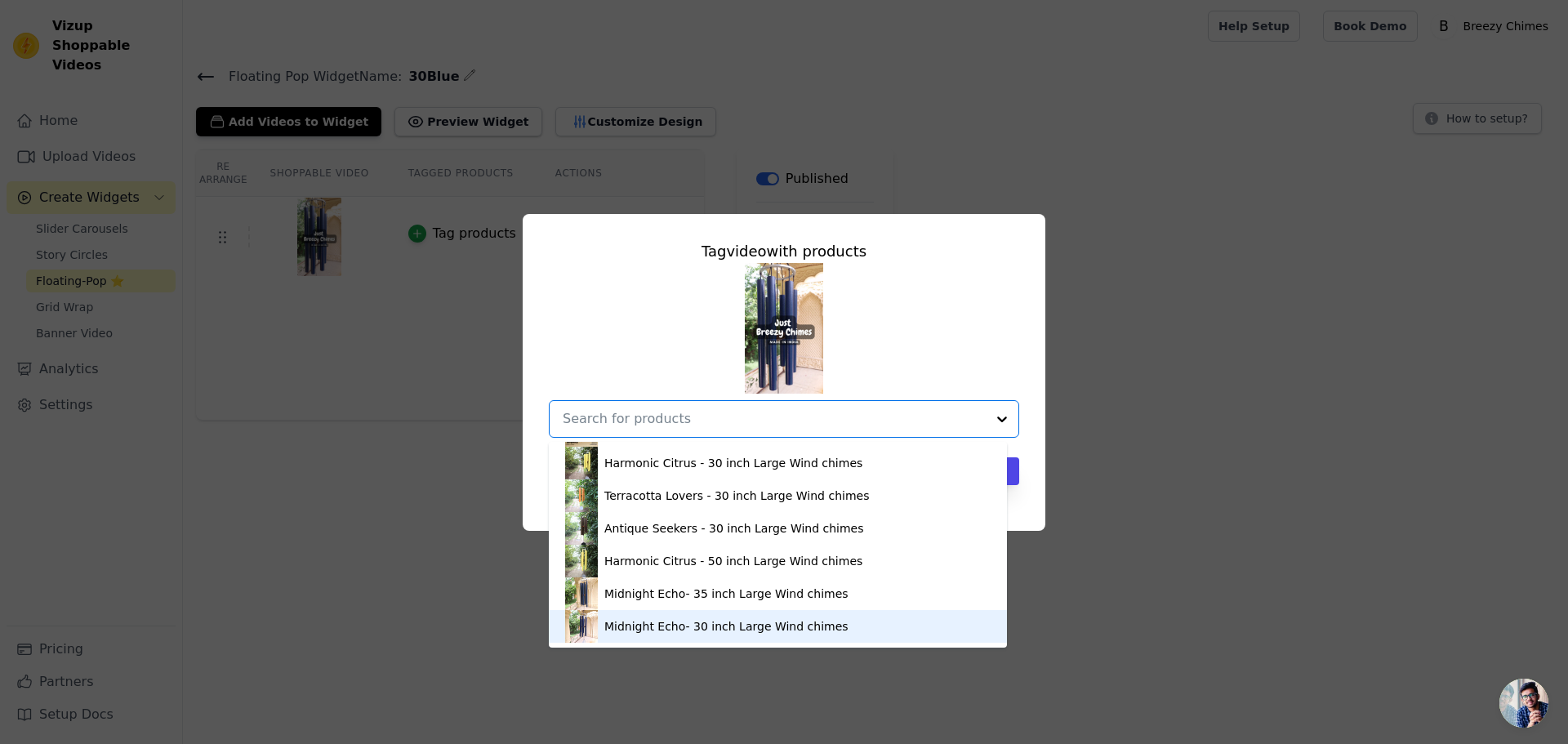
click at [679, 623] on div "Midnight Echo- 30 inch Large Wind chimes" at bounding box center [726, 626] width 245 height 16
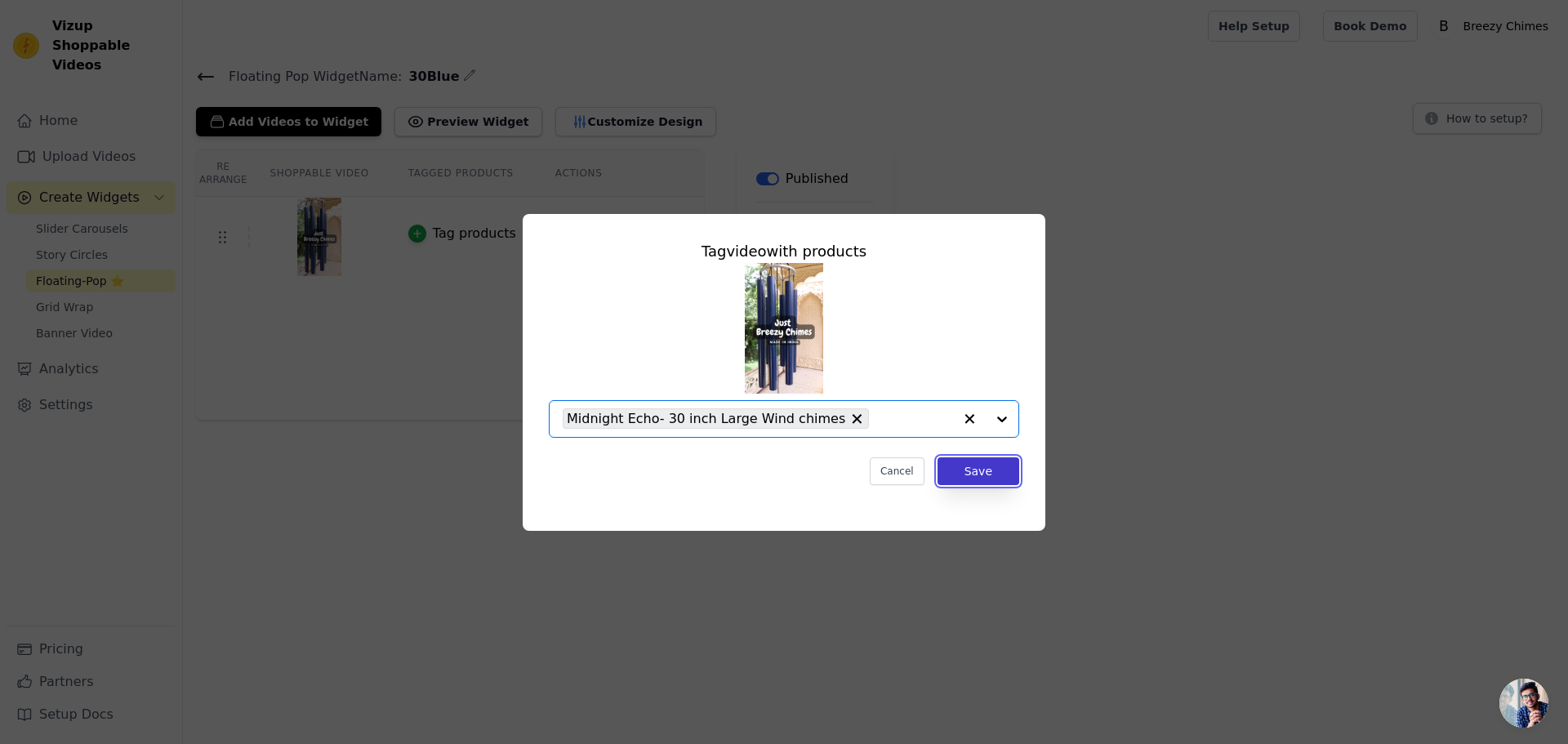
click at [983, 472] on button "Save" at bounding box center [978, 472] width 81 height 28
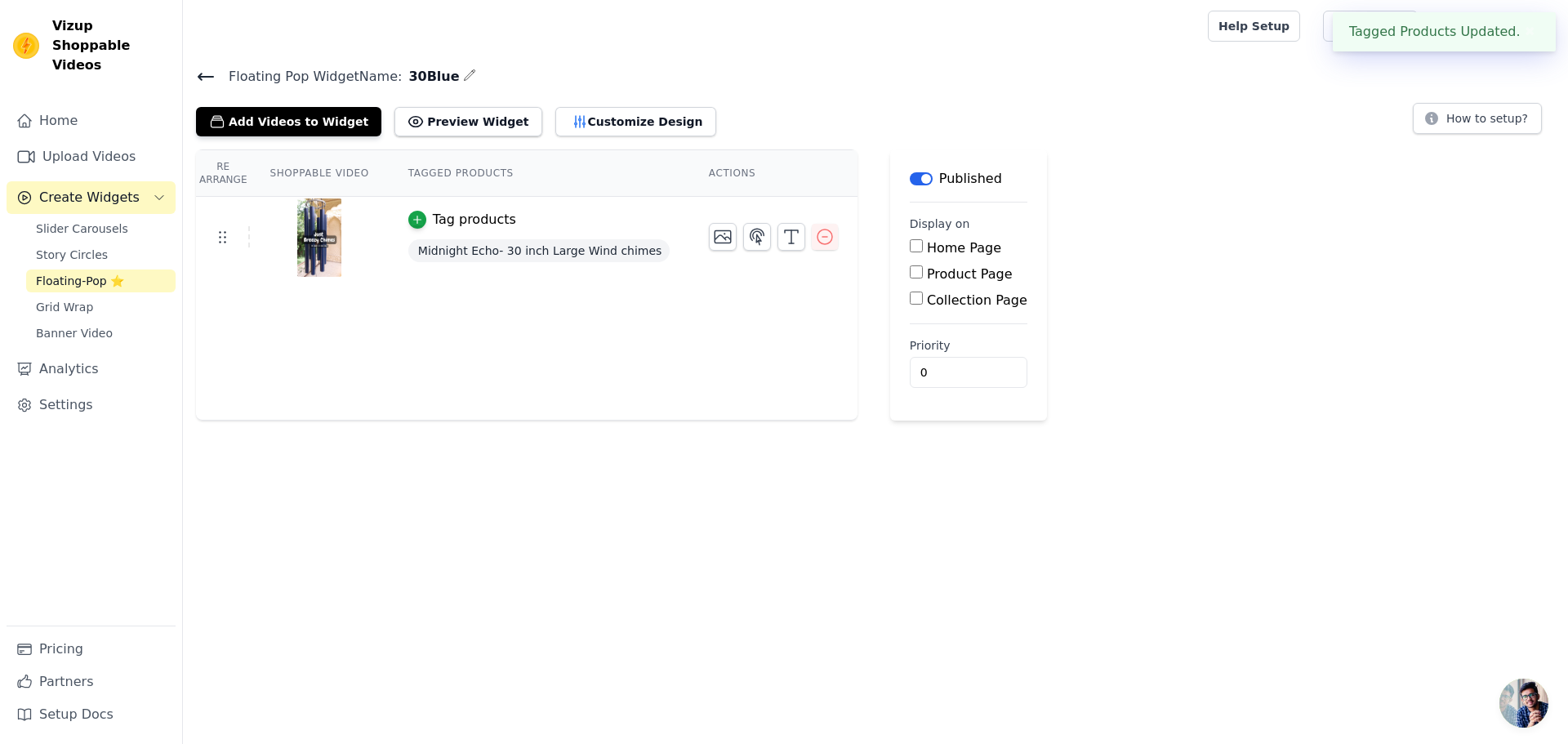
click at [909, 276] on input "Product Page" at bounding box center [915, 271] width 13 height 13
checkbox input "true"
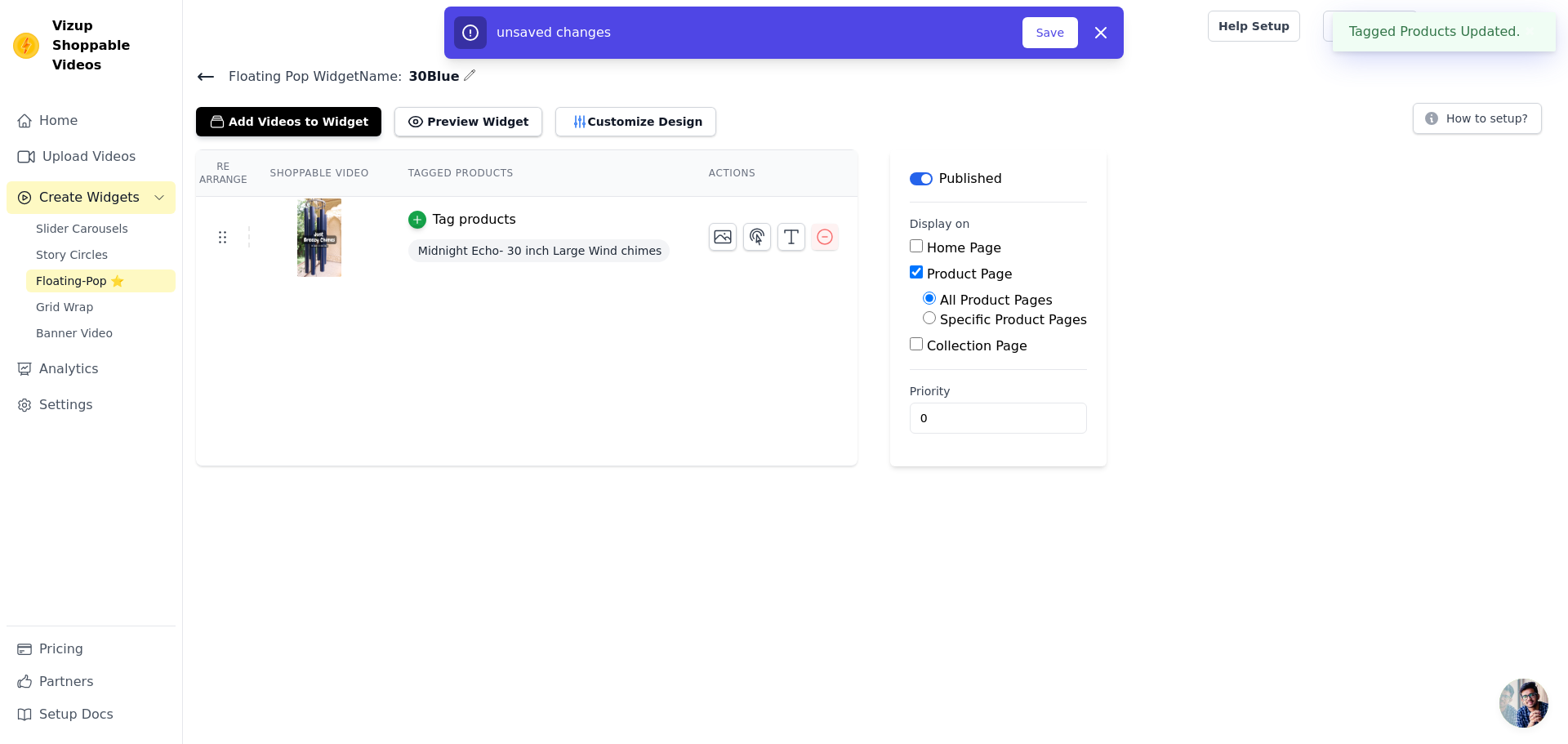
click at [923, 322] on input "Specific Product Pages" at bounding box center [929, 317] width 13 height 13
radio input "true"
click at [927, 364] on button "Select Products" at bounding box center [978, 357] width 109 height 28
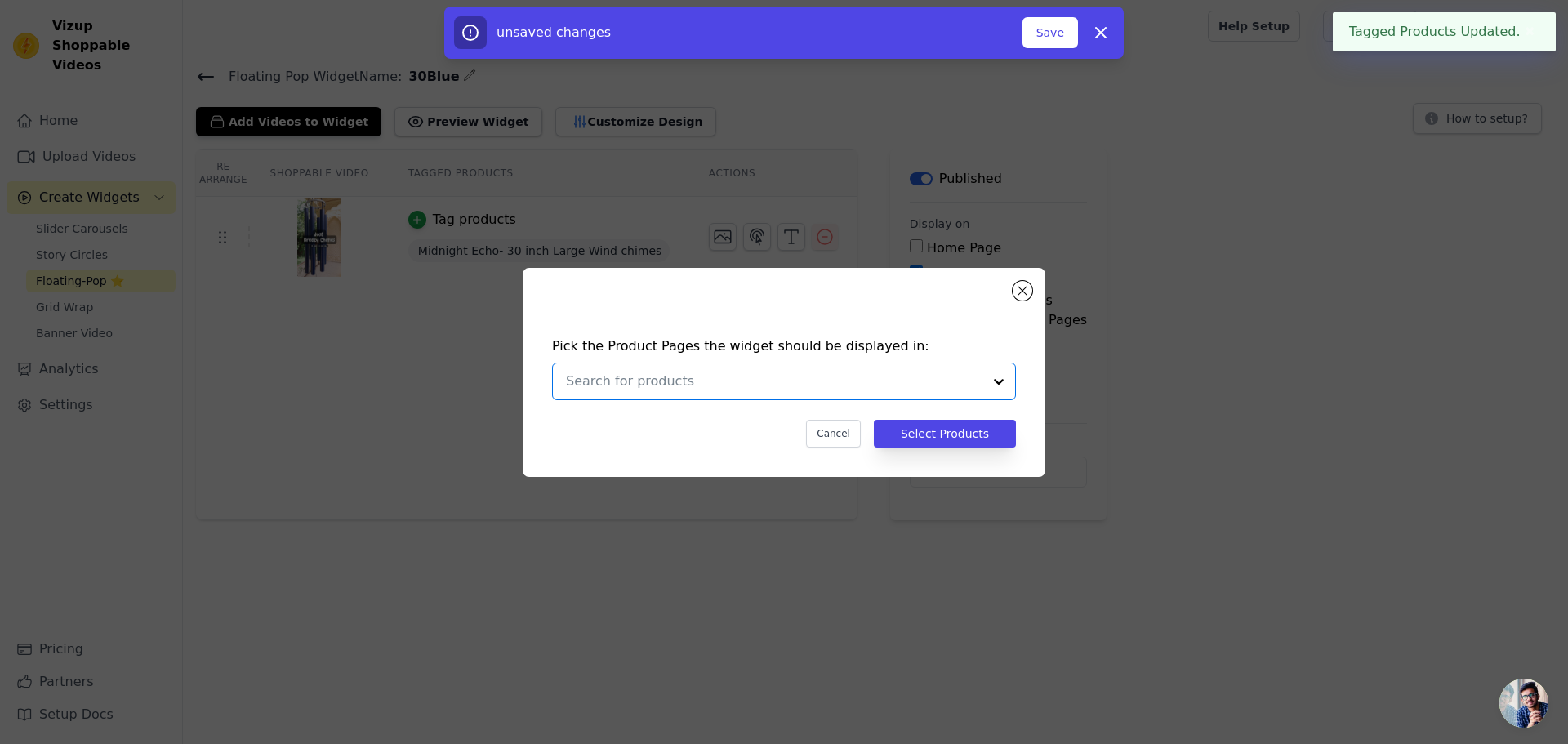
click at [919, 372] on input "text" at bounding box center [774, 381] width 416 height 20
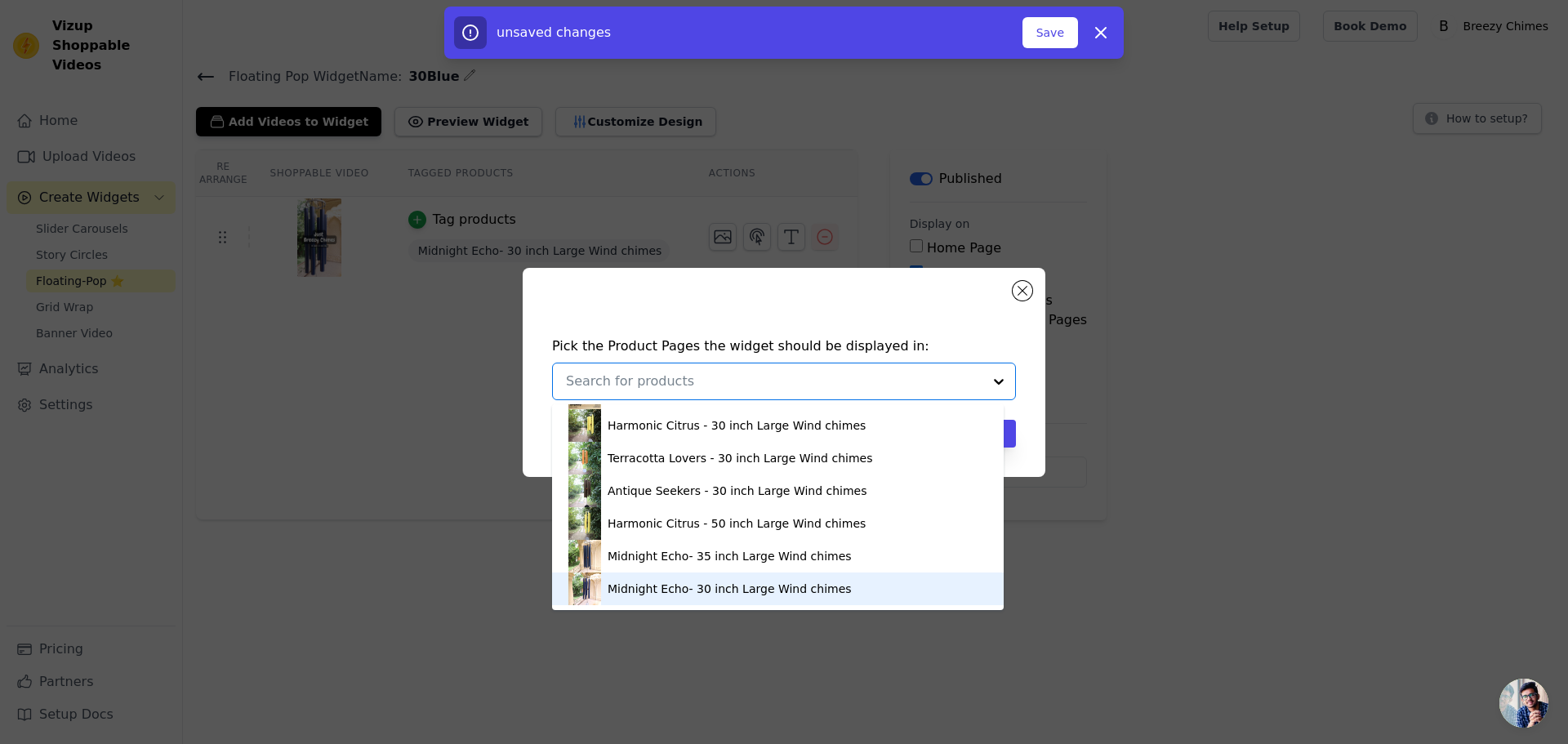
click at [826, 588] on div "Midnight Echo- 30 inch Large Wind chimes" at bounding box center [778, 588] width 419 height 33
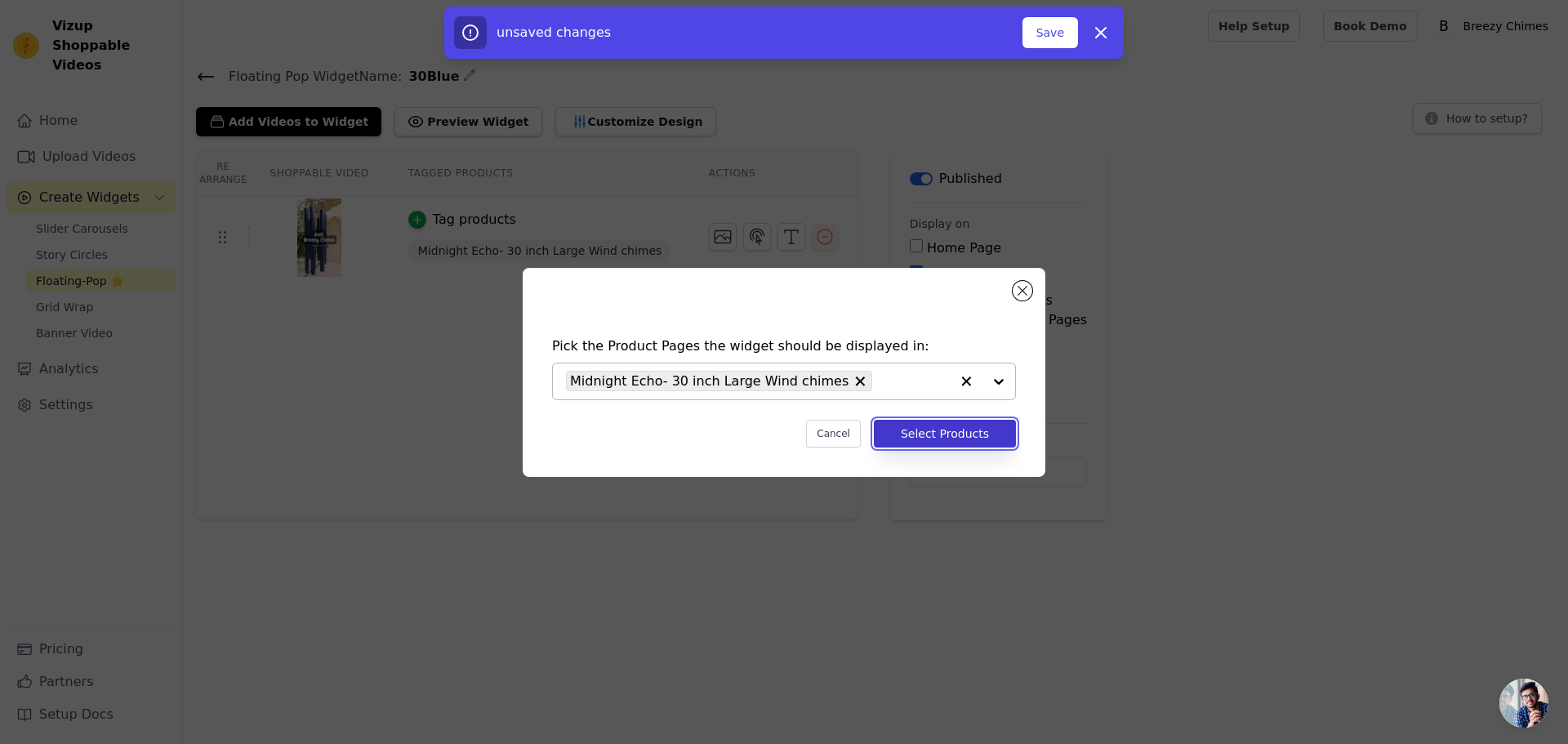
click at [952, 443] on button "Select Products" at bounding box center [944, 434] width 142 height 28
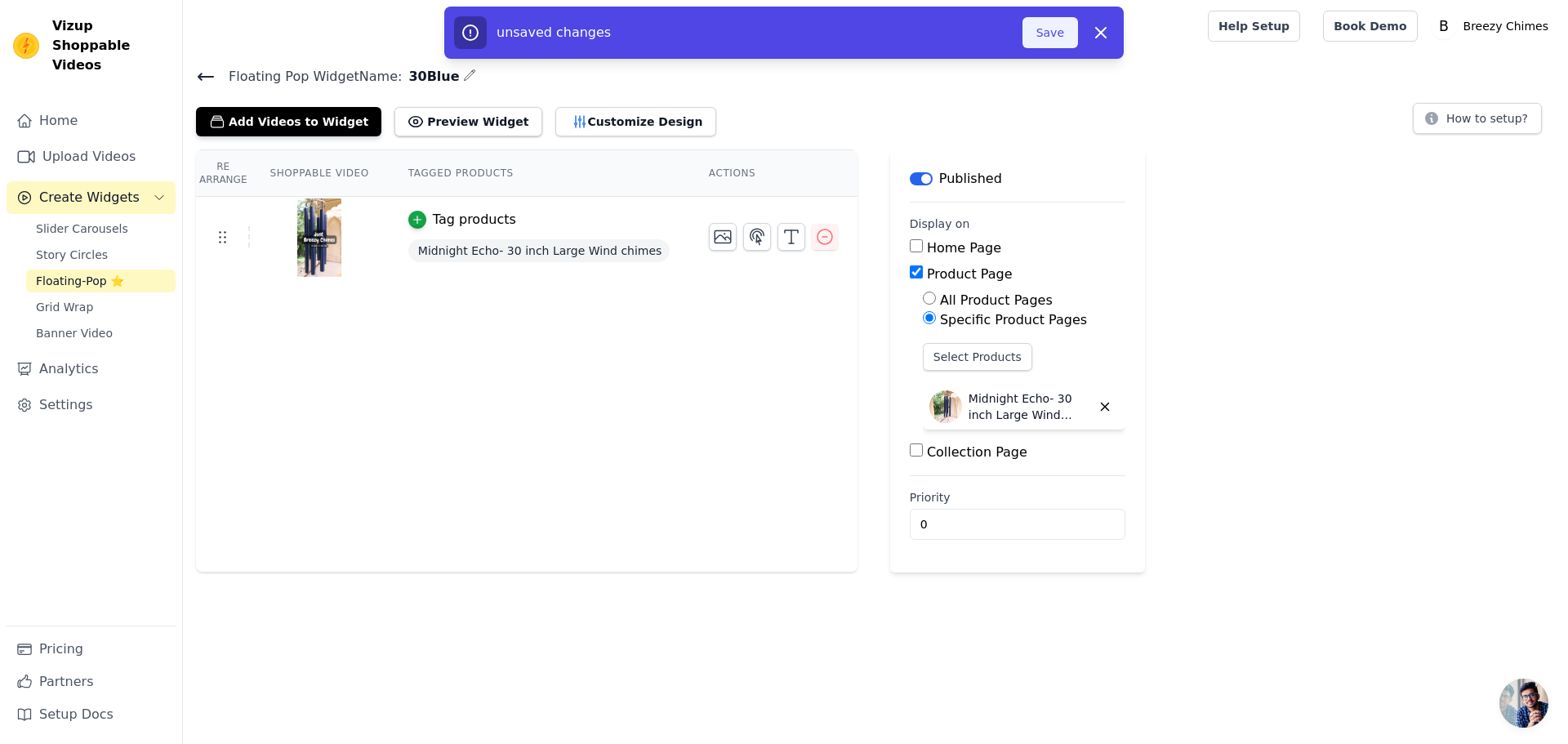
click at [1057, 44] on button "Save" at bounding box center [1050, 32] width 55 height 31
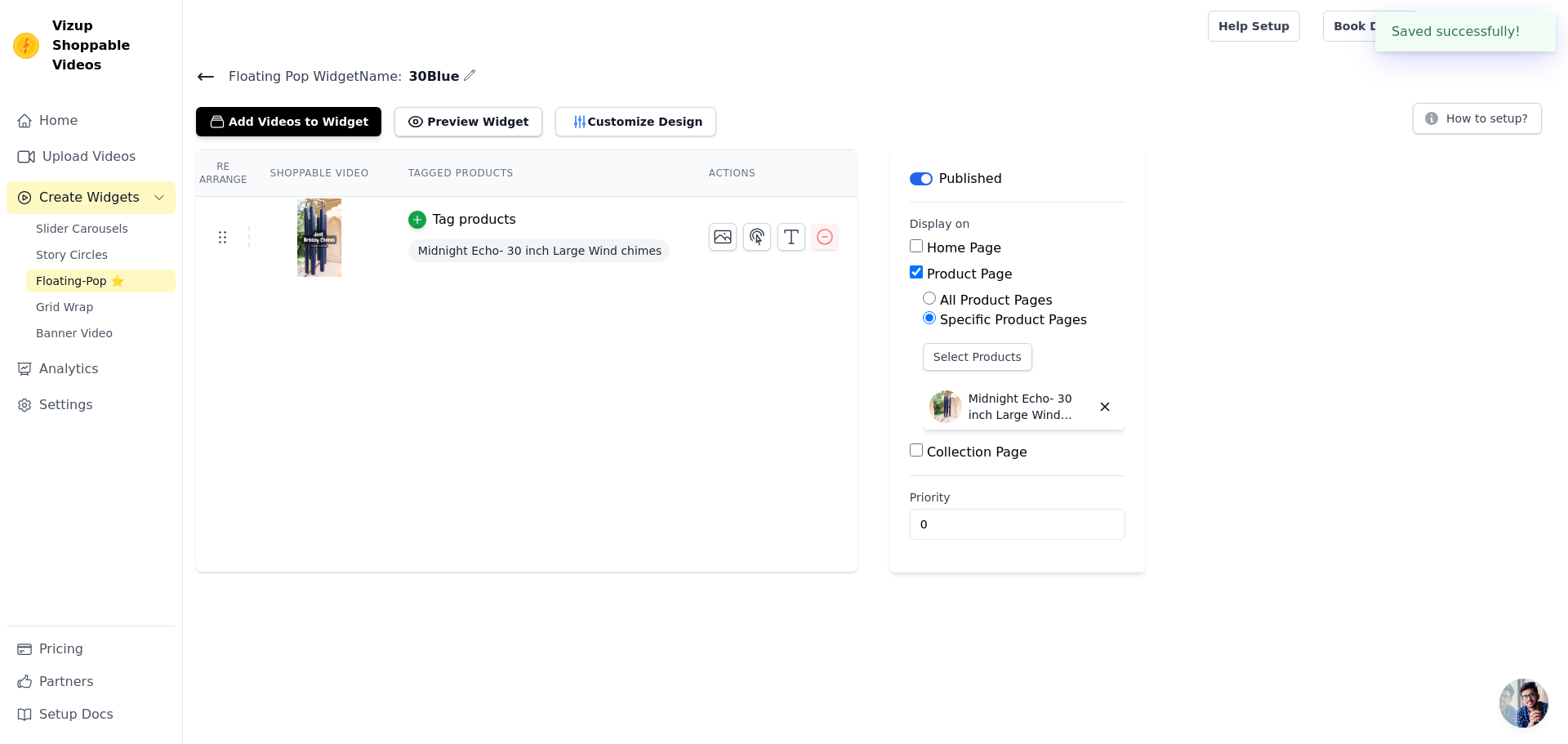
click at [1043, 23] on div at bounding box center [692, 26] width 993 height 53
